Goal: Task Accomplishment & Management: Use online tool/utility

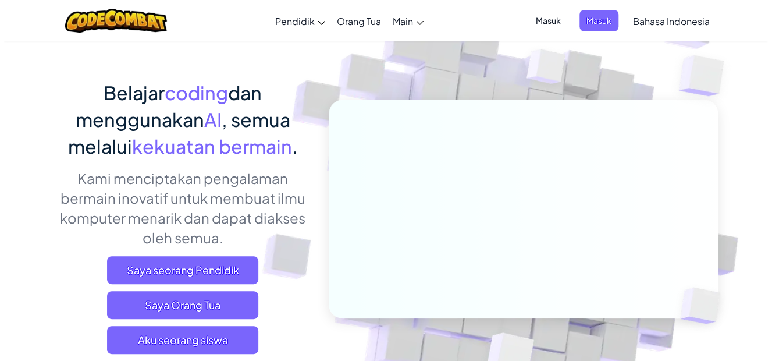
scroll to position [192, 0]
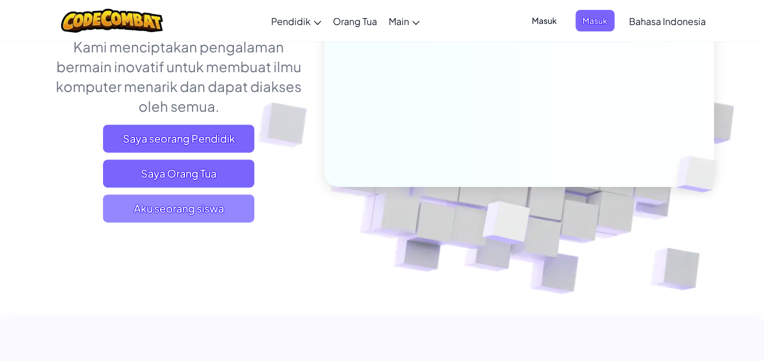
click at [172, 204] on span "Aku seorang siswa" at bounding box center [178, 208] width 151 height 28
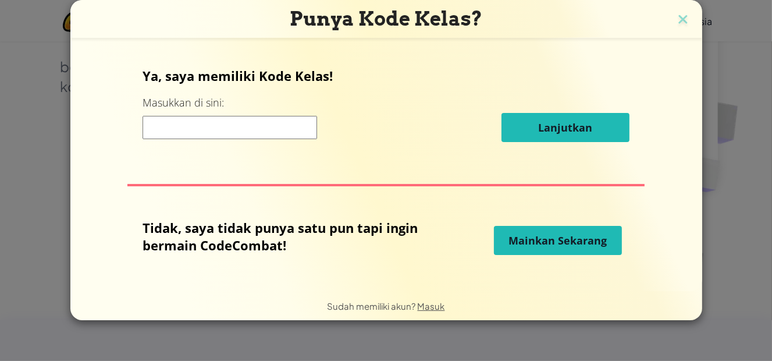
click at [286, 124] on input at bounding box center [230, 127] width 175 height 23
click at [541, 243] on span "Mainkan Sekarang" at bounding box center [558, 240] width 98 height 14
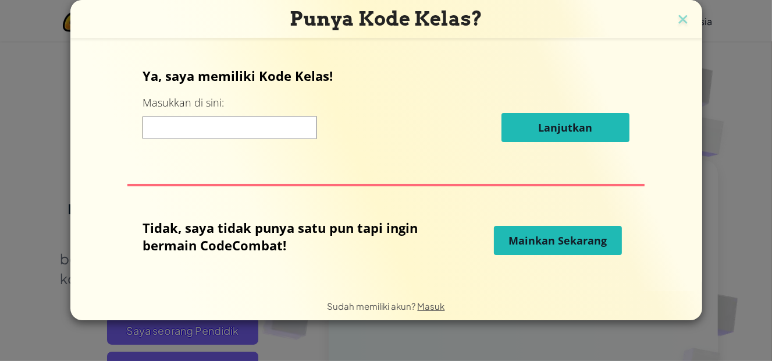
click at [556, 237] on span "Mainkan Sekarang" at bounding box center [558, 240] width 98 height 14
click at [676, 12] on img at bounding box center [683, 20] width 15 height 17
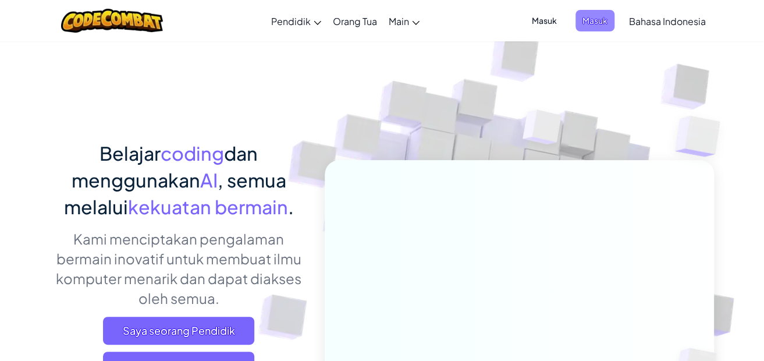
click at [597, 27] on span "Masuk" at bounding box center [594, 21] width 39 height 22
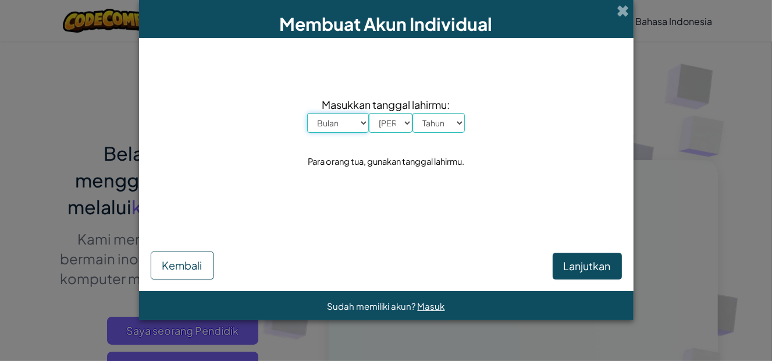
click at [342, 121] on select "Bulan Januari Februari Maret April Mei Juni Juli Agustus September Oktober Nove…" at bounding box center [338, 123] width 62 height 20
click at [436, 188] on div "Masukkan tanggal lahirmu: Bulan Januari Februari Maret April Mei Juni Juli Agus…" at bounding box center [386, 132] width 471 height 167
click at [655, 65] on div "Membuat Akun Individual Masukkan tanggal lahirmu: Bulan Januari Februari Maret …" at bounding box center [386, 180] width 772 height 361
click at [624, 7] on span at bounding box center [623, 11] width 12 height 12
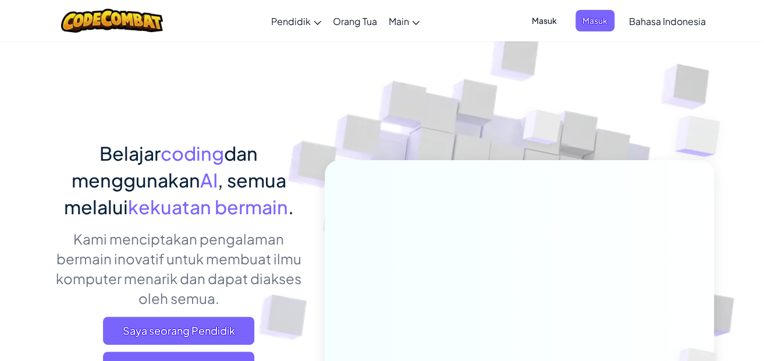
click at [535, 23] on span "Masuk" at bounding box center [544, 21] width 39 height 22
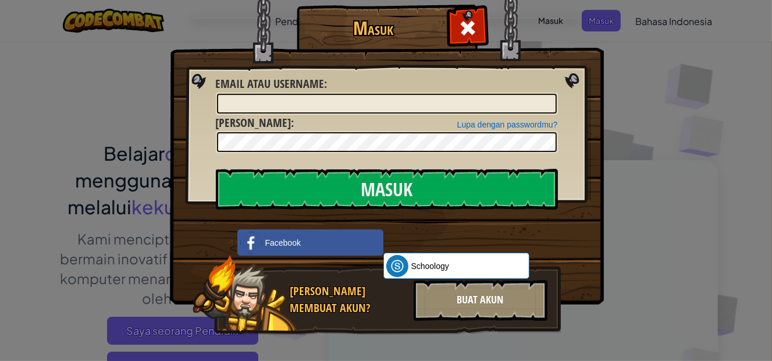
click at [478, 296] on div "Buat Akun" at bounding box center [481, 300] width 134 height 41
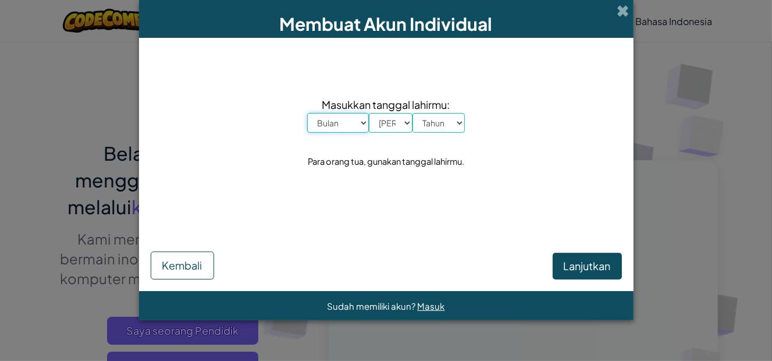
click at [332, 119] on select "Bulan Januari Februari Maret April Mei Juni Juli Agustus September Oktober Nove…" at bounding box center [338, 123] width 62 height 20
select select "9"
click at [307, 113] on select "Bulan Januari Februari Maret April Mei Juni Juli Agustus September Oktober Nove…" at bounding box center [338, 123] width 62 height 20
click at [383, 118] on select "Hari 1 2 3 4 5 6 7 8 9 10 11 12 13 14 15 16 17 18 19 20 21 22 23 24 25 26 27 28…" at bounding box center [391, 123] width 44 height 20
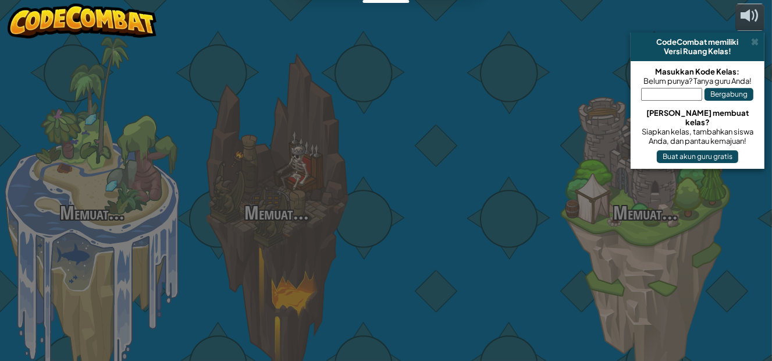
select select "id"
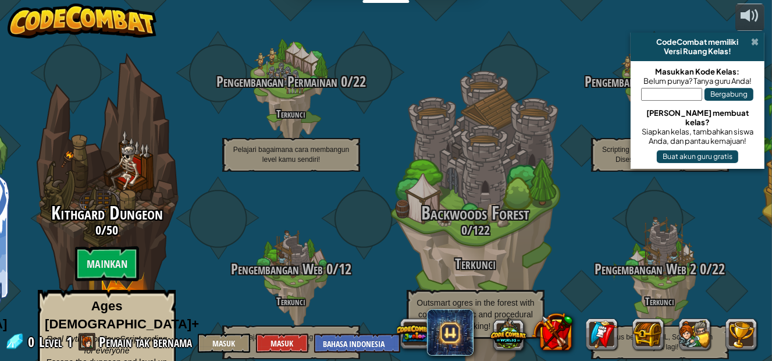
click at [754, 41] on span at bounding box center [755, 41] width 8 height 9
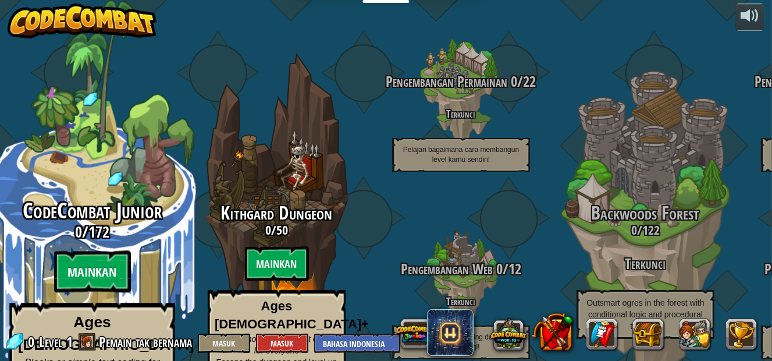
click at [100, 251] on btn "Mainkan" at bounding box center [92, 272] width 77 height 42
select select "id"
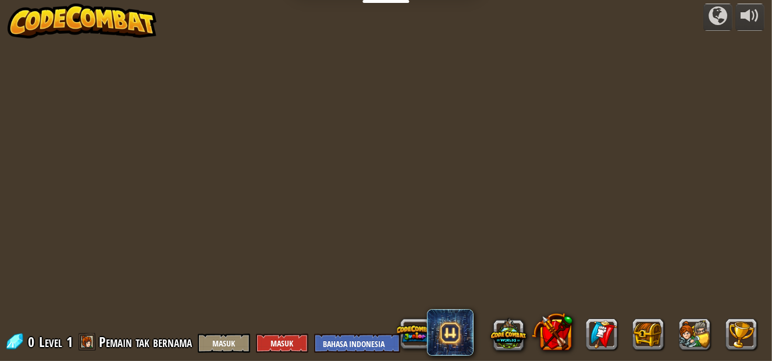
click at [158, 347] on span "Pemain tak bernama" at bounding box center [145, 341] width 93 height 19
click at [282, 345] on button "Masuk" at bounding box center [282, 342] width 52 height 19
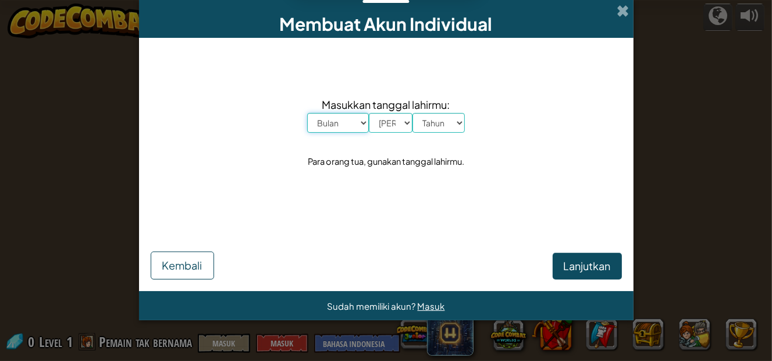
click at [362, 126] on select "Bulan Januari Februari Maret April Mei Juni Juli Agustus September Oktober Nove…" at bounding box center [338, 123] width 62 height 20
select select "9"
click at [307, 113] on select "Bulan Januari Februari Maret April Mei Juni Juli Agustus September Oktober Nove…" at bounding box center [338, 123] width 62 height 20
click at [376, 127] on select "Hari 1 2 3 4 5 6 7 8 9 10 11 12 13 14 15 16 17 18 19 20 21 22 23 24 25 26 27 28…" at bounding box center [391, 123] width 44 height 20
click at [369, 113] on select "Hari 1 2 3 4 5 6 7 8 9 10 11 12 13 14 15 16 17 18 19 20 21 22 23 24 25 26 27 28…" at bounding box center [391, 123] width 44 height 20
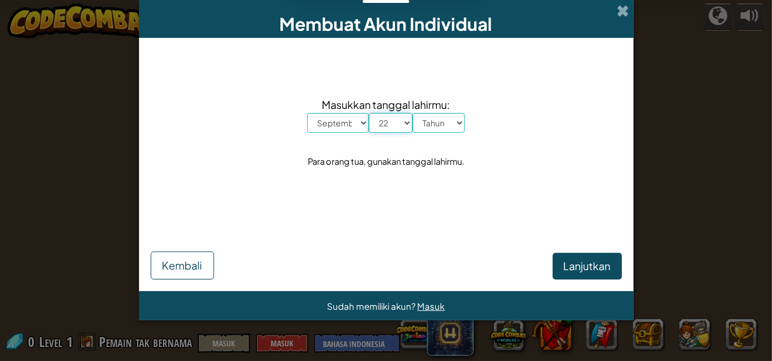
click at [402, 123] on select "Hari 1 2 3 4 5 6 7 8 9 10 11 12 13 14 15 16 17 18 19 20 21 22 23 24 25 26 27 28…" at bounding box center [391, 123] width 44 height 20
select select "25"
click at [369, 113] on select "Hari 1 2 3 4 5 6 7 8 9 10 11 12 13 14 15 16 17 18 19 20 21 22 23 24 25 26 27 28…" at bounding box center [391, 123] width 44 height 20
click at [435, 122] on select "Tahun 2025 2024 2023 2022 2021 2020 2019 2018 2017 2016 2015 2014 2013 2012 201…" at bounding box center [439, 123] width 52 height 20
select select "2006"
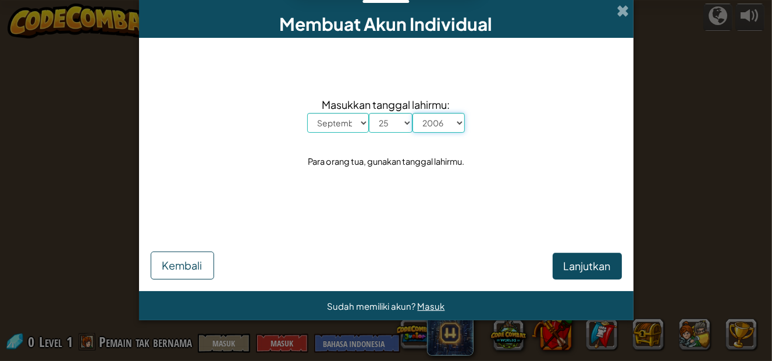
click at [413, 113] on select "Tahun 2025 2024 2023 2022 2021 2020 2019 2018 2017 2016 2015 2014 2013 2012 201…" at bounding box center [439, 123] width 52 height 20
click at [574, 268] on span "Lanjutkan" at bounding box center [587, 265] width 47 height 13
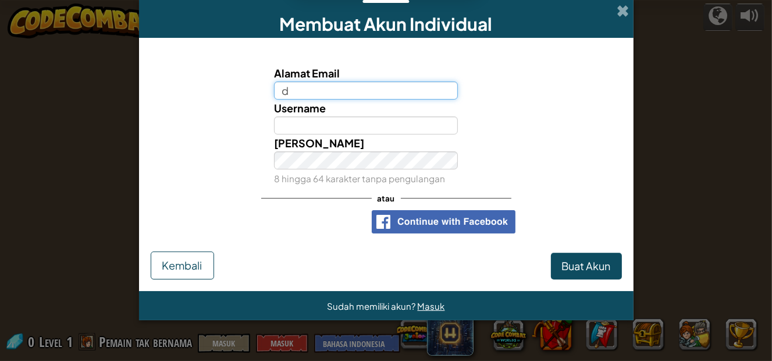
type input "d"
select select "id"
type input "di"
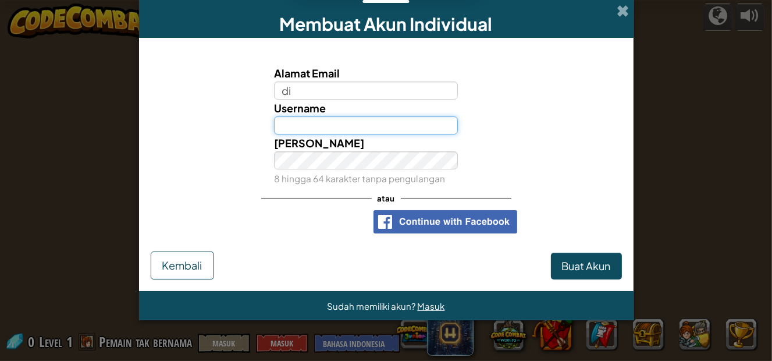
click at [326, 128] on input "Username" at bounding box center [366, 125] width 184 height 18
click at [301, 125] on input "Username" at bounding box center [366, 125] width 184 height 18
select select "id"
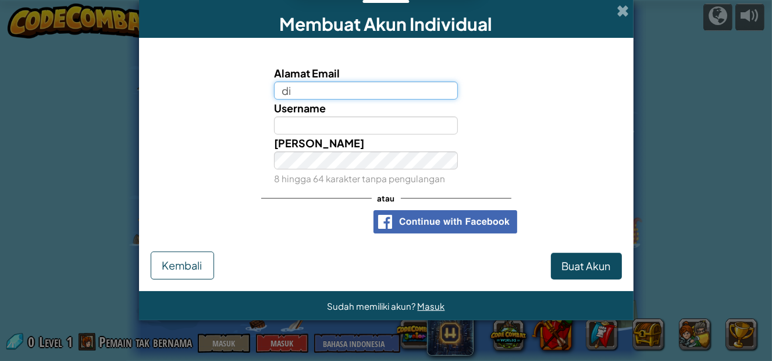
type input "diakatakata@gmail.com"
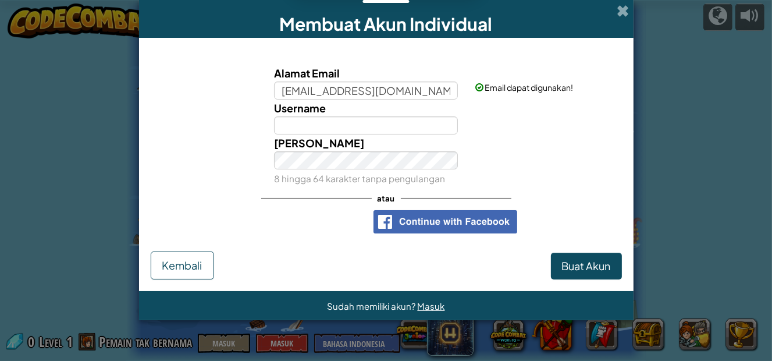
type input "e"
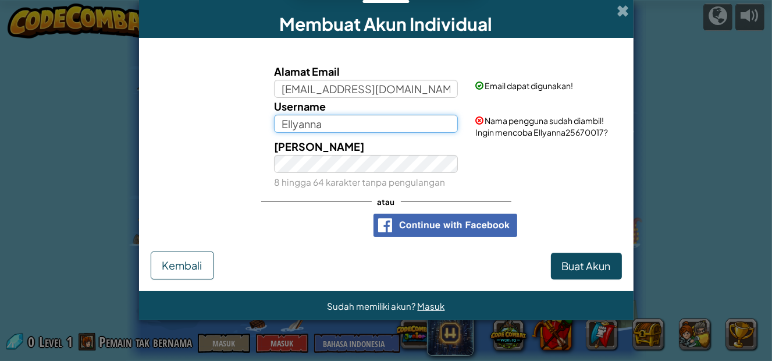
click at [411, 116] on input "Ellyanna" at bounding box center [366, 124] width 184 height 18
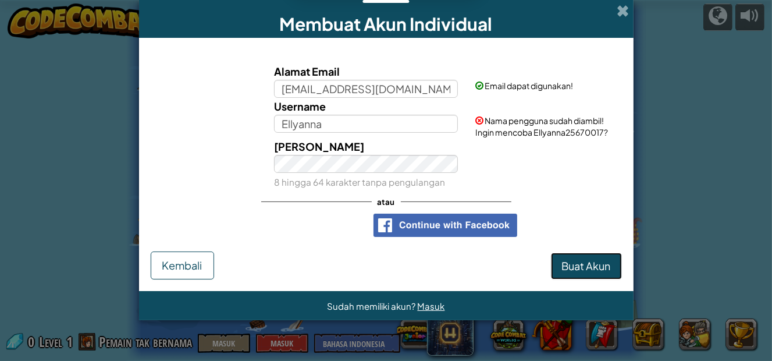
click at [575, 268] on span "Buat Akun" at bounding box center [586, 265] width 49 height 13
click at [575, 258] on button "Buat Akun" at bounding box center [586, 266] width 71 height 27
click at [576, 258] on button "Buat Akun" at bounding box center [586, 266] width 71 height 27
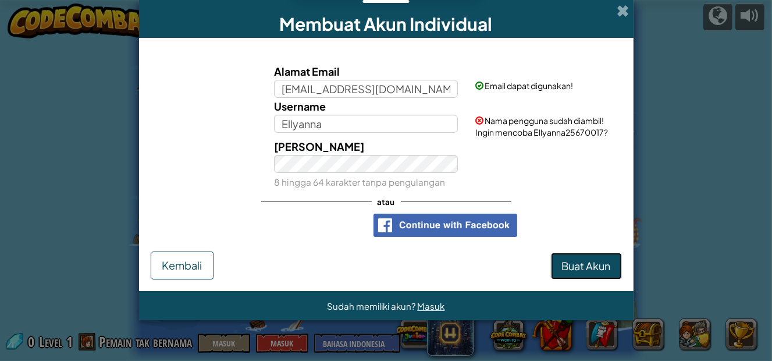
click at [596, 271] on button "Buat Akun" at bounding box center [586, 266] width 71 height 27
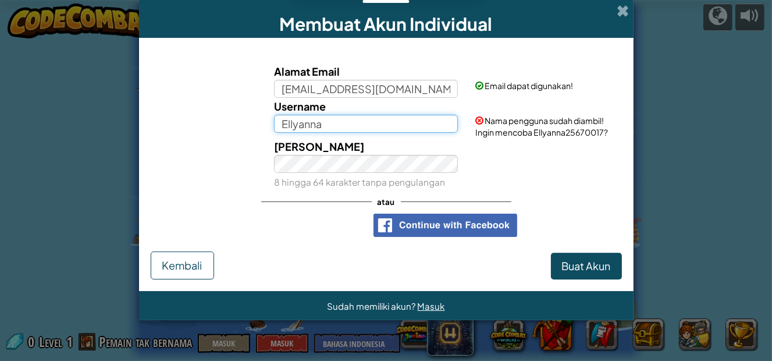
click at [371, 125] on input "Ellyanna" at bounding box center [366, 124] width 184 height 18
type input "Ellyanna_22"
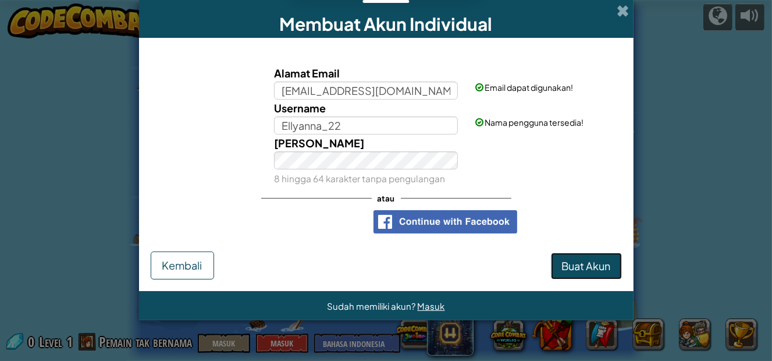
click at [584, 255] on button "Buat Akun" at bounding box center [586, 266] width 71 height 27
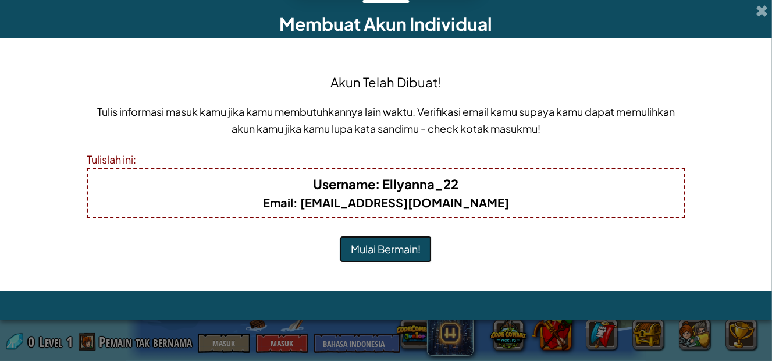
click at [417, 241] on button "Mulai Bermain!" at bounding box center [386, 249] width 92 height 27
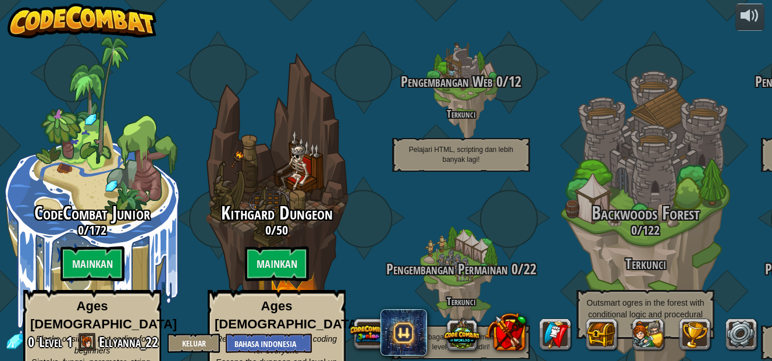
select select "id"
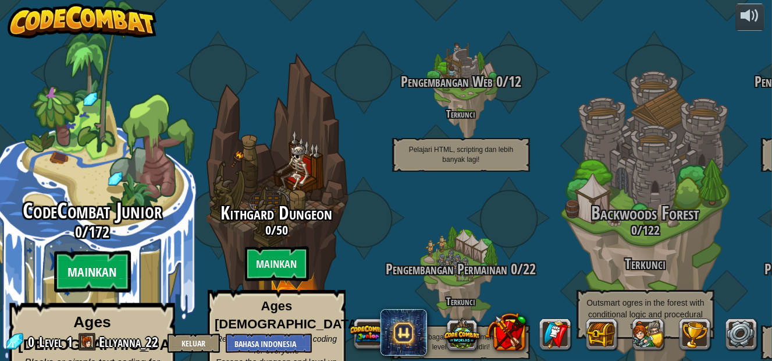
click at [81, 251] on btn "Mainkan" at bounding box center [92, 272] width 77 height 42
select select "id"
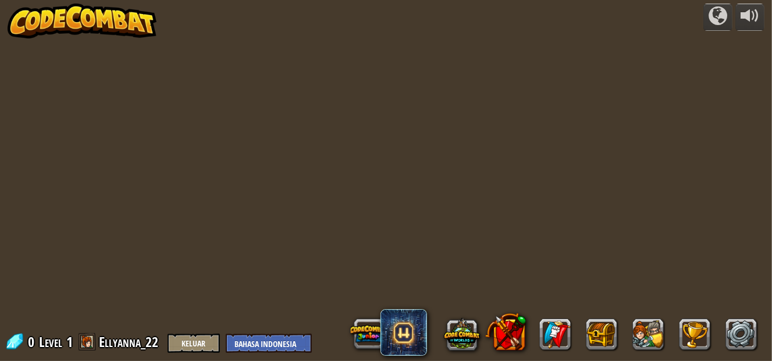
select select "id"
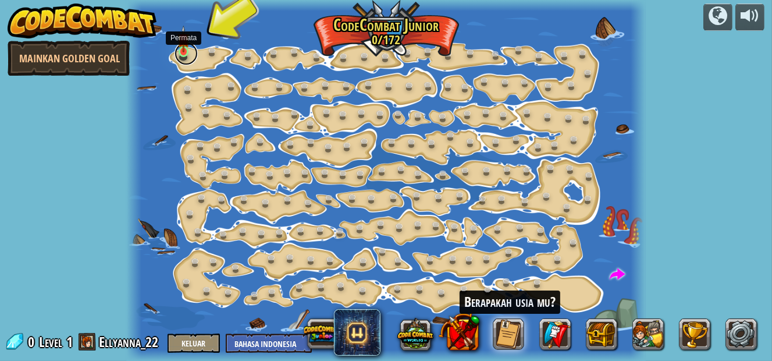
click at [186, 54] on link at bounding box center [186, 53] width 23 height 23
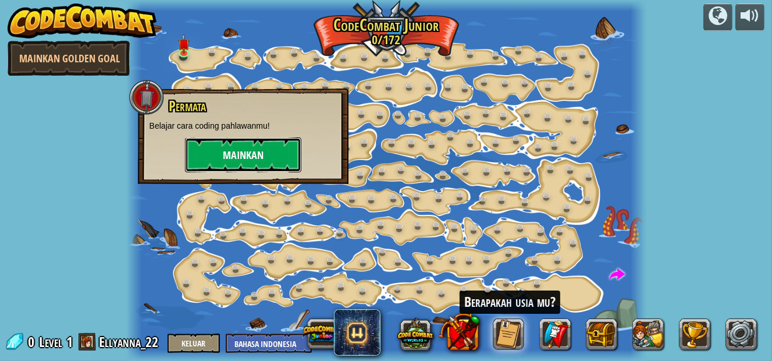
click at [247, 162] on button "Mainkan" at bounding box center [243, 154] width 116 height 35
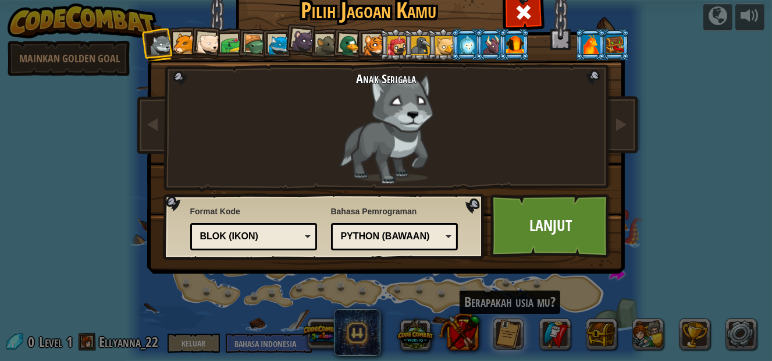
click at [406, 243] on div "Python (Bawaan)" at bounding box center [391, 236] width 101 height 13
click at [394, 253] on div "Bahasa Pemrograman Python (Bawaan) JavaScript Lua C++ Java (Eksperimental) Pyth…" at bounding box center [394, 227] width 127 height 51
click at [267, 243] on div "Blok (ikon)" at bounding box center [250, 236] width 101 height 13
click at [539, 184] on div "Anak Serigala" at bounding box center [385, 128] width 305 height 112
click at [548, 258] on link "Lanjut" at bounding box center [552, 226] width 122 height 64
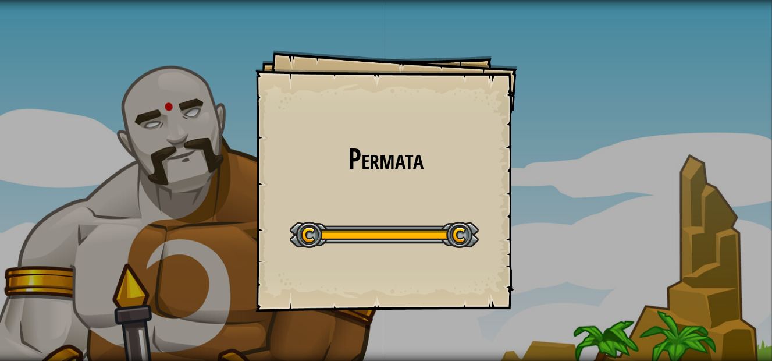
click at [453, 222] on div at bounding box center [384, 235] width 189 height 26
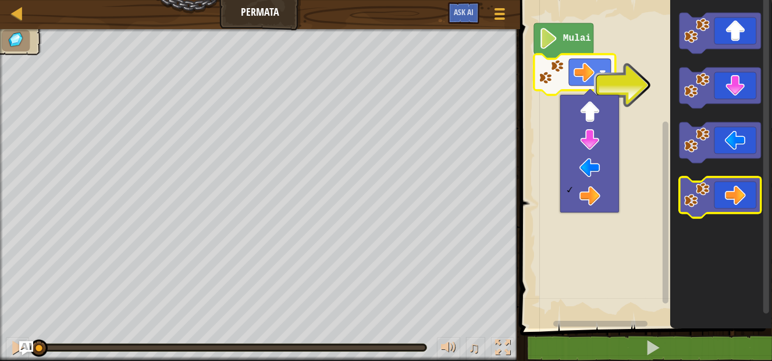
click at [733, 189] on icon "Ruang Kerja Blockly" at bounding box center [720, 197] width 81 height 41
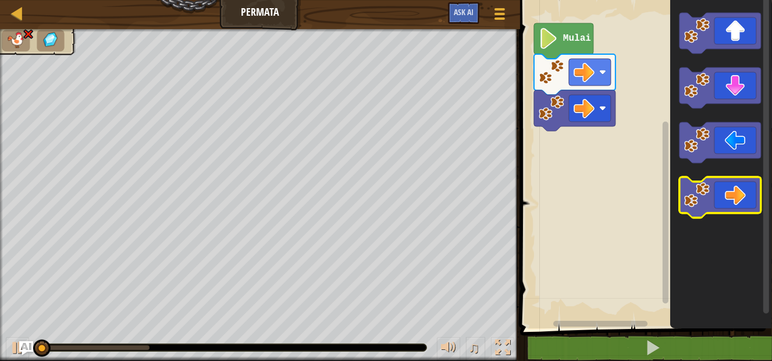
click at [733, 189] on icon "Ruang Kerja Blockly" at bounding box center [720, 197] width 81 height 41
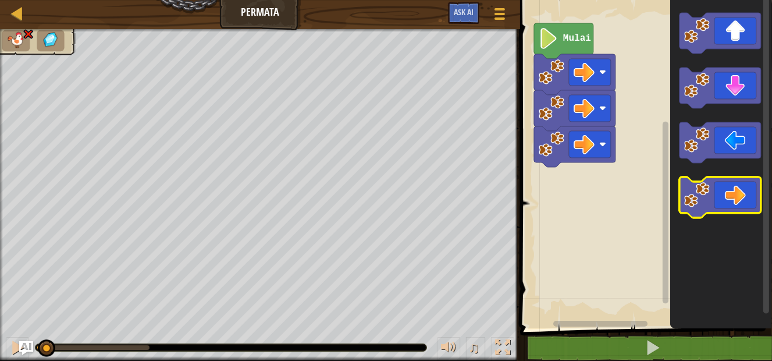
click at [733, 189] on icon "Ruang Kerja Blockly" at bounding box center [720, 197] width 81 height 41
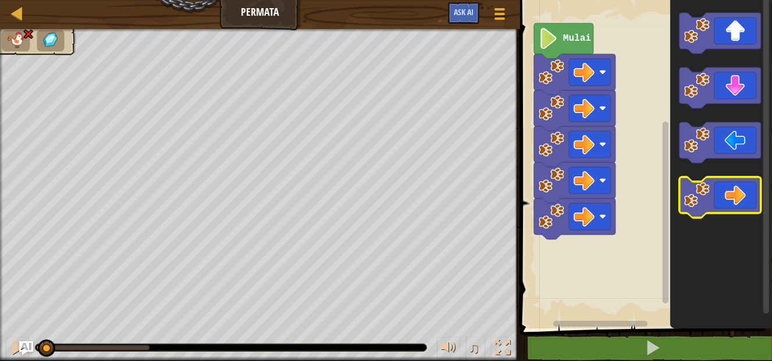
click at [733, 189] on icon "Ruang Kerja Blockly" at bounding box center [720, 197] width 81 height 41
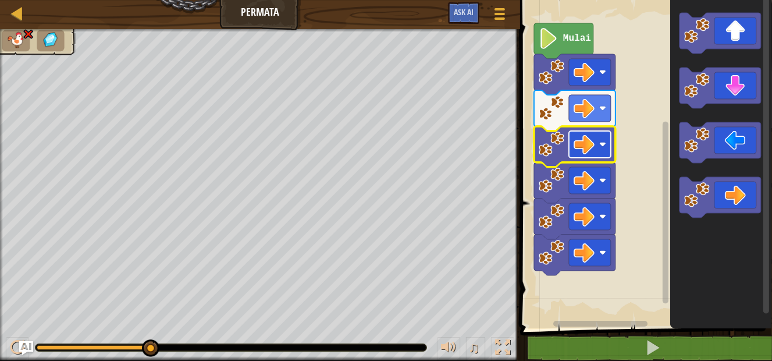
click at [595, 150] on rect "Ruang Kerja Blockly" at bounding box center [590, 144] width 42 height 27
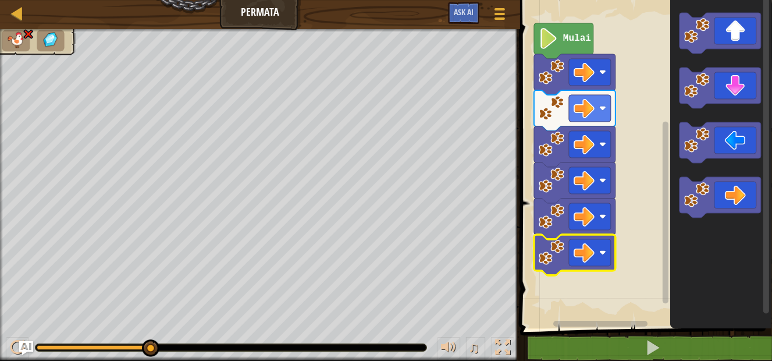
click at [556, 273] on icon "Ruang Kerja Blockly" at bounding box center [574, 254] width 81 height 41
click at [581, 263] on rect "Ruang Kerja Blockly" at bounding box center [590, 252] width 42 height 27
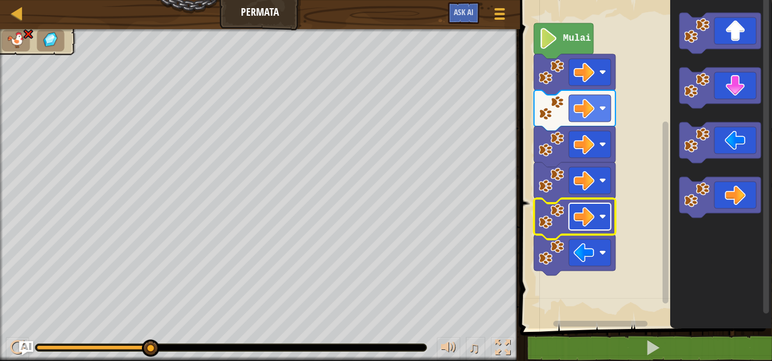
click at [571, 204] on rect "Ruang Kerja Blockly" at bounding box center [590, 216] width 42 height 27
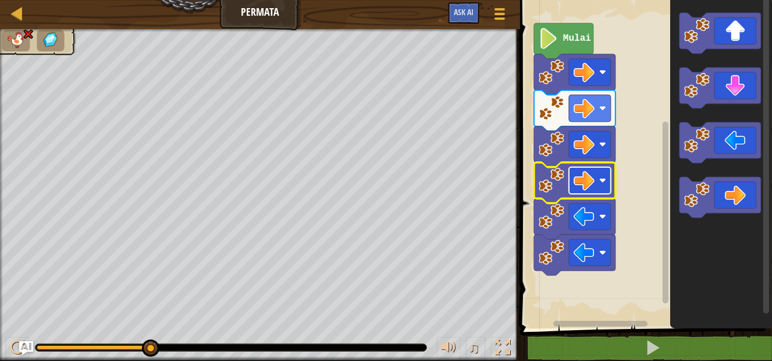
click at [587, 175] on image "Ruang Kerja Blockly" at bounding box center [584, 180] width 21 height 21
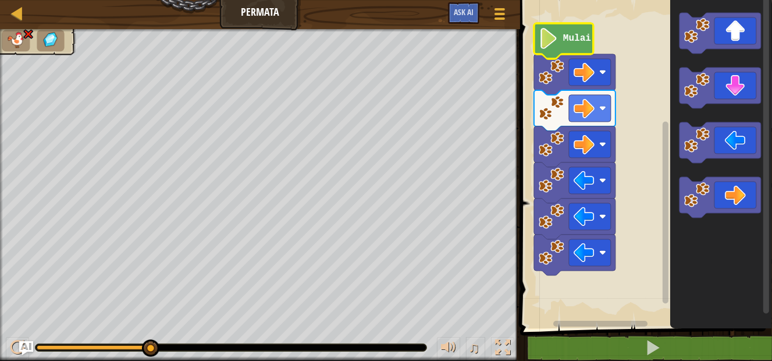
click at [575, 38] on text "Mulai" at bounding box center [577, 39] width 28 height 10
click at [555, 38] on image "Ruang Kerja Blockly" at bounding box center [549, 38] width 20 height 21
click at [568, 37] on text "Mulai" at bounding box center [577, 39] width 28 height 10
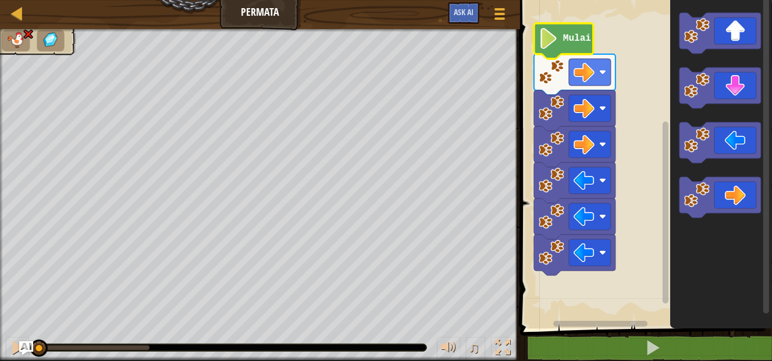
drag, startPoint x: 153, startPoint y: 352, endPoint x: 0, endPoint y: 373, distance: 154.5
click at [0, 0] on html "Peta Permata Menu Permainan Ask AI 1 הההההההההההההההההההההההההההההההההההההההההה…" at bounding box center [386, 0] width 772 height 0
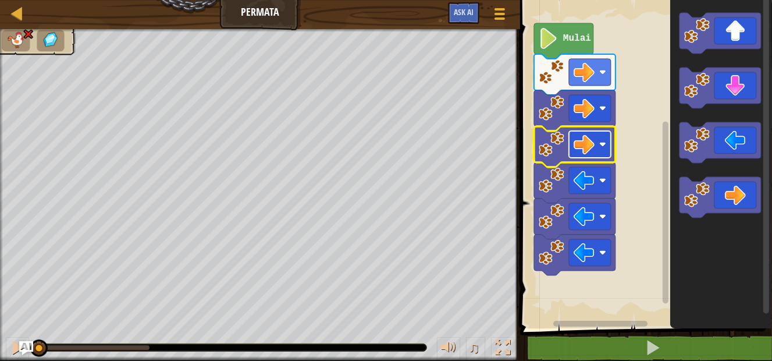
click at [580, 144] on image "Ruang Kerja Blockly" at bounding box center [584, 144] width 21 height 21
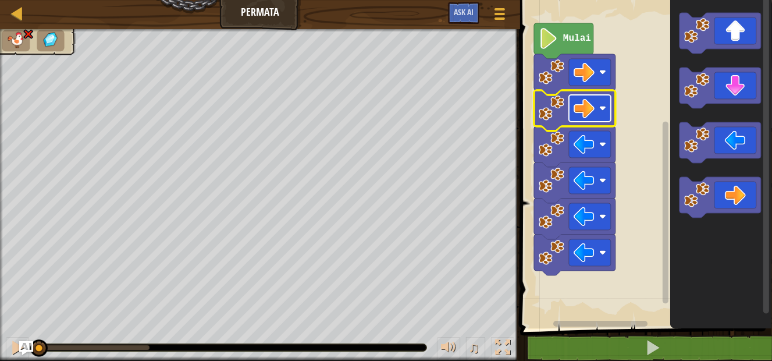
click at [587, 119] on rect "Ruang Kerja Blockly" at bounding box center [590, 108] width 42 height 27
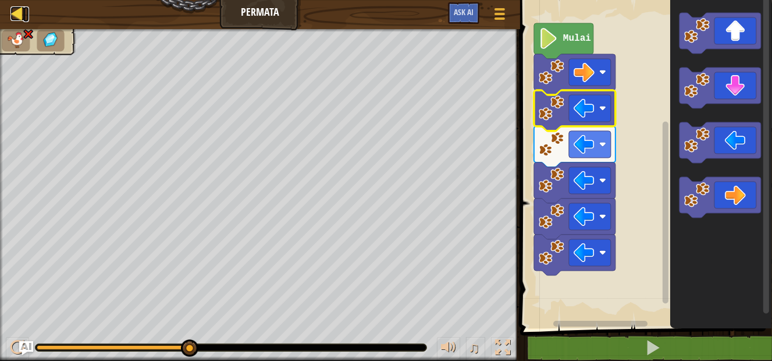
click at [16, 20] on div at bounding box center [17, 13] width 15 height 15
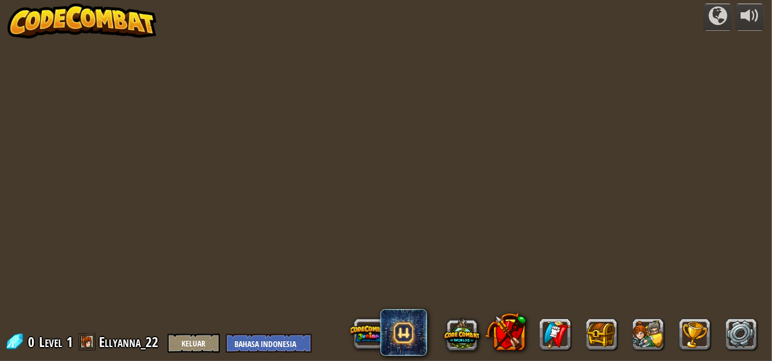
select select "id"
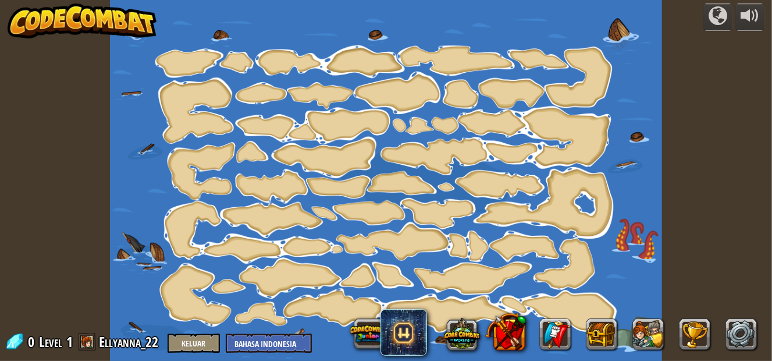
select select "id"
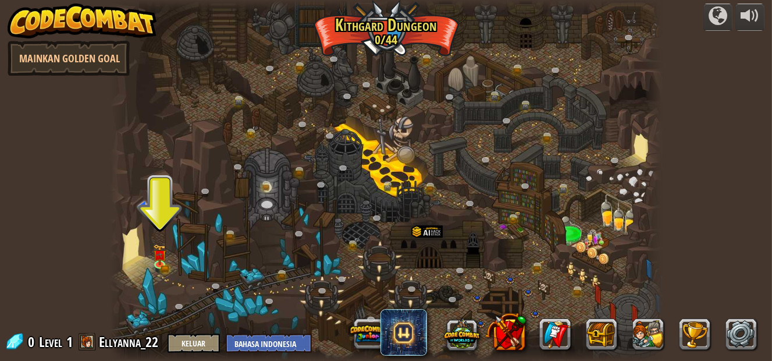
select select "id"
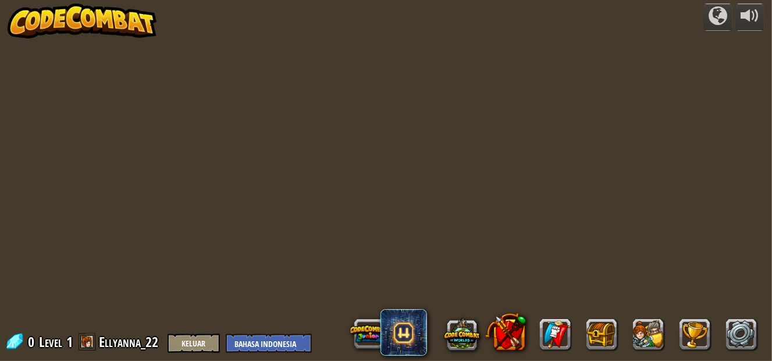
select select "id"
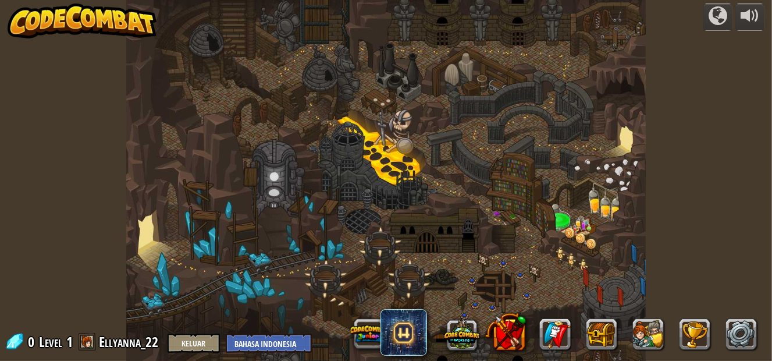
select select "id"
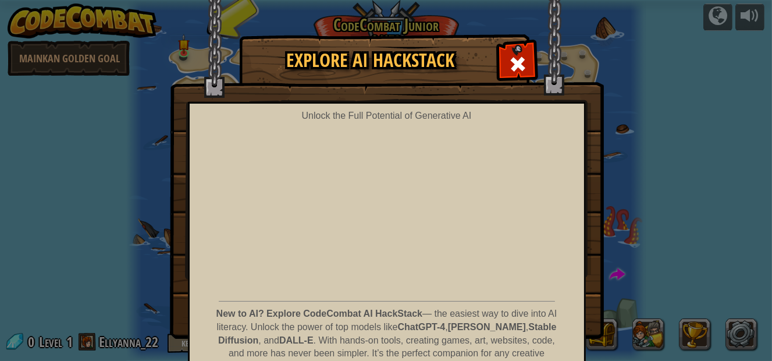
click at [368, 1] on body "powered by Mainkan Golden Goal Ubah Langkah (Terkunci) Ubah argumen langkah. Pe…" at bounding box center [386, 0] width 772 height 1
click at [516, 67] on span at bounding box center [518, 64] width 19 height 19
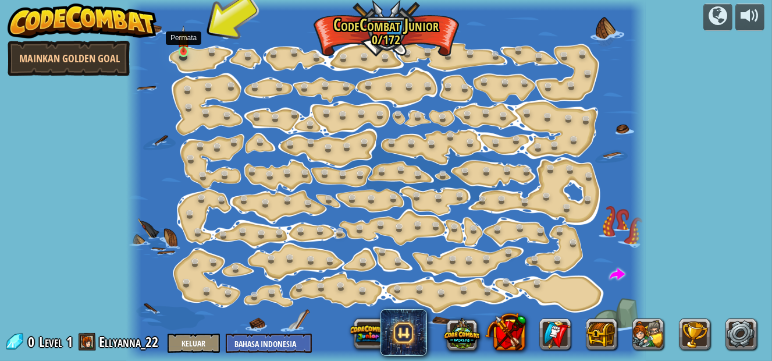
click at [180, 42] on img at bounding box center [183, 39] width 12 height 27
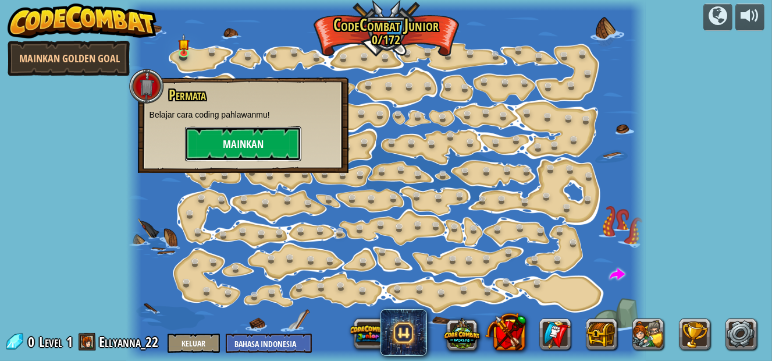
click at [215, 138] on button "Mainkan" at bounding box center [243, 143] width 116 height 35
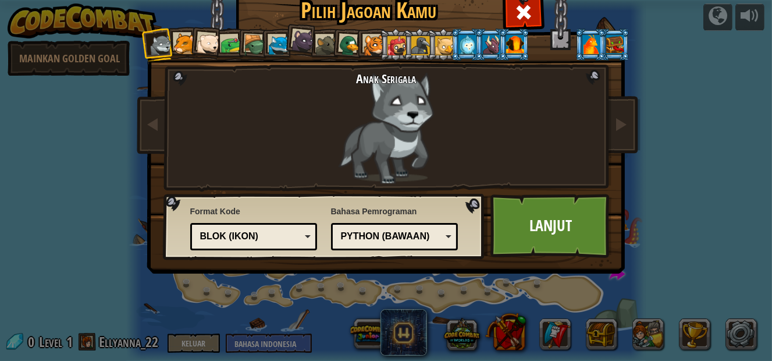
click at [217, 48] on li at bounding box center [206, 43] width 34 height 34
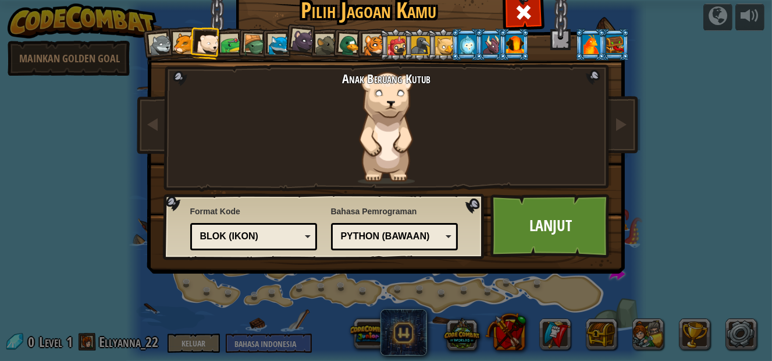
click at [506, 54] on div at bounding box center [515, 44] width 18 height 19
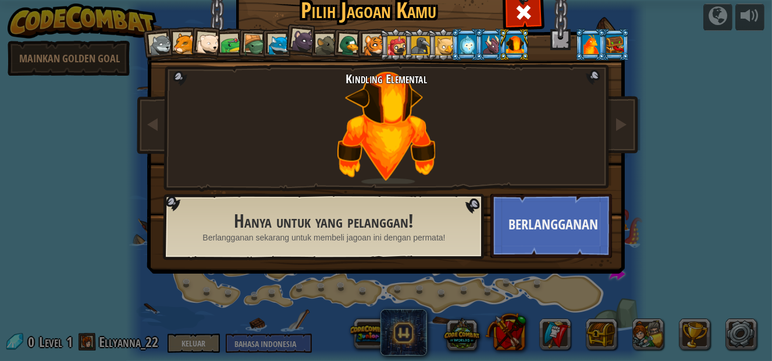
click at [435, 55] on div at bounding box center [444, 45] width 19 height 19
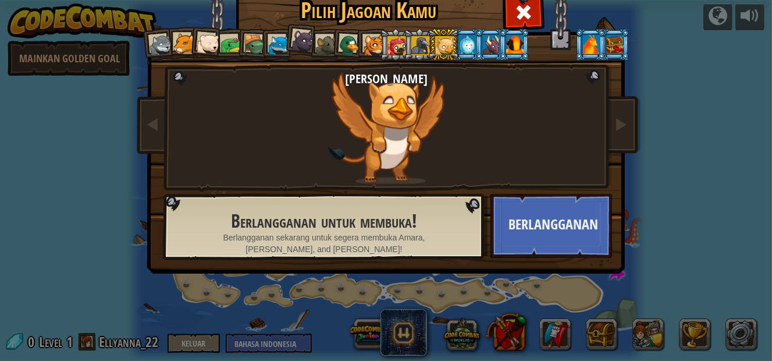
click at [318, 51] on li at bounding box center [300, 39] width 34 height 35
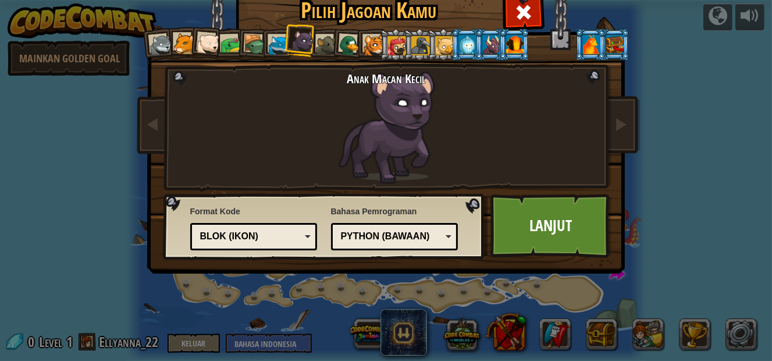
click at [385, 56] on div at bounding box center [375, 46] width 22 height 22
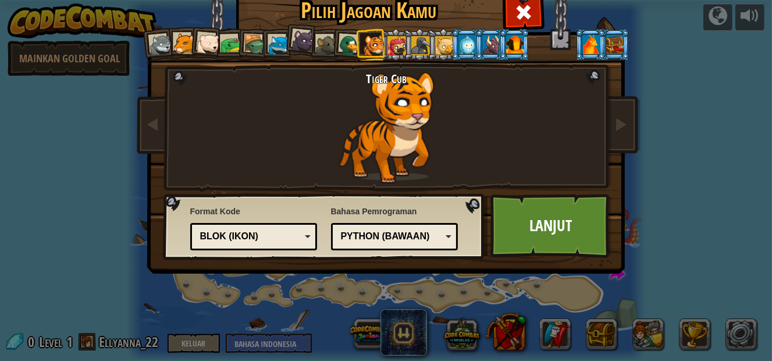
click at [218, 57] on li at bounding box center [206, 43] width 34 height 34
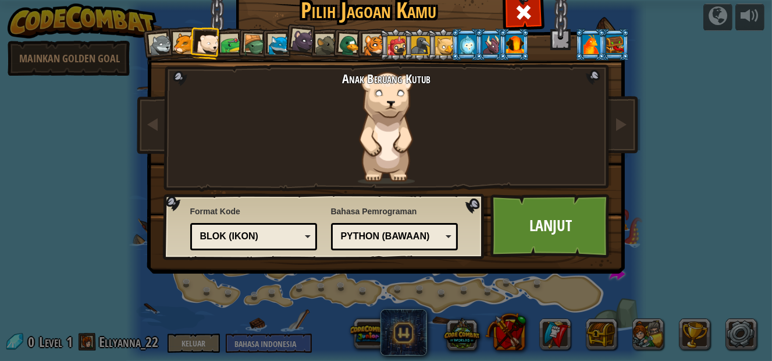
click at [195, 45] on div at bounding box center [184, 44] width 22 height 22
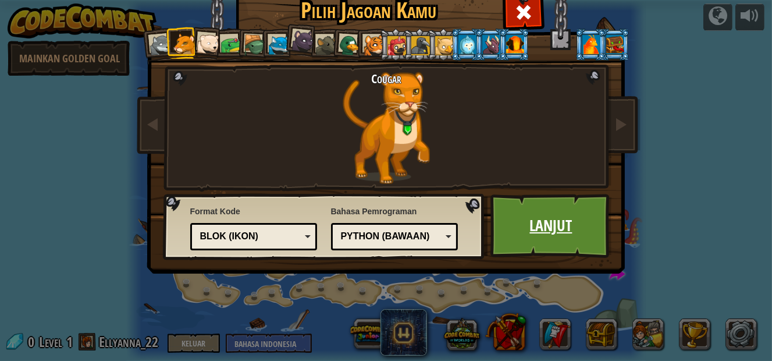
click at [564, 258] on link "Lanjut" at bounding box center [552, 226] width 122 height 64
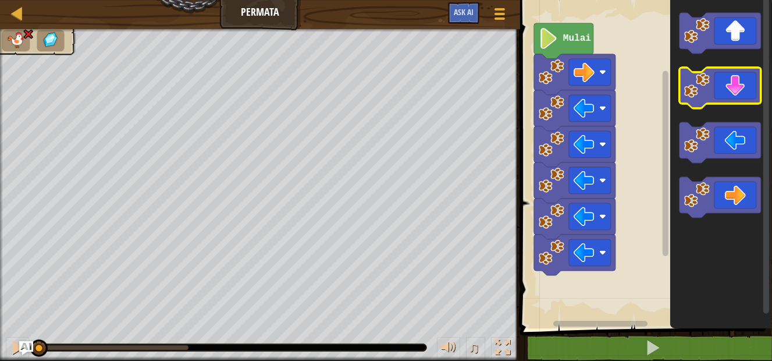
click at [708, 95] on image "Ruang Kerja Blockly" at bounding box center [697, 86] width 26 height 26
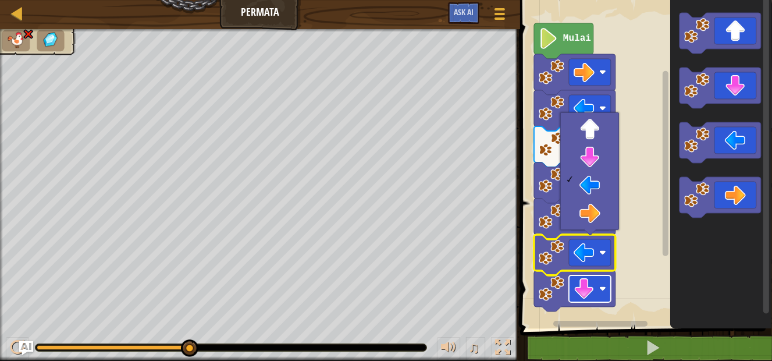
click at [584, 286] on image "Ruang Kerja Blockly" at bounding box center [584, 288] width 21 height 21
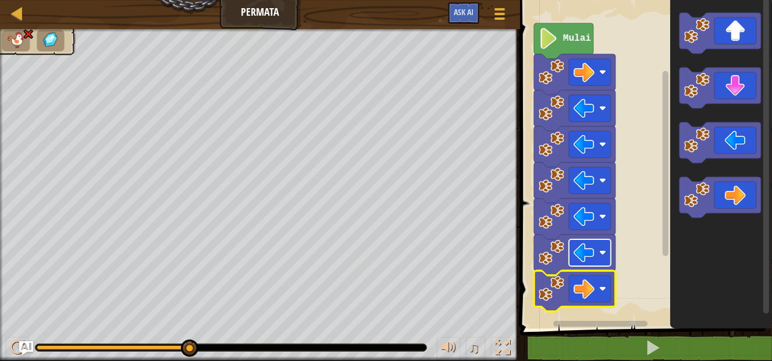
click at [589, 255] on image "Ruang Kerja Blockly" at bounding box center [584, 252] width 21 height 21
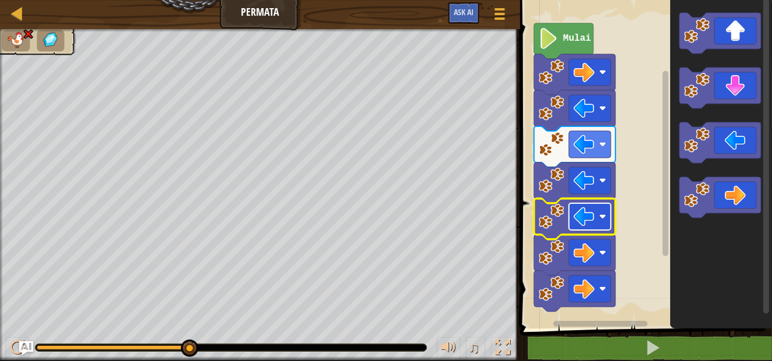
click at [584, 213] on image "Ruang Kerja Blockly" at bounding box center [584, 216] width 21 height 21
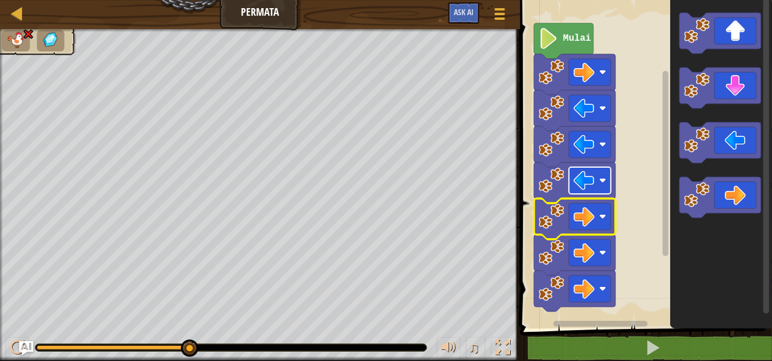
click at [578, 180] on image "Ruang Kerja Blockly" at bounding box center [584, 180] width 21 height 21
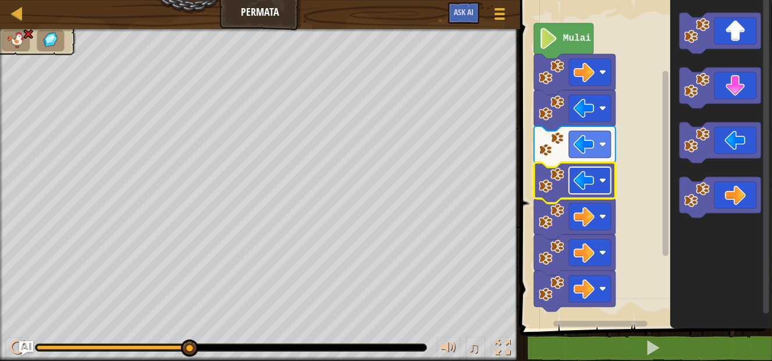
click at [589, 182] on image "Ruang Kerja Blockly" at bounding box center [584, 180] width 21 height 21
click at [586, 190] on image "Ruang Kerja Blockly" at bounding box center [584, 180] width 21 height 21
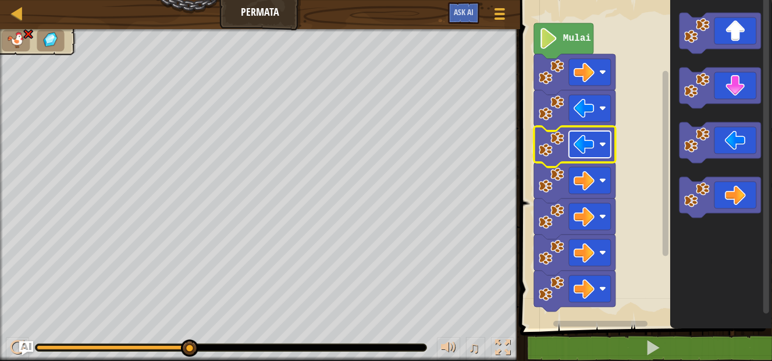
click at [593, 147] on image "Ruang Kerja Blockly" at bounding box center [584, 144] width 21 height 21
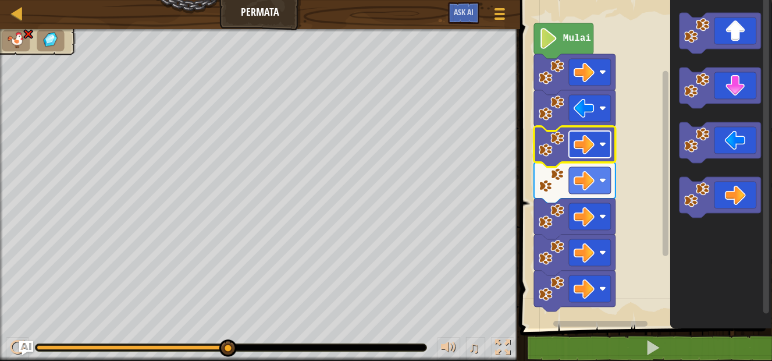
click at [584, 150] on image "Ruang Kerja Blockly" at bounding box center [584, 144] width 21 height 21
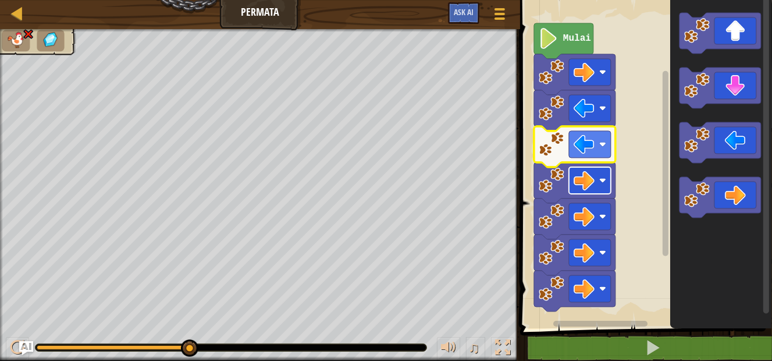
click at [597, 175] on rect "Ruang Kerja Blockly" at bounding box center [590, 180] width 42 height 27
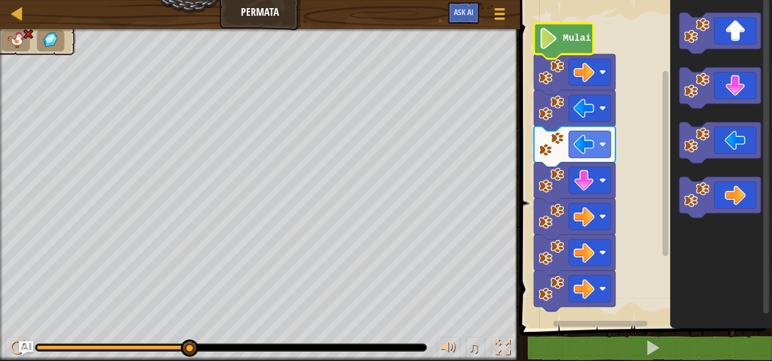
click at [581, 49] on icon "Ruang Kerja Blockly" at bounding box center [563, 40] width 59 height 35
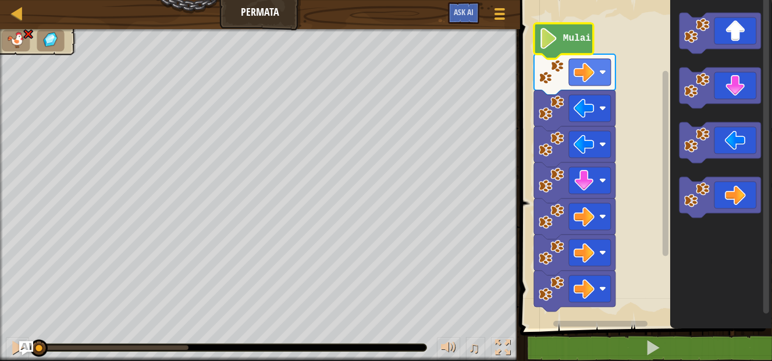
drag, startPoint x: 191, startPoint y: 350, endPoint x: 33, endPoint y: 330, distance: 159.5
click at [33, 330] on div "♫" at bounding box center [260, 344] width 520 height 35
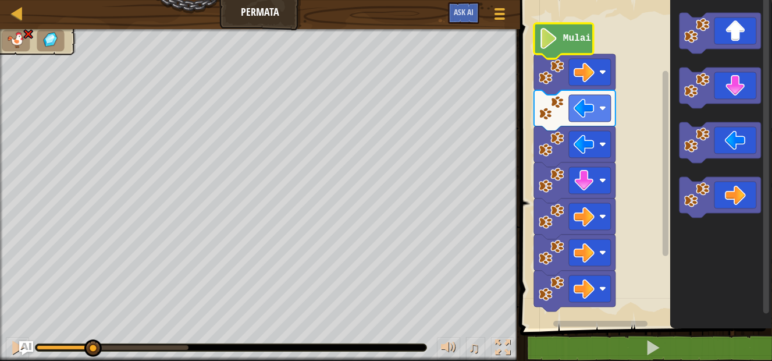
drag, startPoint x: 45, startPoint y: 350, endPoint x: 93, endPoint y: 368, distance: 51.0
click at [93, 0] on html "Peta Permata Menu Permainan Ask AI 1 הההההההההההההההההההההההההההההההההההההההההה…" at bounding box center [386, 0] width 772 height 0
click at [571, 150] on rect "Ruang Kerja Blockly" at bounding box center [590, 144] width 42 height 27
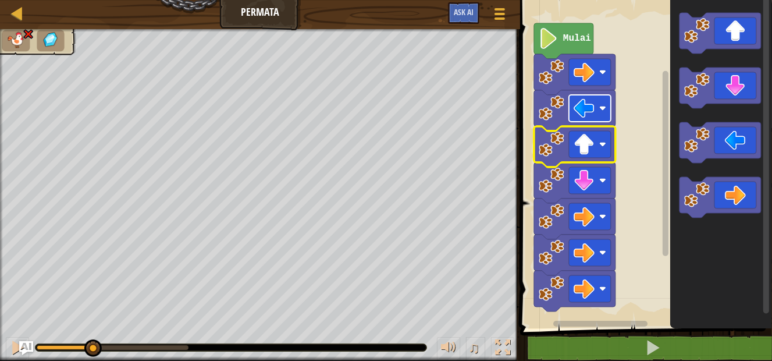
click at [580, 114] on image "Ruang Kerja Blockly" at bounding box center [584, 108] width 21 height 21
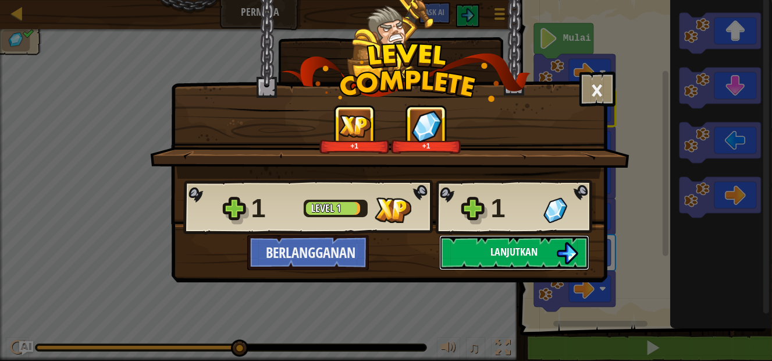
click at [508, 254] on span "Lanjutkan" at bounding box center [514, 251] width 47 height 15
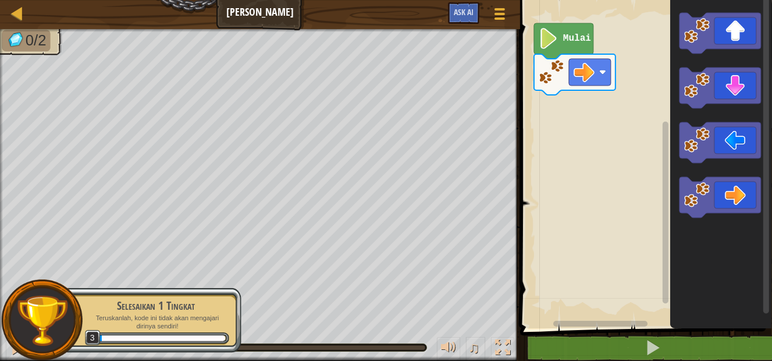
click at [566, 43] on text "Mulai" at bounding box center [577, 39] width 28 height 10
click at [561, 46] on icon "Ruang Kerja Blockly" at bounding box center [563, 40] width 59 height 35
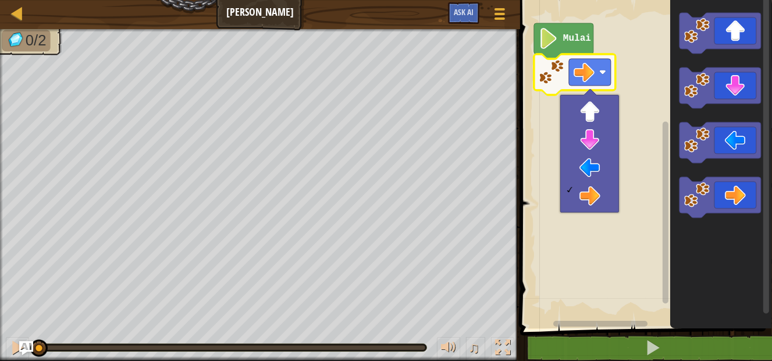
click at [552, 54] on icon "Ruang Kerja Blockly" at bounding box center [563, 40] width 59 height 35
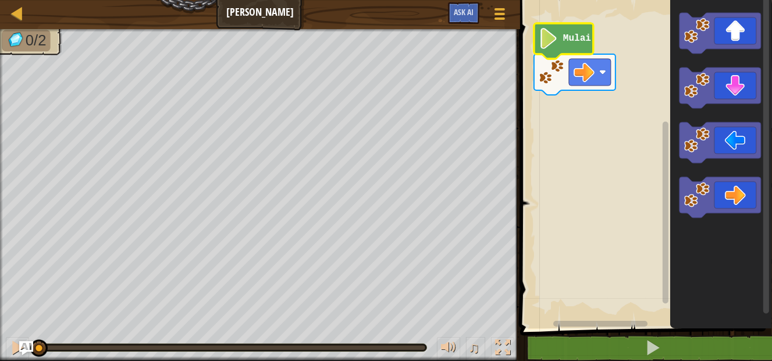
click at [553, 49] on icon "Ruang Kerja Blockly" at bounding box center [563, 40] width 59 height 35
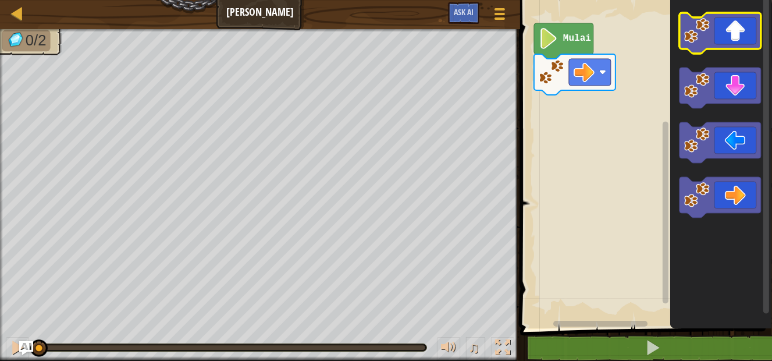
click at [727, 31] on icon "Ruang Kerja Blockly" at bounding box center [720, 33] width 81 height 41
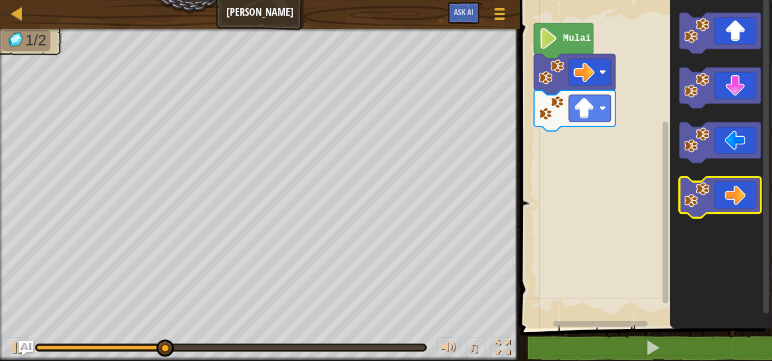
click at [729, 202] on icon "Ruang Kerja Blockly" at bounding box center [720, 197] width 81 height 41
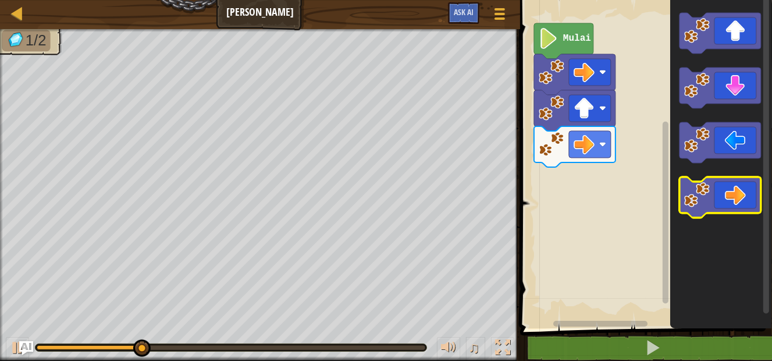
click at [729, 202] on icon "Ruang Kerja Blockly" at bounding box center [720, 197] width 81 height 41
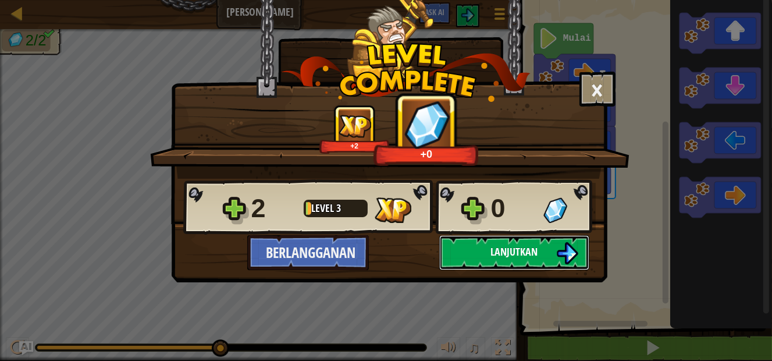
click at [543, 251] on button "Lanjutkan" at bounding box center [514, 252] width 150 height 35
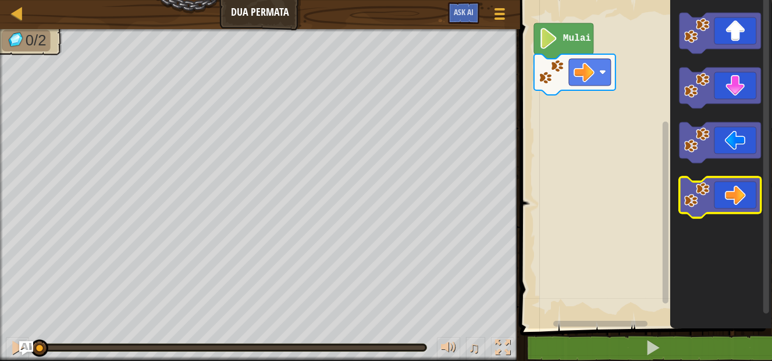
click at [705, 199] on image "Ruang Kerja Blockly" at bounding box center [697, 195] width 26 height 26
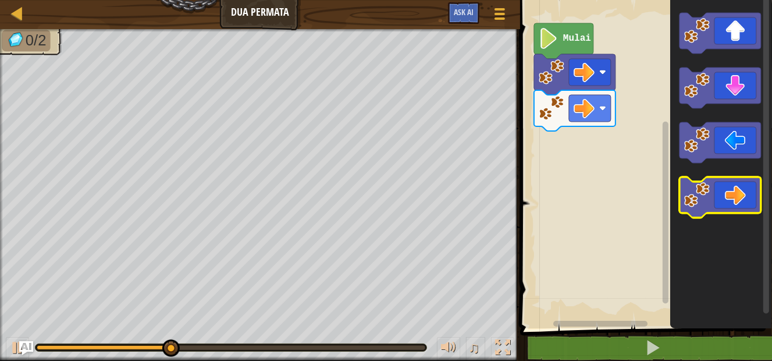
click at [742, 209] on icon "Ruang Kerja Blockly" at bounding box center [720, 197] width 81 height 41
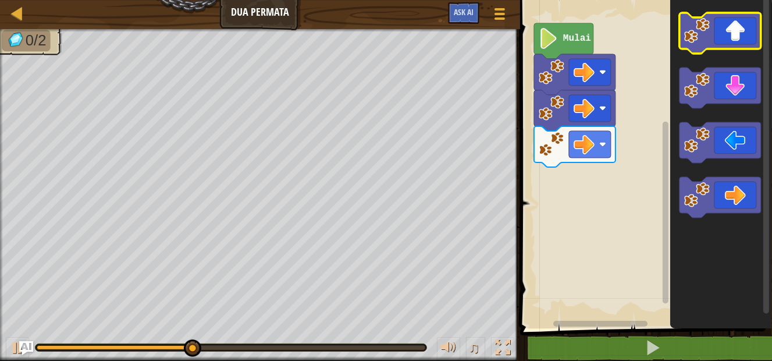
click at [734, 48] on icon "Ruang Kerja Blockly" at bounding box center [720, 33] width 81 height 41
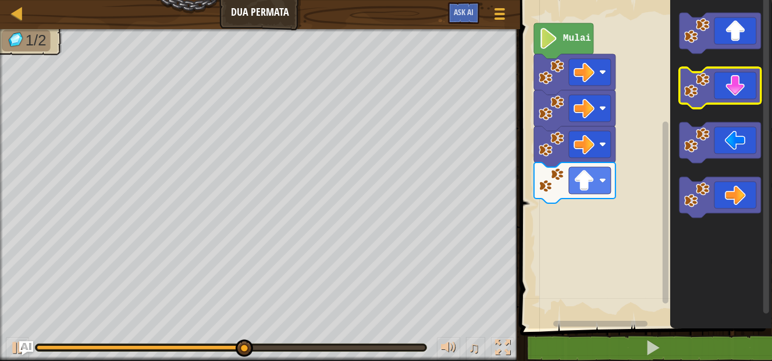
click at [727, 94] on icon "Ruang Kerja Blockly" at bounding box center [720, 87] width 81 height 41
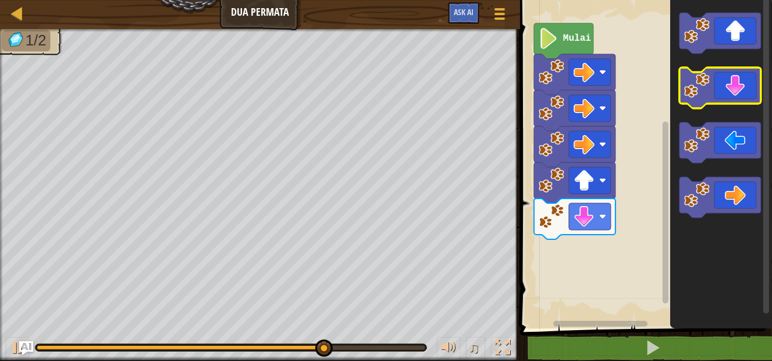
click at [727, 94] on icon "Ruang Kerja Blockly" at bounding box center [720, 87] width 81 height 41
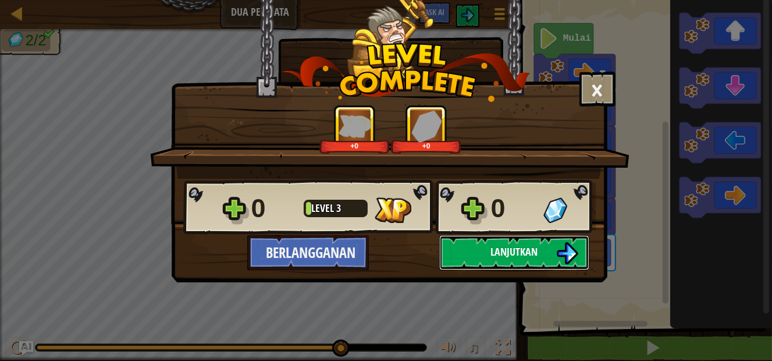
click at [487, 248] on button "Lanjutkan" at bounding box center [514, 252] width 150 height 35
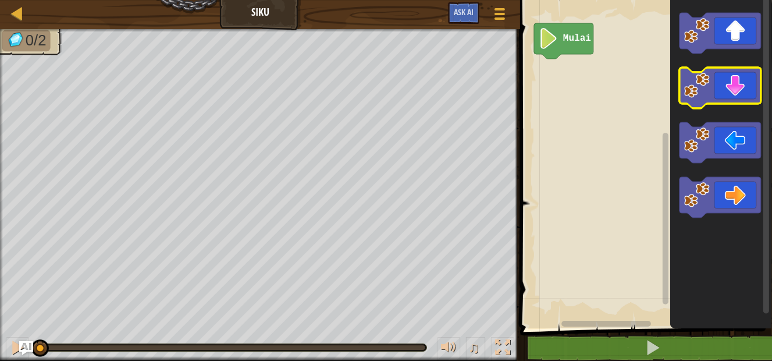
click at [730, 87] on icon "Ruang Kerja Blockly" at bounding box center [720, 87] width 81 height 41
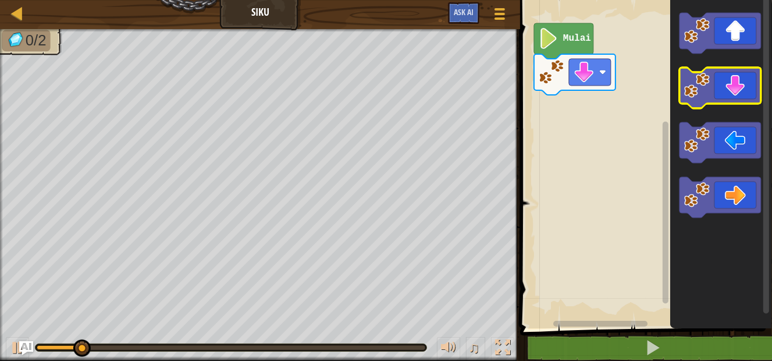
click at [730, 87] on icon "Ruang Kerja Blockly" at bounding box center [720, 87] width 81 height 41
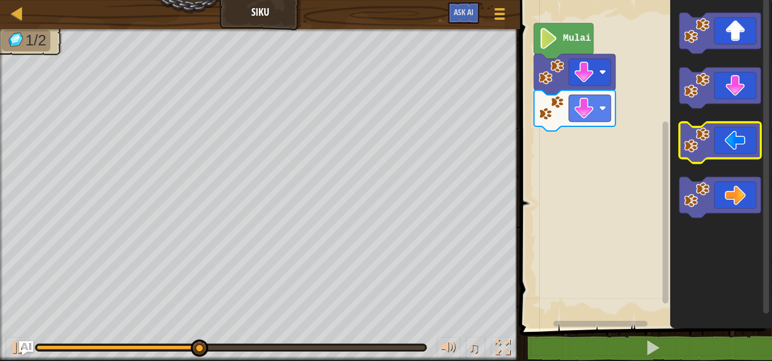
click at [726, 146] on icon "Ruang Kerja Blockly" at bounding box center [720, 142] width 81 height 41
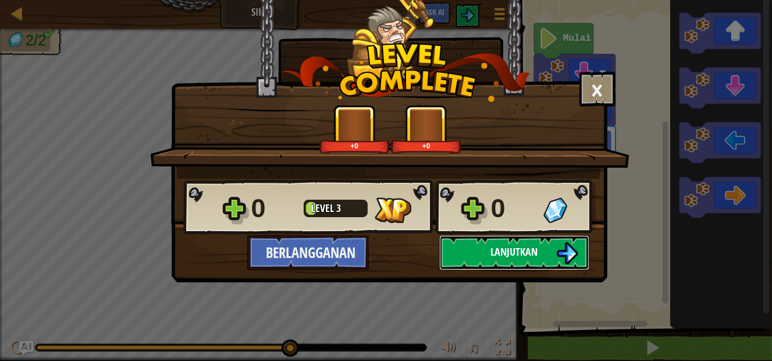
click at [503, 250] on span "Lanjutkan" at bounding box center [514, 251] width 47 height 15
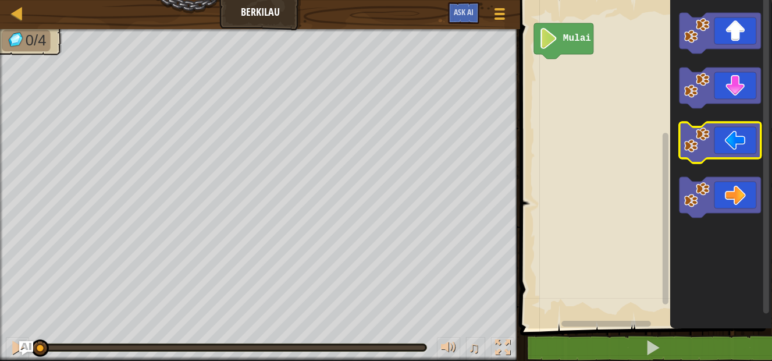
click at [720, 143] on icon "Ruang Kerja Blockly" at bounding box center [720, 142] width 81 height 41
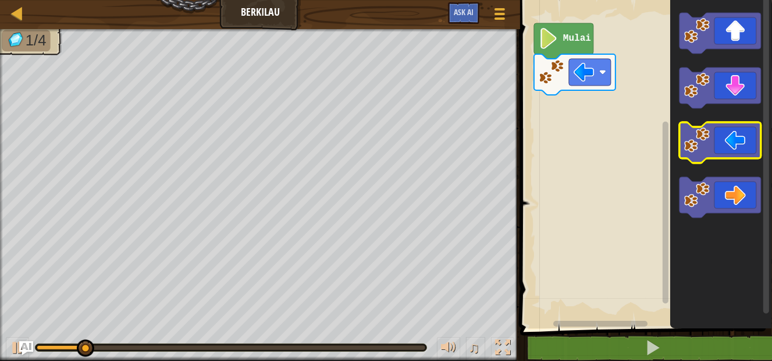
click at [720, 143] on icon "Ruang Kerja Blockly" at bounding box center [720, 142] width 81 height 41
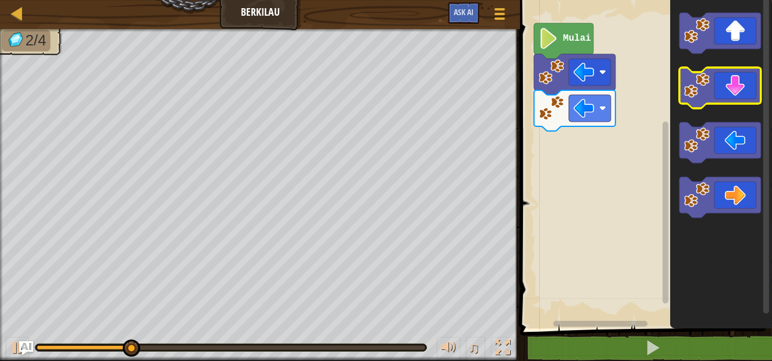
click at [727, 102] on icon "Ruang Kerja Blockly" at bounding box center [720, 87] width 81 height 41
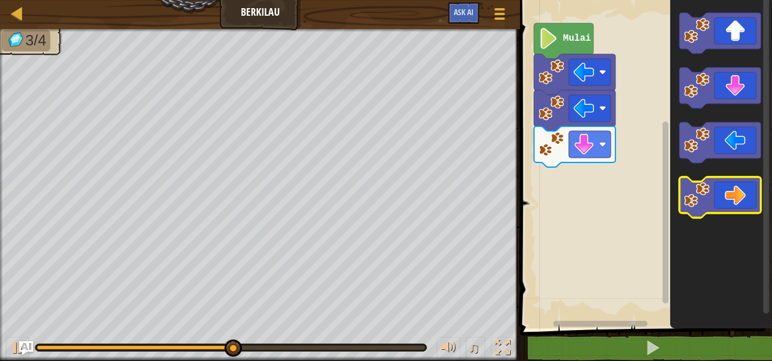
click at [742, 190] on icon "Ruang Kerja Blockly" at bounding box center [720, 197] width 81 height 41
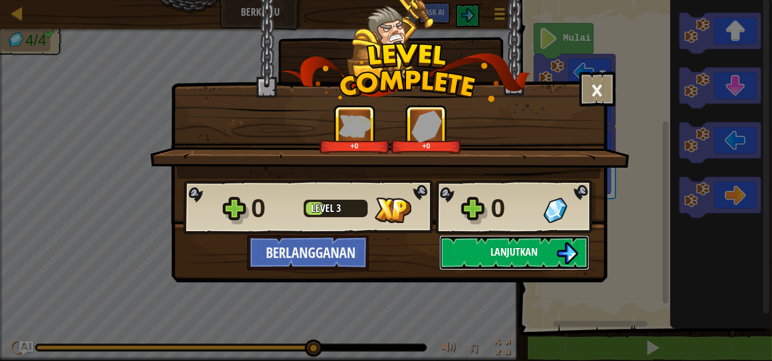
click at [462, 250] on button "Lanjutkan" at bounding box center [514, 252] width 150 height 35
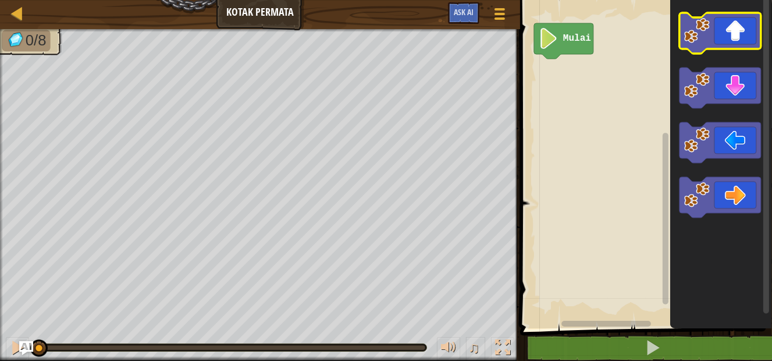
click at [714, 42] on icon "Ruang Kerja Blockly" at bounding box center [720, 33] width 81 height 41
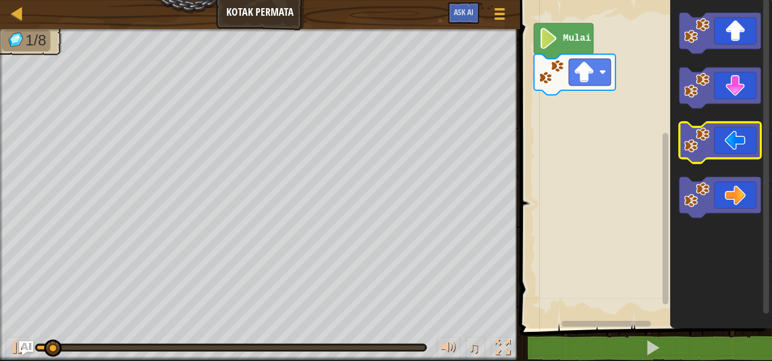
click at [719, 145] on icon "Ruang Kerja Blockly" at bounding box center [720, 142] width 81 height 41
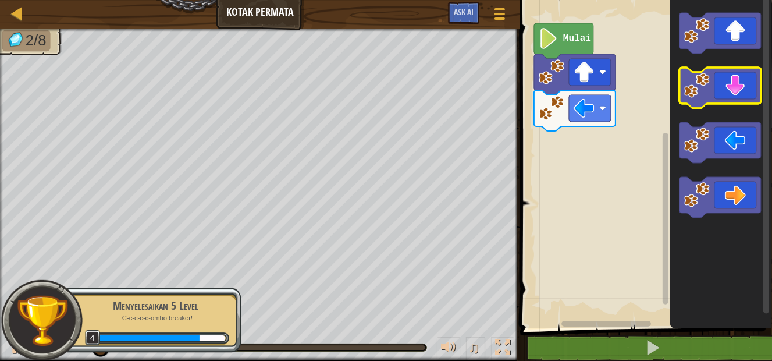
click at [730, 94] on icon "Ruang Kerja Blockly" at bounding box center [720, 87] width 81 height 41
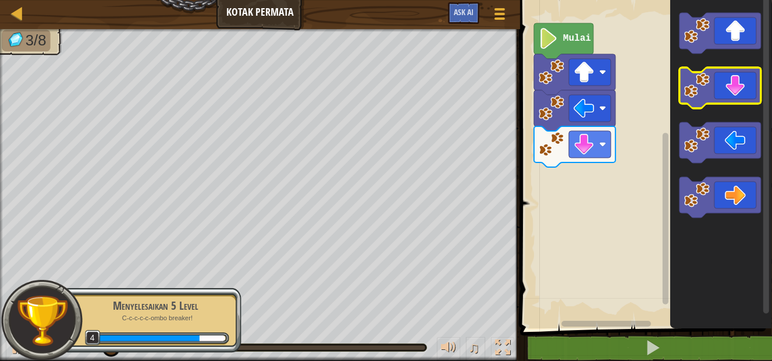
click at [730, 94] on icon "Ruang Kerja Blockly" at bounding box center [720, 87] width 81 height 41
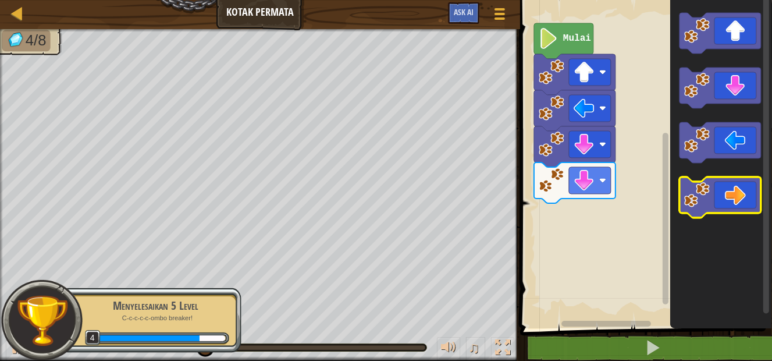
click at [737, 194] on icon "Ruang Kerja Blockly" at bounding box center [720, 197] width 81 height 41
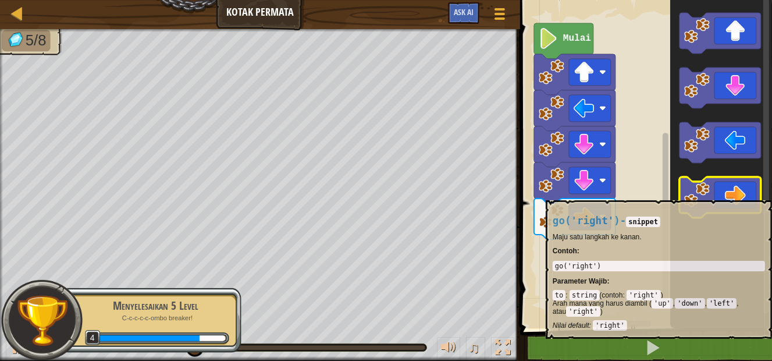
click at [738, 194] on icon "Ruang Kerja Blockly" at bounding box center [720, 197] width 81 height 41
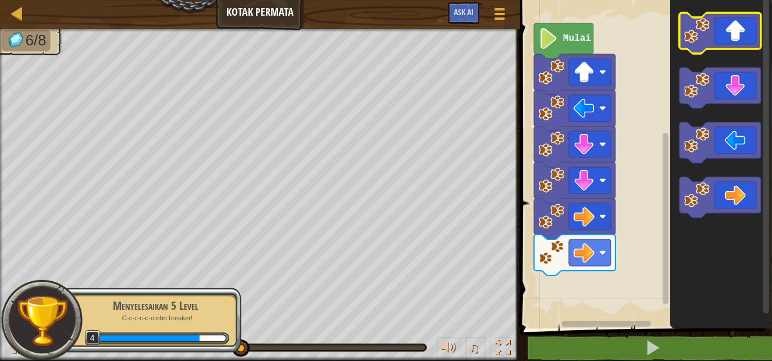
click at [730, 42] on icon "Ruang Kerja Blockly" at bounding box center [720, 33] width 81 height 41
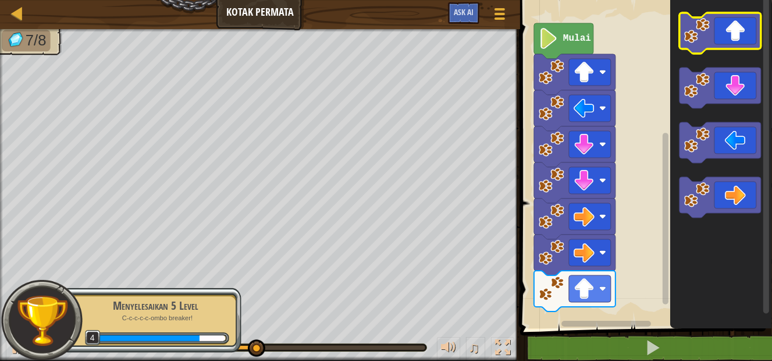
click at [731, 47] on icon "Ruang Kerja Blockly" at bounding box center [720, 33] width 81 height 41
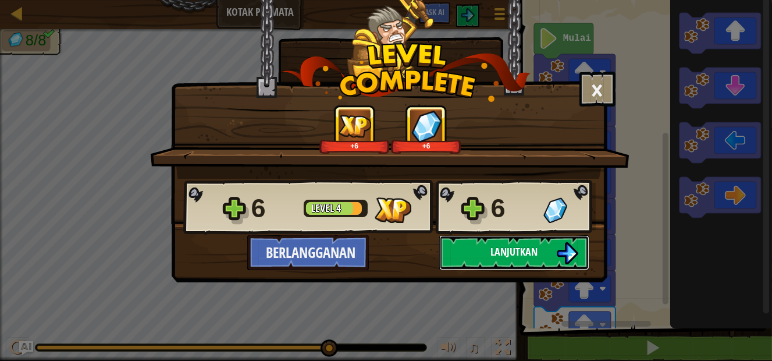
click at [482, 251] on button "Lanjutkan" at bounding box center [514, 252] width 150 height 35
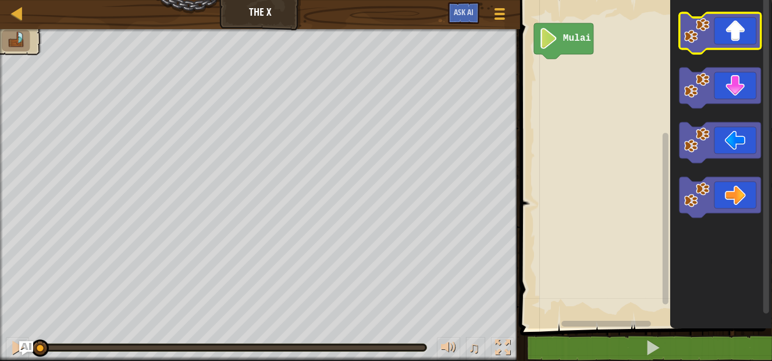
click at [748, 20] on icon "Ruang Kerja Blockly" at bounding box center [720, 33] width 81 height 41
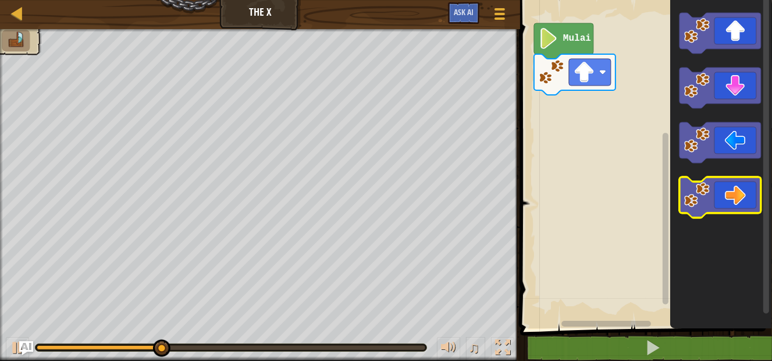
click at [737, 192] on icon "Ruang Kerja Blockly" at bounding box center [720, 197] width 81 height 41
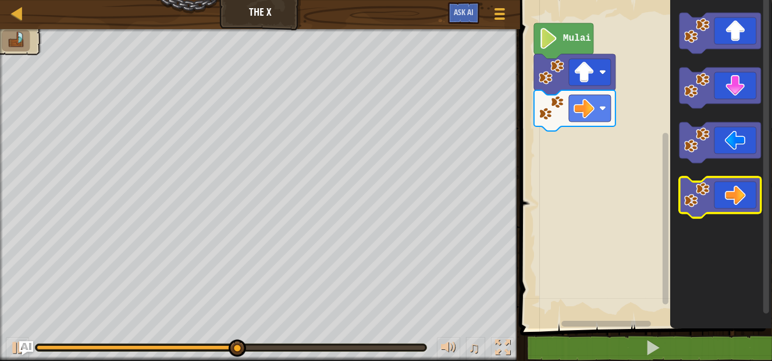
click at [737, 195] on icon "Ruang Kerja Blockly" at bounding box center [720, 197] width 81 height 41
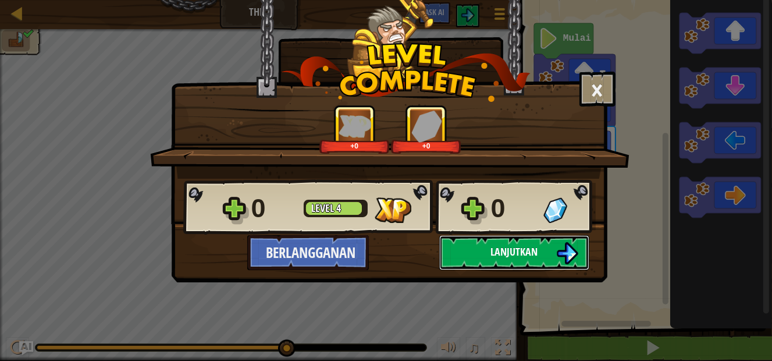
click at [499, 253] on span "Lanjutkan" at bounding box center [514, 251] width 47 height 15
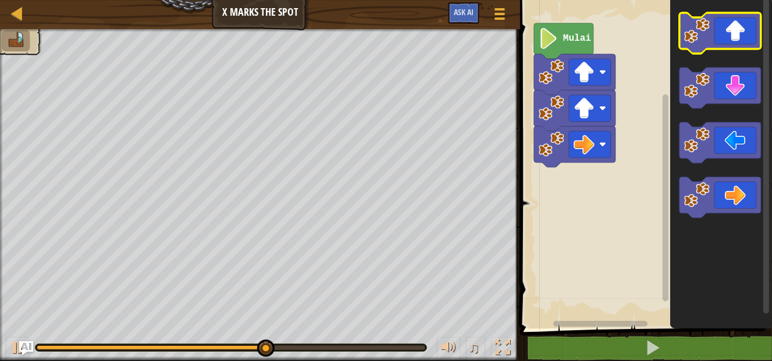
click at [733, 44] on icon "Ruang Kerja Blockly" at bounding box center [720, 33] width 81 height 41
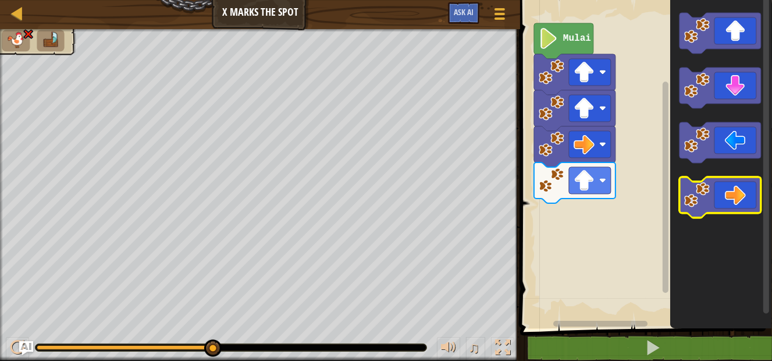
click at [723, 208] on icon "Ruang Kerja Blockly" at bounding box center [720, 197] width 81 height 41
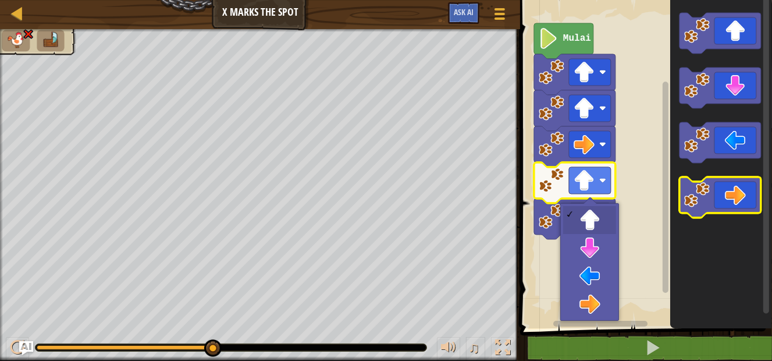
click at [728, 198] on icon "Ruang Kerja Blockly" at bounding box center [720, 197] width 81 height 41
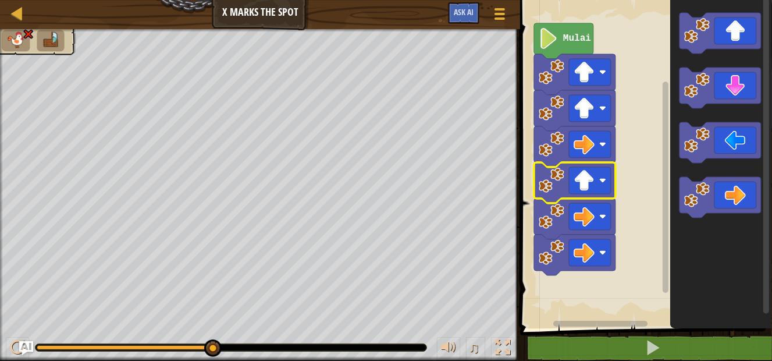
click at [612, 180] on icon "Ruang Kerja Blockly" at bounding box center [574, 182] width 81 height 41
click at [594, 187] on image "Ruang Kerja Blockly" at bounding box center [584, 180] width 21 height 21
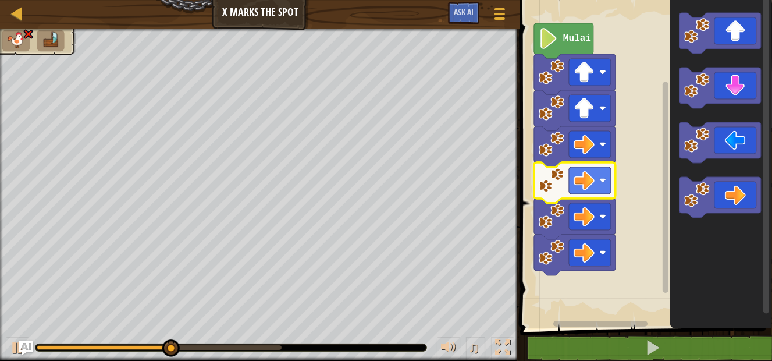
click at [191, 340] on div "♫" at bounding box center [260, 344] width 520 height 35
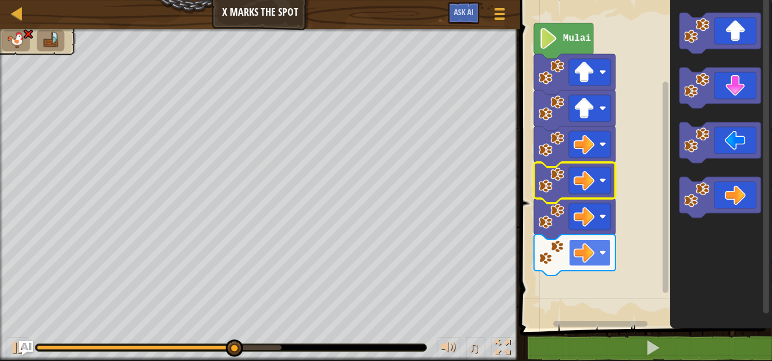
click at [572, 253] on rect "Ruang Kerja Blockly" at bounding box center [590, 252] width 42 height 27
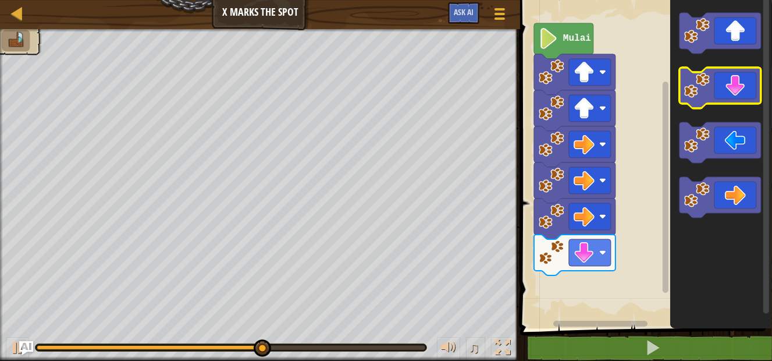
click at [733, 87] on icon "Ruang Kerja Blockly" at bounding box center [720, 87] width 81 height 41
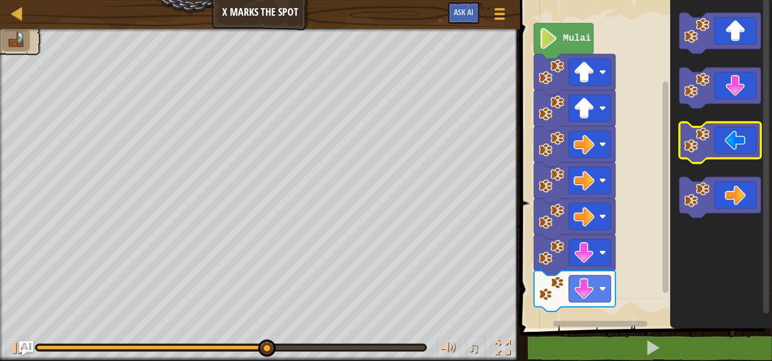
click at [716, 154] on icon "Ruang Kerja Blockly" at bounding box center [720, 142] width 81 height 41
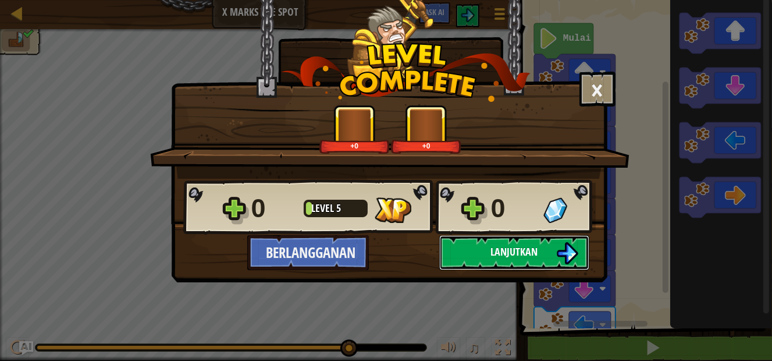
click at [508, 255] on span "Lanjutkan" at bounding box center [514, 251] width 47 height 15
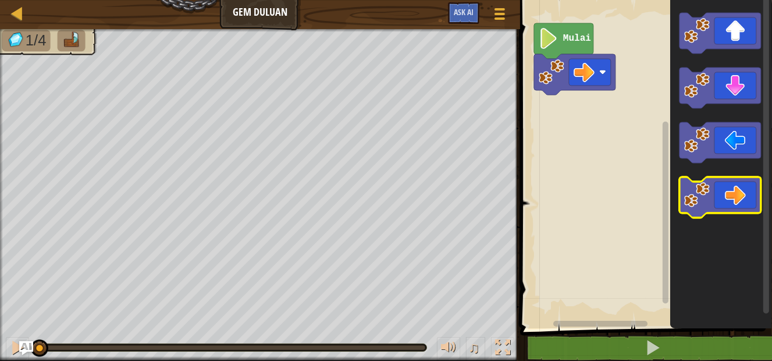
click at [739, 201] on icon "Ruang Kerja Blockly" at bounding box center [720, 197] width 81 height 41
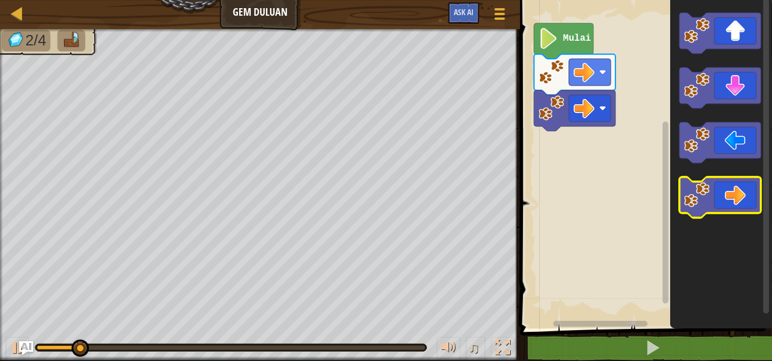
click at [739, 201] on icon "Ruang Kerja Blockly" at bounding box center [720, 197] width 81 height 41
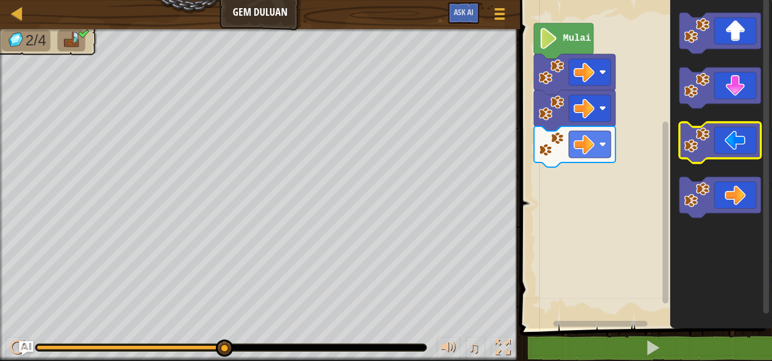
click at [727, 138] on icon "Ruang Kerja Blockly" at bounding box center [720, 142] width 81 height 41
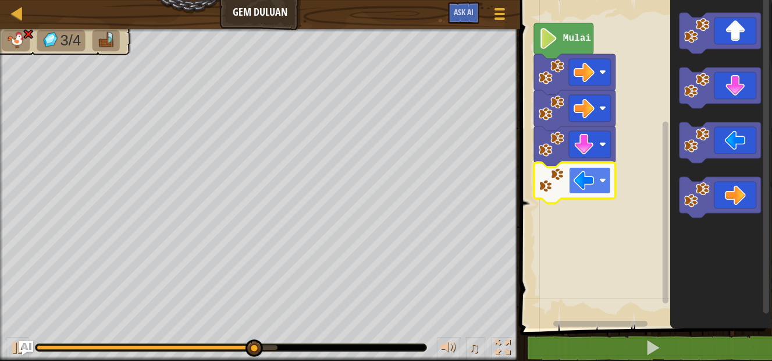
click at [582, 179] on image "Ruang Kerja Blockly" at bounding box center [584, 180] width 21 height 21
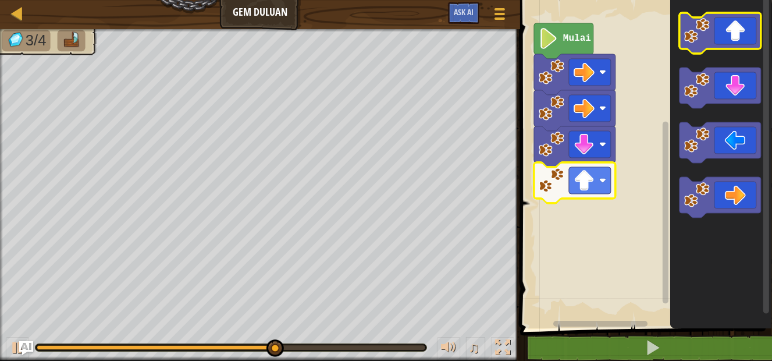
click at [737, 34] on icon "Ruang Kerja Blockly" at bounding box center [720, 33] width 81 height 41
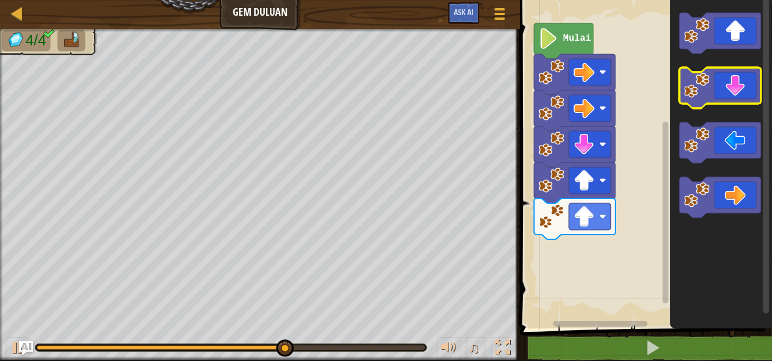
click at [741, 90] on icon "Ruang Kerja Blockly" at bounding box center [720, 87] width 81 height 41
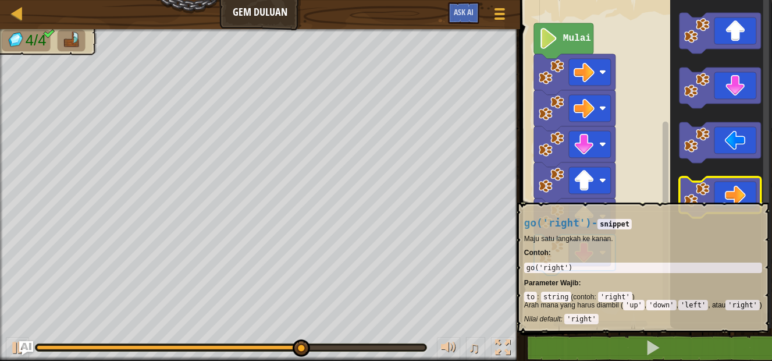
click at [754, 197] on icon "Ruang Kerja Blockly" at bounding box center [720, 197] width 81 height 41
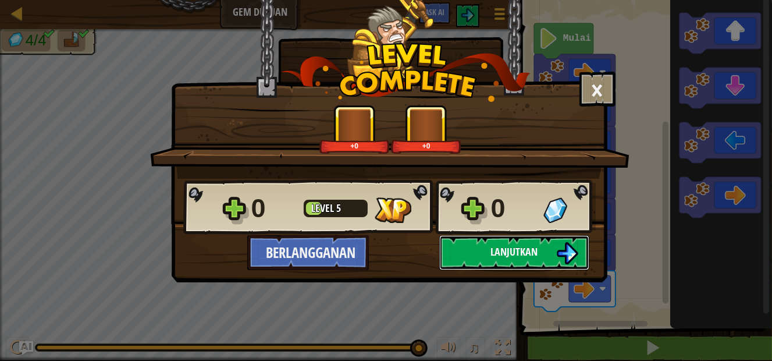
click at [501, 244] on span "Lanjutkan" at bounding box center [514, 251] width 47 height 15
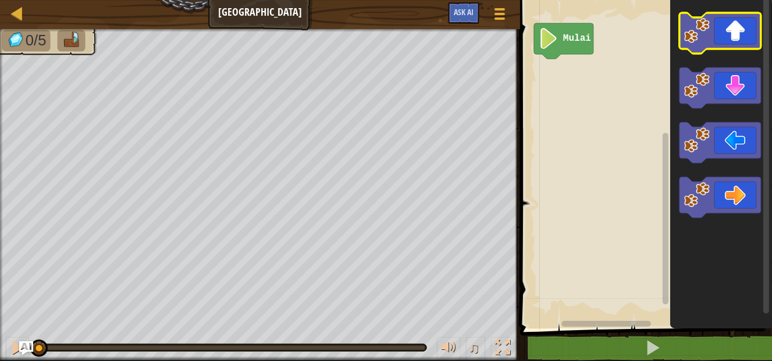
click at [739, 23] on icon "Ruang Kerja Blockly" at bounding box center [720, 33] width 81 height 41
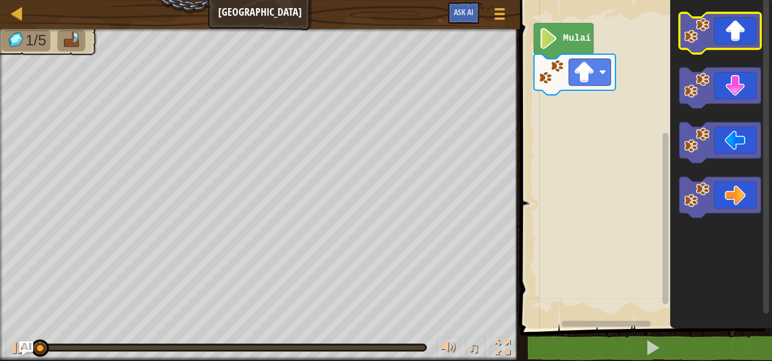
click at [735, 29] on icon "Ruang Kerja Blockly" at bounding box center [720, 33] width 81 height 41
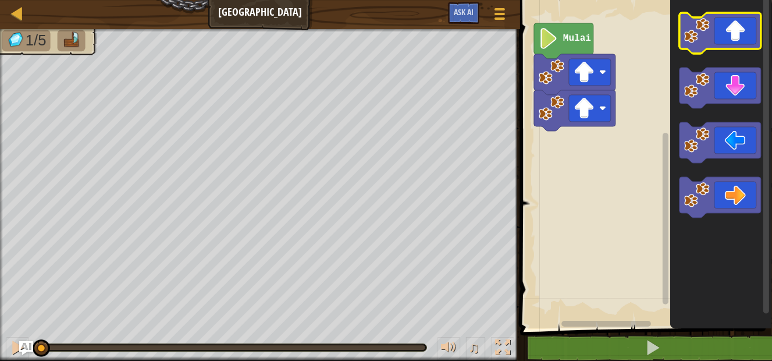
click at [735, 29] on icon "Ruang Kerja Blockly" at bounding box center [720, 33] width 81 height 41
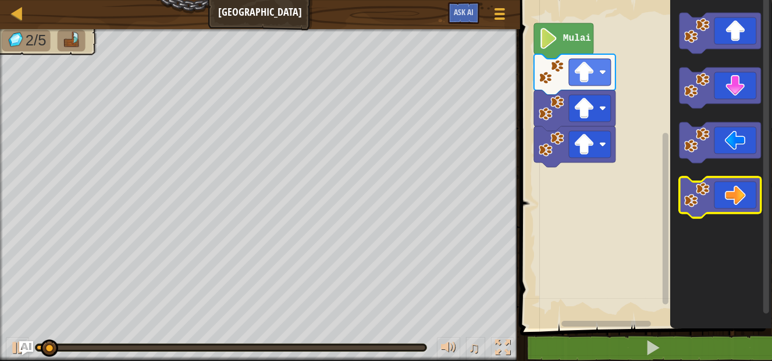
click at [745, 187] on icon "Ruang Kerja Blockly" at bounding box center [720, 197] width 81 height 41
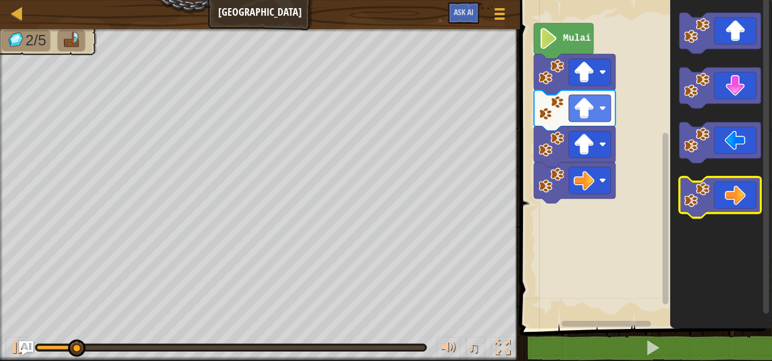
click at [745, 187] on icon "Ruang Kerja Blockly" at bounding box center [720, 197] width 81 height 41
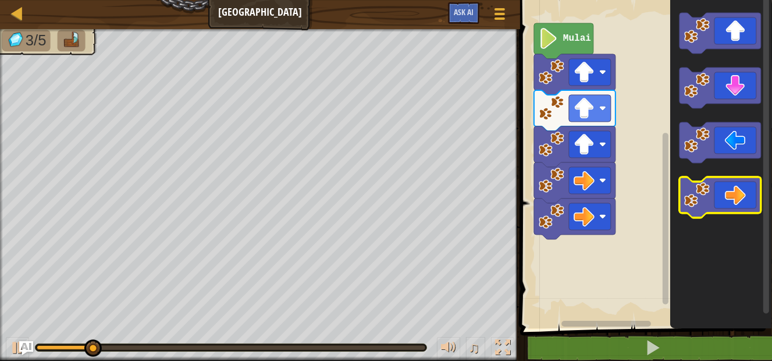
click at [745, 187] on icon "Ruang Kerja Blockly" at bounding box center [720, 197] width 81 height 41
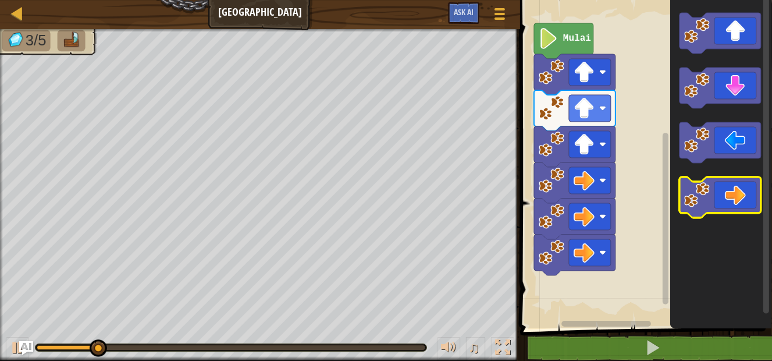
click at [745, 187] on icon "Ruang Kerja Blockly" at bounding box center [720, 197] width 81 height 41
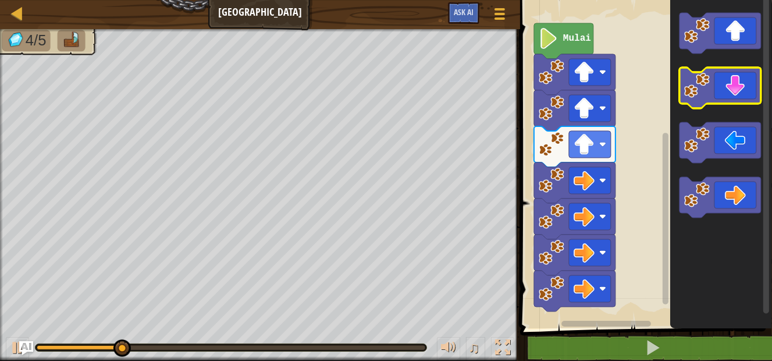
click at [739, 90] on icon "Ruang Kerja Blockly" at bounding box center [720, 87] width 81 height 41
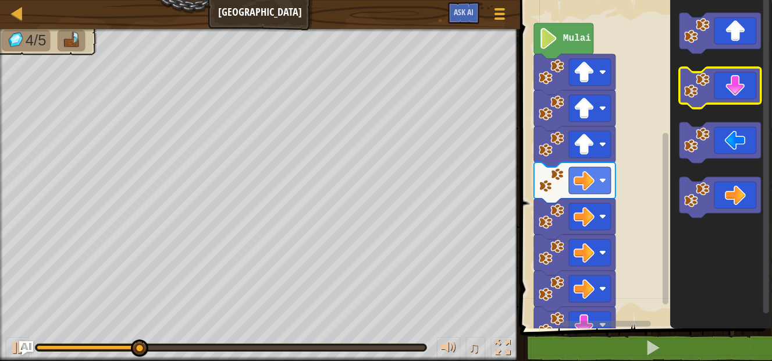
click at [739, 90] on icon "Ruang Kerja Blockly" at bounding box center [720, 87] width 81 height 41
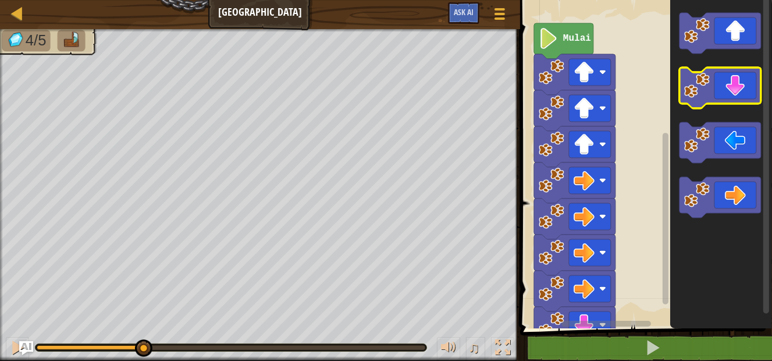
click at [739, 90] on icon "Ruang Kerja Blockly" at bounding box center [720, 87] width 81 height 41
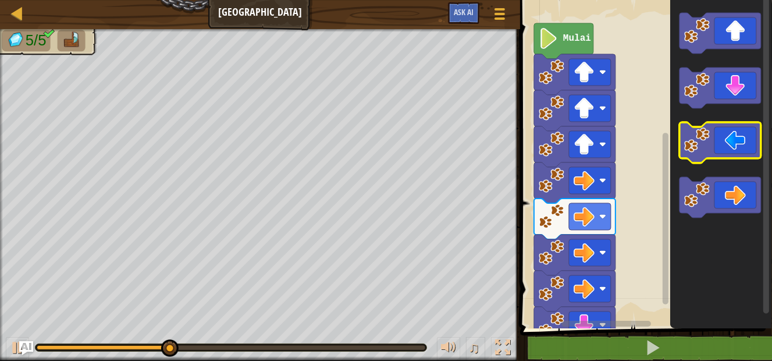
click at [742, 151] on icon "Ruang Kerja Blockly" at bounding box center [720, 142] width 81 height 41
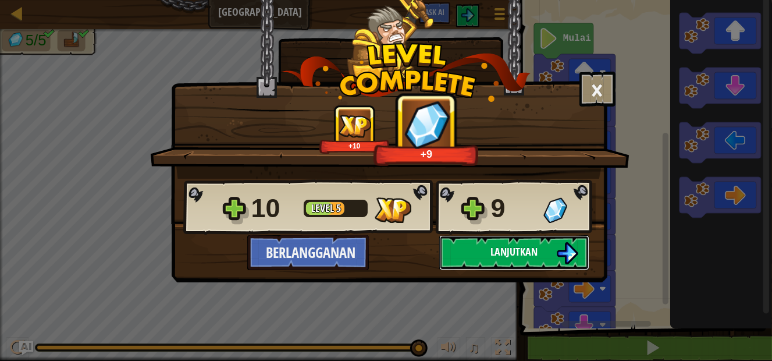
click at [567, 248] on img at bounding box center [567, 253] width 22 height 22
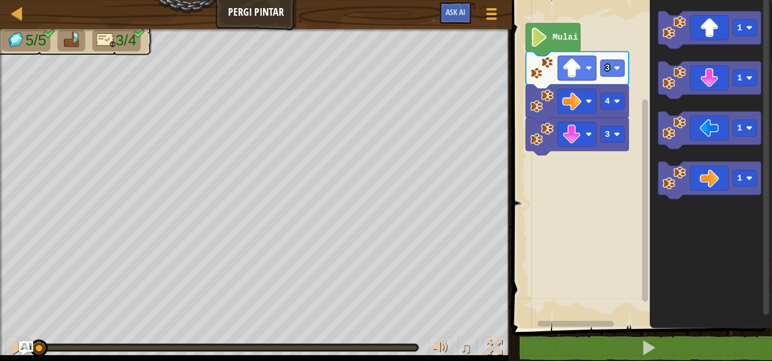
click at [548, 44] on image "Ruang Kerja Blockly" at bounding box center [540, 36] width 18 height 19
click at [549, 46] on icon "Ruang Kerja Blockly" at bounding box center [553, 39] width 55 height 33
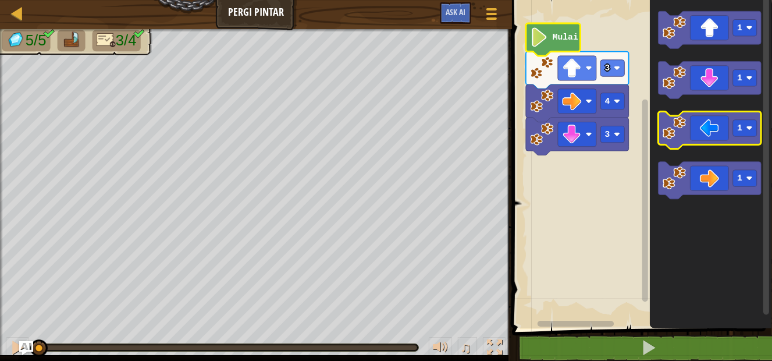
click at [723, 130] on icon "Ruang Kerja Blockly" at bounding box center [710, 130] width 103 height 37
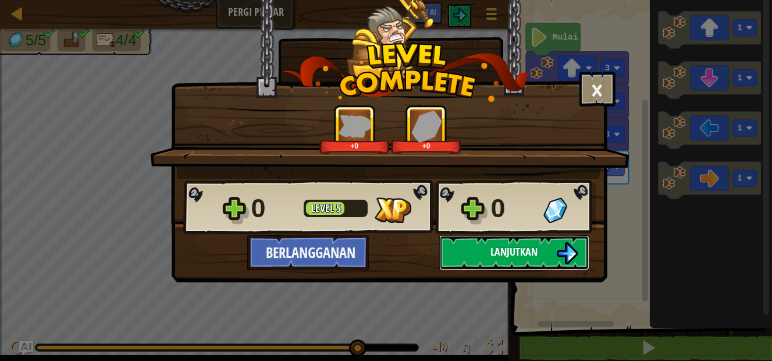
click at [503, 258] on span "Lanjutkan" at bounding box center [514, 251] width 47 height 15
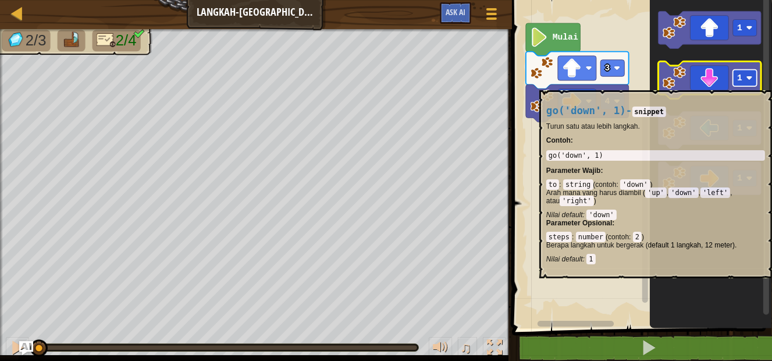
click at [747, 84] on rect "Ruang Kerja Blockly" at bounding box center [745, 78] width 24 height 16
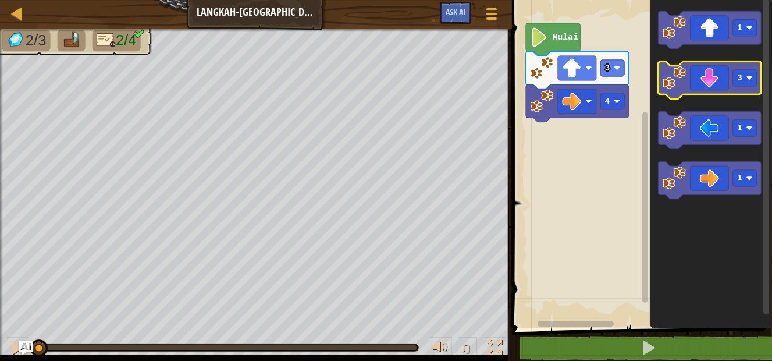
click at [717, 83] on icon "Ruang Kerja Blockly" at bounding box center [710, 80] width 103 height 37
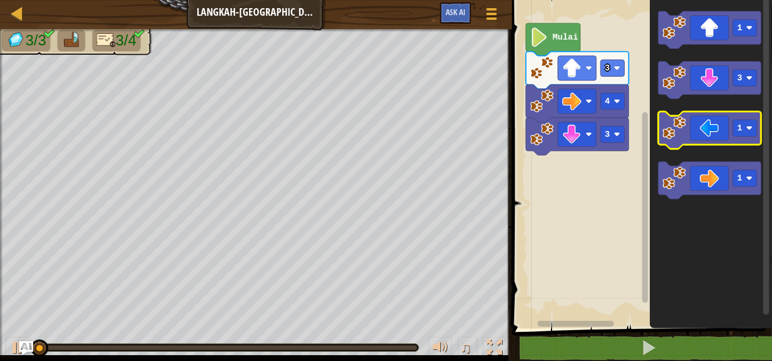
click at [719, 138] on icon "Ruang Kerja Blockly" at bounding box center [710, 130] width 103 height 37
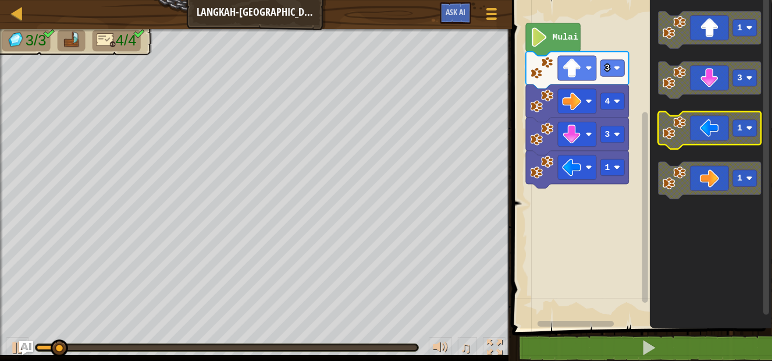
click at [717, 138] on icon "Ruang Kerja Blockly" at bounding box center [710, 130] width 103 height 37
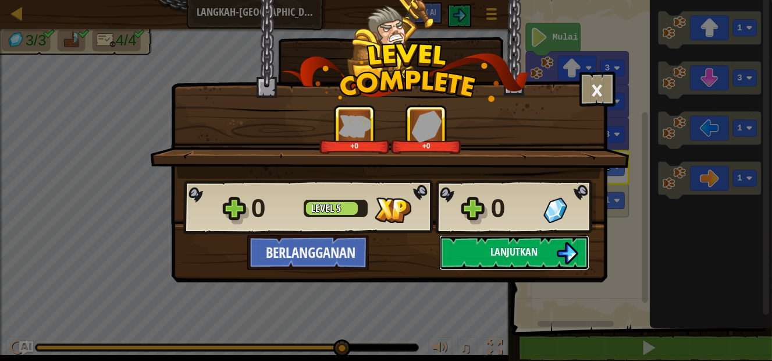
click at [499, 249] on span "Lanjutkan" at bounding box center [514, 251] width 47 height 15
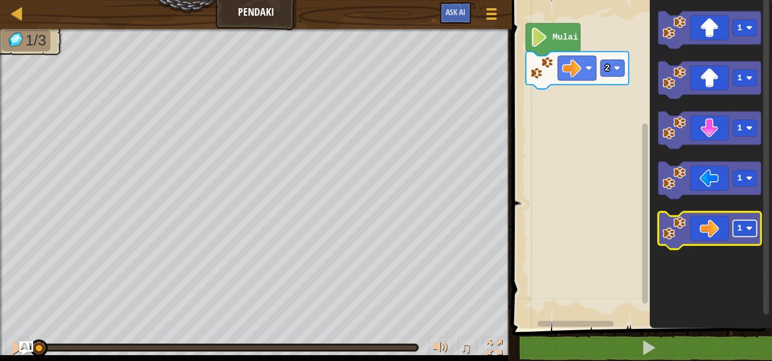
click at [744, 229] on rect "Ruang Kerja Blockly" at bounding box center [745, 228] width 24 height 16
click at [697, 232] on icon "Ruang Kerja Blockly" at bounding box center [710, 230] width 103 height 37
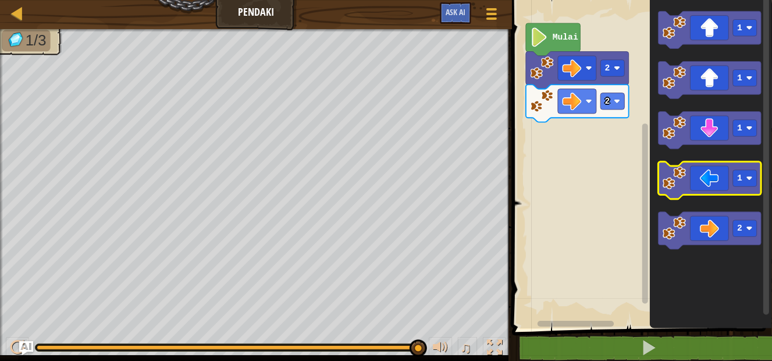
click at [745, 188] on icon "Ruang Kerja Blockly" at bounding box center [710, 180] width 103 height 37
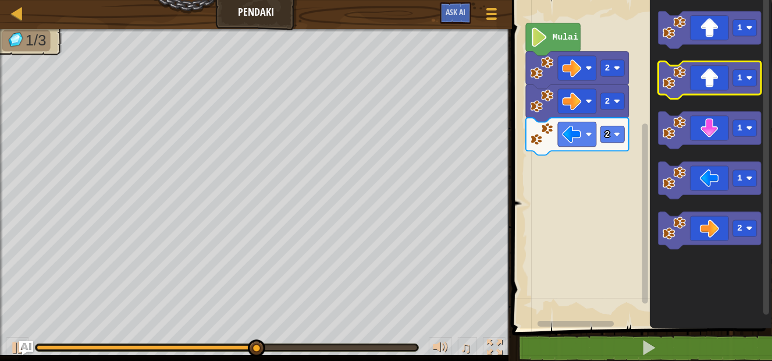
click at [746, 88] on icon "Ruang Kerja Blockly" at bounding box center [710, 80] width 103 height 37
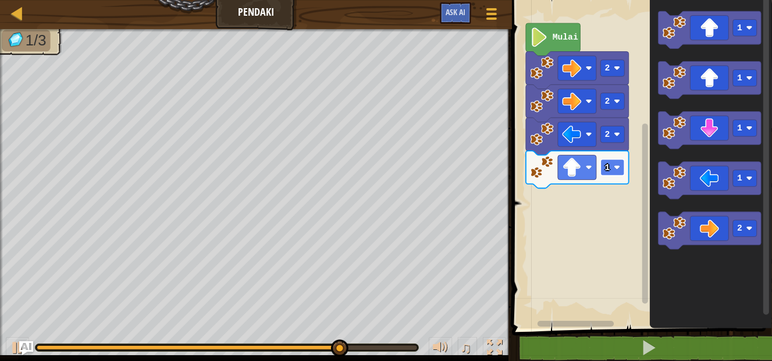
click at [614, 167] on rect "Ruang Kerja Blockly" at bounding box center [613, 167] width 24 height 16
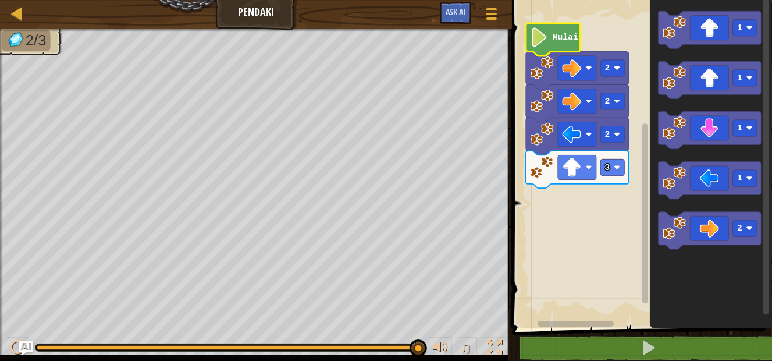
click at [548, 40] on image "Ruang Kerja Blockly" at bounding box center [540, 36] width 18 height 19
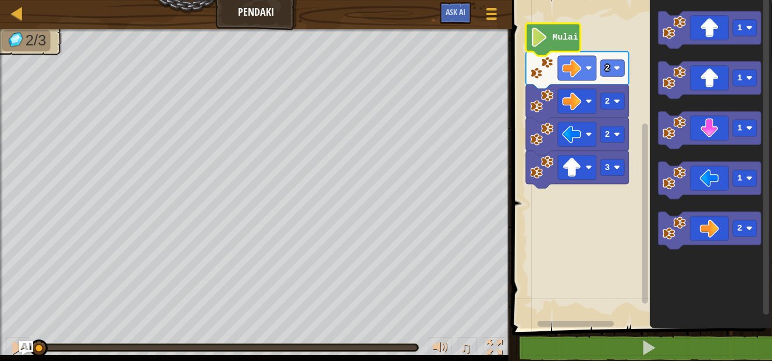
click at [23, 303] on div "2/3 ♫ Cougar" at bounding box center [386, 195] width 772 height 332
click at [588, 75] on rect "Ruang Kerja Blockly" at bounding box center [577, 68] width 38 height 24
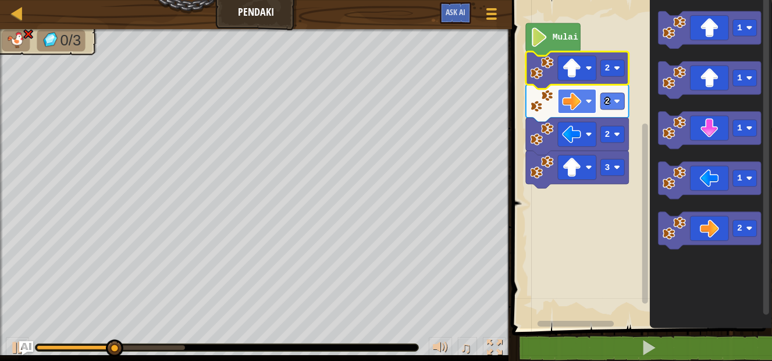
click at [587, 98] on rect "Ruang Kerja Blockly" at bounding box center [577, 101] width 38 height 24
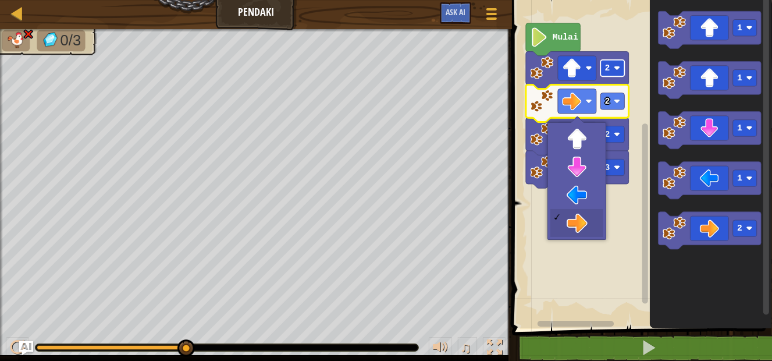
click at [605, 69] on text "2" at bounding box center [607, 67] width 5 height 9
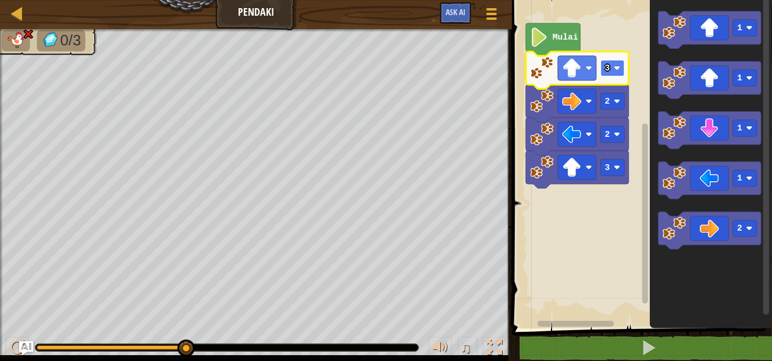
click at [602, 72] on rect "Ruang Kerja Blockly" at bounding box center [613, 68] width 24 height 16
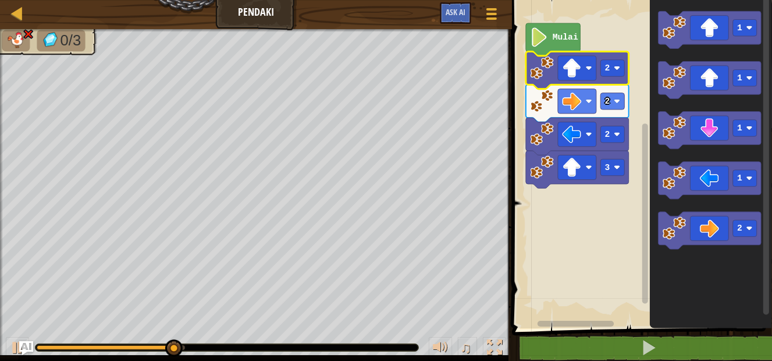
click at [610, 110] on icon "Ruang Kerja Blockly" at bounding box center [577, 102] width 103 height 37
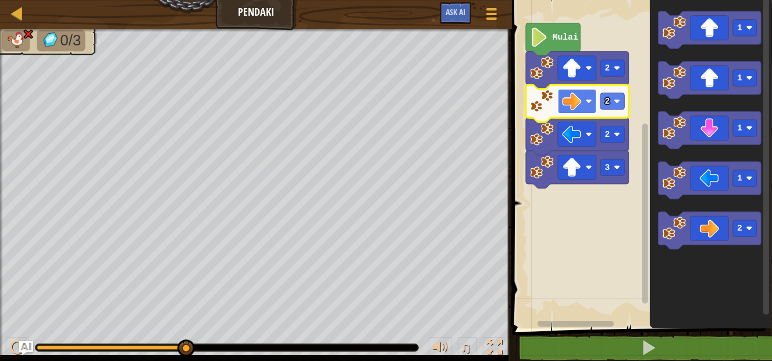
click at [594, 109] on rect "Ruang Kerja Blockly" at bounding box center [577, 101] width 38 height 24
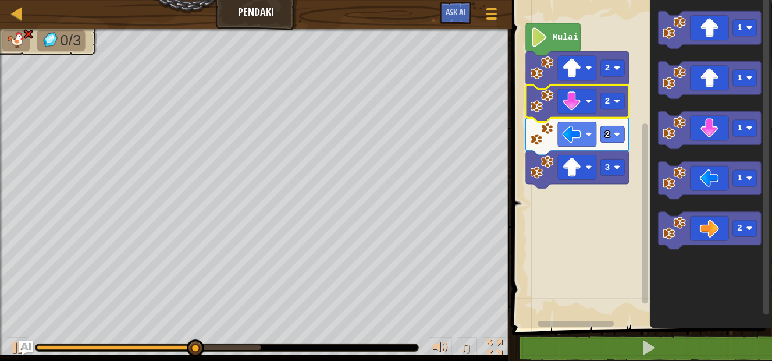
click at [607, 148] on icon "Ruang Kerja Blockly" at bounding box center [577, 136] width 103 height 37
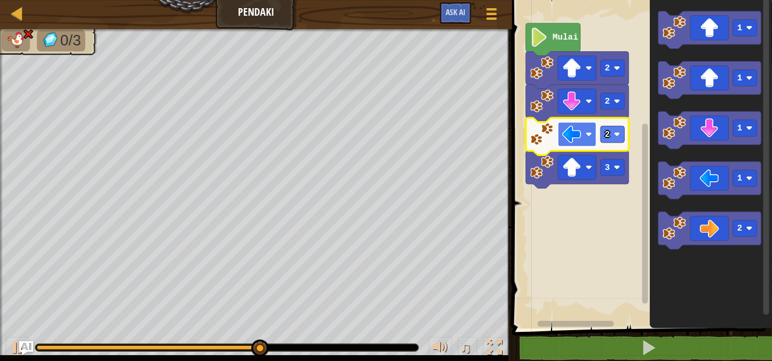
click at [588, 135] on image "Ruang Kerja Blockly" at bounding box center [589, 134] width 6 height 6
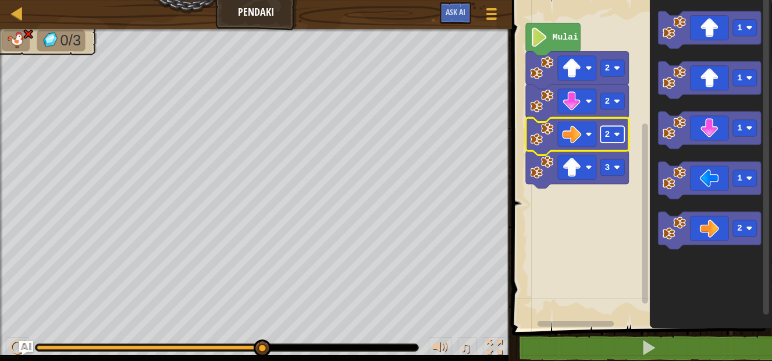
click at [619, 129] on rect "Ruang Kerja Blockly" at bounding box center [613, 134] width 24 height 16
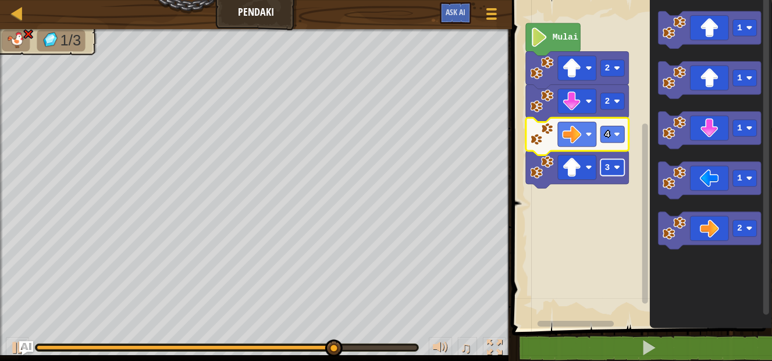
click at [609, 172] on text "3" at bounding box center [607, 167] width 5 height 9
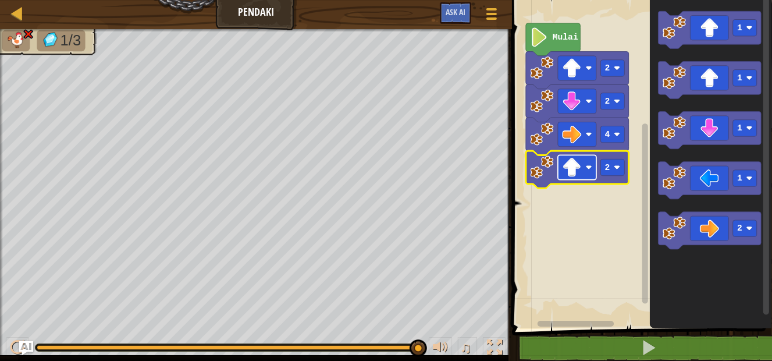
click at [588, 169] on image "Ruang Kerja Blockly" at bounding box center [589, 167] width 6 height 6
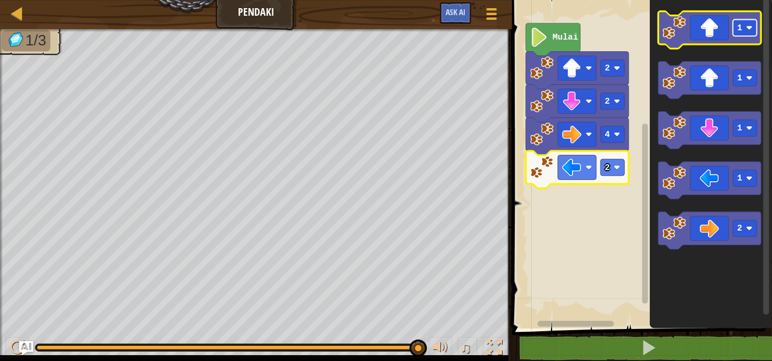
click at [740, 34] on rect "Ruang Kerja Blockly" at bounding box center [745, 28] width 24 height 16
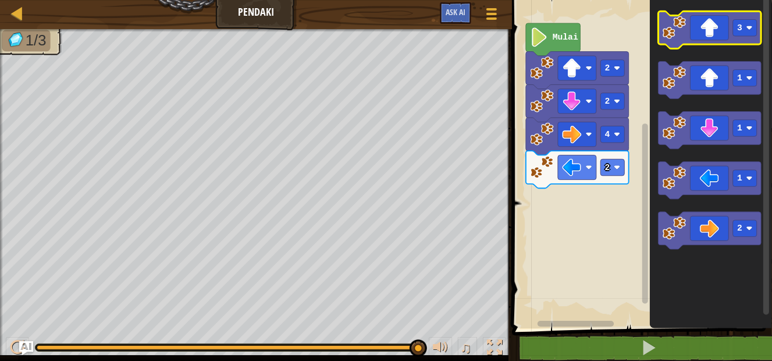
click at [717, 40] on icon "Ruang Kerja Blockly" at bounding box center [710, 29] width 103 height 37
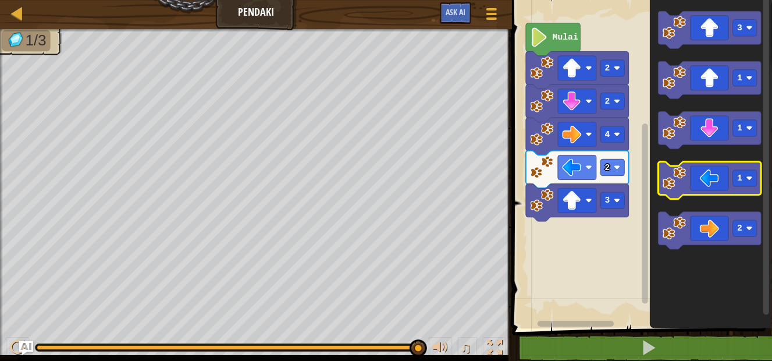
click at [723, 180] on icon "Ruang Kerja Blockly" at bounding box center [710, 180] width 103 height 37
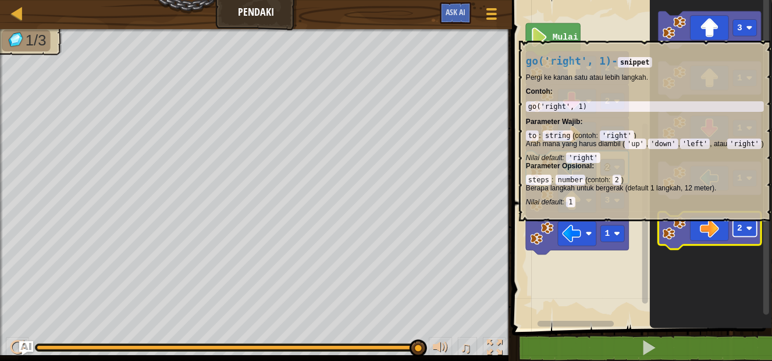
click at [745, 233] on rect "Ruang Kerja Blockly" at bounding box center [745, 228] width 24 height 16
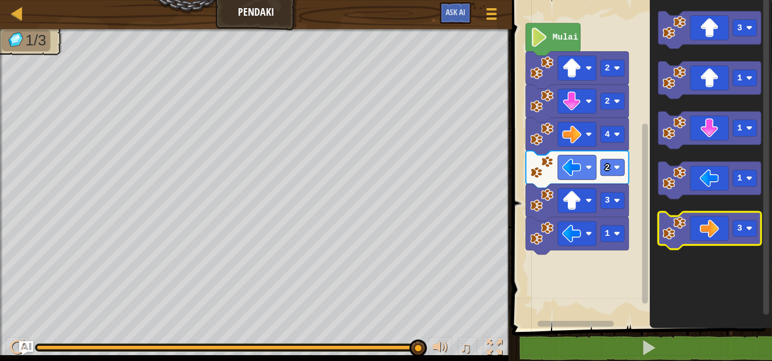
click at [718, 229] on icon "Ruang Kerja Blockly" at bounding box center [710, 230] width 103 height 37
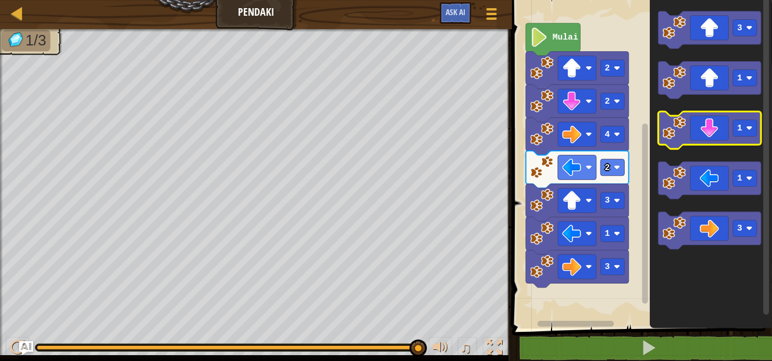
click at [716, 130] on icon "Ruang Kerja Blockly" at bounding box center [710, 130] width 103 height 37
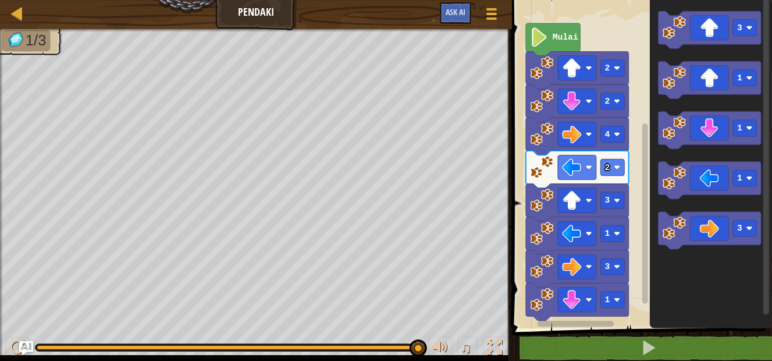
click at [550, 49] on icon "Ruang Kerja Blockly" at bounding box center [553, 39] width 55 height 33
click at [545, 73] on image "Ruang Kerja Blockly" at bounding box center [542, 67] width 23 height 23
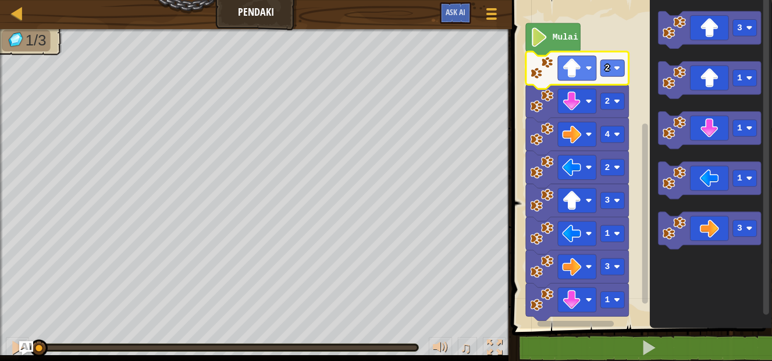
click at [19, 289] on div "1/3 ♫ Cougar" at bounding box center [386, 195] width 772 height 332
click at [567, 37] on text "Mulai" at bounding box center [566, 37] width 26 height 9
click at [542, 43] on image "Ruang Kerja Blockly" at bounding box center [540, 36] width 18 height 19
drag, startPoint x: 42, startPoint y: 342, endPoint x: 0, endPoint y: 313, distance: 51.2
click at [0, 313] on div "1/3 ♫ Cougar" at bounding box center [386, 195] width 772 height 332
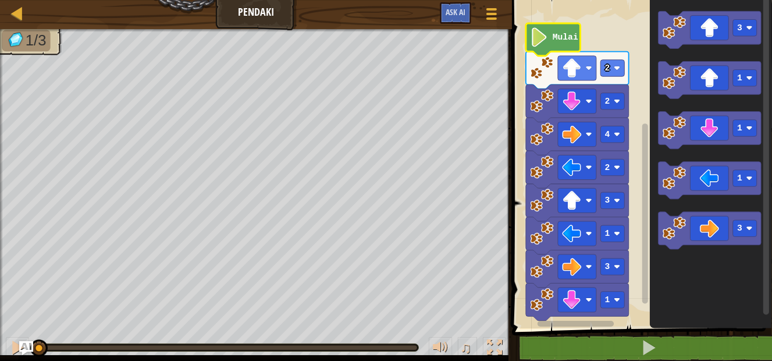
click at [561, 47] on icon "Ruang Kerja Blockly" at bounding box center [553, 39] width 55 height 33
click at [553, 49] on icon "Ruang Kerja Blockly" at bounding box center [553, 39] width 55 height 33
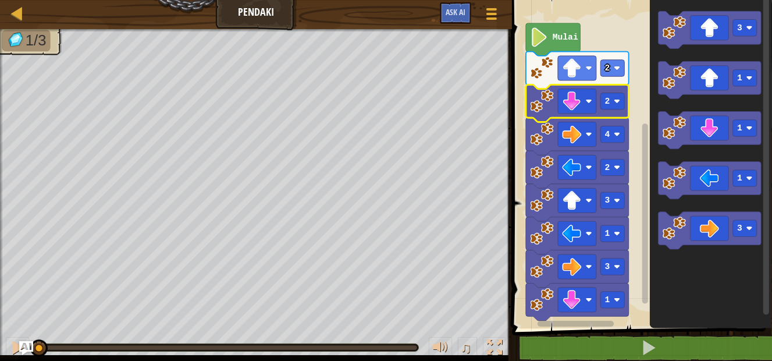
click at [546, 109] on image "Ruang Kerja Blockly" at bounding box center [542, 100] width 23 height 23
click at [543, 107] on image "Ruang Kerja Blockly" at bounding box center [542, 100] width 23 height 23
click at [544, 133] on image "Ruang Kerja Blockly" at bounding box center [542, 133] width 23 height 23
click at [544, 137] on image "Ruang Kerja Blockly" at bounding box center [542, 133] width 23 height 23
click at [543, 171] on image "Ruang Kerja Blockly" at bounding box center [542, 166] width 23 height 23
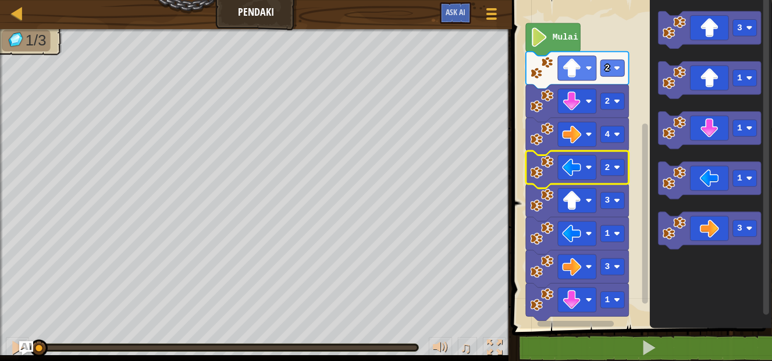
click at [545, 207] on image "Ruang Kerja Blockly" at bounding box center [542, 200] width 23 height 23
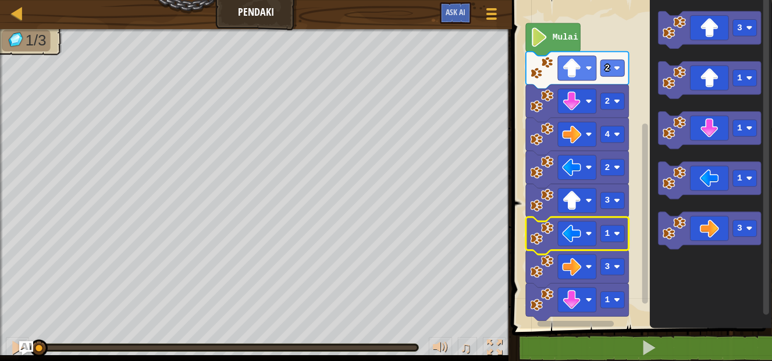
click at [543, 236] on image "Ruang Kerja Blockly" at bounding box center [542, 233] width 23 height 23
click at [538, 265] on image "Ruang Kerja Blockly" at bounding box center [542, 265] width 23 height 23
click at [537, 297] on image "Ruang Kerja Blockly" at bounding box center [542, 298] width 23 height 23
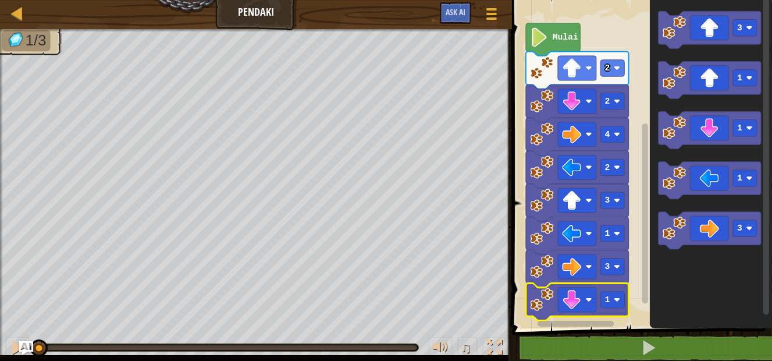
click at [547, 32] on image "Ruang Kerja Blockly" at bounding box center [540, 36] width 18 height 19
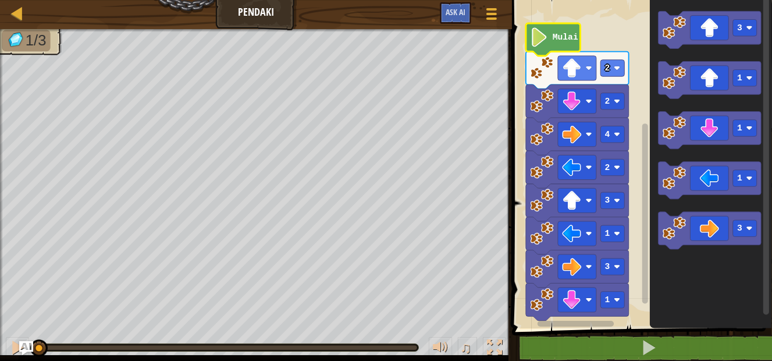
click at [551, 45] on icon "Ruang Kerja Blockly" at bounding box center [553, 39] width 55 height 33
click at [21, 11] on div at bounding box center [17, 13] width 15 height 15
select select "id"
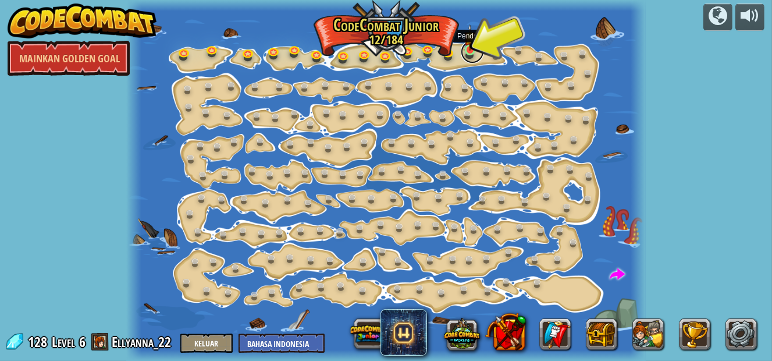
click at [475, 52] on link at bounding box center [472, 51] width 23 height 23
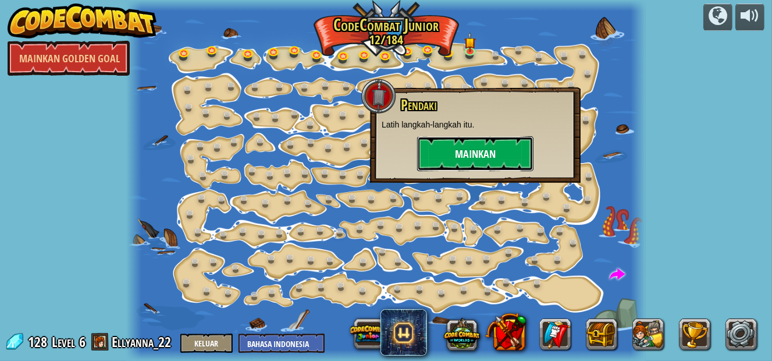
click at [477, 154] on button "Mainkan" at bounding box center [475, 153] width 116 height 35
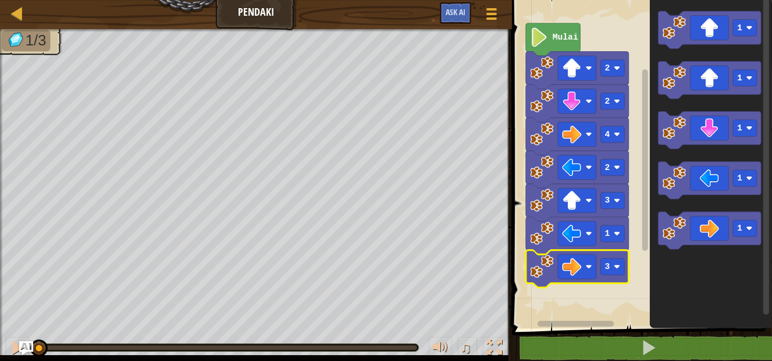
click at [553, 278] on icon "Ruang Kerja Blockly" at bounding box center [577, 268] width 103 height 37
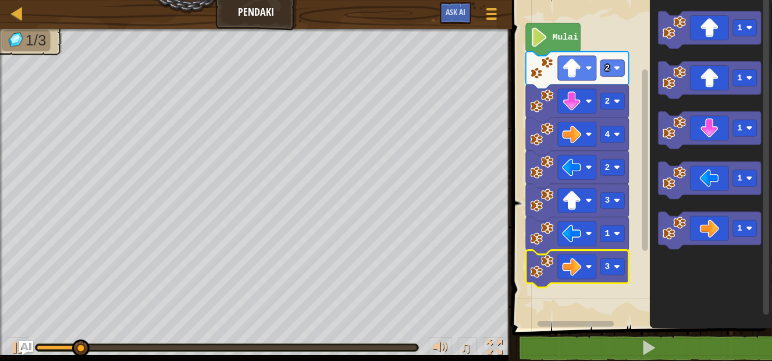
click at [549, 243] on image "Ruang Kerja Blockly" at bounding box center [542, 233] width 23 height 23
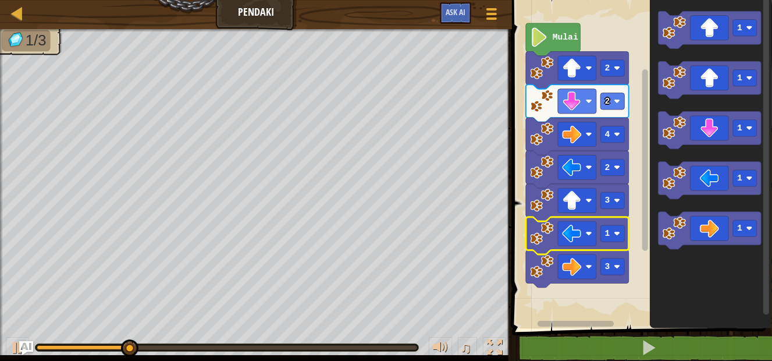
click at [545, 276] on image "Ruang Kerja Blockly" at bounding box center [542, 265] width 23 height 23
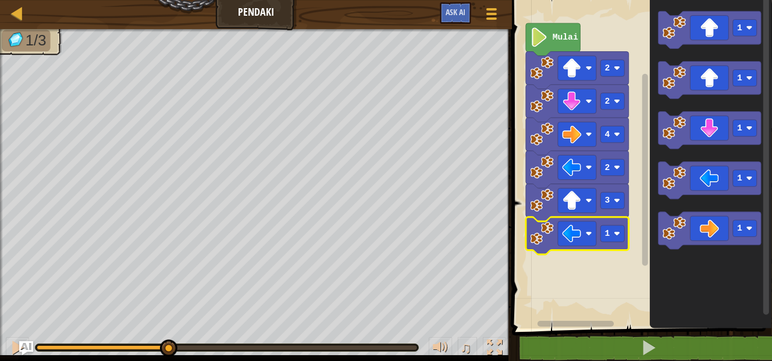
click at [543, 234] on image "Ruang Kerja Blockly" at bounding box center [542, 233] width 23 height 23
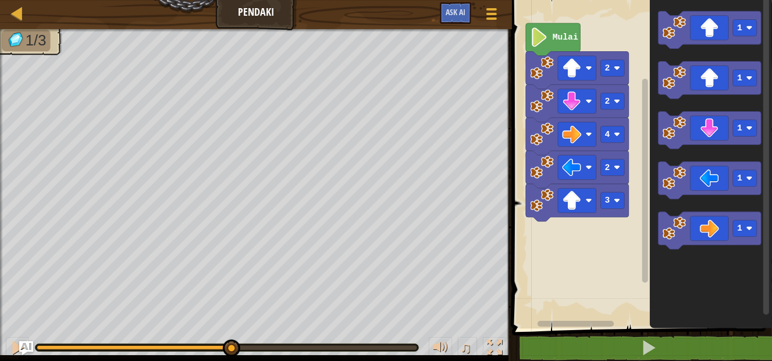
click at [541, 203] on image "Ruang Kerja Blockly" at bounding box center [542, 200] width 23 height 23
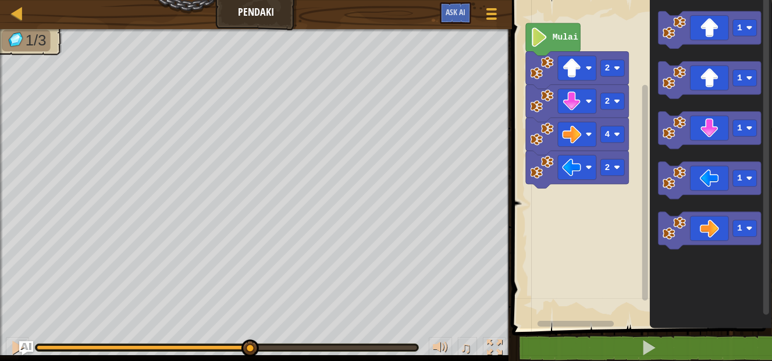
click at [544, 174] on image "Ruang Kerja Blockly" at bounding box center [542, 166] width 23 height 23
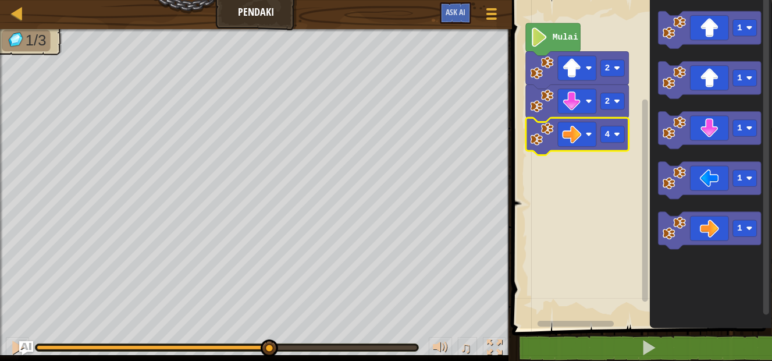
click at [542, 146] on icon "Ruang Kerja Blockly" at bounding box center [577, 136] width 103 height 37
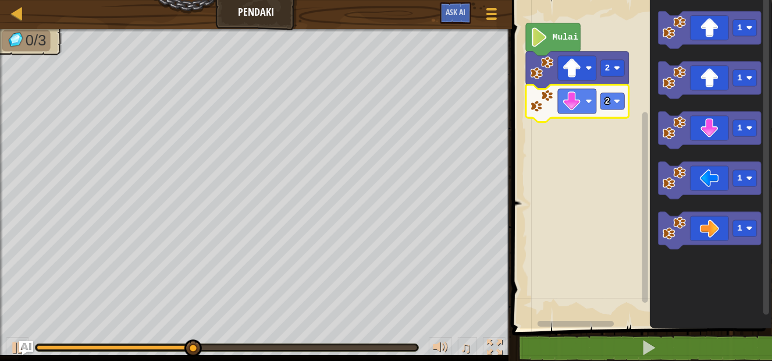
click at [536, 110] on image "Ruang Kerja Blockly" at bounding box center [542, 100] width 23 height 23
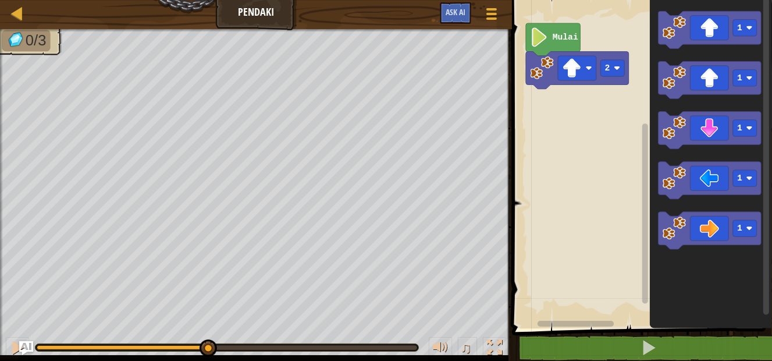
click at [542, 76] on image "Ruang Kerja Blockly" at bounding box center [542, 67] width 23 height 23
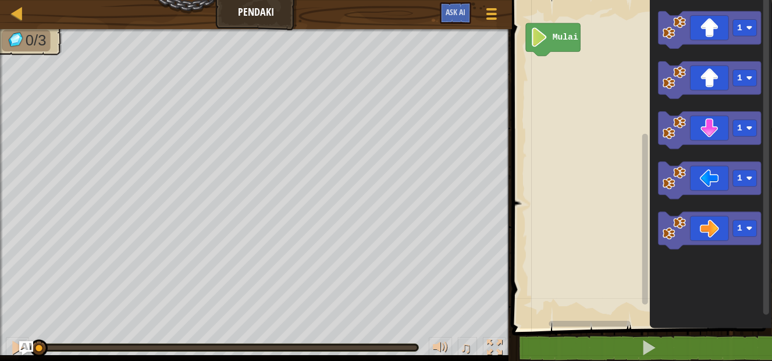
drag, startPoint x: 229, startPoint y: 342, endPoint x: 3, endPoint y: 339, distance: 226.4
click at [1, 353] on div "♫" at bounding box center [256, 344] width 512 height 35
click at [548, 44] on image "Ruang Kerja Blockly" at bounding box center [540, 36] width 18 height 19
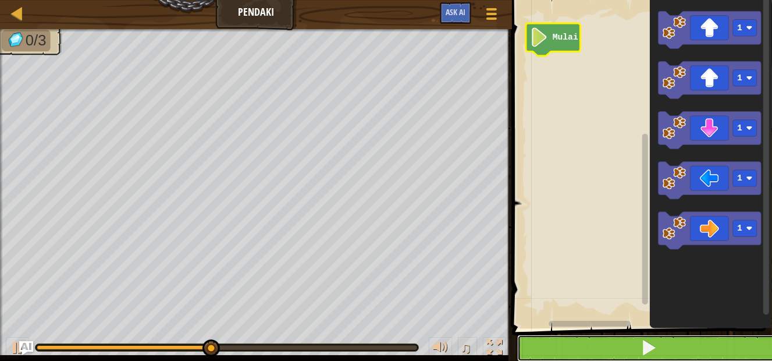
click at [642, 342] on span at bounding box center [649, 347] width 16 height 16
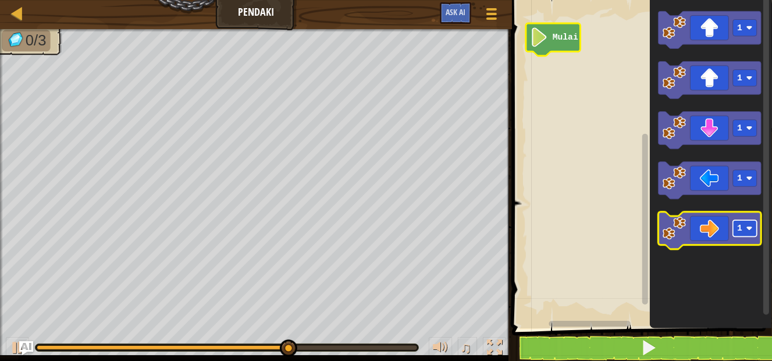
click at [735, 234] on rect "Ruang Kerja Blockly" at bounding box center [745, 228] width 24 height 16
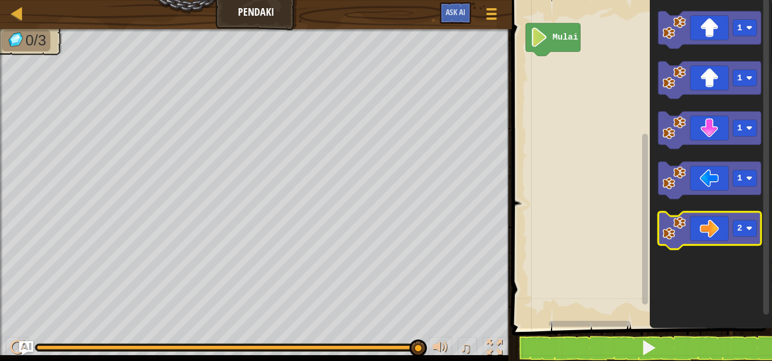
click at [721, 238] on icon "Ruang Kerja Blockly" at bounding box center [710, 230] width 103 height 37
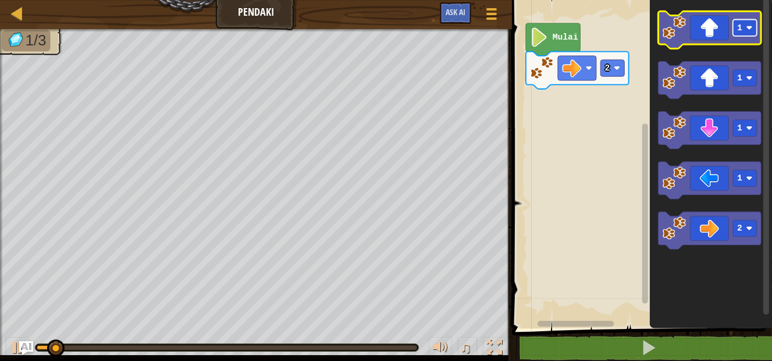
click at [745, 30] on rect "Ruang Kerja Blockly" at bounding box center [745, 28] width 24 height 16
click at [710, 39] on icon "Ruang Kerja Blockly" at bounding box center [710, 29] width 103 height 37
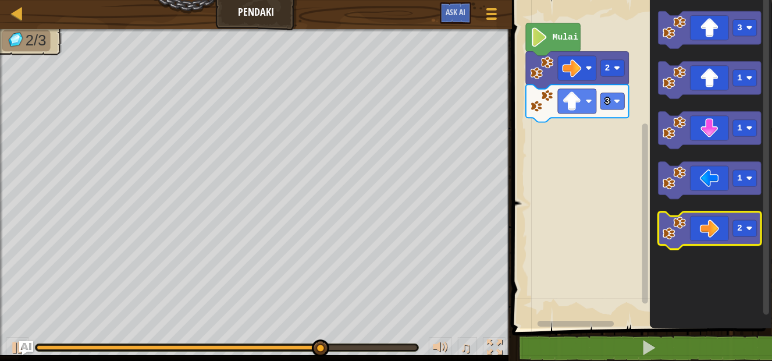
click at [718, 232] on icon "Ruang Kerja Blockly" at bounding box center [710, 230] width 103 height 37
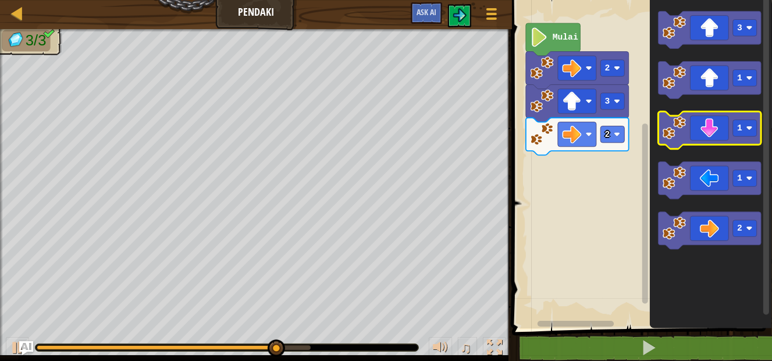
click at [713, 134] on icon "Ruang Kerja Blockly" at bounding box center [710, 130] width 103 height 37
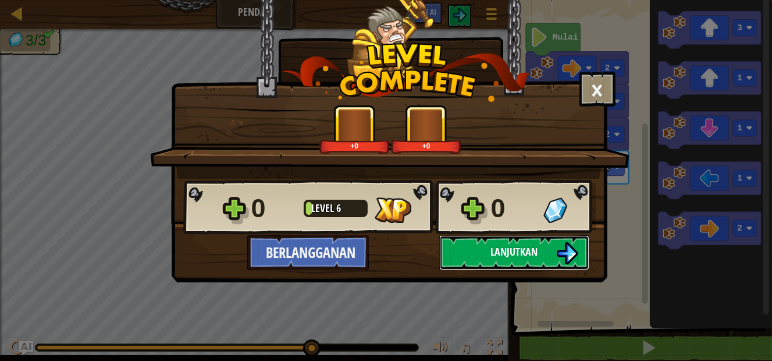
click at [529, 242] on button "Lanjutkan" at bounding box center [514, 252] width 150 height 35
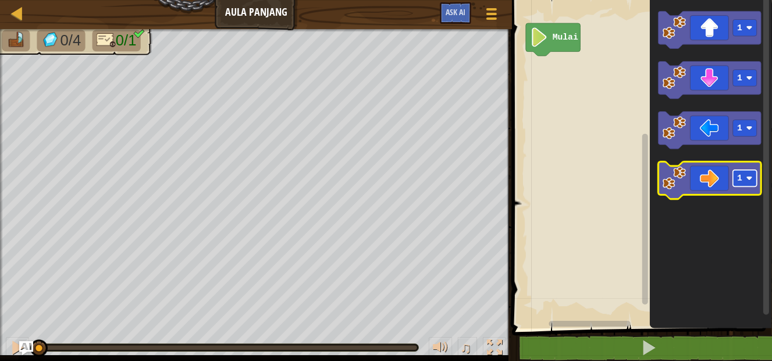
click at [746, 176] on rect "Ruang Kerja Blockly" at bounding box center [745, 178] width 24 height 16
click at [710, 198] on rect "Ruang Kerja Blockly" at bounding box center [710, 180] width 103 height 37
click at [706, 186] on icon "Ruang Kerja Blockly" at bounding box center [710, 180] width 103 height 37
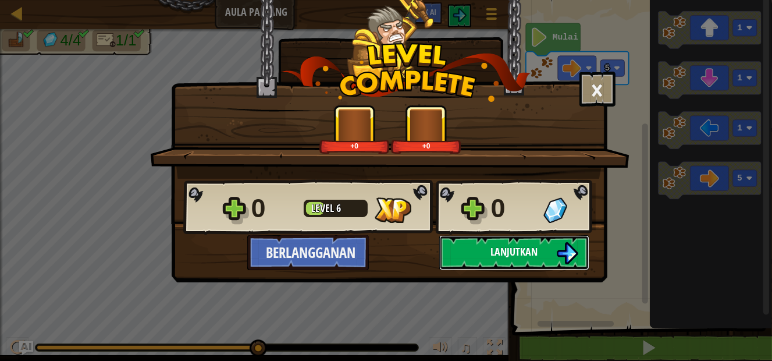
click at [532, 247] on span "Lanjutkan" at bounding box center [514, 251] width 47 height 15
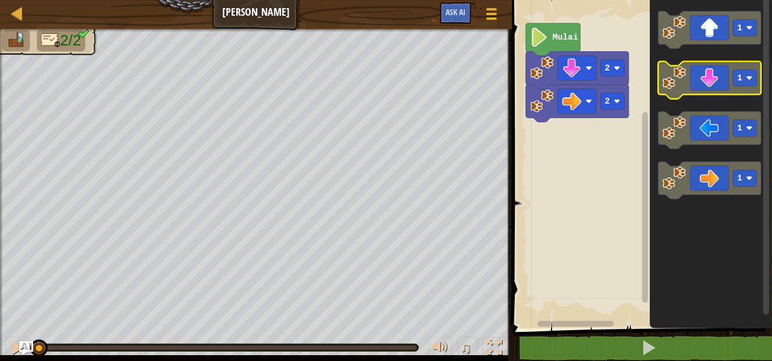
click at [742, 83] on rect "Ruang Kerja Blockly" at bounding box center [745, 78] width 24 height 16
click at [628, 144] on rect "Ruang Kerja Blockly" at bounding box center [641, 161] width 264 height 334
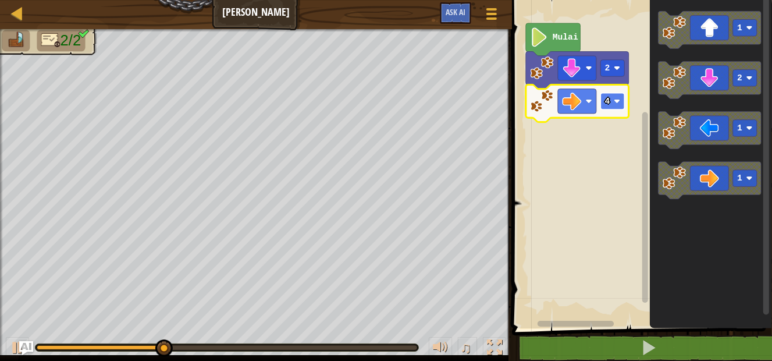
click at [616, 107] on rect "Ruang Kerja Blockly" at bounding box center [613, 101] width 24 height 16
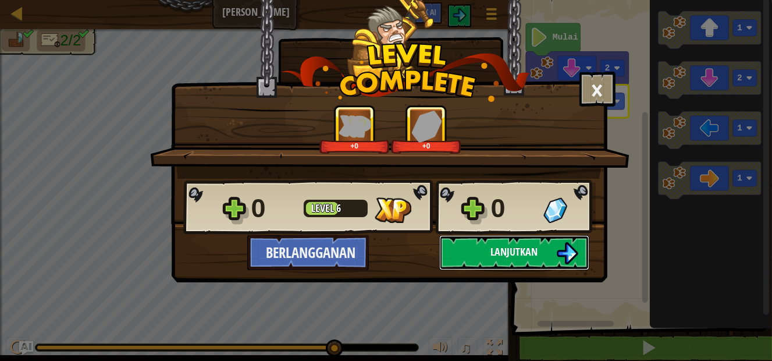
click at [524, 251] on span "Lanjutkan" at bounding box center [514, 251] width 47 height 15
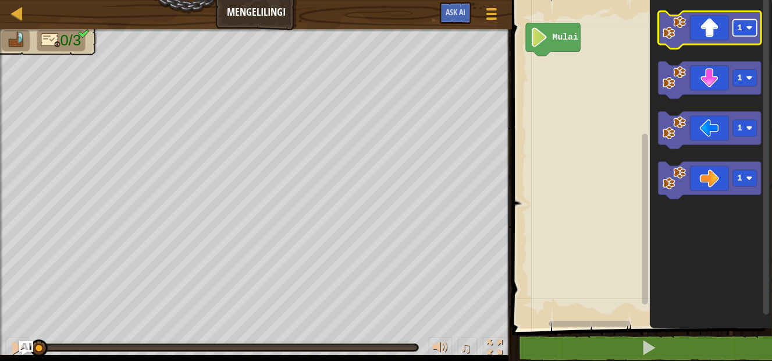
click at [745, 34] on rect "Ruang Kerja Blockly" at bounding box center [745, 28] width 24 height 16
click at [709, 40] on icon "Ruang Kerja Blockly" at bounding box center [710, 29] width 103 height 37
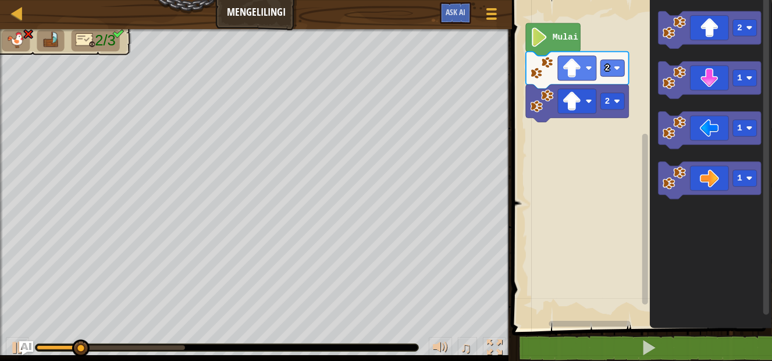
click at [550, 106] on image "Ruang Kerja Blockly" at bounding box center [542, 100] width 23 height 23
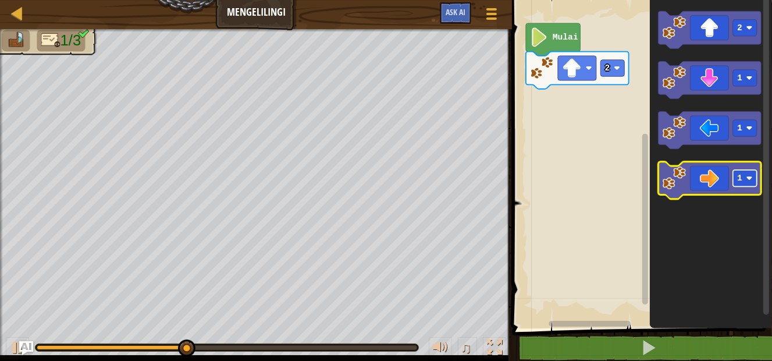
click at [747, 183] on rect "Ruang Kerja Blockly" at bounding box center [745, 178] width 24 height 16
click at [710, 178] on icon "Ruang Kerja Blockly" at bounding box center [710, 180] width 103 height 37
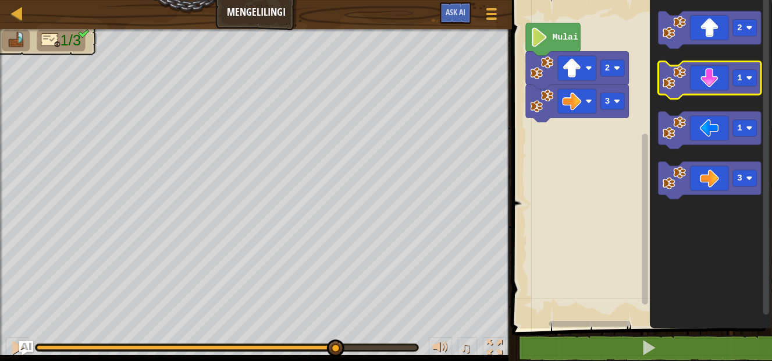
click at [720, 81] on icon "Ruang Kerja Blockly" at bounding box center [710, 80] width 103 height 37
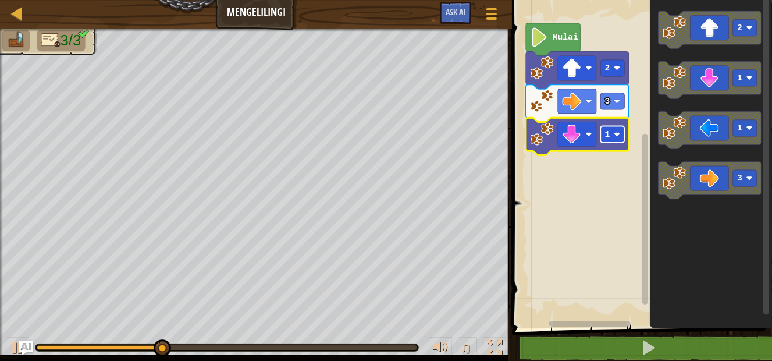
click at [623, 134] on rect "Ruang Kerja Blockly" at bounding box center [613, 134] width 24 height 16
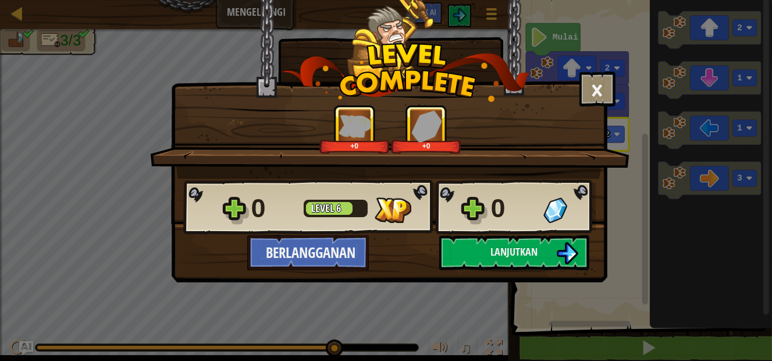
click button "Berlangganan" at bounding box center [308, 252] width 122 height 35
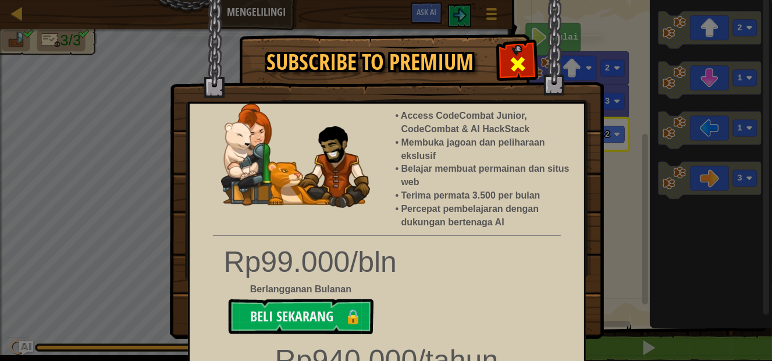
click at [523, 64] on div at bounding box center [517, 62] width 37 height 37
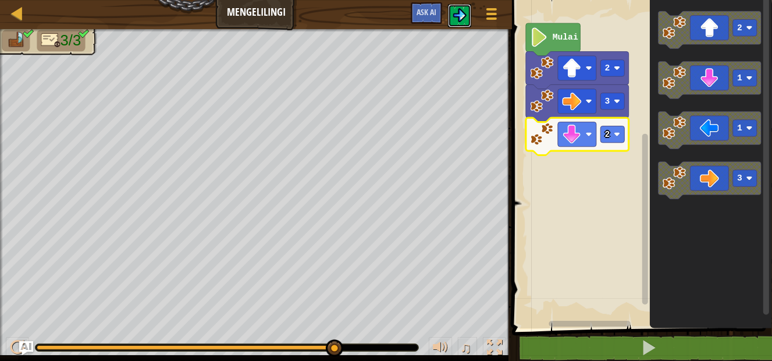
click at [453, 12] on button at bounding box center [459, 15] width 23 height 23
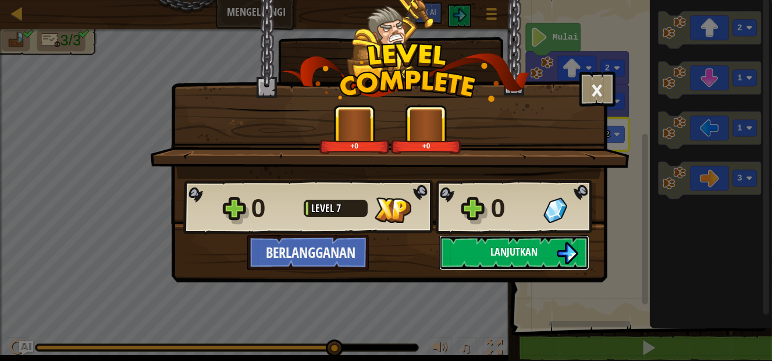
click at [504, 244] on span "Lanjutkan" at bounding box center [514, 251] width 47 height 15
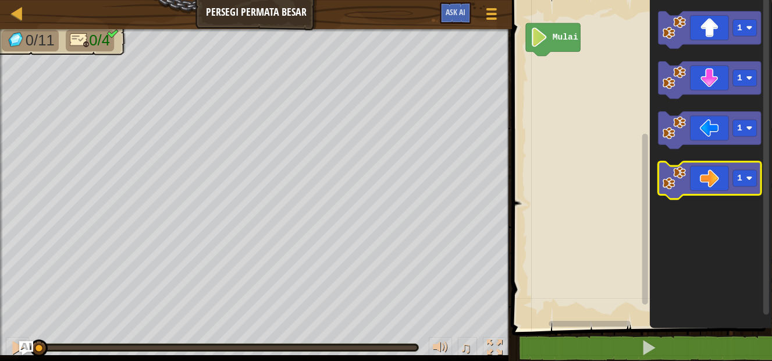
click at [749, 191] on icon "Ruang Kerja Blockly" at bounding box center [710, 180] width 103 height 37
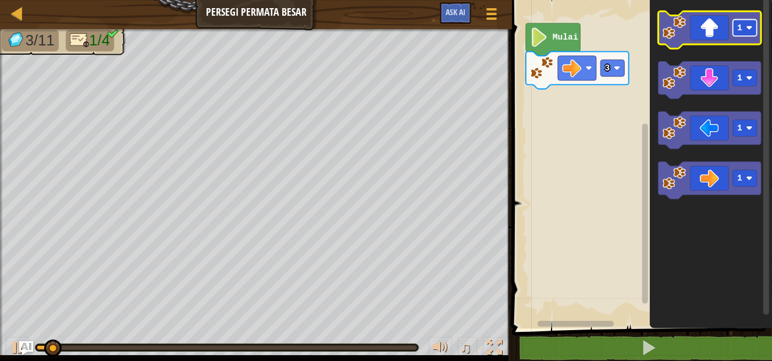
click at [742, 31] on rect "Ruang Kerja Blockly" at bounding box center [745, 28] width 24 height 16
click at [716, 44] on icon "Ruang Kerja Blockly" at bounding box center [710, 29] width 103 height 37
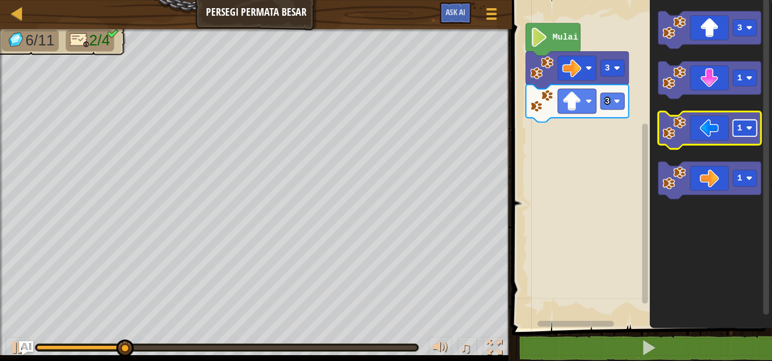
click at [740, 133] on rect "Ruang Kerja Blockly" at bounding box center [745, 128] width 24 height 16
click at [692, 137] on icon "Ruang Kerja Blockly" at bounding box center [710, 130] width 103 height 37
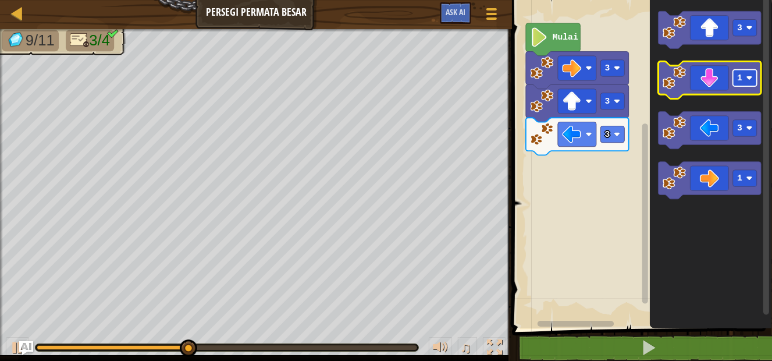
click at [739, 85] on rect "Ruang Kerja Blockly" at bounding box center [745, 78] width 24 height 16
click at [724, 93] on icon "Ruang Kerja Blockly" at bounding box center [710, 80] width 103 height 37
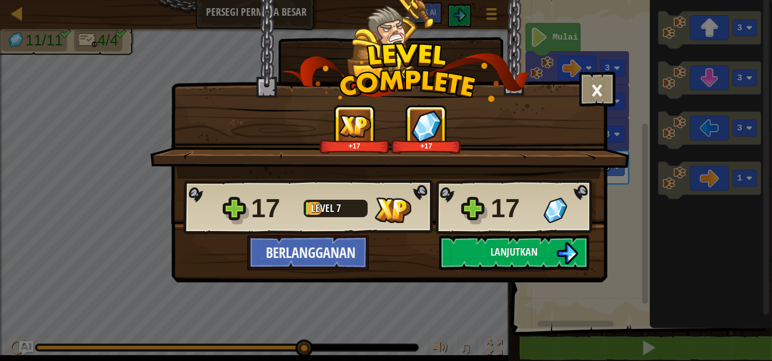
click button "Berlangganan" at bounding box center [308, 252] width 122 height 35
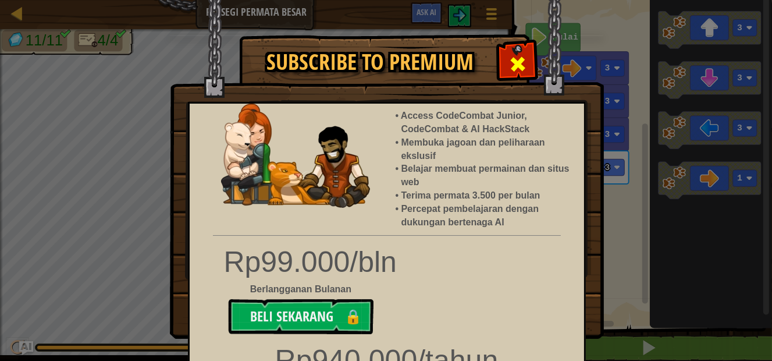
click at [510, 69] on span at bounding box center [518, 64] width 19 height 19
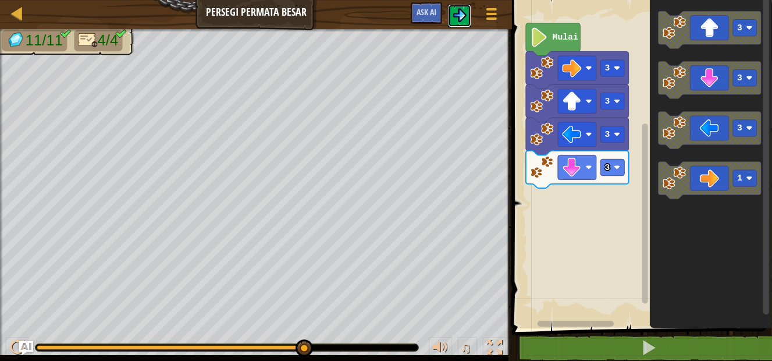
click at [461, 11] on img at bounding box center [460, 15] width 14 height 14
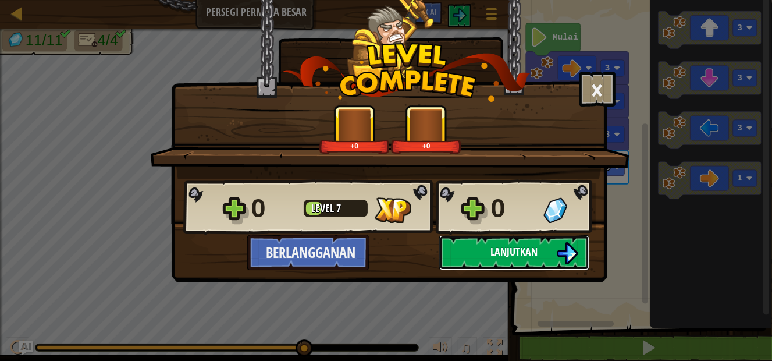
click at [486, 255] on button "Lanjutkan" at bounding box center [514, 252] width 150 height 35
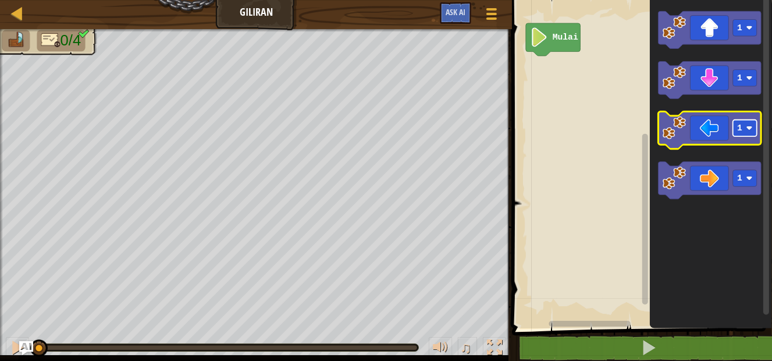
click at [748, 132] on rect "Ruang Kerja Blockly" at bounding box center [745, 128] width 24 height 16
click at [735, 134] on rect "Ruang Kerja Blockly" at bounding box center [745, 128] width 24 height 16
click at [712, 133] on icon "Ruang Kerja Blockly" at bounding box center [710, 130] width 103 height 37
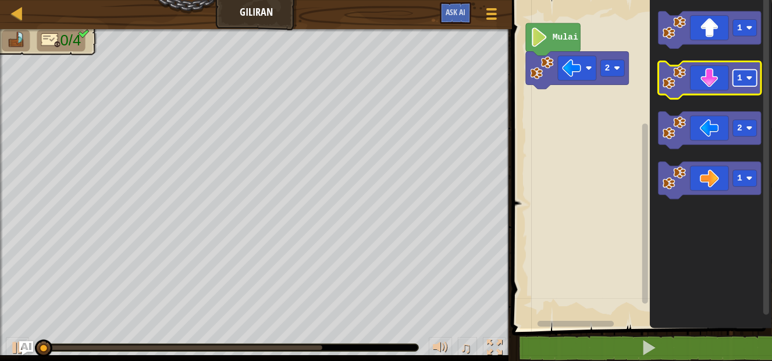
click at [752, 83] on rect "Ruang Kerja Blockly" at bounding box center [745, 78] width 24 height 16
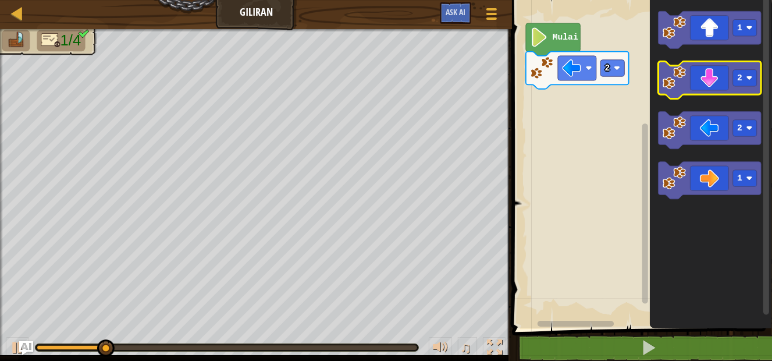
click at [712, 87] on icon "Ruang Kerja Blockly" at bounding box center [710, 80] width 103 height 37
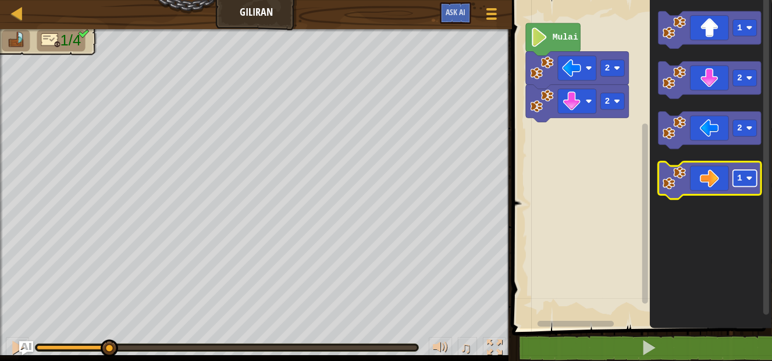
click at [737, 185] on rect "Ruang Kerja Blockly" at bounding box center [745, 178] width 24 height 16
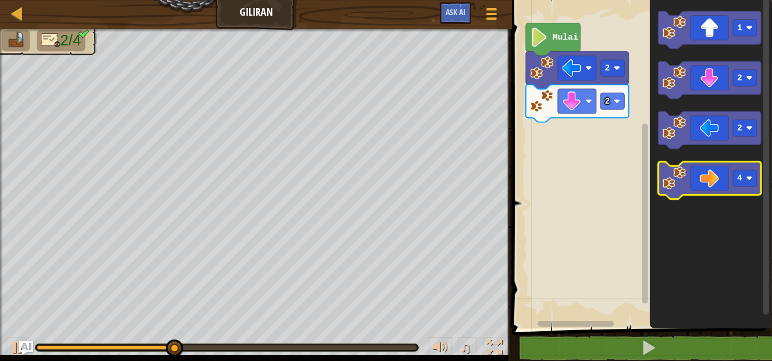
click at [718, 188] on icon "Ruang Kerja Blockly" at bounding box center [710, 180] width 103 height 37
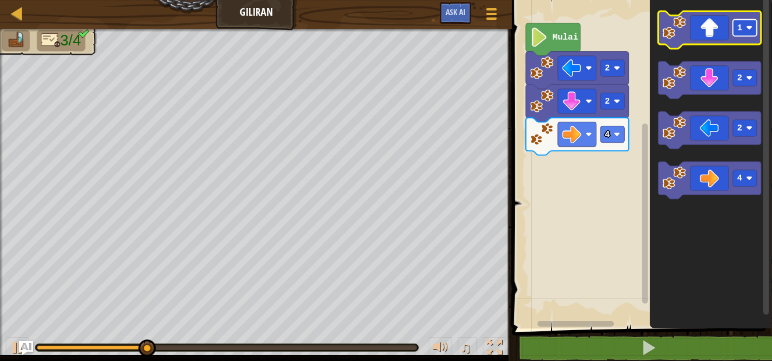
click at [742, 35] on rect "Ruang Kerja Blockly" at bounding box center [745, 28] width 24 height 16
click at [701, 31] on icon "Ruang Kerja Blockly" at bounding box center [710, 29] width 103 height 37
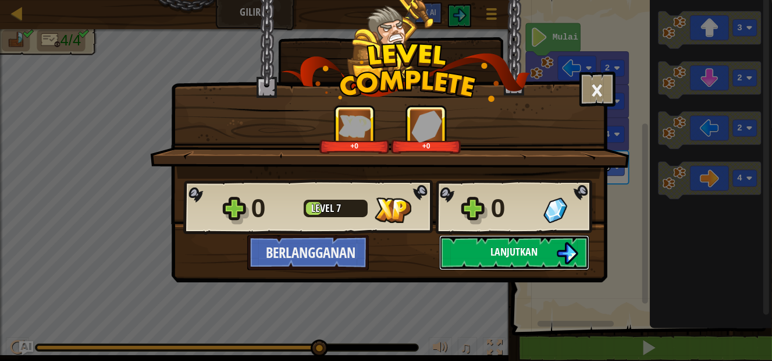
click at [493, 240] on button "Lanjutkan" at bounding box center [514, 252] width 150 height 35
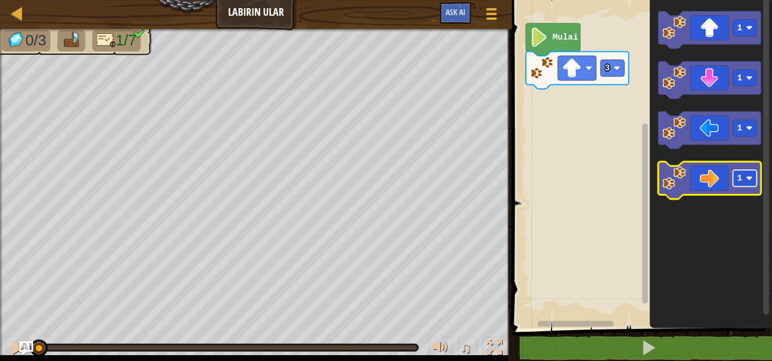
click at [747, 172] on rect "Ruang Kerja Blockly" at bounding box center [745, 178] width 24 height 16
click at [723, 186] on icon "Ruang Kerja Blockly" at bounding box center [710, 180] width 103 height 37
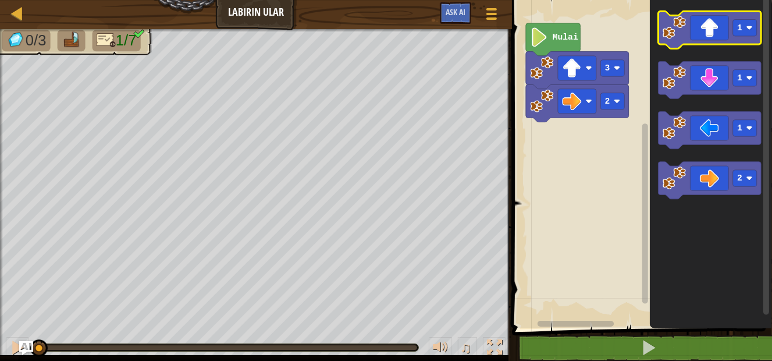
click at [725, 33] on icon "Ruang Kerja Blockly" at bounding box center [710, 29] width 103 height 37
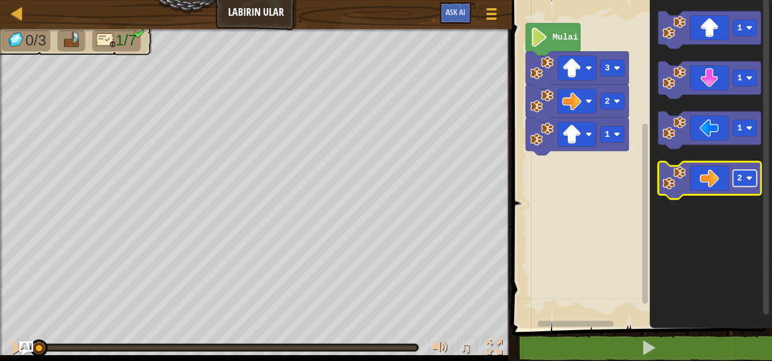
click at [750, 179] on image "Ruang Kerja Blockly" at bounding box center [750, 178] width 6 height 6
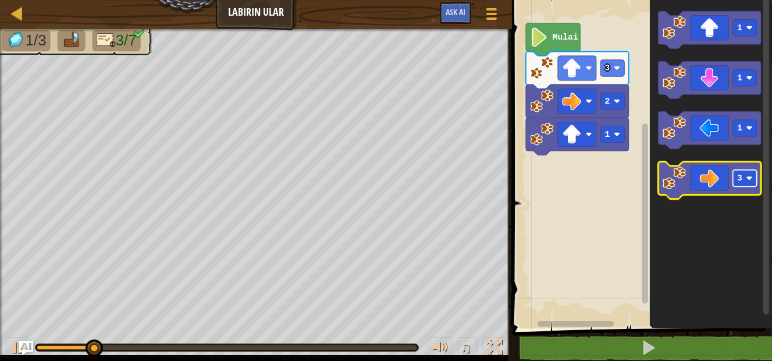
click at [748, 183] on rect "Ruang Kerja Blockly" at bounding box center [745, 178] width 24 height 16
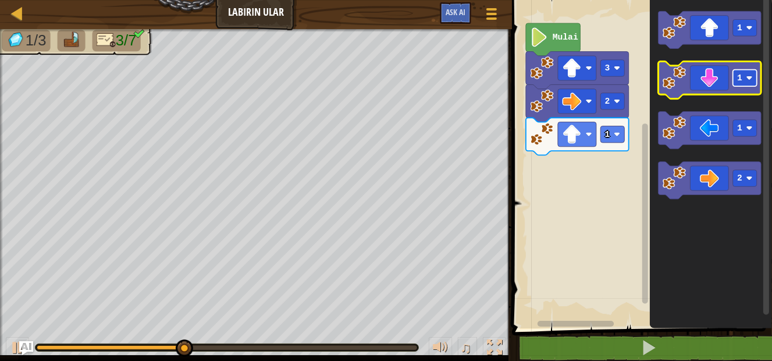
click at [742, 79] on rect "Ruang Kerja Blockly" at bounding box center [745, 78] width 24 height 16
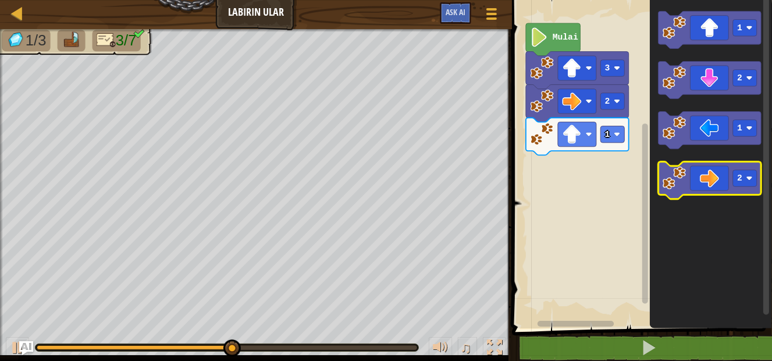
click at [721, 188] on icon "Ruang Kerja Blockly" at bounding box center [710, 180] width 103 height 37
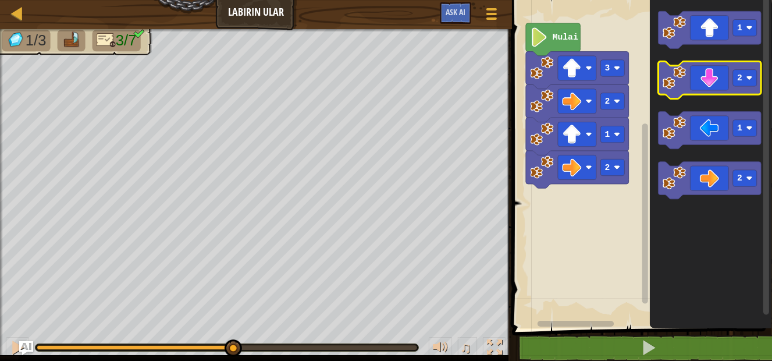
click at [717, 78] on icon "Ruang Kerja Blockly" at bounding box center [710, 80] width 103 height 37
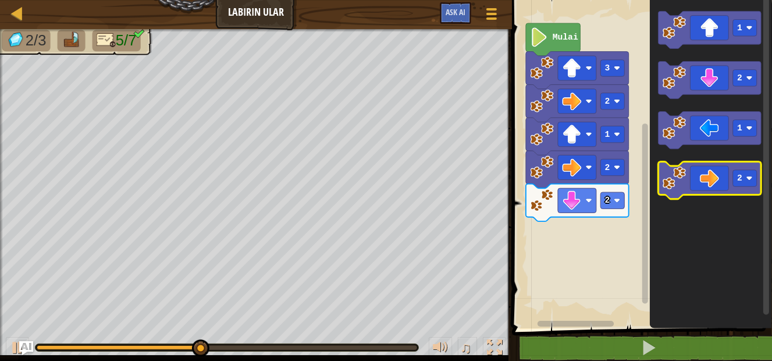
click at [726, 178] on icon "Ruang Kerja Blockly" at bounding box center [710, 180] width 103 height 37
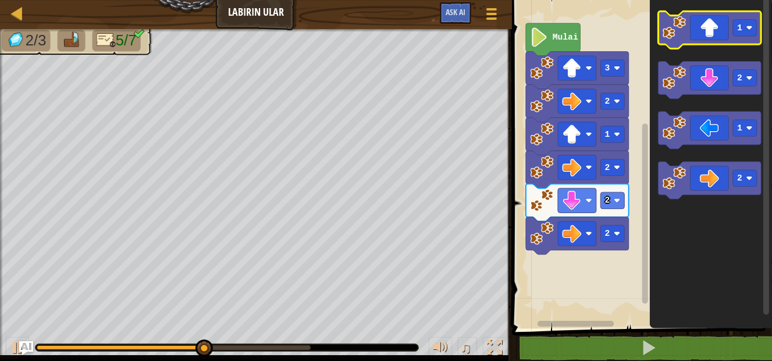
click at [739, 37] on icon "Ruang Kerja Blockly" at bounding box center [710, 29] width 103 height 37
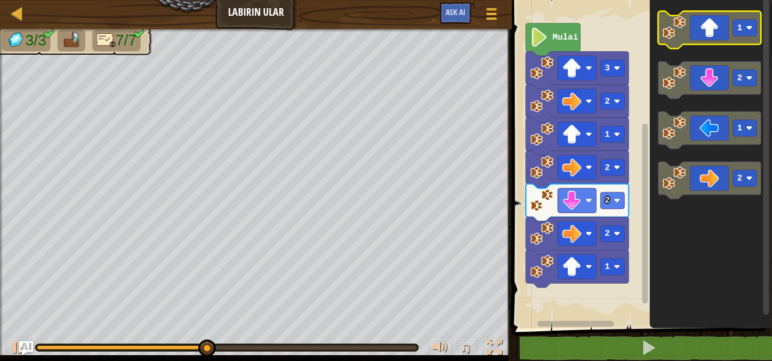
click at [742, 22] on rect "Ruang Kerja Blockly" at bounding box center [745, 28] width 24 height 16
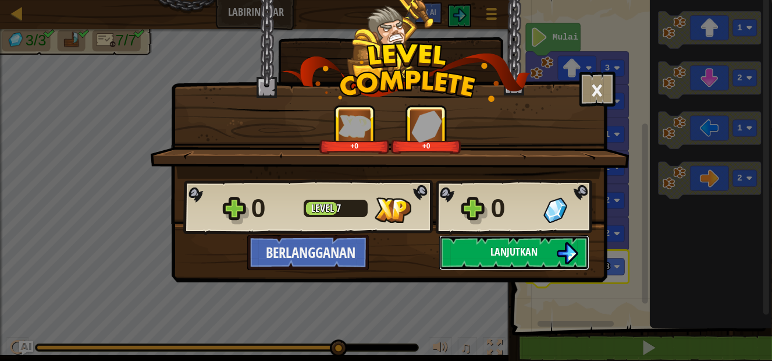
click at [499, 248] on span "Lanjutkan" at bounding box center [514, 251] width 47 height 15
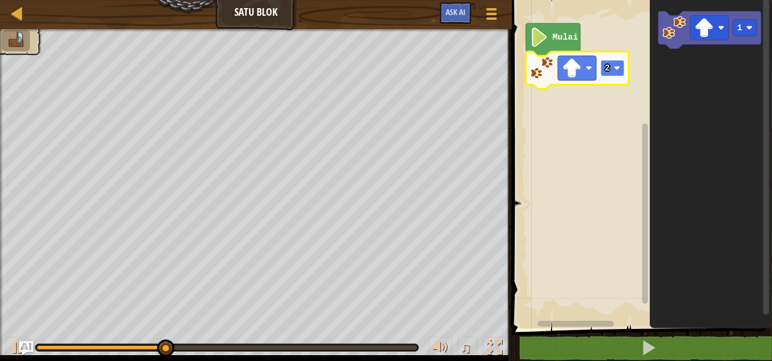
click at [617, 74] on rect "Ruang Kerja Blockly" at bounding box center [613, 68] width 24 height 16
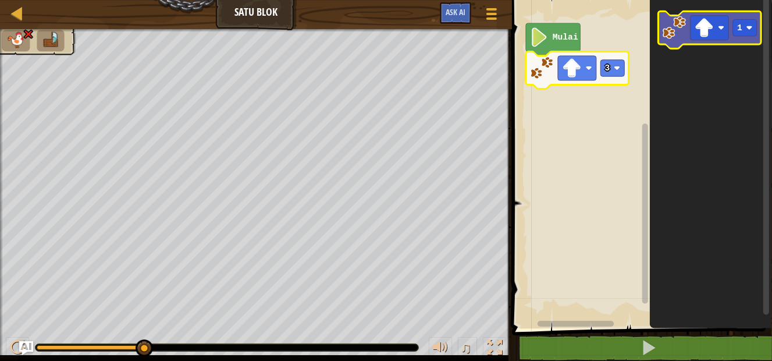
click at [678, 29] on image "Ruang Kerja Blockly" at bounding box center [674, 27] width 23 height 23
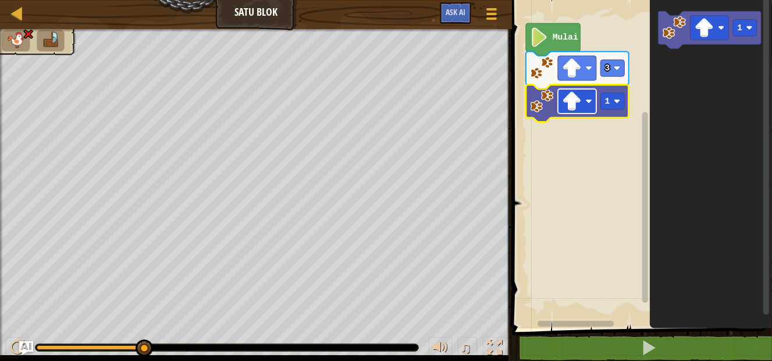
click at [590, 109] on rect "Ruang Kerja Blockly" at bounding box center [577, 101] width 38 height 24
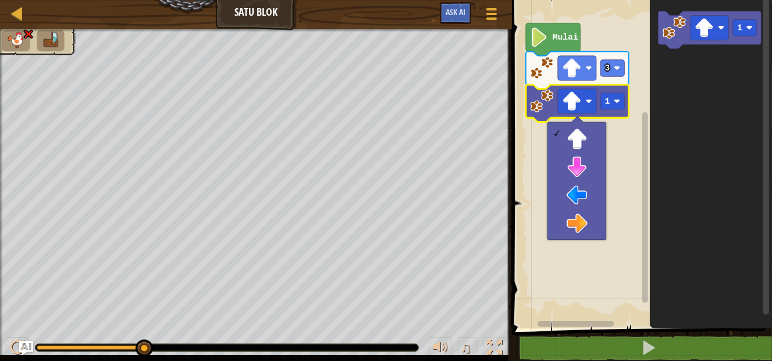
click at [632, 150] on rect "Ruang Kerja Blockly" at bounding box center [641, 161] width 264 height 334
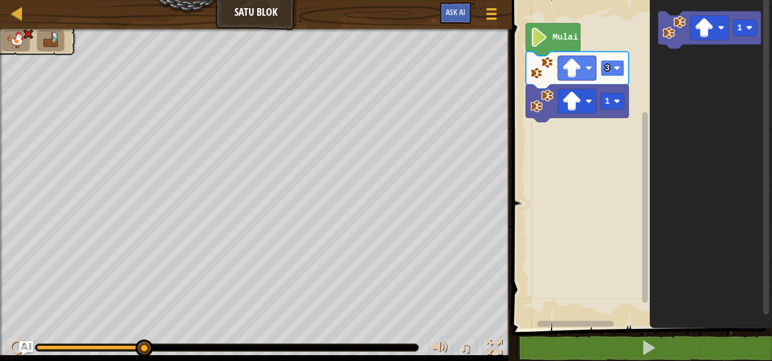
click at [612, 67] on rect "Ruang Kerja Blockly" at bounding box center [613, 68] width 24 height 16
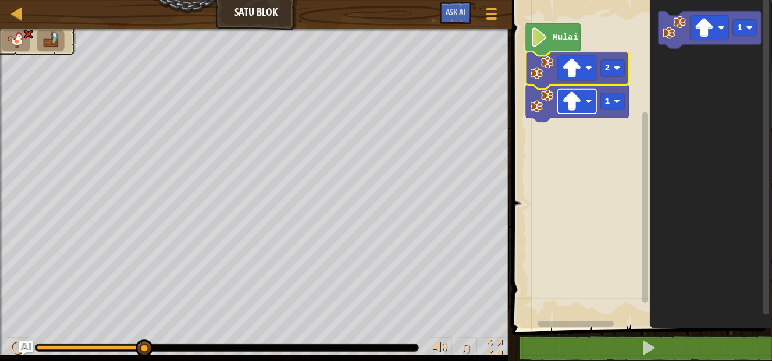
click at [590, 105] on rect "Ruang Kerja Blockly" at bounding box center [577, 101] width 38 height 24
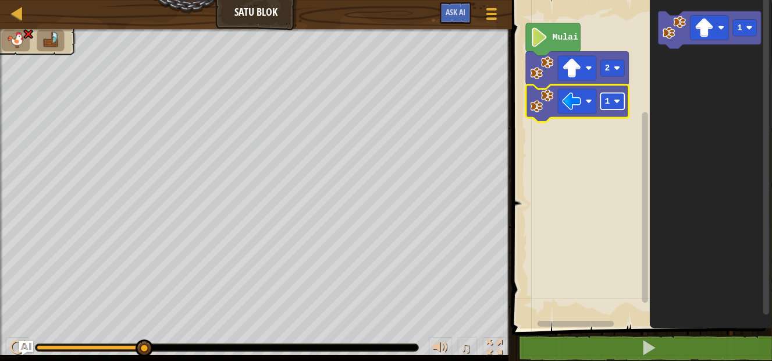
click at [610, 107] on rect "Ruang Kerja Blockly" at bounding box center [613, 101] width 24 height 16
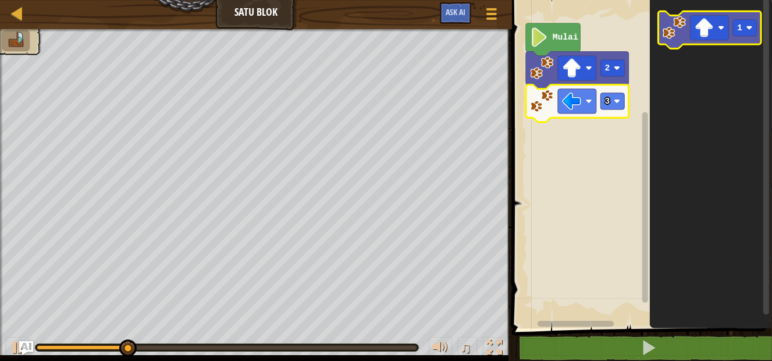
click at [673, 30] on image "Ruang Kerja Blockly" at bounding box center [674, 27] width 23 height 23
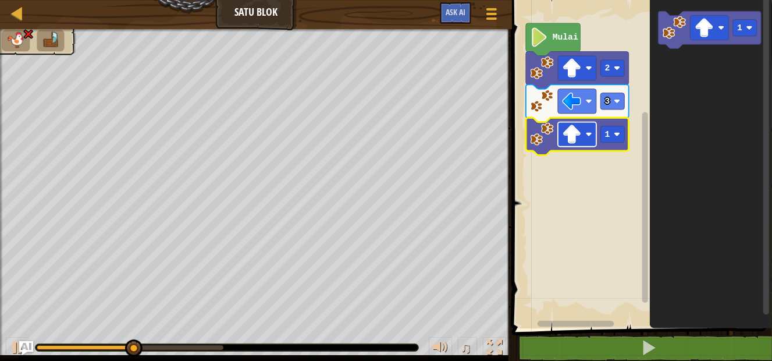
click at [589, 134] on image "Ruang Kerja Blockly" at bounding box center [589, 134] width 6 height 6
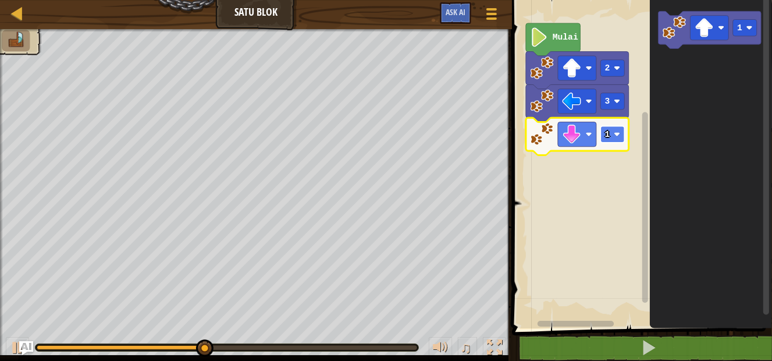
click at [616, 129] on rect "Ruang Kerja Blockly" at bounding box center [613, 134] width 24 height 16
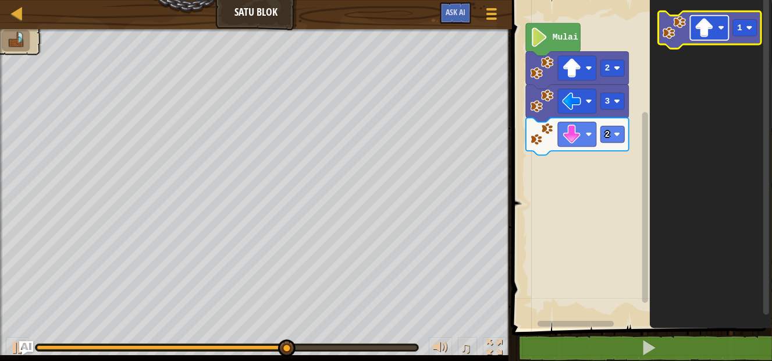
click at [709, 30] on image "Ruang Kerja Blockly" at bounding box center [704, 27] width 19 height 19
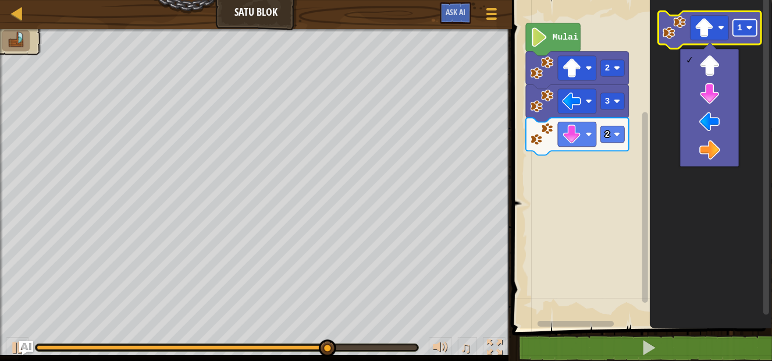
click at [733, 27] on rect "Ruang Kerja Blockly" at bounding box center [745, 28] width 24 height 16
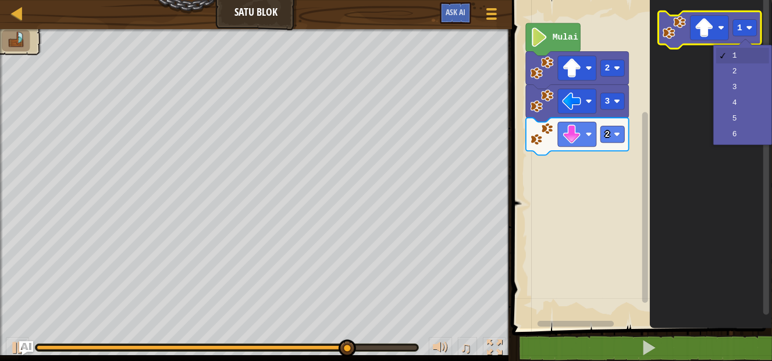
click at [688, 31] on icon "Ruang Kerja Blockly" at bounding box center [710, 29] width 103 height 37
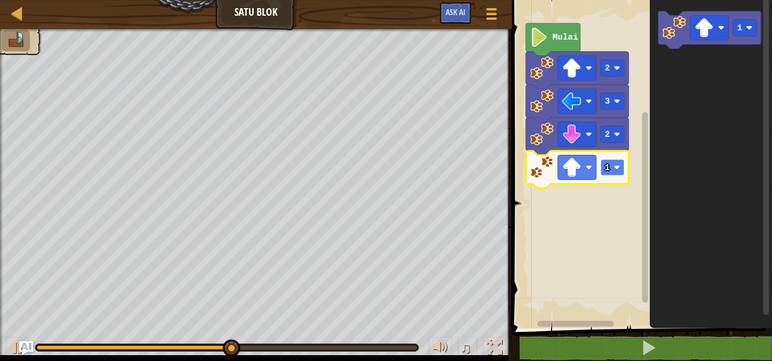
click at [616, 172] on rect "Ruang Kerja Blockly" at bounding box center [613, 167] width 24 height 16
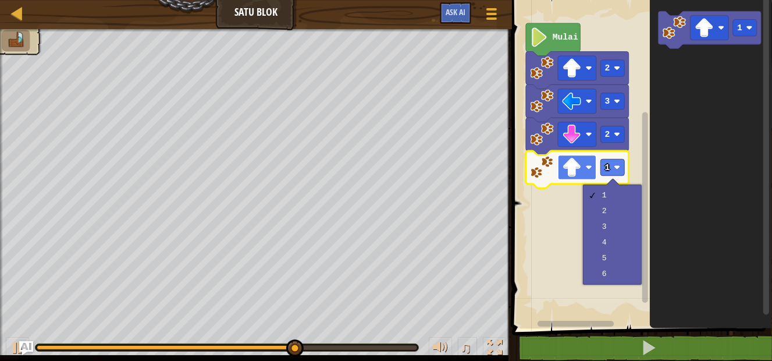
click at [565, 161] on image "Ruang Kerja Blockly" at bounding box center [572, 167] width 19 height 19
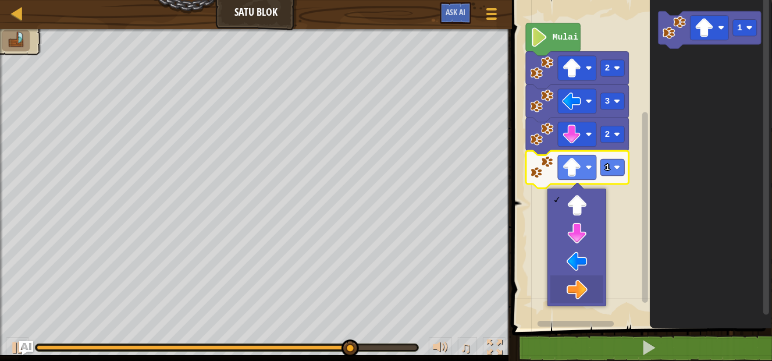
drag, startPoint x: 591, startPoint y: 258, endPoint x: 591, endPoint y: 281, distance: 22.7
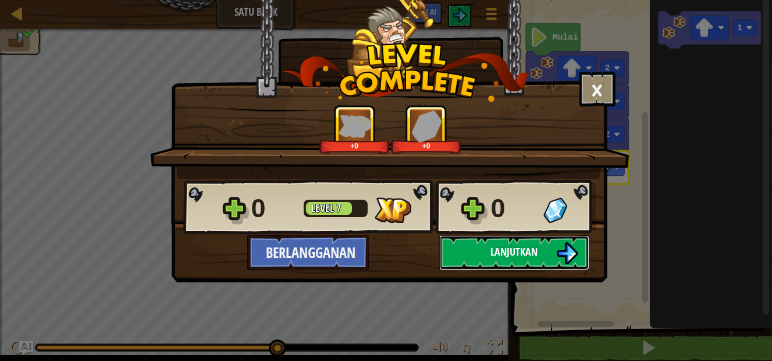
click at [482, 242] on button "Lanjutkan" at bounding box center [514, 252] width 150 height 35
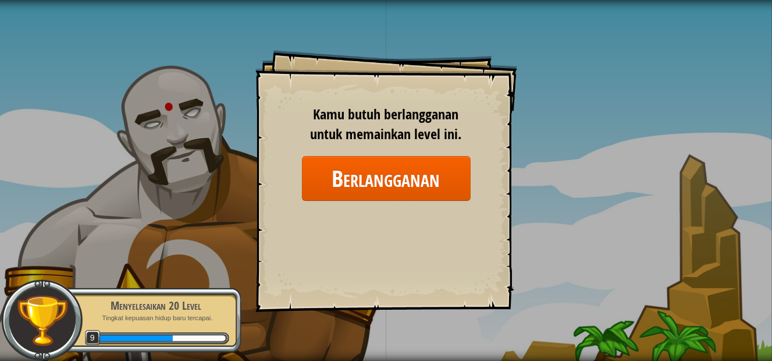
click at [447, 123] on span "Kamu butuh berlangganan untuk memainkan level ini." at bounding box center [386, 124] width 151 height 38
click at [216, 327] on div "Menyelesaikan 20 Level Tingkat kepuasan hidup baru tercapai. 9" at bounding box center [149, 319] width 183 height 65
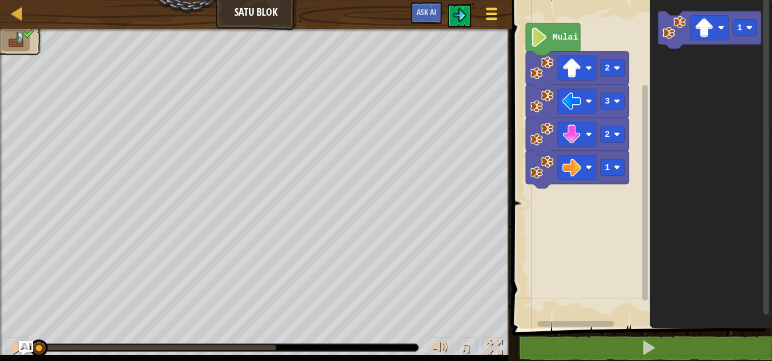
click at [492, 8] on span at bounding box center [491, 9] width 11 height 2
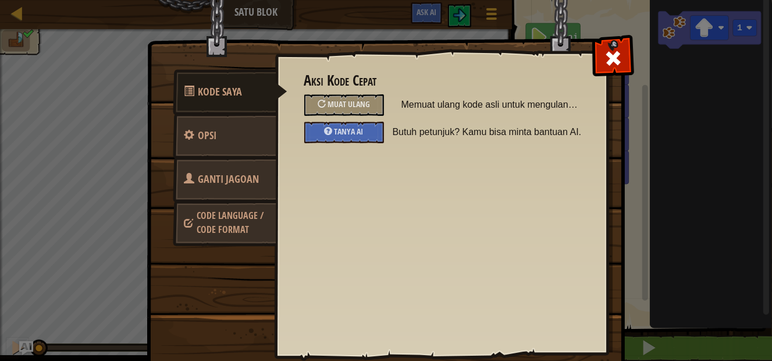
click at [607, 42] on div at bounding box center [613, 55] width 37 height 37
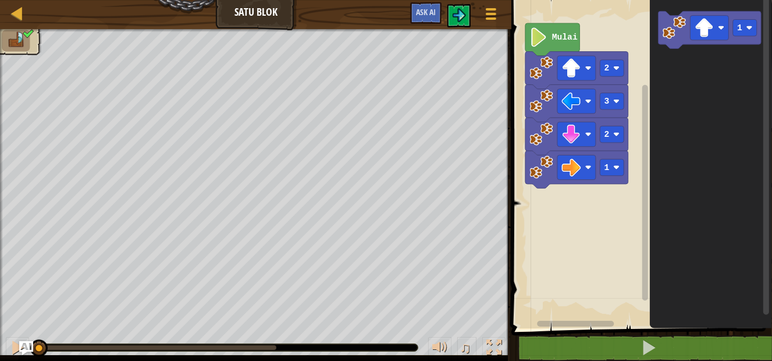
click at [253, 8] on div "Peta Satu Blok Menu Permainan Ask AI" at bounding box center [255, 14] width 511 height 29
click at [29, 40] on li at bounding box center [16, 41] width 28 height 22
click at [456, 8] on button at bounding box center [458, 15] width 23 height 23
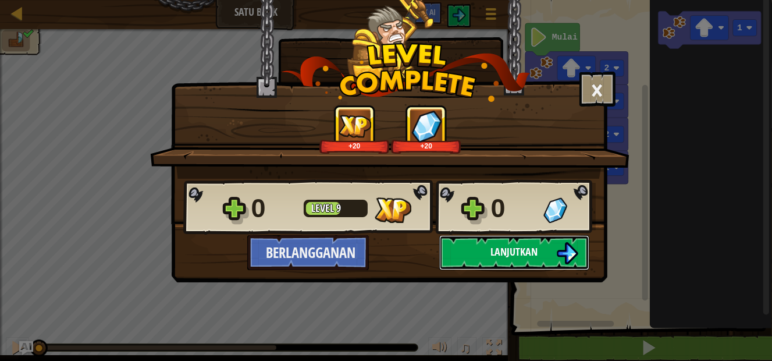
click at [499, 239] on button "Lanjutkan" at bounding box center [514, 252] width 150 height 35
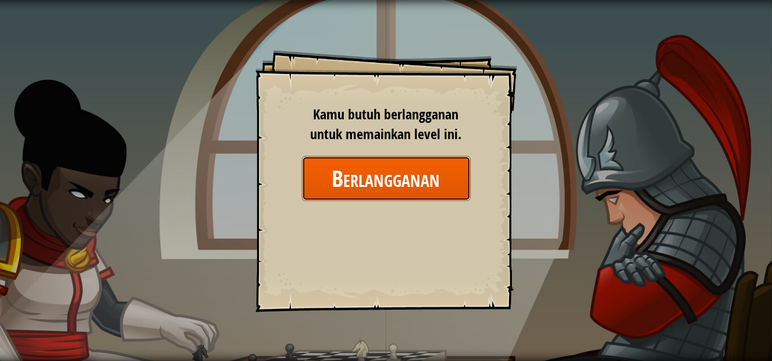
click at [448, 188] on button "Berlangganan" at bounding box center [386, 178] width 169 height 45
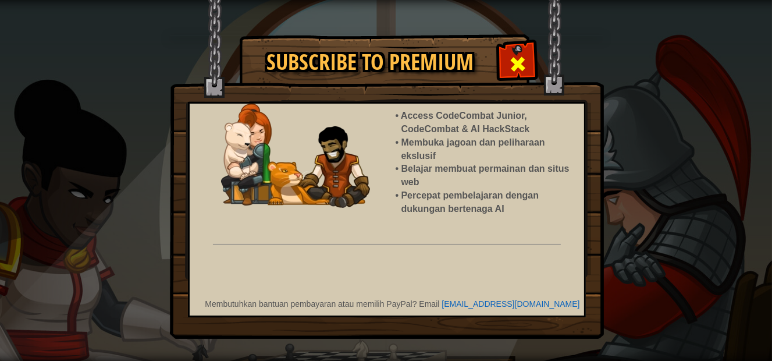
click at [509, 57] on span at bounding box center [518, 64] width 19 height 19
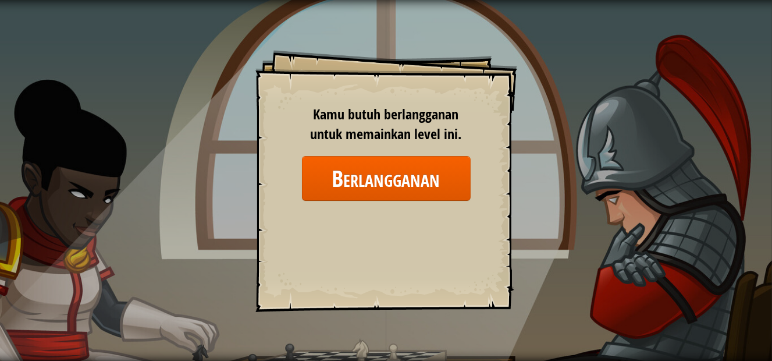
click at [393, 206] on div "Goals Start Level Kesalahan memuat dari server. Coba segarkan halaman. Kamu but…" at bounding box center [386, 181] width 262 height 262
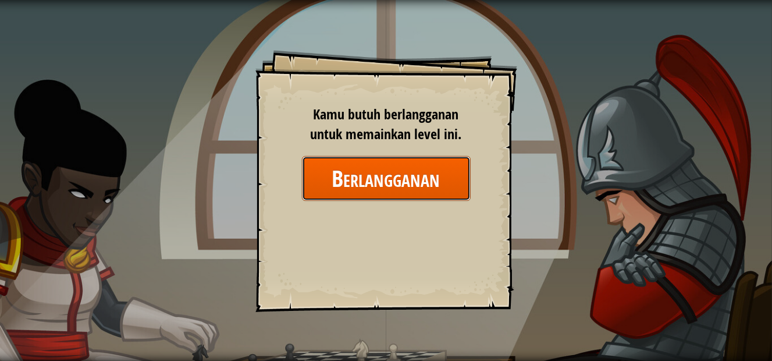
click at [395, 184] on button "Berlangganan" at bounding box center [386, 178] width 169 height 45
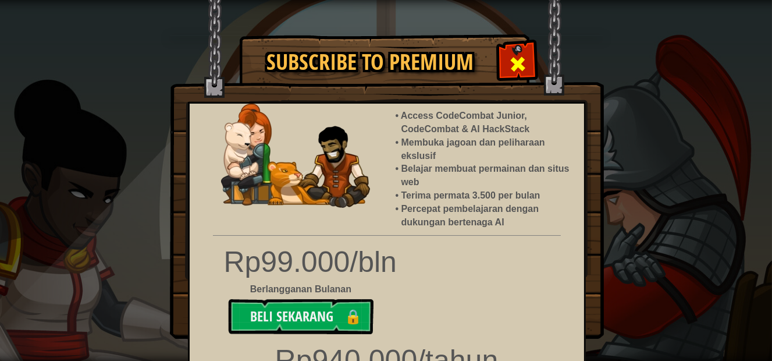
click at [513, 55] on span at bounding box center [518, 64] width 19 height 19
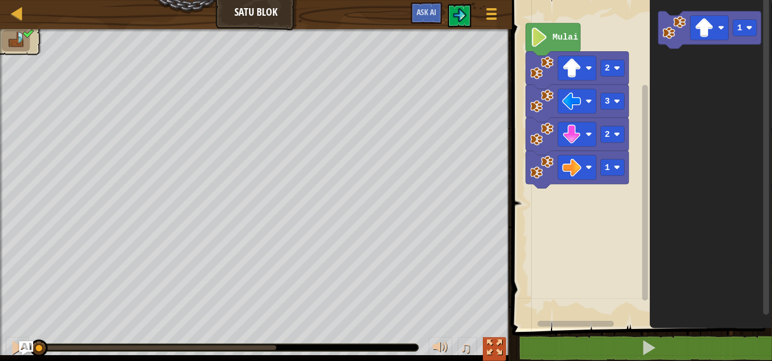
click at [497, 348] on div at bounding box center [494, 347] width 15 height 15
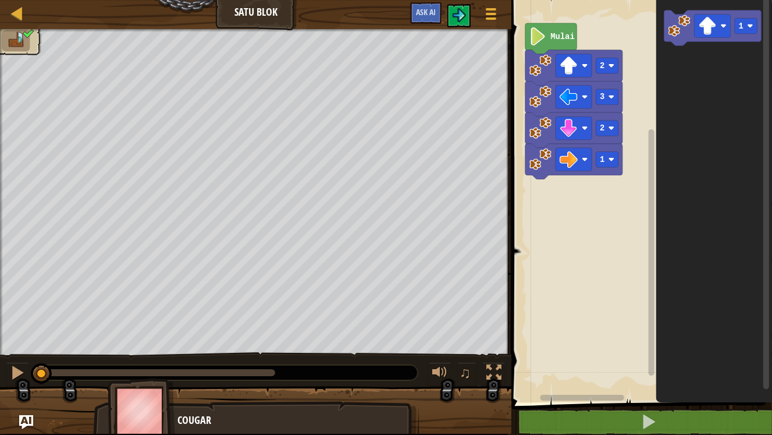
click at [162, 360] on img at bounding box center [141, 410] width 67 height 65
click at [19, 9] on div at bounding box center [17, 13] width 15 height 15
select select "id"
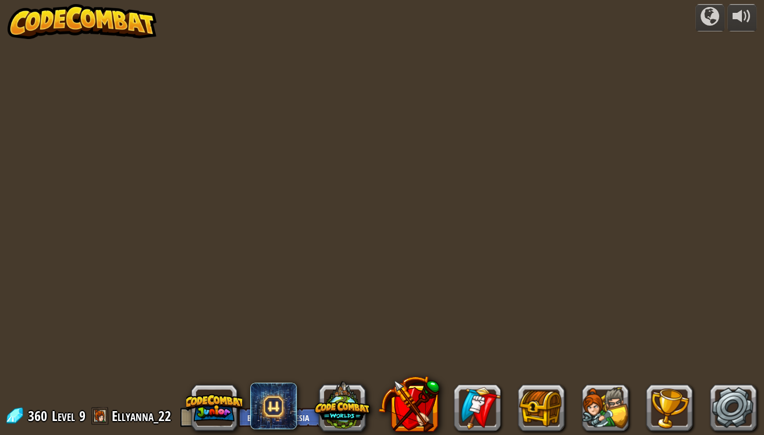
select select "id"
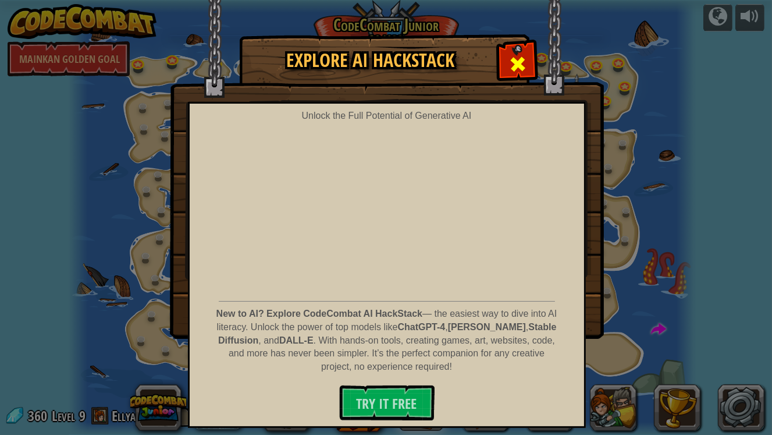
click at [507, 58] on div at bounding box center [517, 62] width 37 height 37
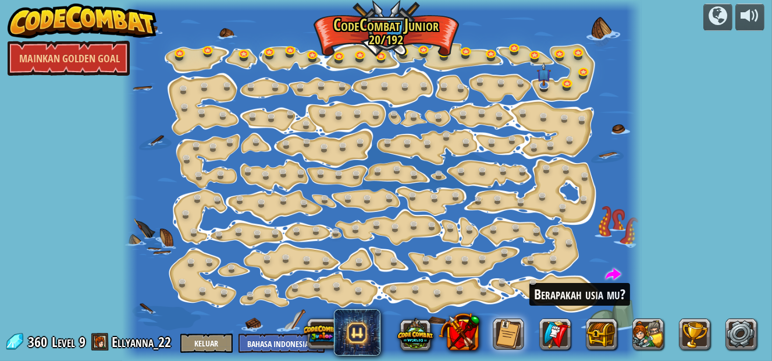
click at [566, 296] on div "Berapakah usia mu?" at bounding box center [579, 294] width 101 height 23
click at [606, 272] on span at bounding box center [614, 275] width 16 height 16
select select "id"
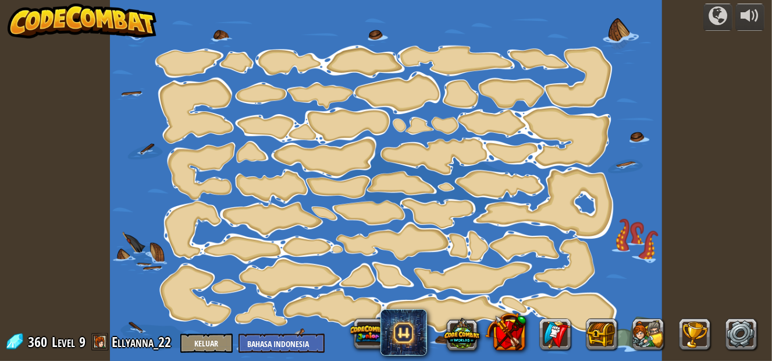
select select "id"
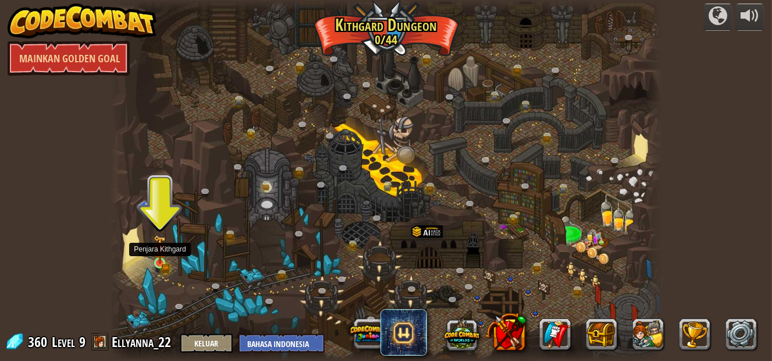
click at [164, 254] on img at bounding box center [160, 249] width 13 height 28
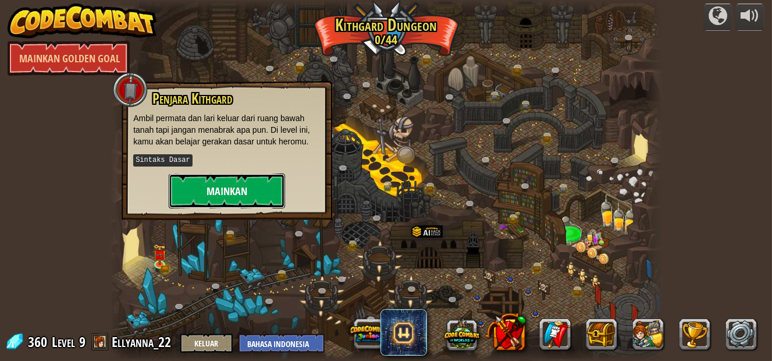
click at [196, 194] on button "Mainkan" at bounding box center [227, 190] width 116 height 35
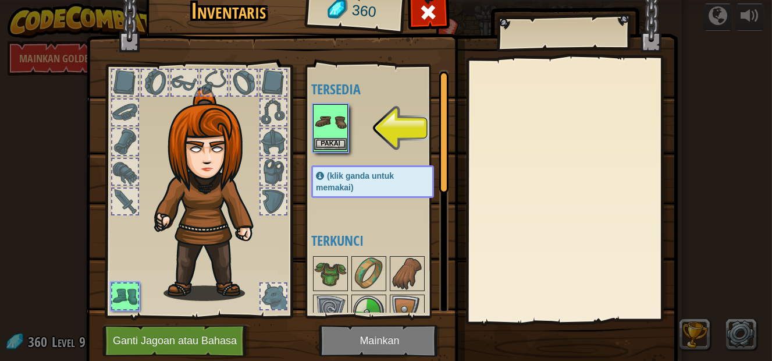
click at [328, 120] on img at bounding box center [330, 121] width 33 height 33
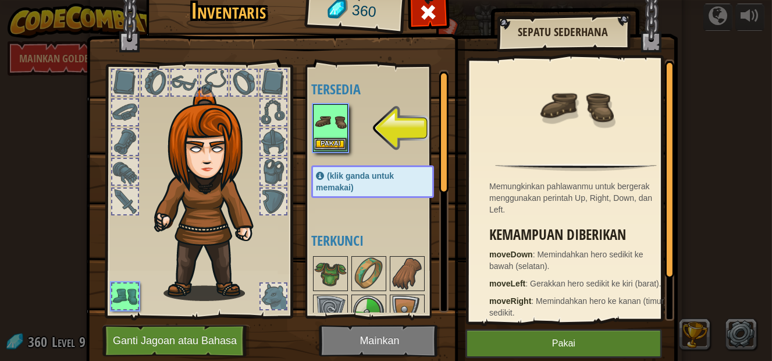
click at [325, 128] on img at bounding box center [330, 121] width 33 height 33
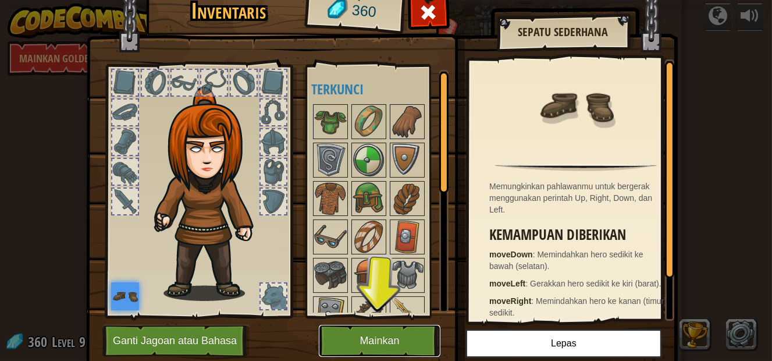
click at [407, 337] on button "Mainkan" at bounding box center [380, 341] width 122 height 32
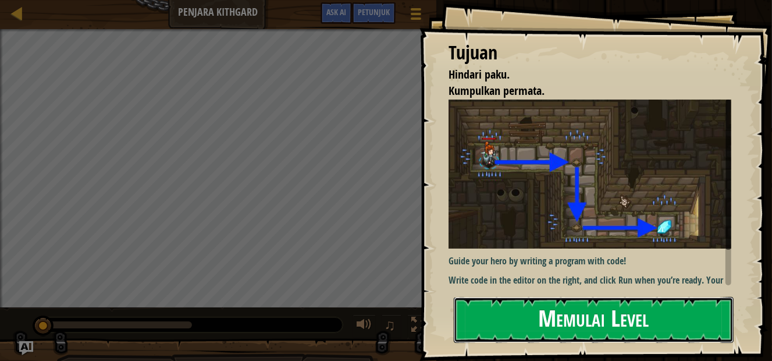
click at [525, 321] on button "Memulai Level" at bounding box center [594, 320] width 280 height 46
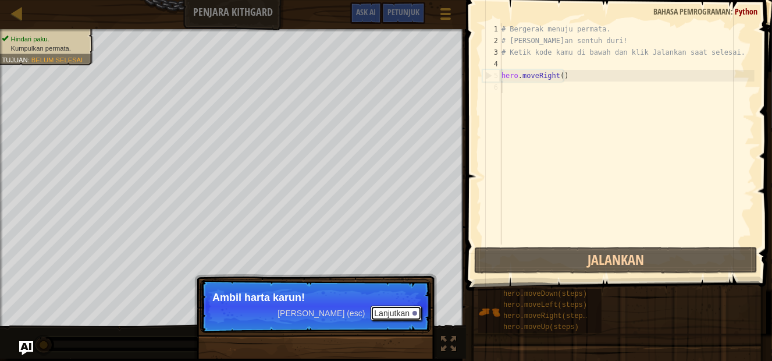
click at [391, 315] on button "Lanjutkan" at bounding box center [396, 312] width 51 height 15
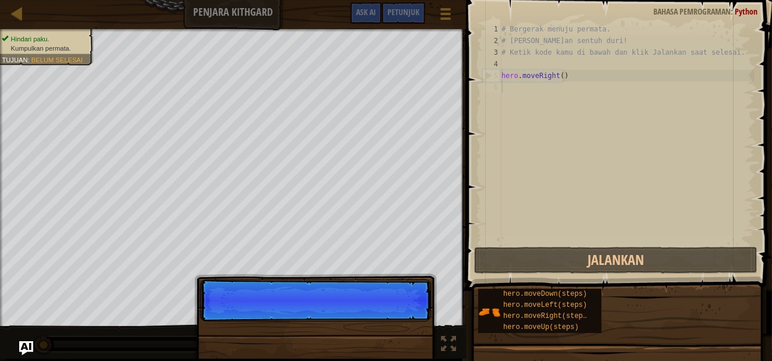
scroll to position [5, 0]
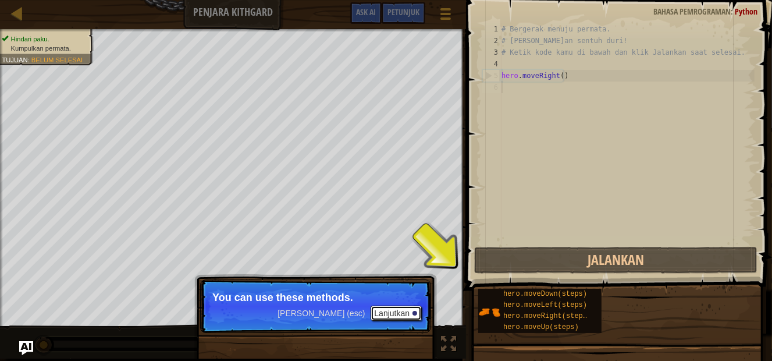
click at [407, 310] on button "Lanjutkan" at bounding box center [396, 312] width 51 height 15
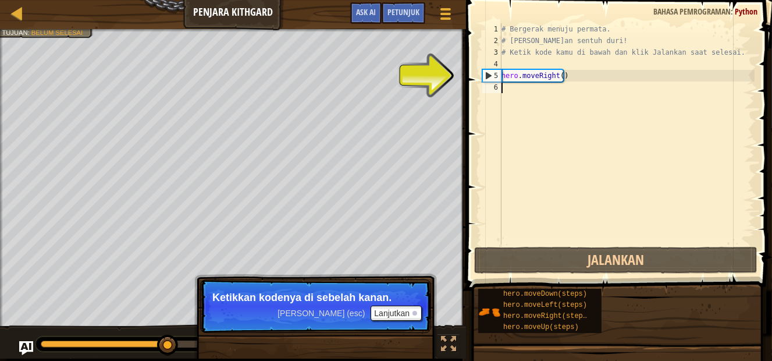
click at [574, 72] on div "# Bergerak menuju permata. # Jangan sentuh duri! # Ketik kode kamu di bawah dan…" at bounding box center [626, 145] width 255 height 244
type textarea "hero.moveRight()"
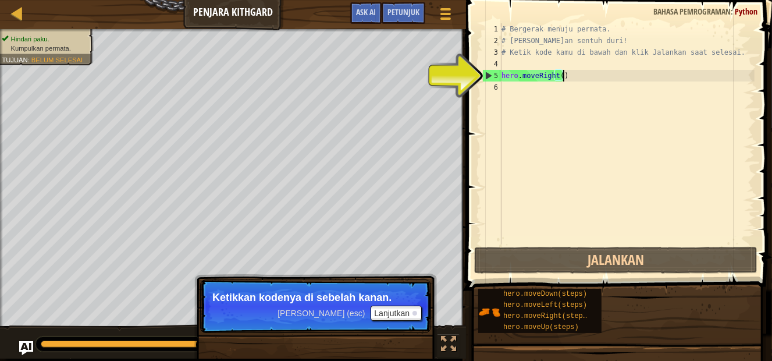
click at [553, 94] on div "# Bergerak menuju permata. # Jangan sentuh duri! # Ketik kode kamu di bawah dan…" at bounding box center [626, 145] width 255 height 244
click at [575, 28] on div "# Bergerak menuju permata. # Jangan sentuh duri! # Ketik kode kamu di bawah dan…" at bounding box center [626, 145] width 255 height 244
click at [563, 49] on div "# Bergerak menuju permata. # Jangan sentuh duri! # Ketik kode kamu di bawah dan…" at bounding box center [626, 145] width 255 height 244
type textarea "# Ketik kode kamu di bawah dan klik Jalankan saat selesai."
click at [562, 62] on div "# Bergerak menuju permata. # Jangan sentuh duri! # Ketik kode kamu di bawah dan…" at bounding box center [626, 145] width 255 height 244
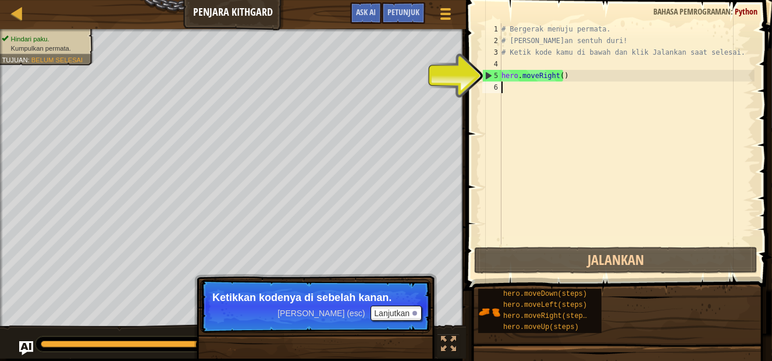
click at [563, 86] on div "# Bergerak menuju permata. # Jangan sentuh duri! # Ketik kode kamu di bawah dan…" at bounding box center [626, 145] width 255 height 244
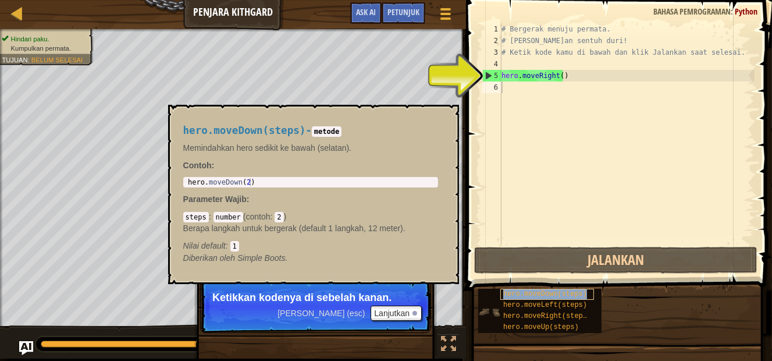
click at [564, 291] on span "hero.moveDown(steps)" at bounding box center [545, 294] width 84 height 8
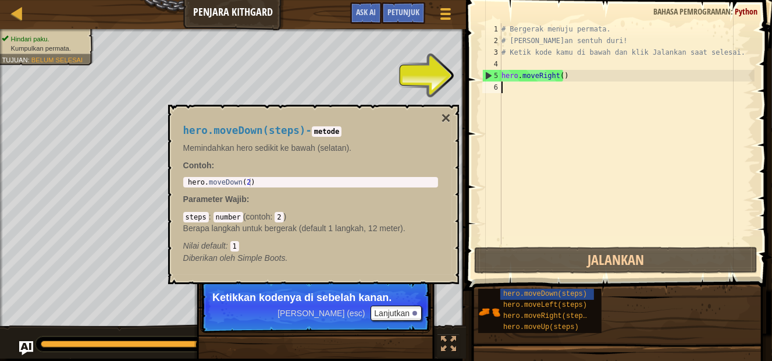
click at [550, 89] on div "# Bergerak menuju permata. # Jangan sentuh duri! # Ketik kode kamu di bawah dan…" at bounding box center [626, 145] width 255 height 244
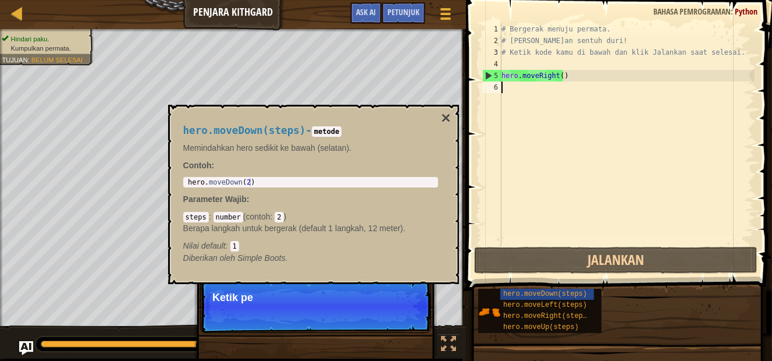
click at [550, 89] on div "# Bergerak menuju permata. # Jangan sentuh duri! # Ketik kode kamu di bawah dan…" at bounding box center [626, 145] width 255 height 244
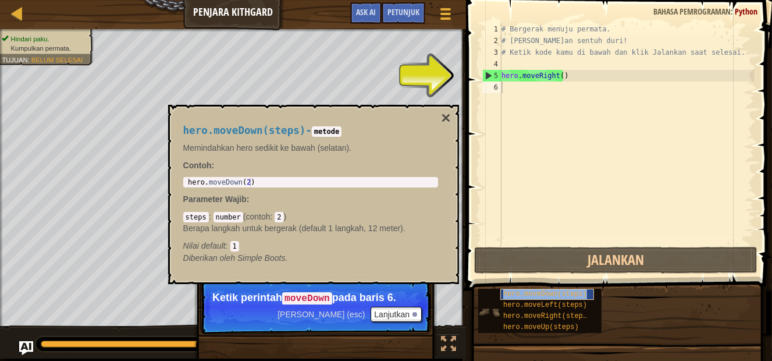
click at [557, 289] on div "hero.moveDown(steps)" at bounding box center [547, 294] width 94 height 11
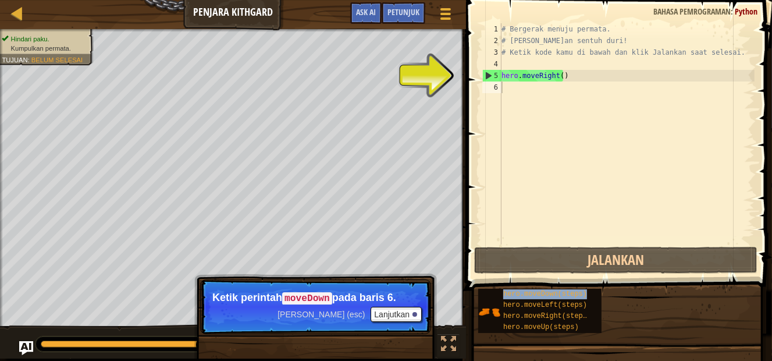
drag, startPoint x: 557, startPoint y: 288, endPoint x: 558, endPoint y: 218, distance: 70.4
click at [557, 288] on div "hero.moveDown(steps) hero.moveLeft(steps) hero.moveRight(steps) hero.moveUp(ste…" at bounding box center [621, 310] width 286 height 45
drag, startPoint x: 558, startPoint y: 218, endPoint x: 552, endPoint y: 98, distance: 119.5
click at [552, 98] on div "1 2 3 4 5 6 # Bergerak menuju permata. # Jangan sentuh duri! # Ketik kode kamu …" at bounding box center [618, 168] width 310 height 325
click at [545, 89] on div "# Bergerak menuju permata. # Jangan sentuh duri! # Ketik kode kamu di bawah dan…" at bounding box center [626, 145] width 255 height 244
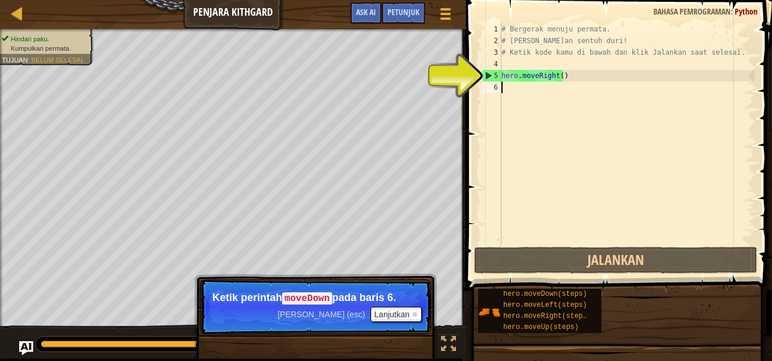
type textarea "m"
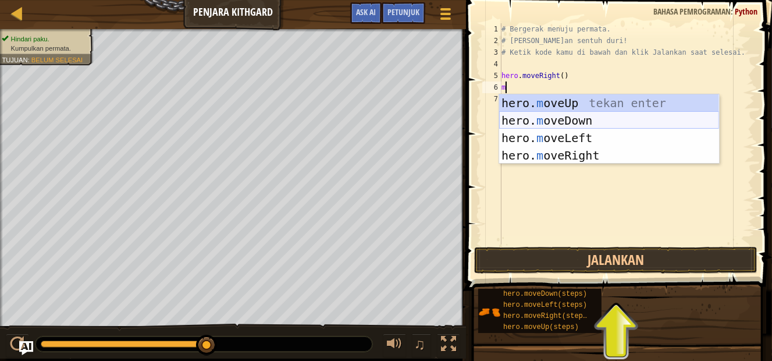
click at [587, 120] on div "hero. m oveUp tekan enter hero. m oveDown tekan enter hero. m oveLeft tekan ent…" at bounding box center [609, 146] width 220 height 105
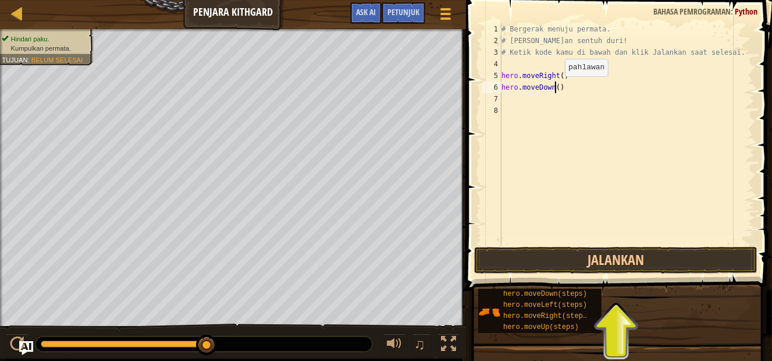
click at [555, 87] on div "# Bergerak menuju permata. # Jangan sentuh duri! # Ketik kode kamu di bawah dan…" at bounding box center [626, 145] width 255 height 244
type textarea "hero.moveDown()"
click at [531, 100] on div "# Bergerak menuju permata. # Jangan sentuh duri! # Ketik kode kamu di bawah dan…" at bounding box center [626, 145] width 255 height 244
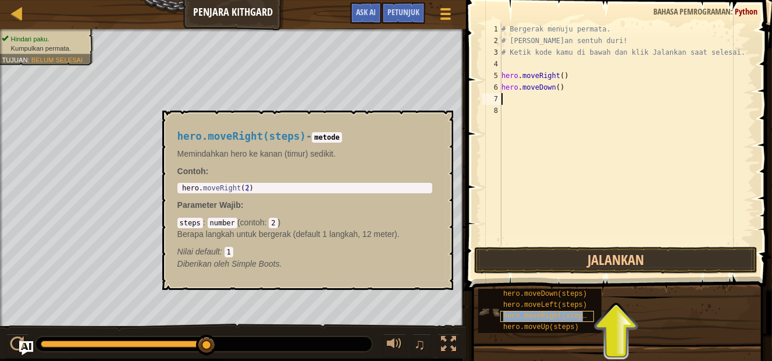
click at [556, 314] on span "hero.moveRight(steps)" at bounding box center [547, 316] width 88 height 8
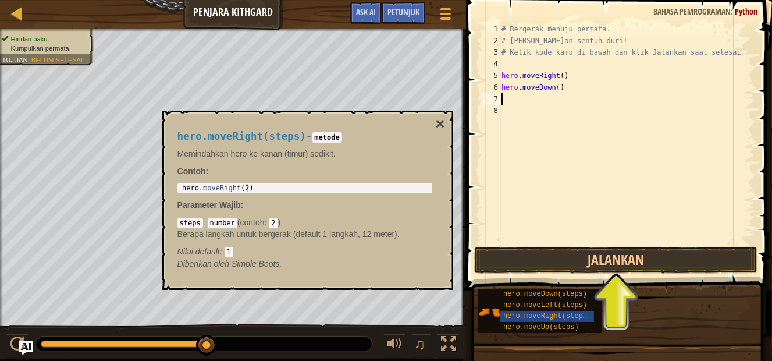
type textarea "m"
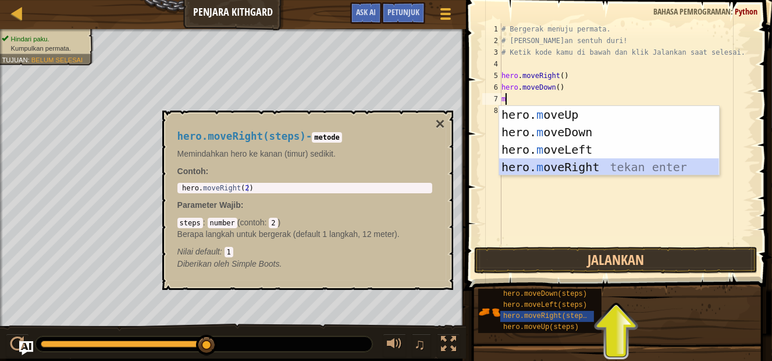
click at [582, 164] on div "hero. m oveUp tekan enter hero. m oveDown tekan enter hero. m oveLeft tekan ent…" at bounding box center [609, 158] width 220 height 105
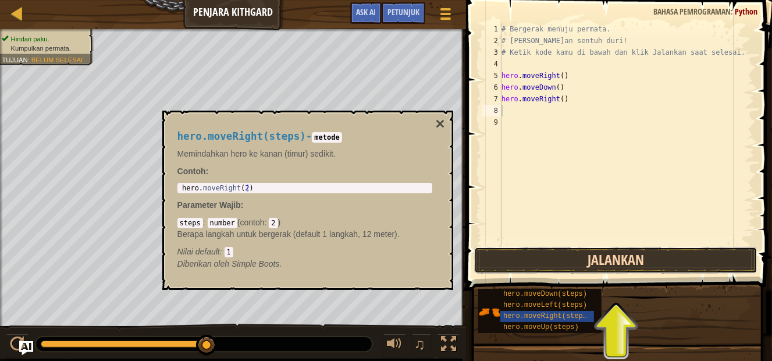
click at [590, 260] on button "Jalankan" at bounding box center [615, 260] width 283 height 27
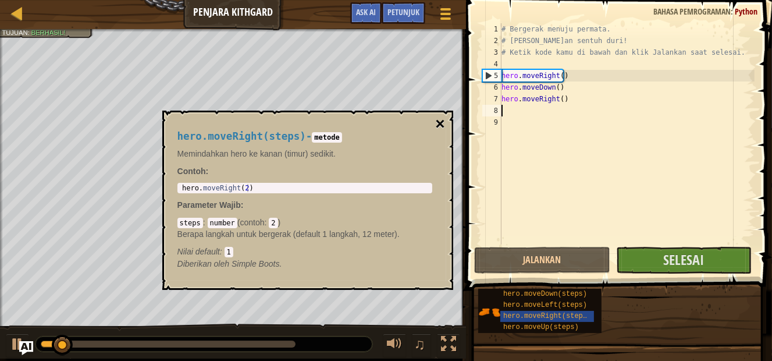
click at [440, 119] on button "×" at bounding box center [439, 124] width 9 height 16
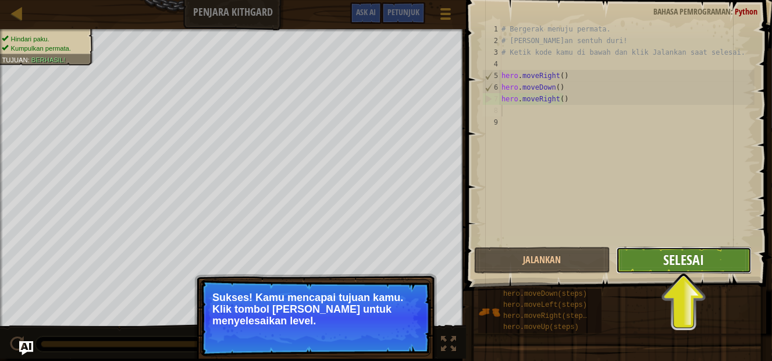
click at [668, 258] on span "Selesai" at bounding box center [683, 259] width 41 height 19
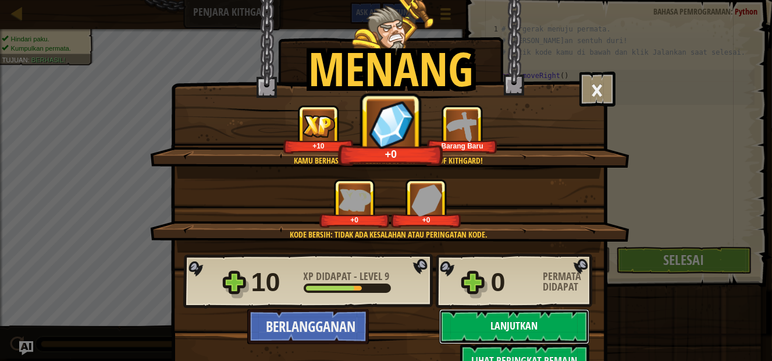
click at [470, 328] on button "Lanjutkan" at bounding box center [514, 326] width 150 height 35
select select "id"
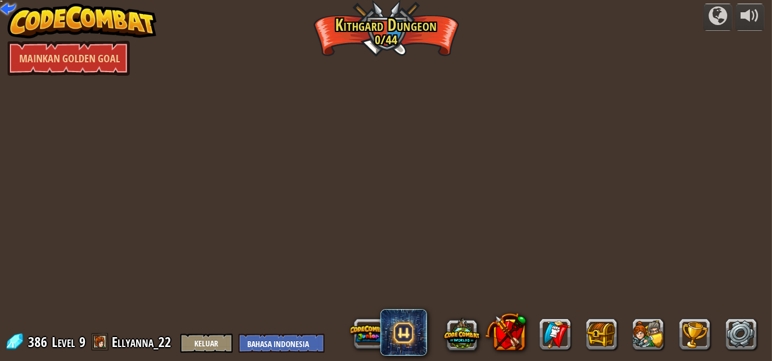
select select "id"
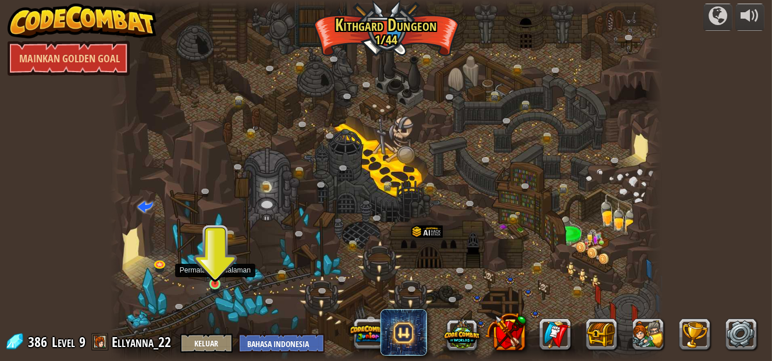
click at [218, 276] on img at bounding box center [215, 270] width 13 height 30
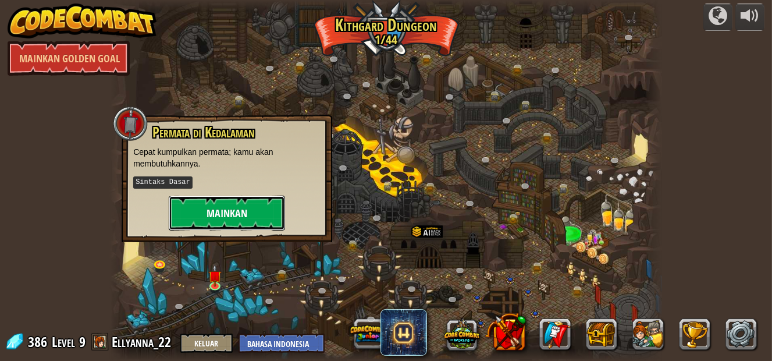
click at [235, 207] on button "Mainkan" at bounding box center [227, 213] width 116 height 35
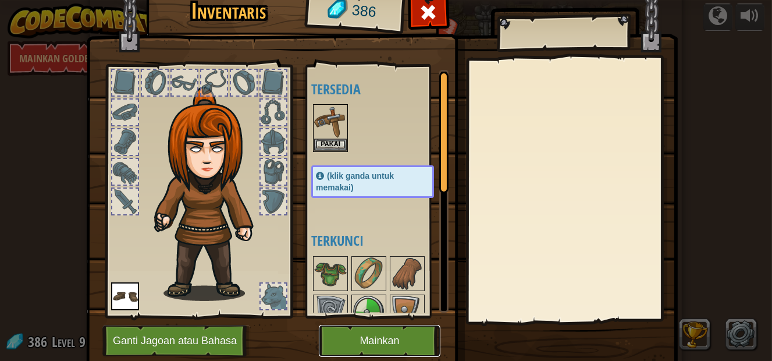
click at [327, 329] on button "Mainkan" at bounding box center [380, 341] width 122 height 32
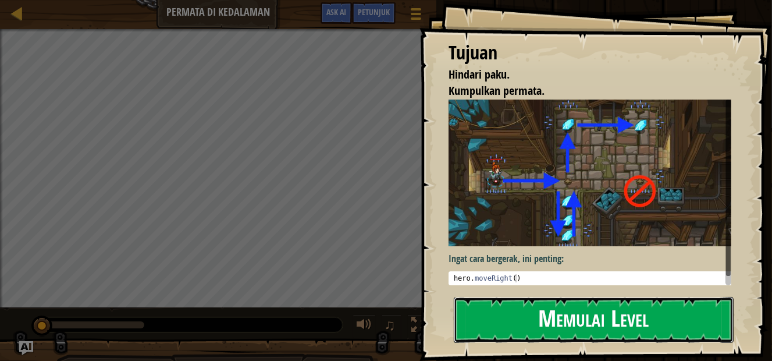
click at [503, 317] on button "Memulai Level" at bounding box center [594, 320] width 280 height 46
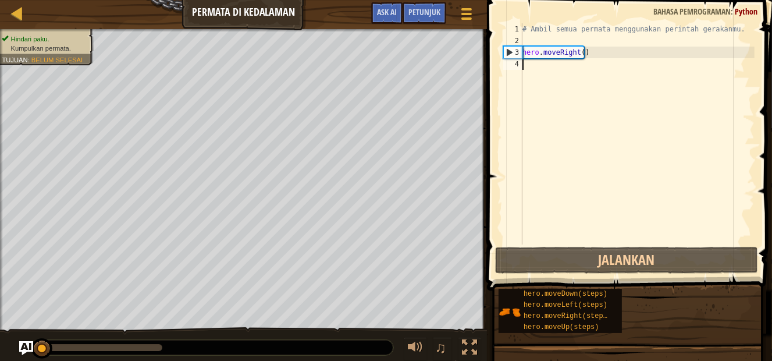
click at [585, 73] on div "# Ambil semua permata menggunakan perintah gerakanmu. hero . moveRight ( )" at bounding box center [637, 145] width 234 height 244
type textarea "m"
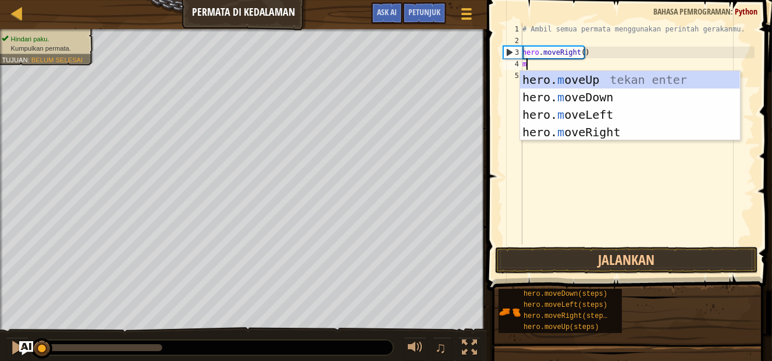
scroll to position [4, 0]
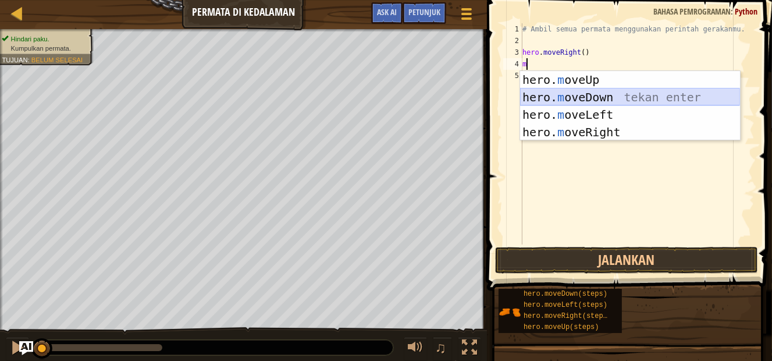
click at [589, 93] on div "hero. m oveUp tekan enter hero. m oveDown tekan enter hero. m oveLeft tekan ent…" at bounding box center [630, 123] width 220 height 105
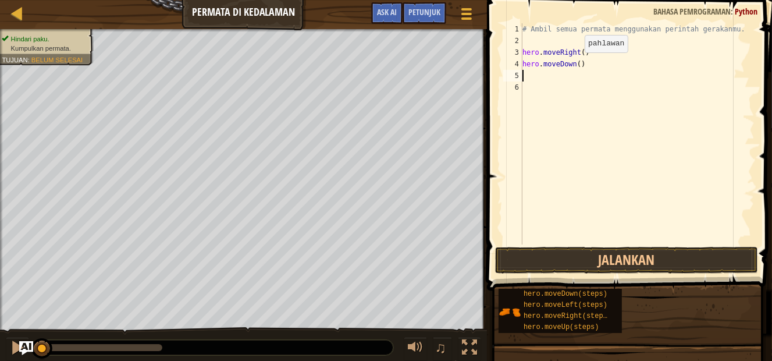
drag, startPoint x: 575, startPoint y: 64, endPoint x: 577, endPoint y: 70, distance: 6.3
click at [576, 64] on div "# Ambil semua permata menggunakan perintah gerakanmu. hero . moveRight ( ) hero…" at bounding box center [637, 145] width 234 height 244
type textarea "hero.moveDown(3)"
click at [567, 76] on div "# Ambil semua permata menggunakan perintah gerakanmu. hero . moveRight ( ) hero…" at bounding box center [637, 145] width 234 height 244
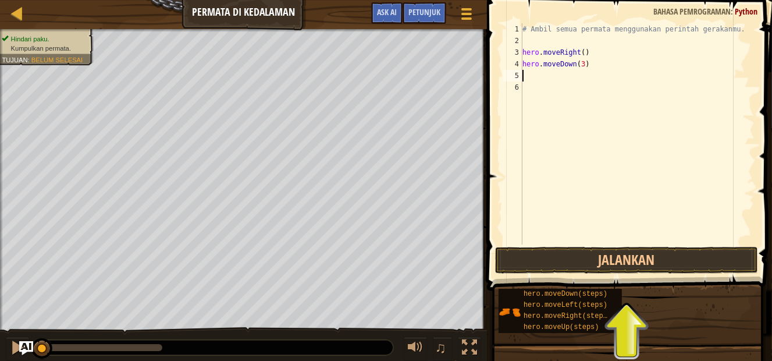
scroll to position [4, 0]
type textarea "m"
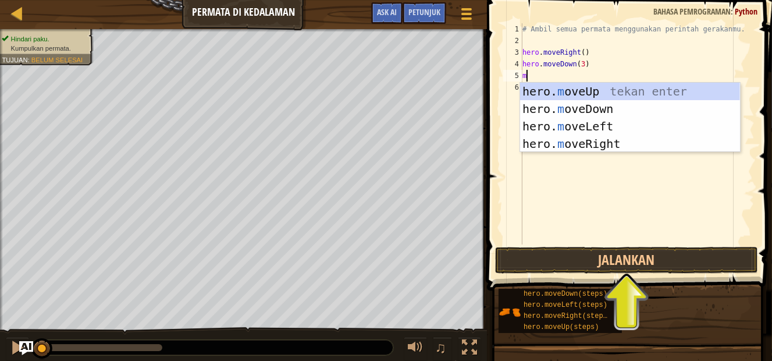
scroll to position [5, 0]
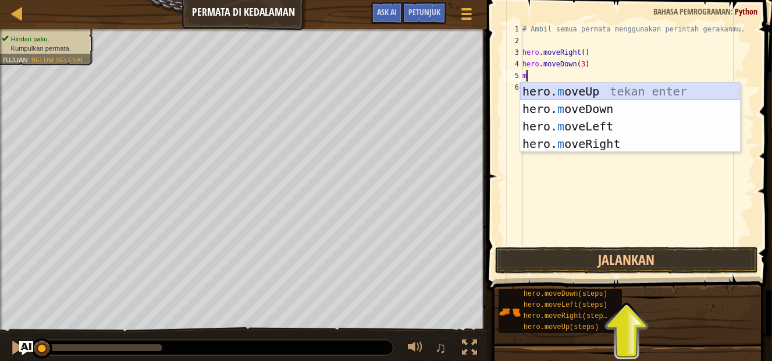
click at [591, 93] on div "hero. m oveUp tekan enter hero. m oveDown tekan enter hero. m oveLeft tekan ent…" at bounding box center [630, 135] width 220 height 105
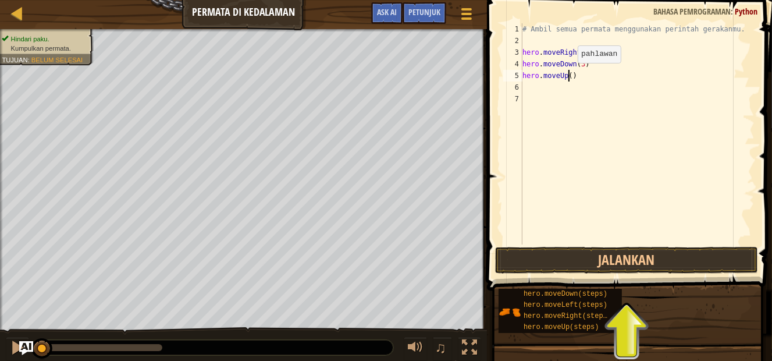
click at [568, 74] on div "# Ambil semua permata menggunakan perintah gerakanmu. hero . moveRight ( ) hero…" at bounding box center [637, 145] width 234 height 244
type textarea "hero.moveUp(4)"
click at [568, 93] on div "# Ambil semua permata menggunakan perintah gerakanmu. hero . moveRight ( ) hero…" at bounding box center [637, 145] width 234 height 244
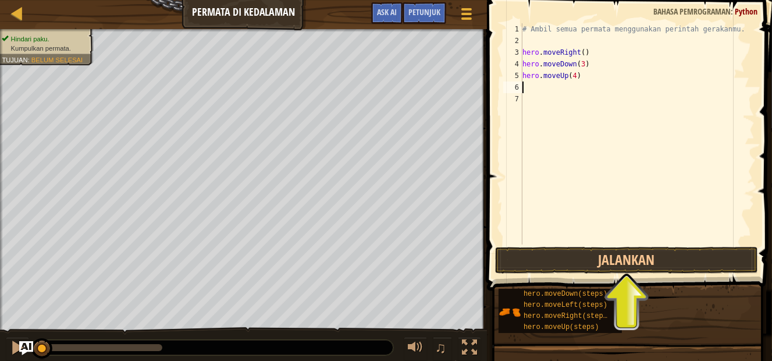
click at [559, 85] on div "# Ambil semua permata menggunakan perintah gerakanmu. hero . moveRight ( ) hero…" at bounding box center [637, 145] width 234 height 244
type textarea "m"
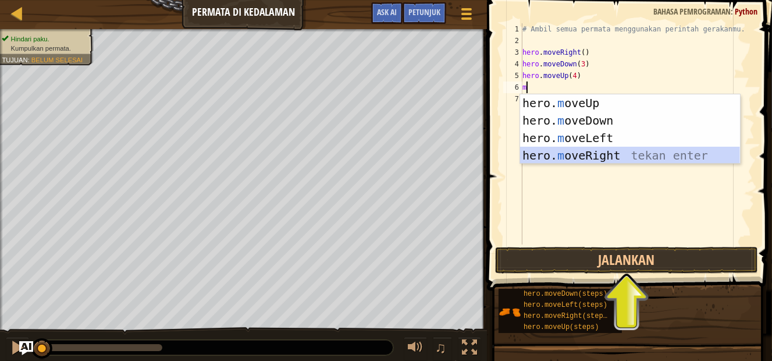
click at [614, 148] on div "hero. m oveUp tekan enter hero. m oveDown tekan enter hero. m oveLeft tekan ent…" at bounding box center [630, 146] width 220 height 105
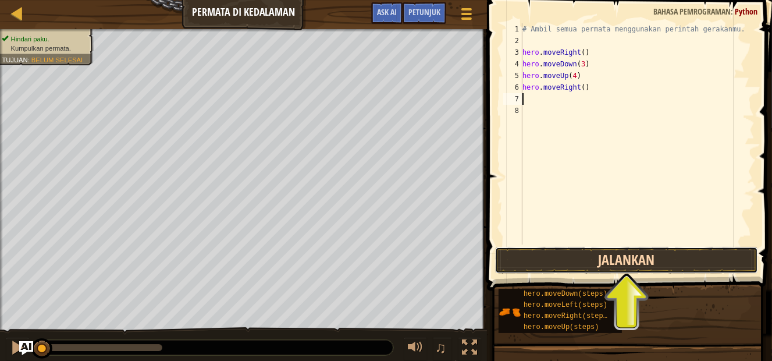
click at [605, 256] on button "Jalankan" at bounding box center [626, 260] width 263 height 27
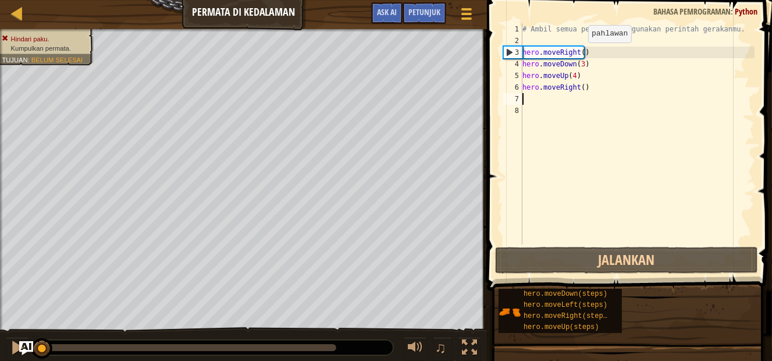
click at [578, 54] on div "# Ambil semua permata menggunakan perintah gerakanmu. hero . moveRight ( ) hero…" at bounding box center [637, 145] width 234 height 244
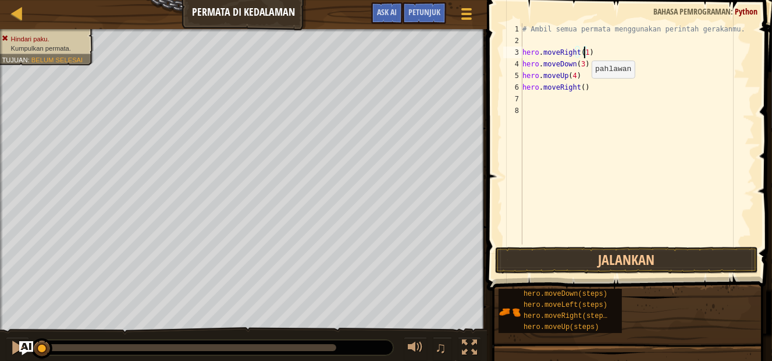
click at [582, 89] on div "# Ambil semua permata menggunakan perintah gerakanmu. hero . moveRight ( 1 ) he…" at bounding box center [637, 145] width 234 height 244
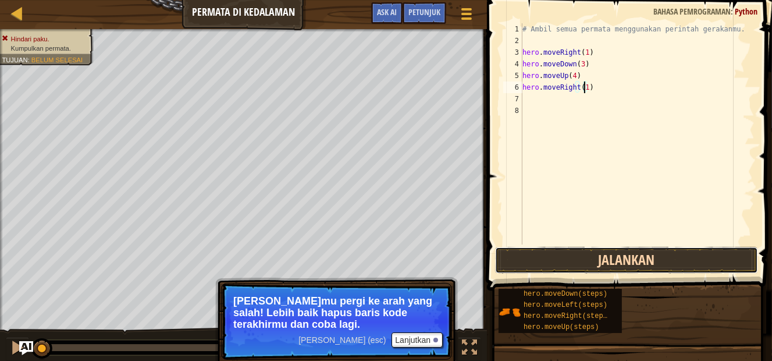
click at [646, 260] on button "Jalankan" at bounding box center [626, 260] width 263 height 27
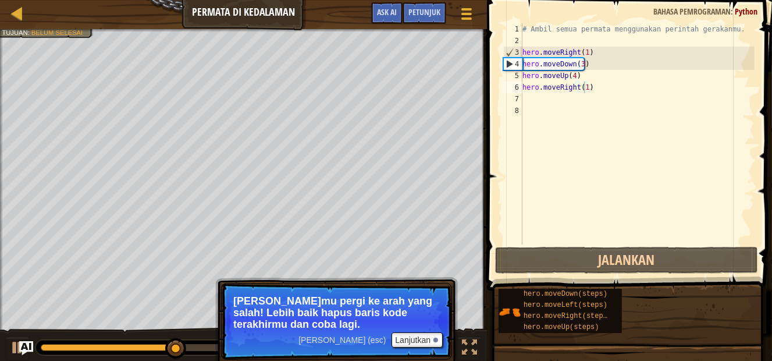
click at [374, 335] on span "Lewati (esc)" at bounding box center [341, 339] width 87 height 9
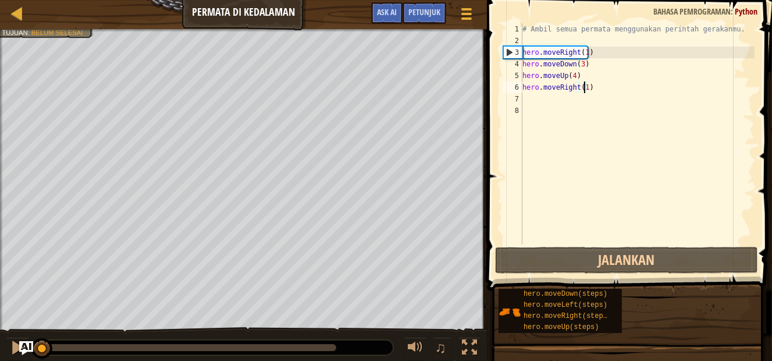
click at [25, 304] on div "Hindari paku. Kumpulkan permata. Tujuan : Belum selesai ♫ Anya 11 x: 11 y: 26 x…" at bounding box center [386, 195] width 772 height 333
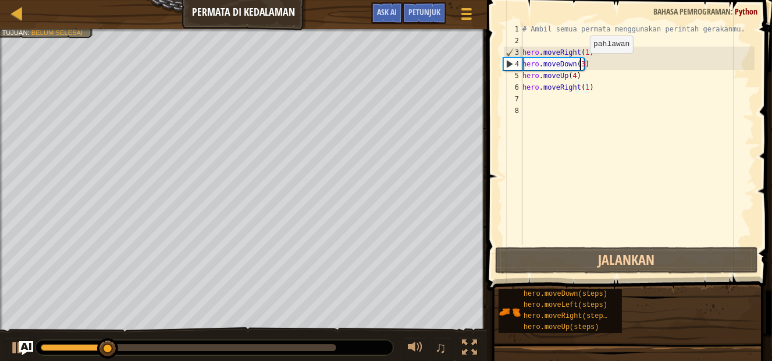
click at [580, 65] on div "# Ambil semua permata menggunakan perintah gerakanmu. hero . moveRight ( 1 ) he…" at bounding box center [637, 145] width 234 height 244
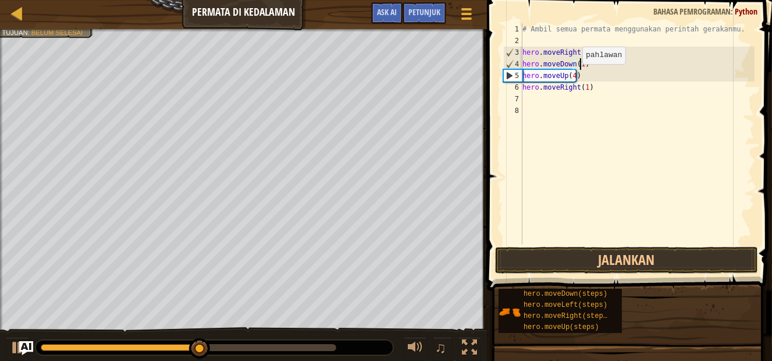
click at [574, 76] on div "# Ambil semua permata menggunakan perintah gerakanmu. hero . moveRight ( 1 ) he…" at bounding box center [637, 145] width 234 height 244
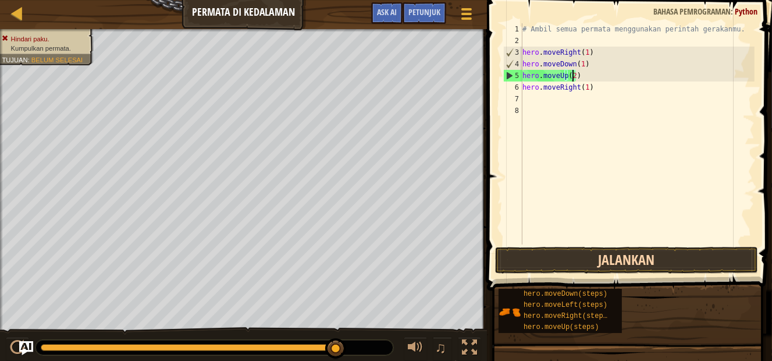
type textarea "hero.moveUp(2)"
click at [581, 247] on button "Jalankan" at bounding box center [626, 260] width 263 height 27
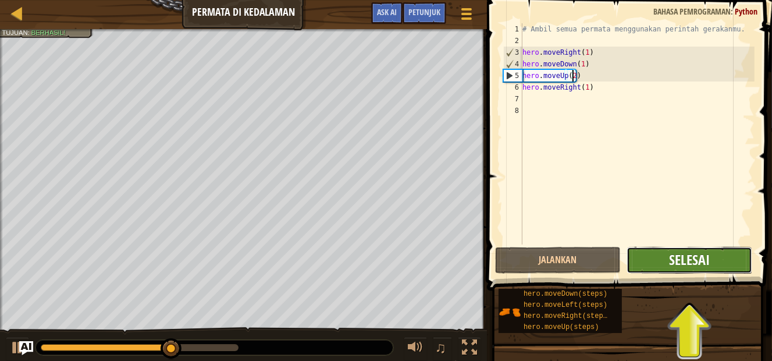
click at [686, 268] on span "Selesai" at bounding box center [689, 259] width 41 height 19
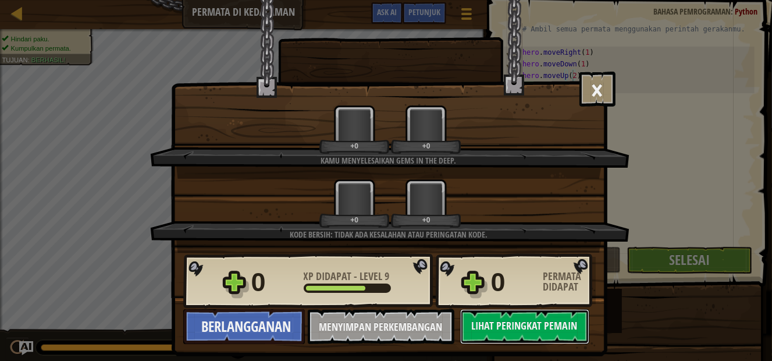
click at [515, 119] on div "+0 +0" at bounding box center [391, 129] width 452 height 49
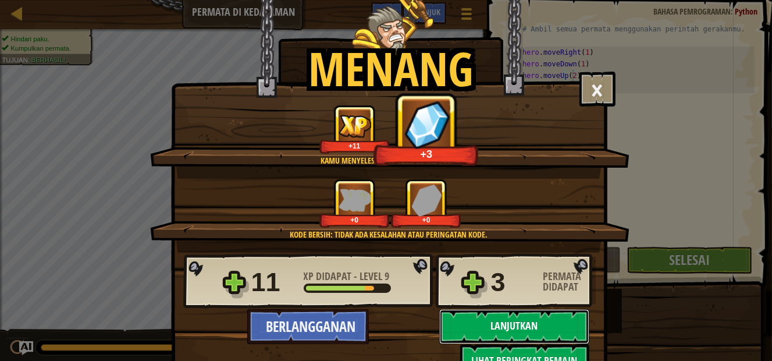
click at [519, 321] on button "Lanjutkan" at bounding box center [514, 326] width 150 height 35
select select "id"
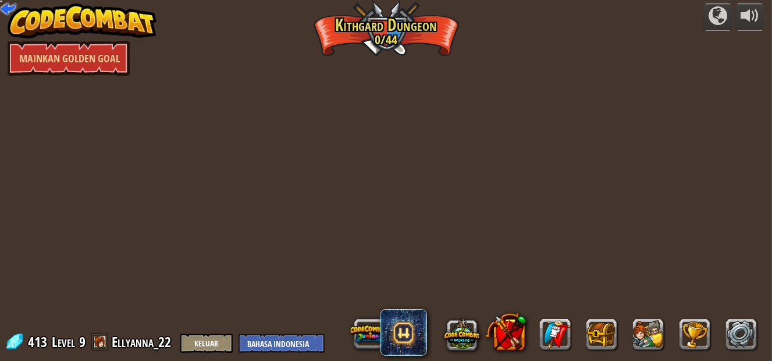
select select "id"
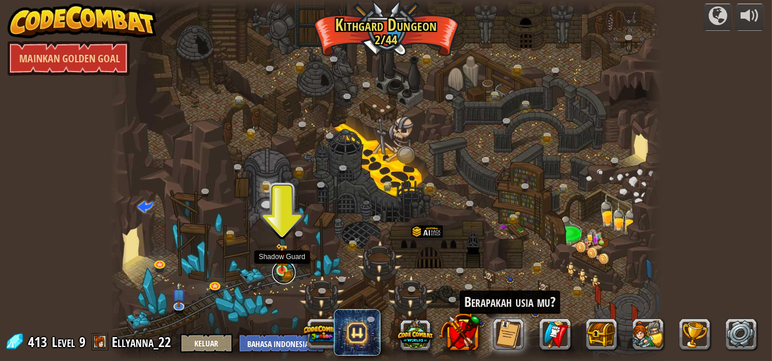
click at [291, 269] on link at bounding box center [283, 272] width 23 height 23
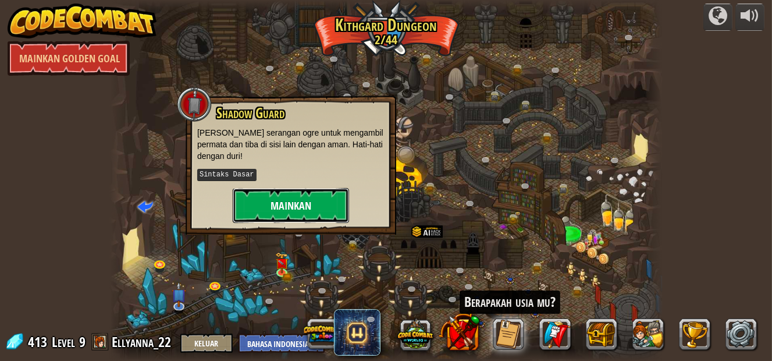
click at [296, 201] on button "Mainkan" at bounding box center [291, 205] width 116 height 35
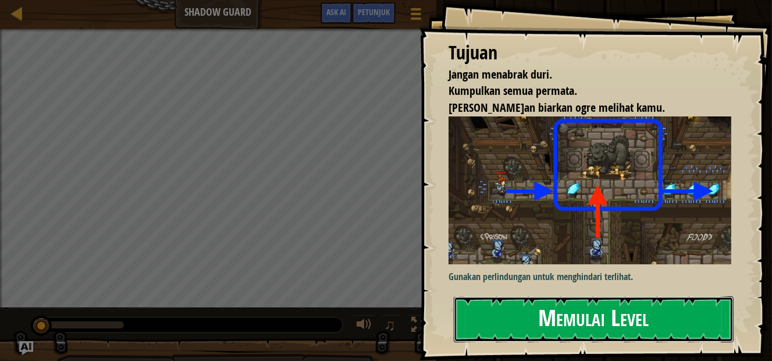
click at [603, 322] on button "Memulai Level" at bounding box center [594, 319] width 280 height 46
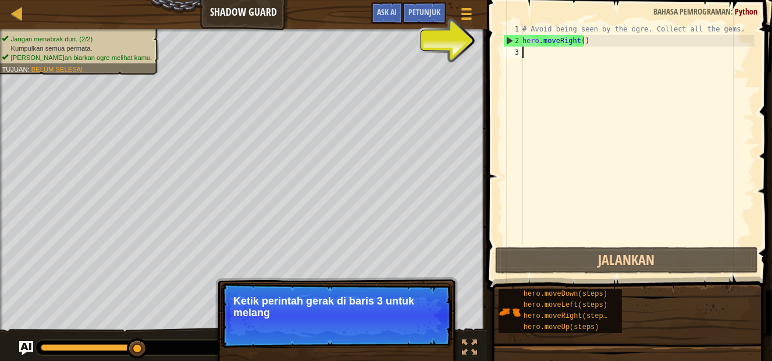
type textarea "m"
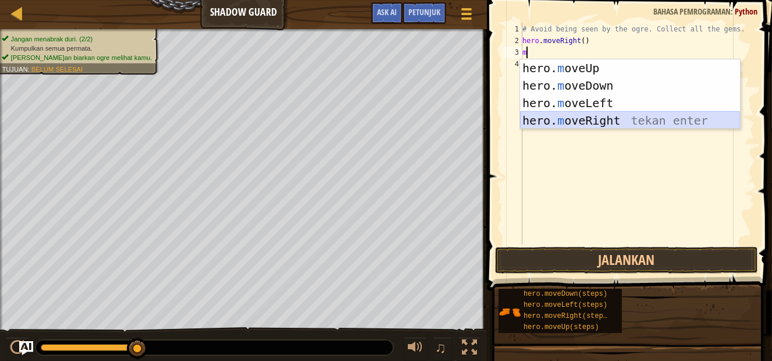
click at [621, 116] on div "hero. m oveUp tekan enter hero. m oveDown tekan enter hero. m oveLeft tekan ent…" at bounding box center [630, 111] width 220 height 105
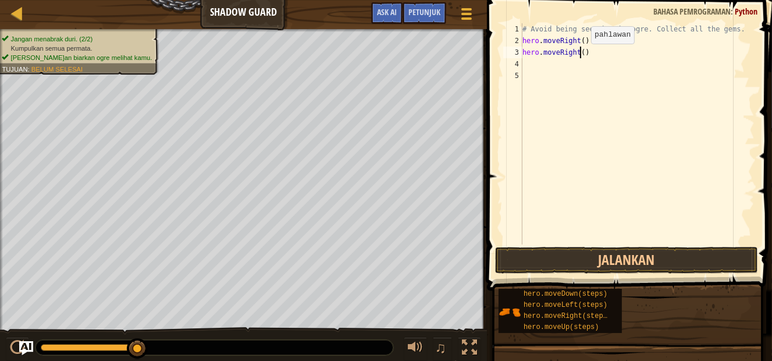
click at [581, 55] on div "# Avoid being seen by the ogre. Collect all the gems. hero . moveRight ( ) hero…" at bounding box center [637, 145] width 234 height 244
type textarea "hero.moveRight(2)"
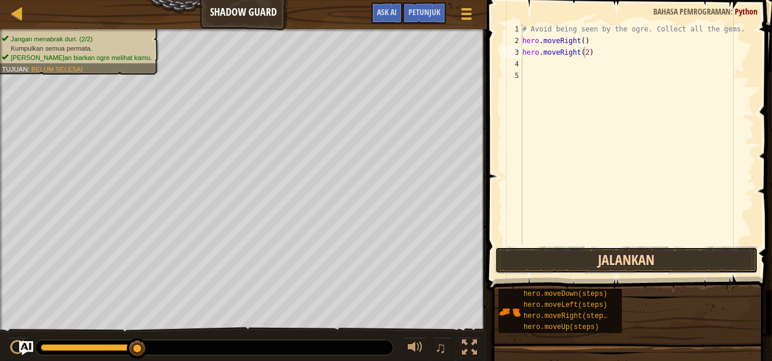
click at [627, 251] on button "Jalankan" at bounding box center [626, 260] width 263 height 27
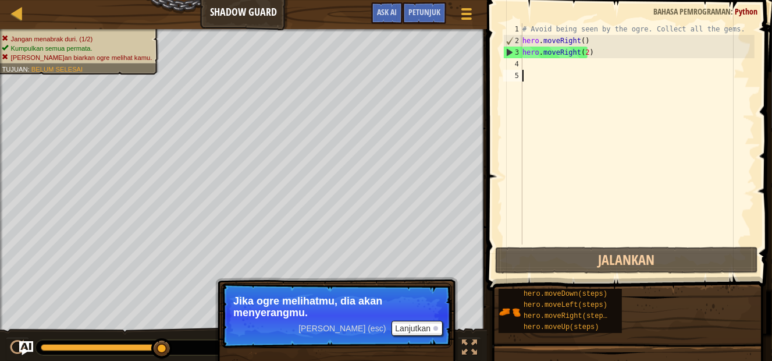
drag, startPoint x: 571, startPoint y: 128, endPoint x: 575, endPoint y: 133, distance: 6.6
click at [575, 133] on div "# Avoid being seen by the ogre. Collect all the gems. hero . moveRight ( ) hero…" at bounding box center [637, 145] width 234 height 244
click at [596, 49] on div "# Avoid being seen by the ogre. Collect all the gems. hero . moveRight ( ) hero…" at bounding box center [637, 145] width 234 height 244
click at [527, 51] on div "# Avoid being seen by the ogre. Collect all the gems. hero . moveRight ( ) hero…" at bounding box center [637, 145] width 234 height 244
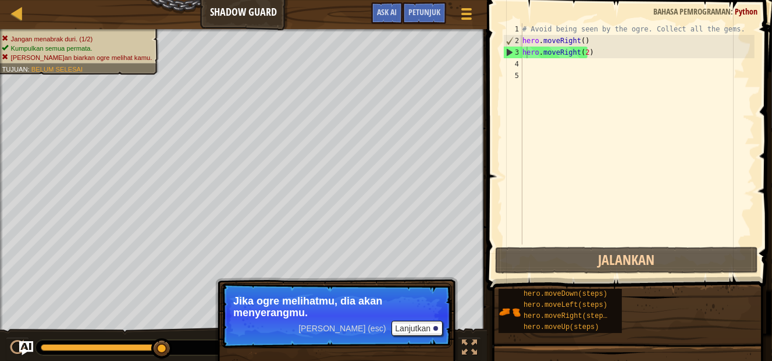
click at [361, 329] on span "Lewati (esc)" at bounding box center [341, 328] width 87 height 9
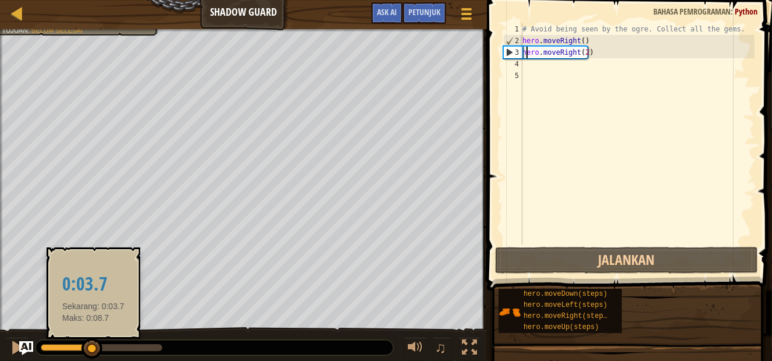
drag, startPoint x: 160, startPoint y: 346, endPoint x: 93, endPoint y: 355, distance: 67.6
click at [93, 355] on div at bounding box center [91, 348] width 21 height 21
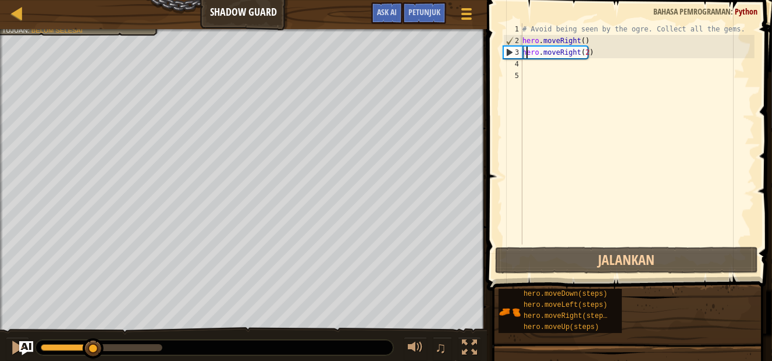
click at [89, 358] on div at bounding box center [93, 348] width 21 height 21
click at [591, 54] on div "# Avoid being seen by the ogre. Collect all the gems. hero . moveRight ( ) hero…" at bounding box center [637, 145] width 234 height 244
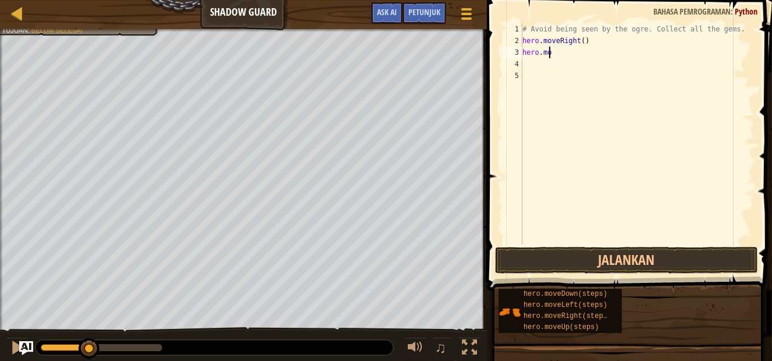
type textarea "h"
type textarea "hero.moveRight"
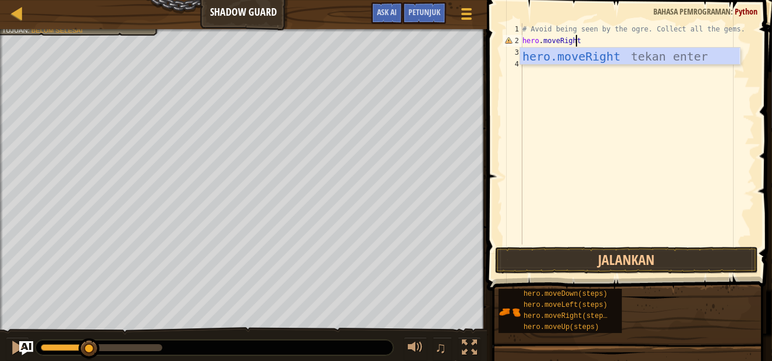
scroll to position [5, 3]
click at [615, 52] on div "hero.moveRight tekan enter" at bounding box center [630, 74] width 220 height 52
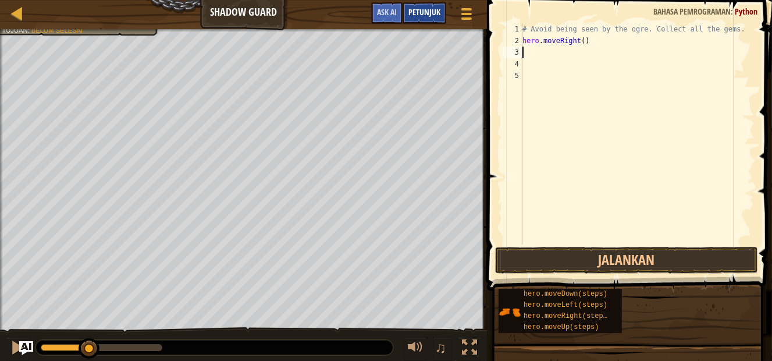
click at [440, 15] on div "Petunjuk" at bounding box center [425, 13] width 44 height 22
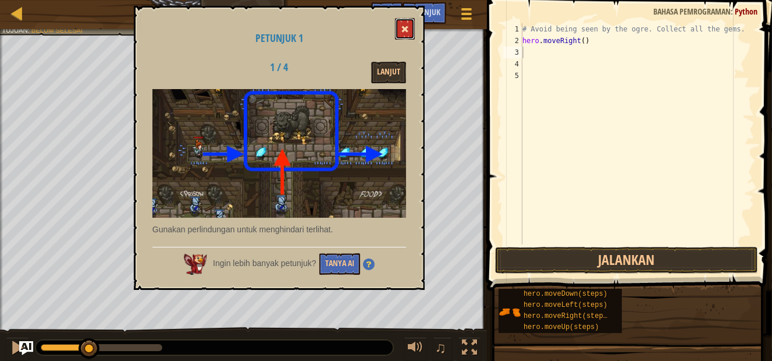
click at [403, 25] on span at bounding box center [405, 29] width 8 height 8
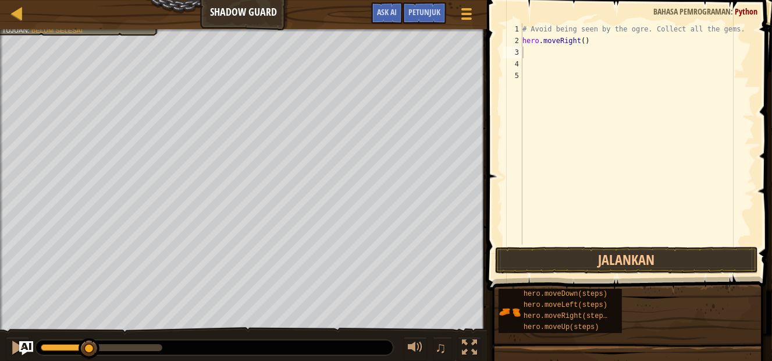
type textarea "hero.moveRight()"
click at [592, 44] on div "# Avoid being seen by the ogre. Collect all the gems. hero . moveRight ( )" at bounding box center [637, 145] width 234 height 244
click at [564, 52] on div "# Avoid being seen by the ogre. Collect all the gems. hero . moveRight ( )" at bounding box center [637, 145] width 234 height 244
type textarea "m"
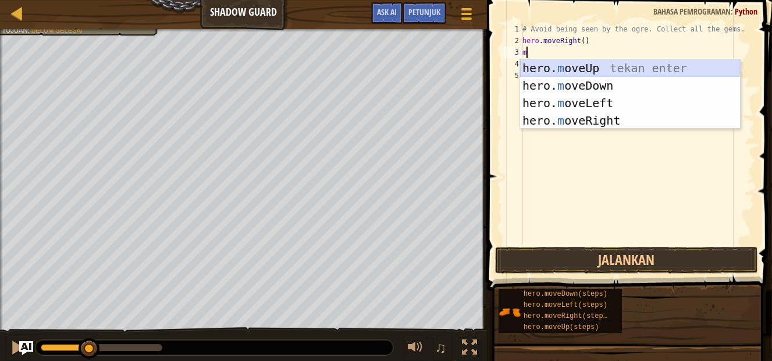
click at [592, 66] on div "hero. m oveUp tekan enter hero. m oveDown tekan enter hero. m oveLeft tekan ent…" at bounding box center [630, 111] width 220 height 105
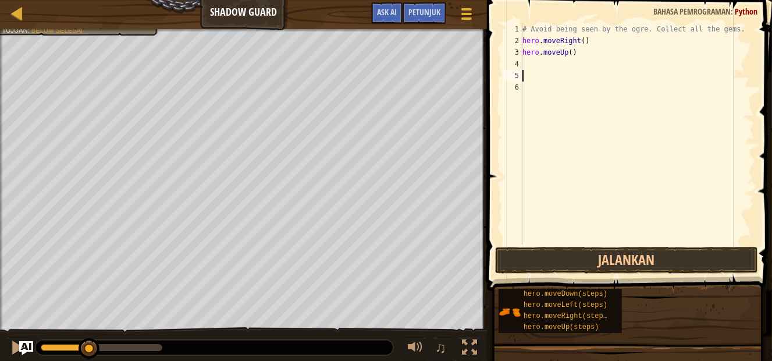
click at [558, 72] on div "# Avoid being seen by the ogre. Collect all the gems. hero . moveRight ( ) hero…" at bounding box center [637, 145] width 234 height 244
click at [556, 68] on div "# Avoid being seen by the ogre. Collect all the gems. hero . moveRight ( ) hero…" at bounding box center [637, 145] width 234 height 244
type textarea "m"
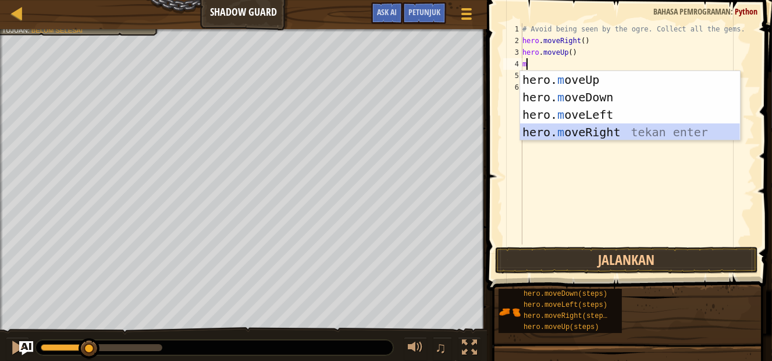
click at [577, 126] on div "hero. m oveUp tekan enter hero. m oveDown tekan enter hero. m oveLeft tekan ent…" at bounding box center [630, 123] width 220 height 105
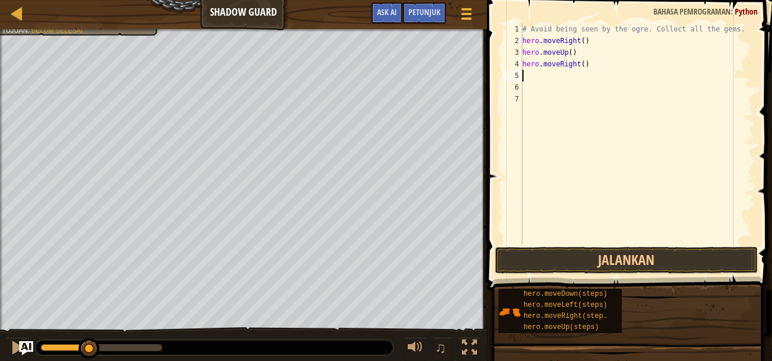
type textarea "m"
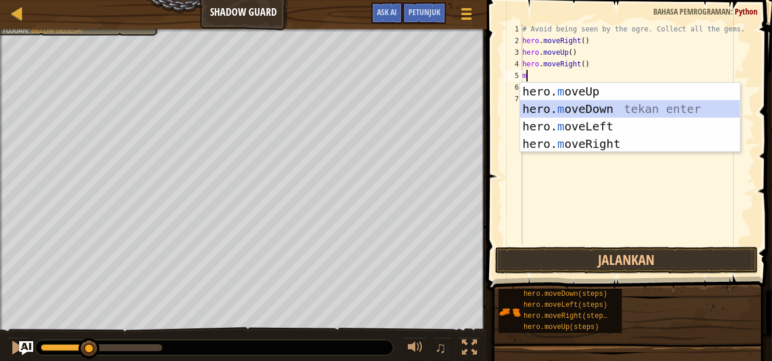
click at [568, 112] on div "hero. m oveUp tekan enter hero. m oveDown tekan enter hero. m oveLeft tekan ent…" at bounding box center [630, 135] width 220 height 105
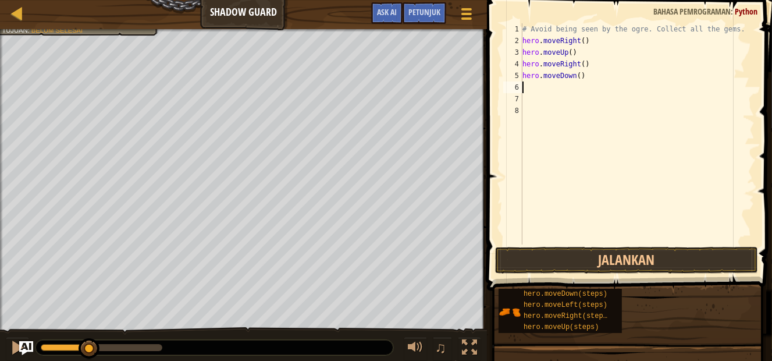
type textarea "m"
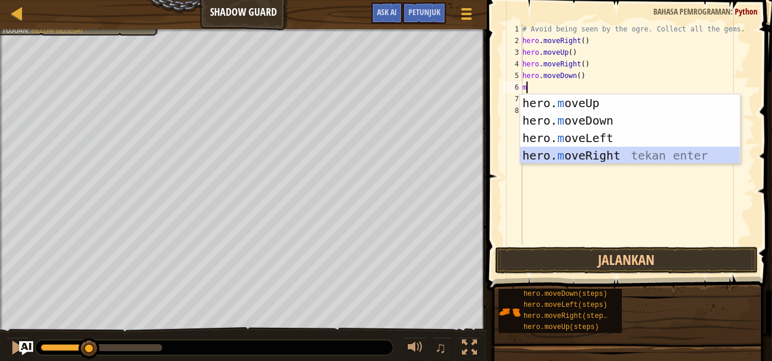
click at [604, 152] on div "hero. m oveUp tekan enter hero. m oveDown tekan enter hero. m oveLeft tekan ent…" at bounding box center [630, 146] width 220 height 105
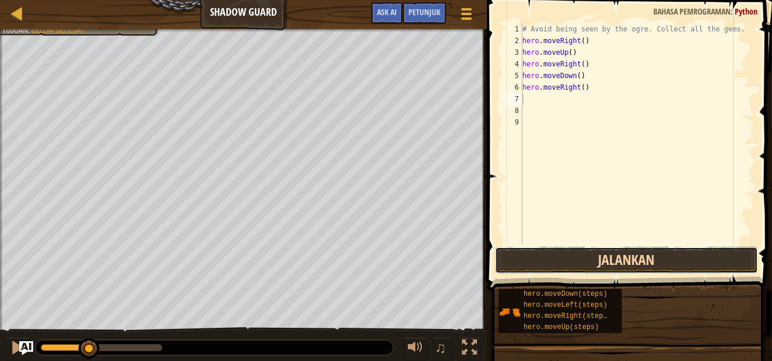
click at [631, 265] on button "Jalankan" at bounding box center [626, 260] width 263 height 27
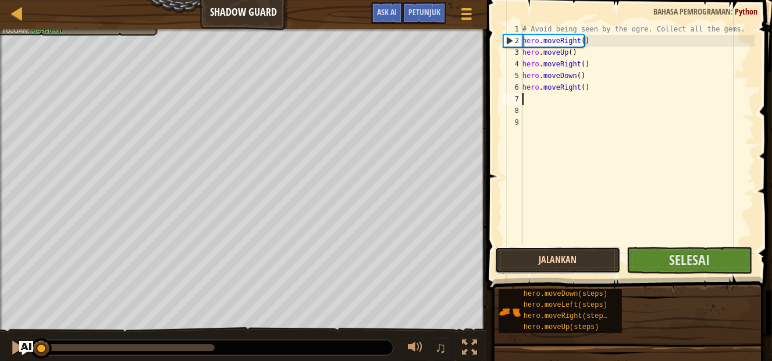
click at [577, 262] on button "Jalankan" at bounding box center [558, 260] width 126 height 27
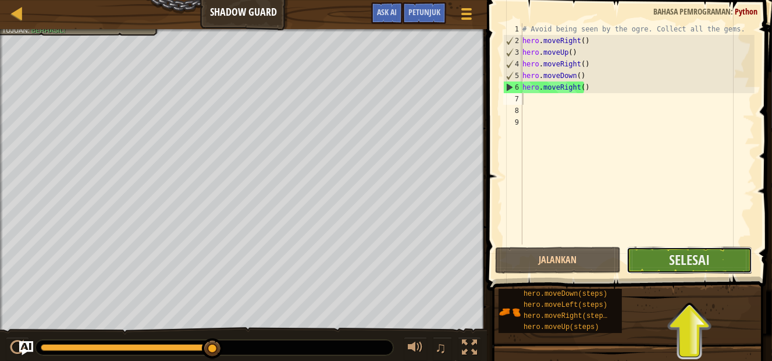
click at [715, 262] on button "Selesai" at bounding box center [690, 260] width 126 height 27
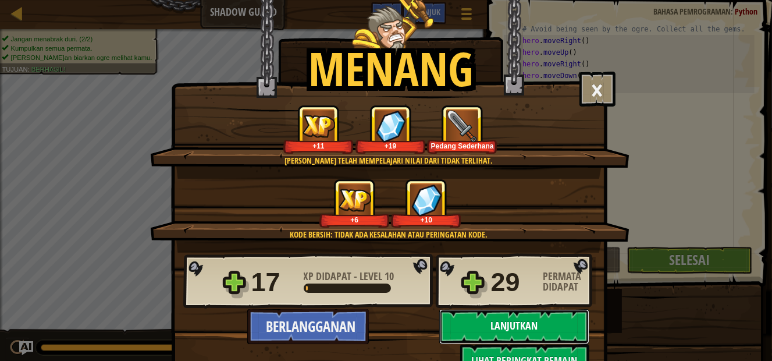
click at [520, 324] on button "Lanjutkan" at bounding box center [514, 326] width 150 height 35
select select "id"
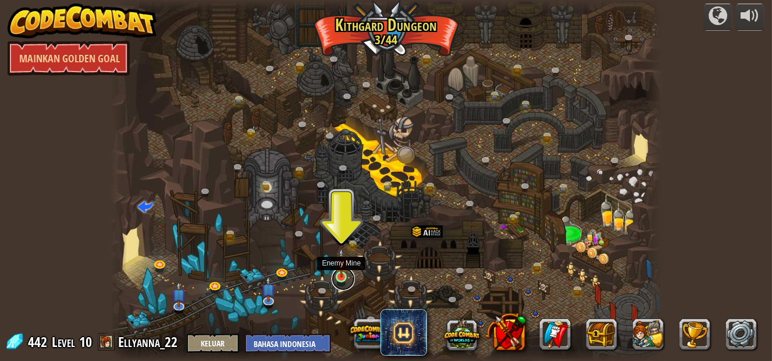
click at [340, 280] on link at bounding box center [343, 278] width 23 height 23
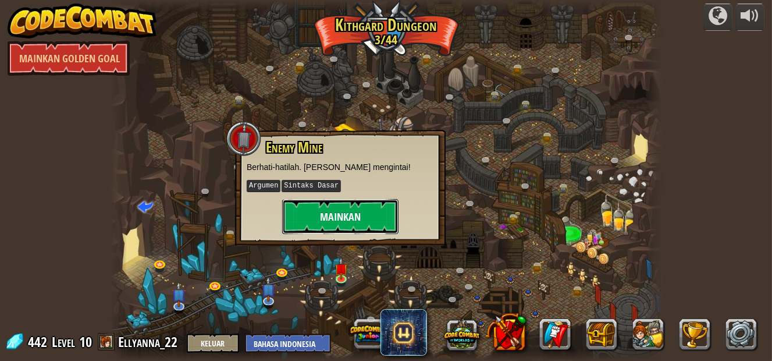
click at [333, 215] on button "Mainkan" at bounding box center [340, 216] width 116 height 35
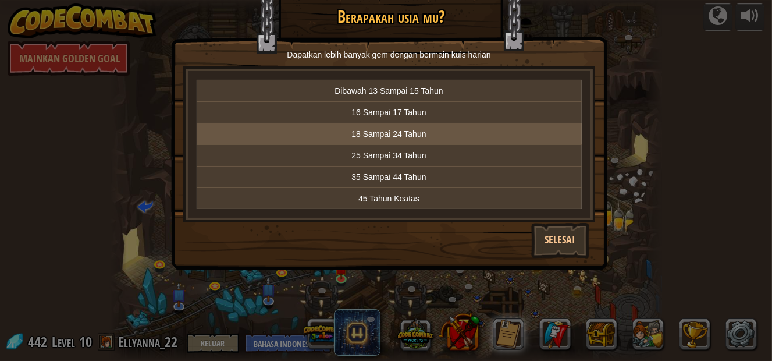
click at [354, 131] on p "18 Sampai 24 Tahun" at bounding box center [389, 134] width 376 height 12
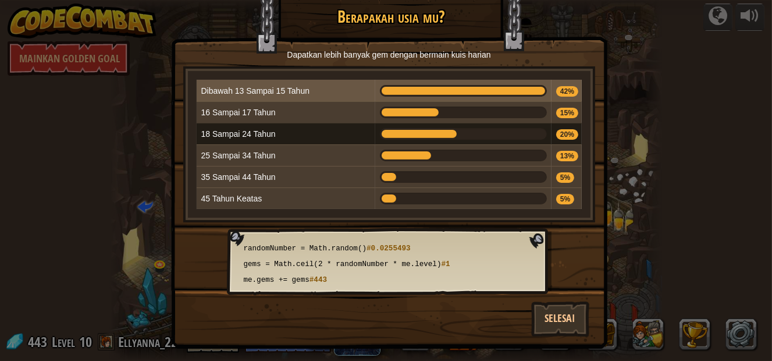
click at [471, 90] on div at bounding box center [463, 91] width 167 height 12
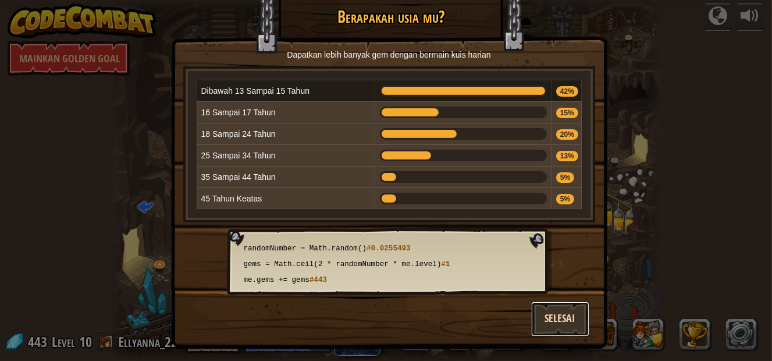
click at [566, 318] on button "Selesai" at bounding box center [560, 318] width 58 height 35
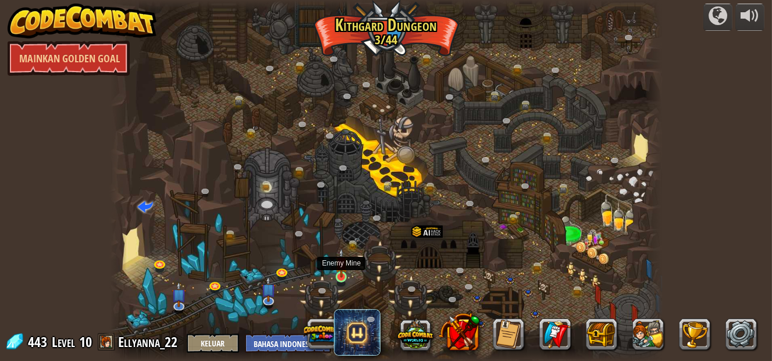
click at [347, 276] on img at bounding box center [341, 263] width 13 height 30
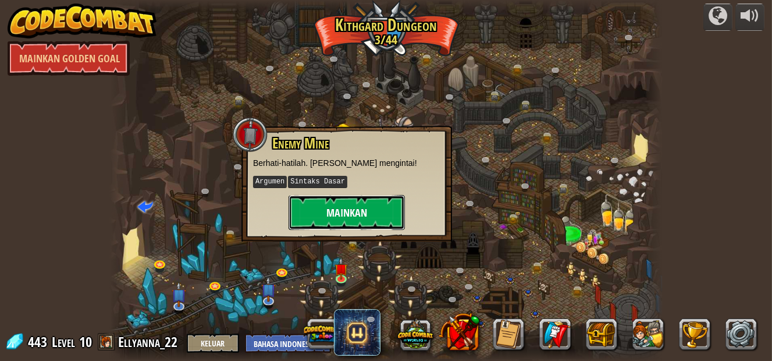
click at [349, 218] on button "Mainkan" at bounding box center [347, 212] width 116 height 35
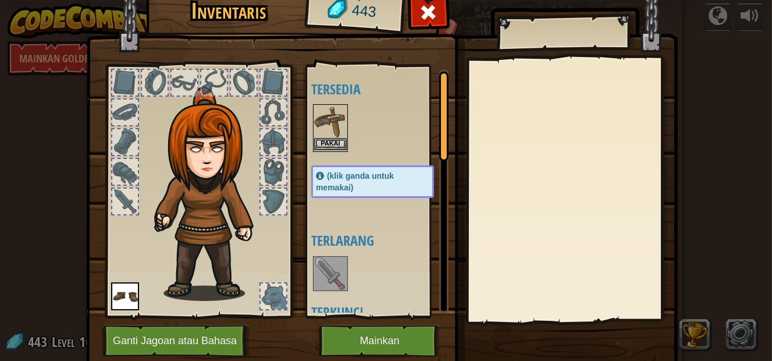
click at [318, 134] on img at bounding box center [330, 121] width 33 height 33
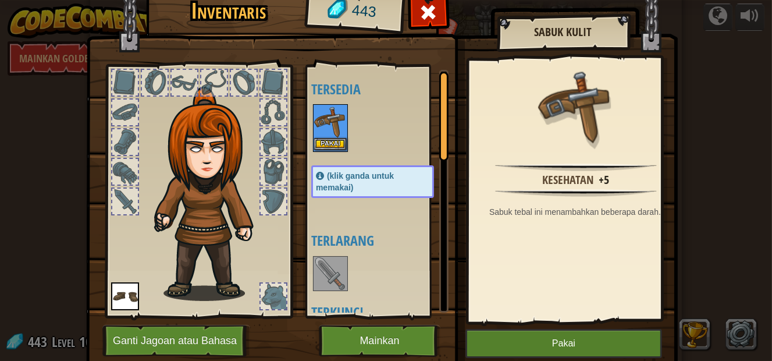
click at [318, 134] on img at bounding box center [330, 121] width 33 height 33
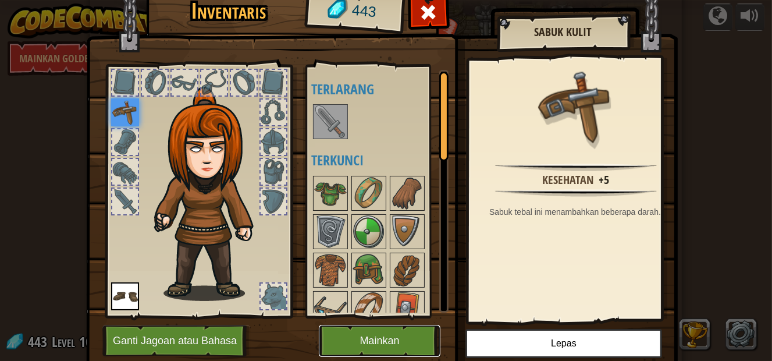
click at [378, 342] on button "Mainkan" at bounding box center [380, 341] width 122 height 32
click at [356, 333] on button "Mainkan" at bounding box center [380, 341] width 122 height 32
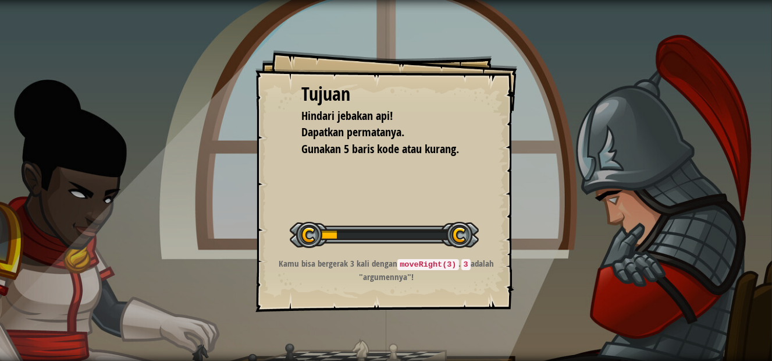
click at [386, 211] on div "Memulai Level" at bounding box center [384, 233] width 189 height 47
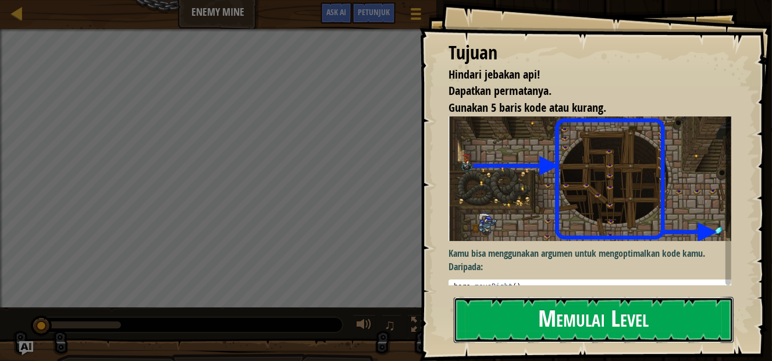
click at [531, 312] on button "Memulai Level" at bounding box center [594, 320] width 280 height 46
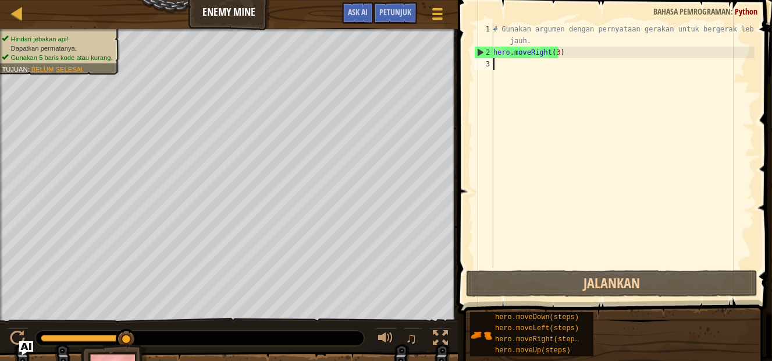
click at [552, 69] on div "# Gunakan argumen dengan pernyataan gerakan untuk bergerak lebih jauh. hero . m…" at bounding box center [623, 162] width 264 height 279
type textarea "m"
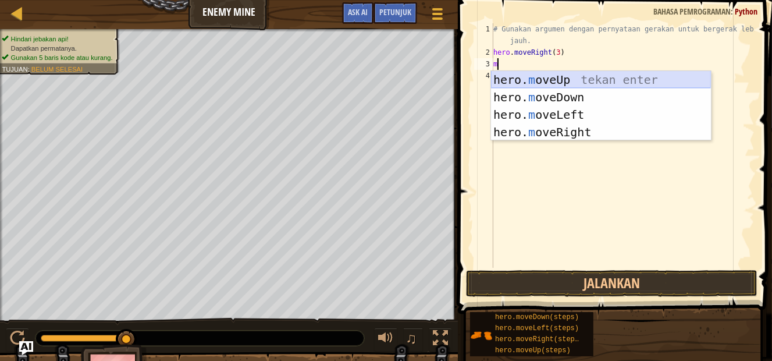
click at [582, 74] on div "hero. m oveUp tekan enter hero. m oveDown tekan enter hero. m oveLeft tekan ent…" at bounding box center [601, 123] width 220 height 105
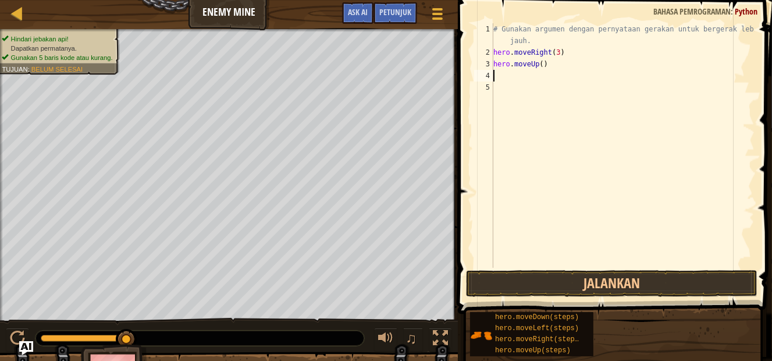
type textarea "m"
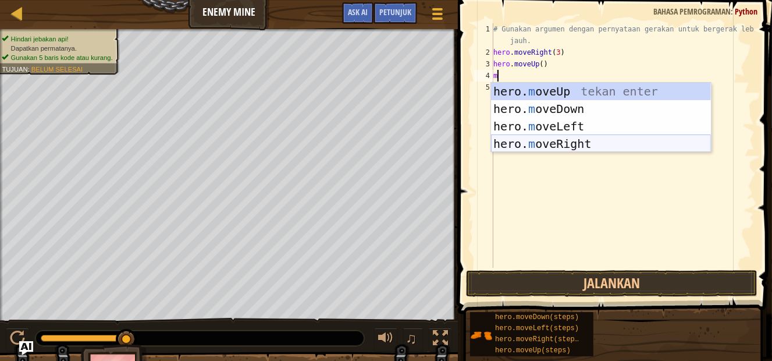
click at [583, 136] on div "hero. m oveUp tekan enter hero. m oveDown tekan enter hero. m oveLeft tekan ent…" at bounding box center [601, 135] width 220 height 105
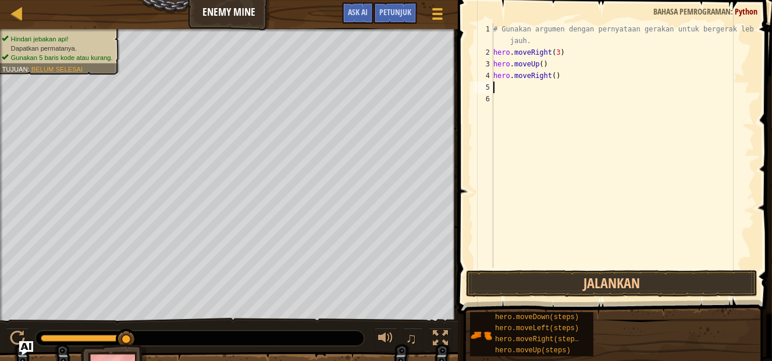
click at [524, 89] on div "# Gunakan argumen dengan pernyataan gerakan untuk bergerak lebih jauh. hero . m…" at bounding box center [623, 162] width 264 height 279
type textarea "j"
type textarea "m"
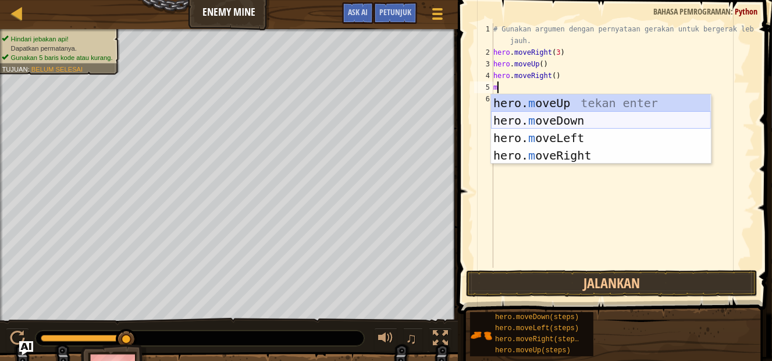
click at [577, 119] on div "hero. m oveUp tekan enter hero. m oveDown tekan enter hero. m oveLeft tekan ent…" at bounding box center [601, 146] width 220 height 105
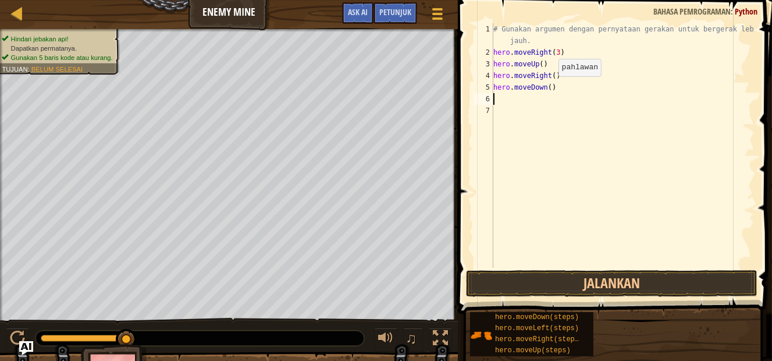
click at [548, 87] on div "# Gunakan argumen dengan pernyataan gerakan untuk bergerak lebih jauh. hero . m…" at bounding box center [623, 162] width 264 height 279
type textarea "hero.moveDown(3)"
click at [517, 94] on div "# Gunakan argumen dengan pernyataan gerakan untuk bergerak lebih jauh. hero . m…" at bounding box center [623, 162] width 264 height 279
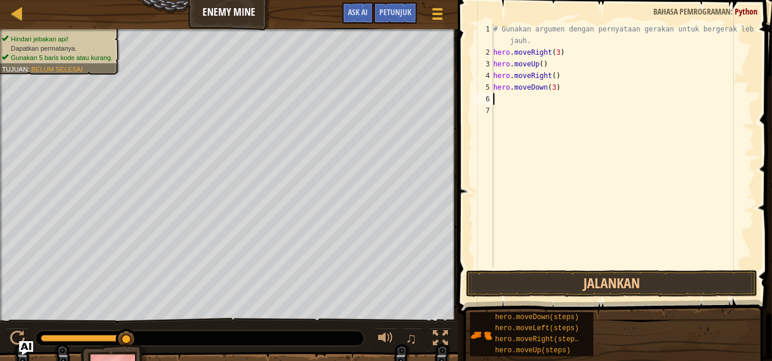
type textarea "m"
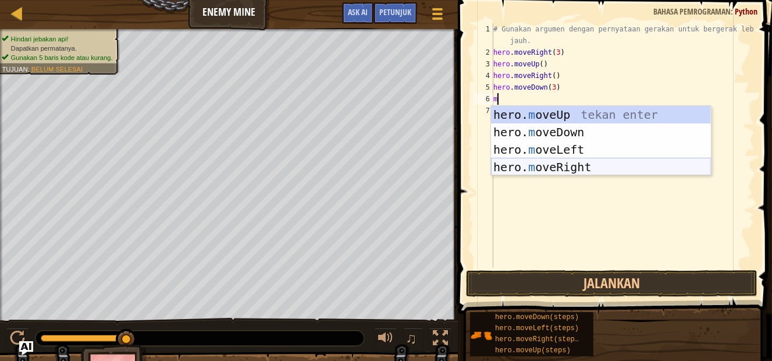
click at [561, 162] on div "hero. m oveUp tekan enter hero. m oveDown tekan enter hero. m oveLeft tekan ent…" at bounding box center [601, 158] width 220 height 105
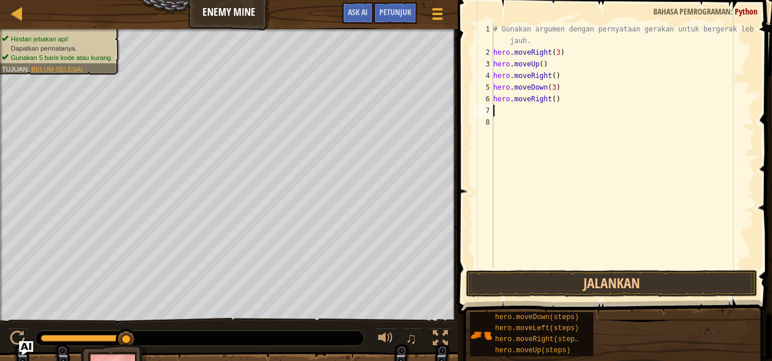
click at [556, 95] on div "# Gunakan argumen dengan pernyataan gerakan untuk bergerak lebih jauh. hero . m…" at bounding box center [623, 162] width 264 height 279
click at [553, 102] on div "# Gunakan argumen dengan pernyataan gerakan untuk bergerak lebih jauh. hero . m…" at bounding box center [623, 162] width 264 height 279
type textarea "hero.moveRight(2)"
click at [613, 282] on button "Jalankan" at bounding box center [612, 283] width 292 height 27
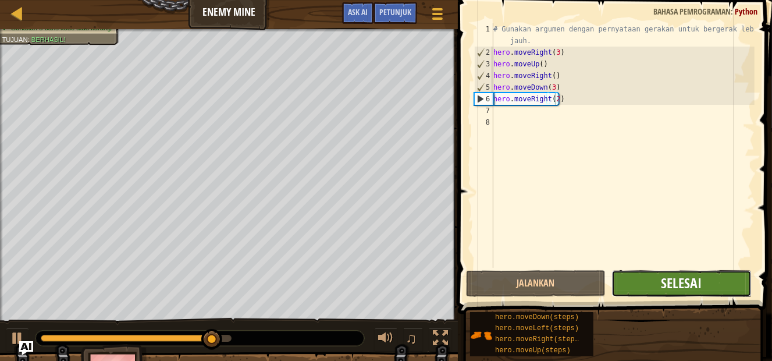
click at [667, 290] on span "Selesai" at bounding box center [681, 282] width 41 height 19
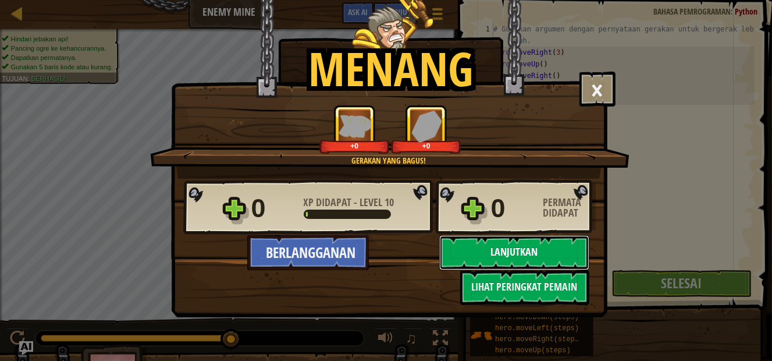
click at [524, 248] on button "Lanjutkan" at bounding box center [514, 252] width 150 height 35
select select "id"
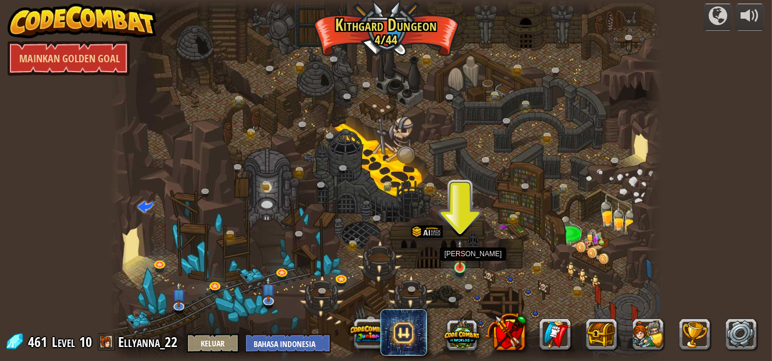
click at [459, 252] on img at bounding box center [460, 254] width 13 height 30
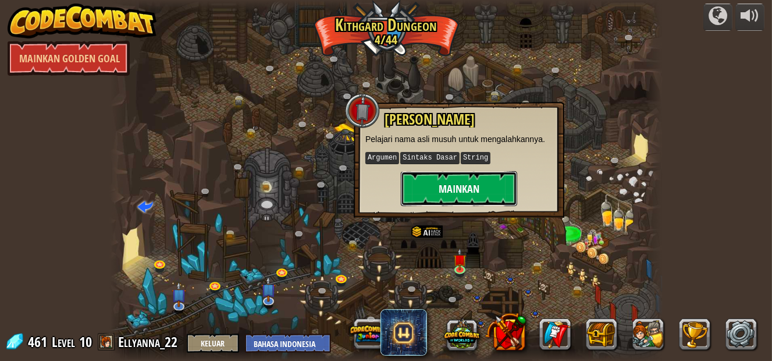
click at [446, 175] on button "Mainkan" at bounding box center [459, 188] width 116 height 35
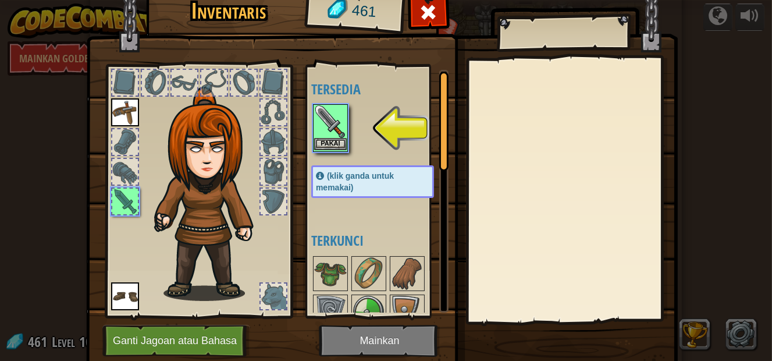
click at [332, 125] on img at bounding box center [330, 121] width 33 height 33
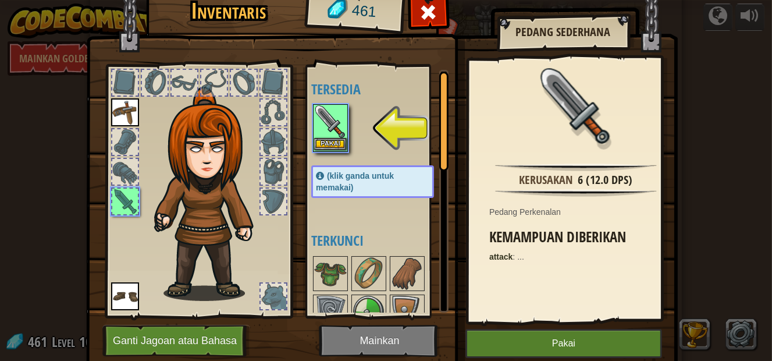
click at [332, 125] on img at bounding box center [330, 121] width 33 height 33
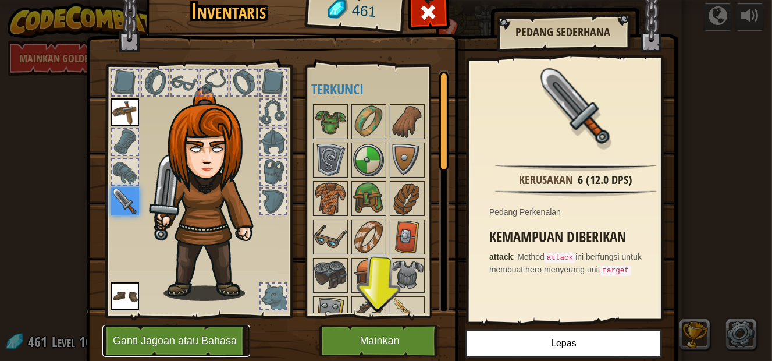
click at [213, 344] on button "Ganti Jagoan atau Bahasa" at bounding box center [176, 341] width 148 height 32
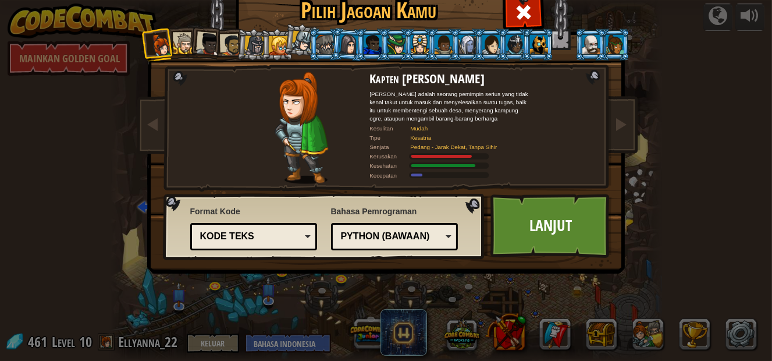
click at [218, 58] on li at bounding box center [206, 43] width 34 height 34
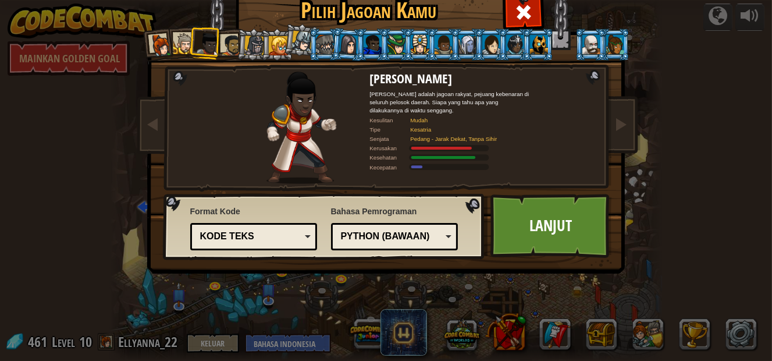
click at [243, 56] on div at bounding box center [232, 45] width 22 height 22
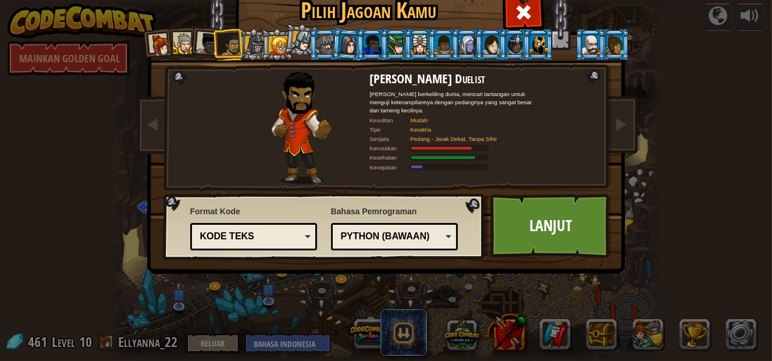
click at [318, 57] on li at bounding box center [300, 39] width 34 height 35
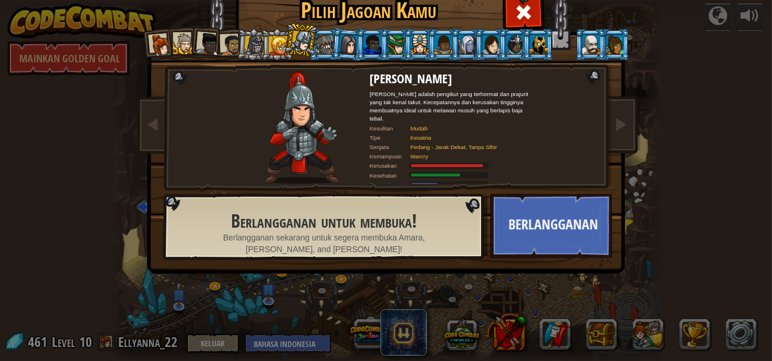
click at [358, 54] on div at bounding box center [348, 44] width 19 height 20
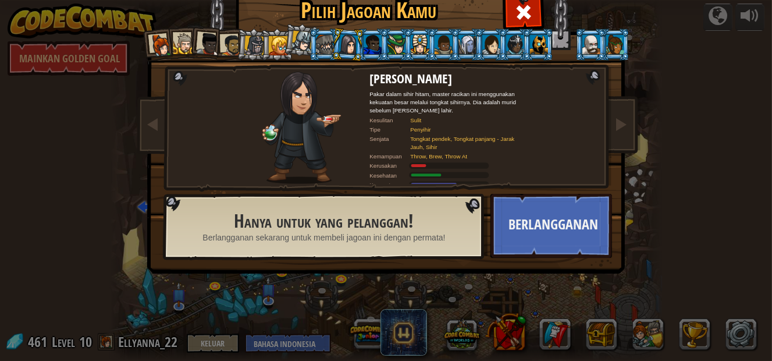
click at [287, 55] on div at bounding box center [278, 45] width 19 height 19
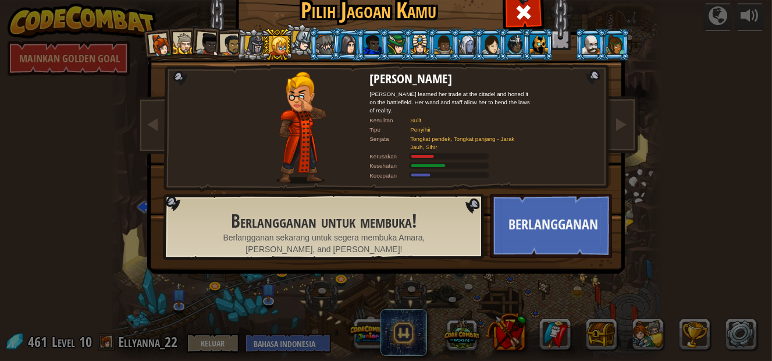
click at [312, 52] on div at bounding box center [302, 41] width 21 height 21
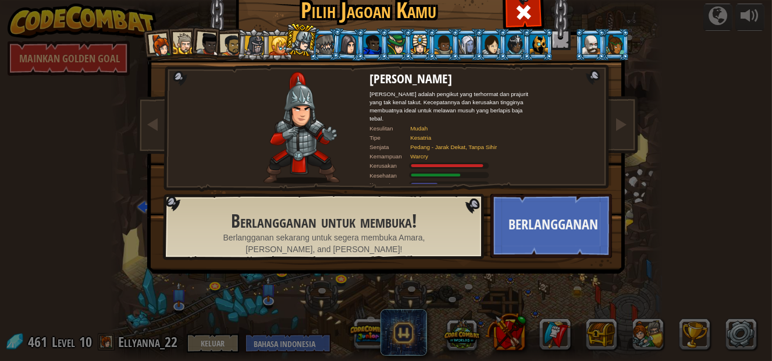
click at [358, 54] on div at bounding box center [348, 44] width 19 height 20
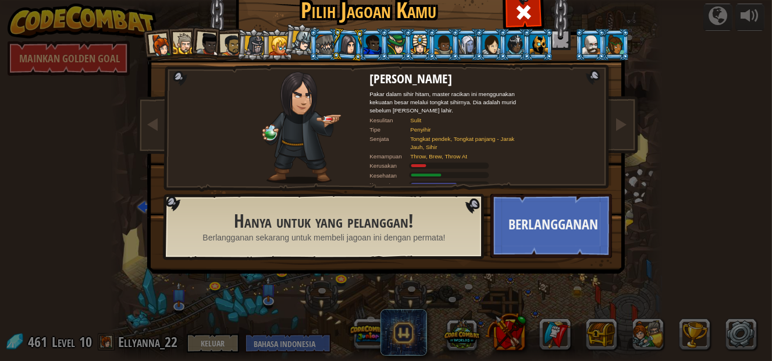
click at [312, 52] on div at bounding box center [302, 41] width 21 height 21
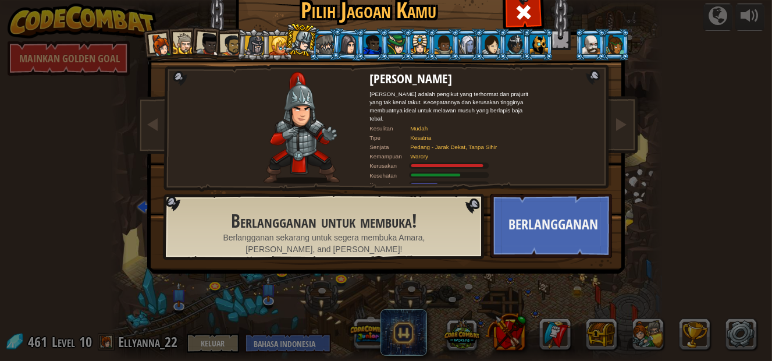
click at [287, 55] on div at bounding box center [278, 45] width 19 height 19
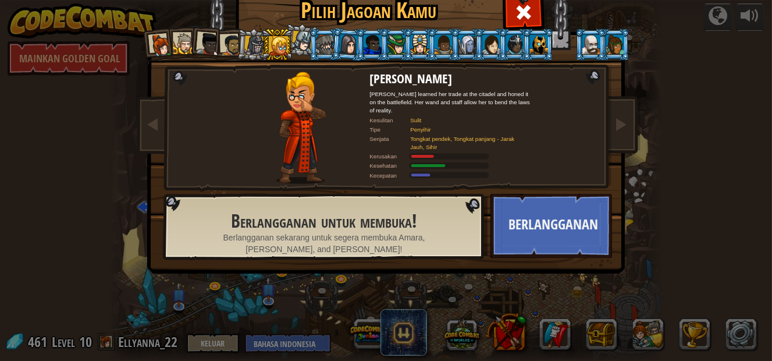
click at [270, 50] on li at bounding box center [253, 44] width 33 height 33
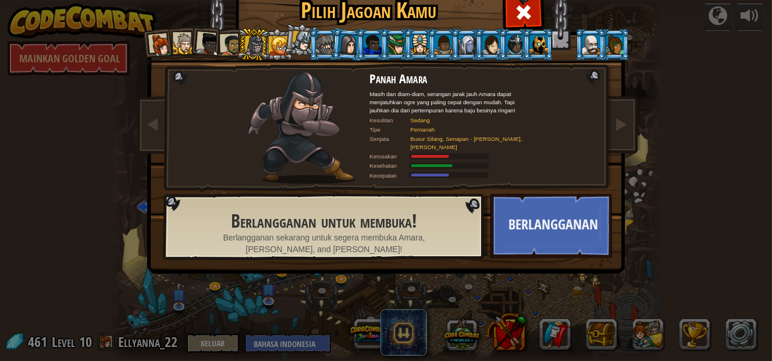
click at [219, 51] on div at bounding box center [207, 44] width 23 height 23
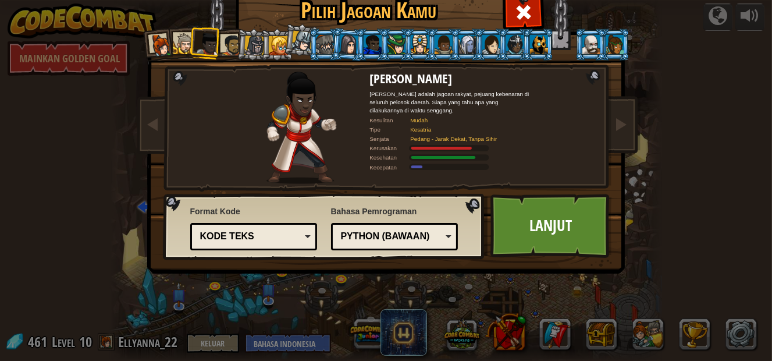
click at [195, 55] on div at bounding box center [184, 44] width 22 height 22
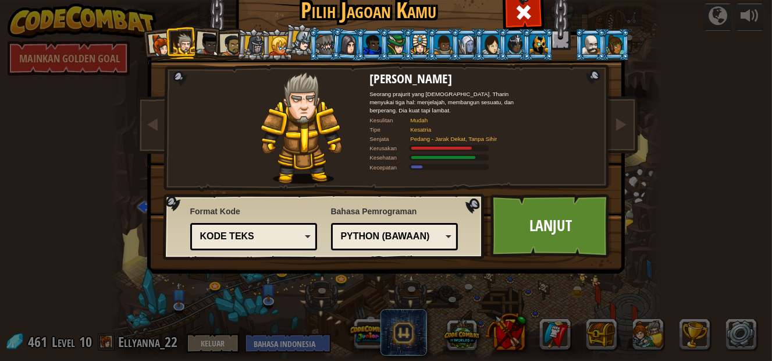
click at [293, 46] on li at bounding box center [276, 45] width 31 height 32
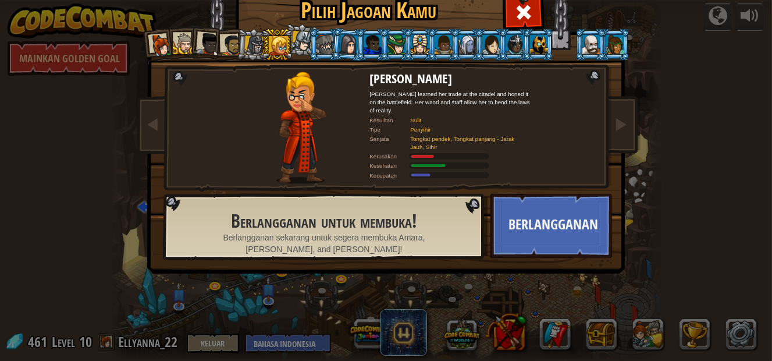
click at [293, 61] on li at bounding box center [276, 45] width 31 height 32
click at [287, 55] on div at bounding box center [278, 45] width 19 height 19
click at [293, 61] on li at bounding box center [276, 45] width 31 height 32
click at [264, 55] on div at bounding box center [254, 45] width 20 height 20
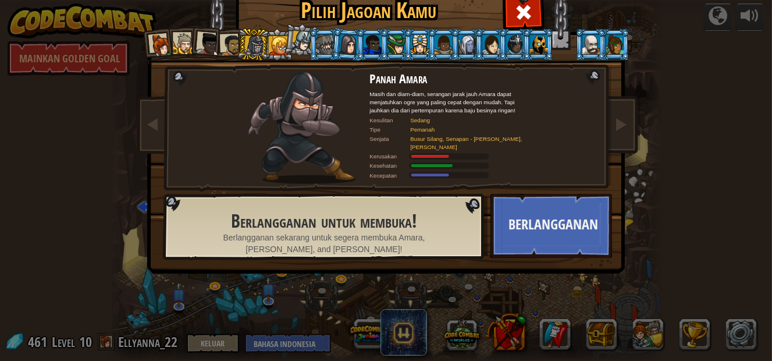
click at [243, 56] on div at bounding box center [232, 45] width 22 height 22
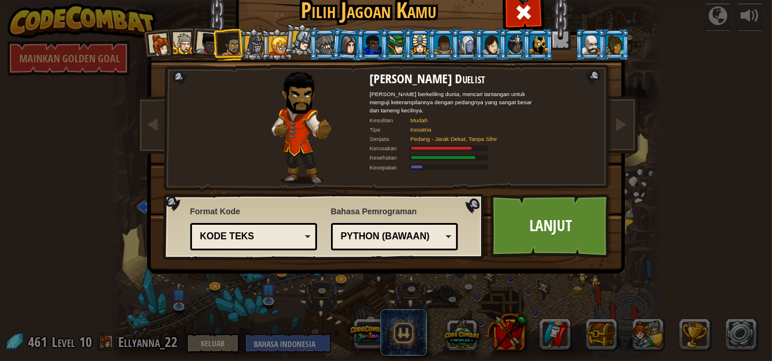
click at [264, 51] on div at bounding box center [254, 45] width 20 height 20
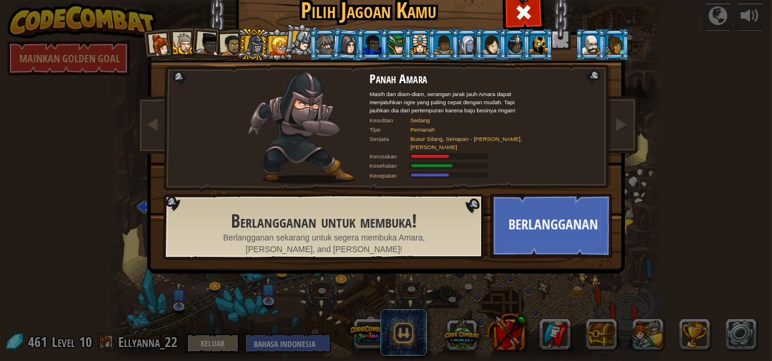
click at [270, 58] on li at bounding box center [253, 44] width 33 height 33
click at [243, 56] on div at bounding box center [232, 45] width 22 height 22
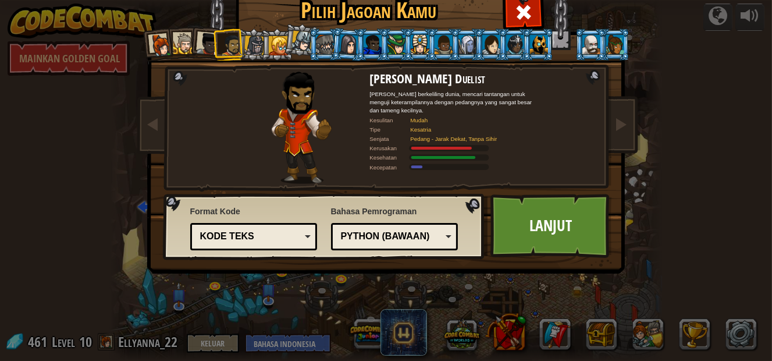
click at [219, 56] on div at bounding box center [207, 44] width 23 height 23
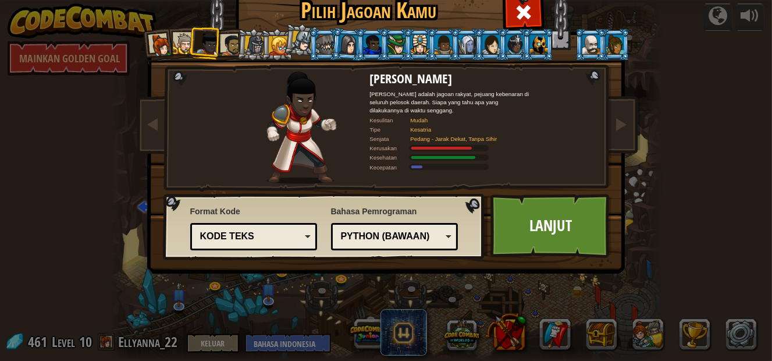
click at [172, 57] on div at bounding box center [160, 45] width 23 height 23
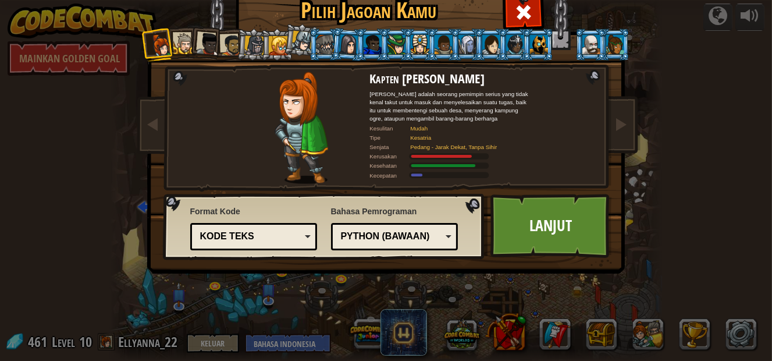
click at [243, 51] on div at bounding box center [232, 45] width 22 height 22
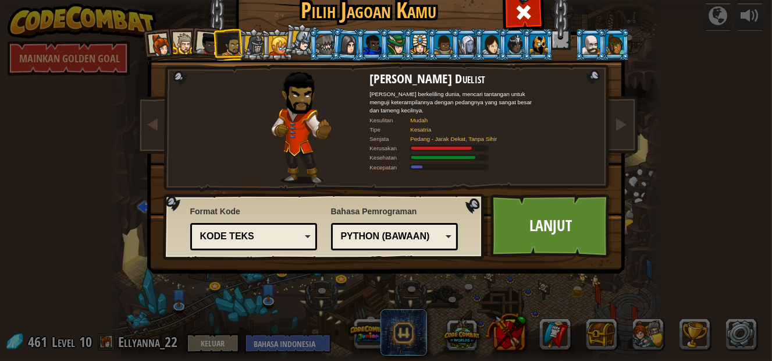
click at [195, 54] on div at bounding box center [184, 44] width 22 height 22
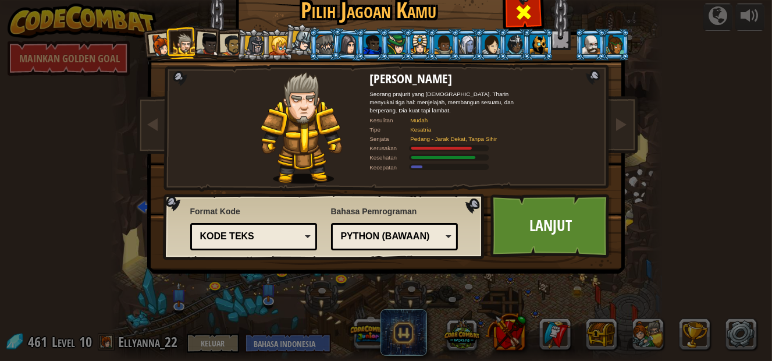
click at [524, 17] on span at bounding box center [523, 12] width 19 height 19
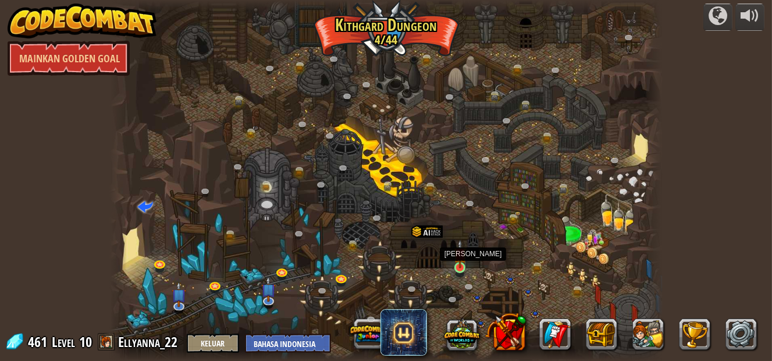
click at [457, 268] on div at bounding box center [459, 267] width 11 height 11
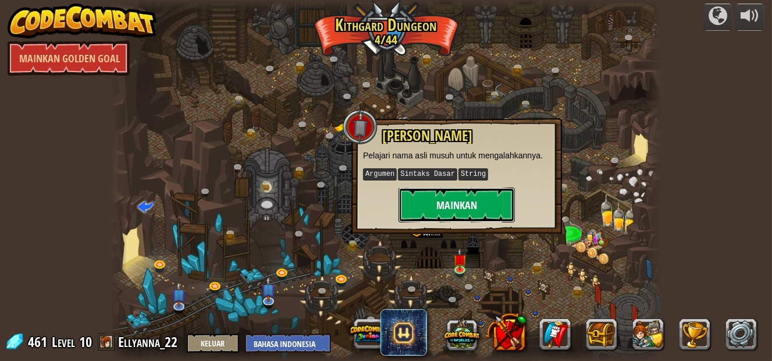
click at [440, 204] on button "Mainkan" at bounding box center [457, 204] width 116 height 35
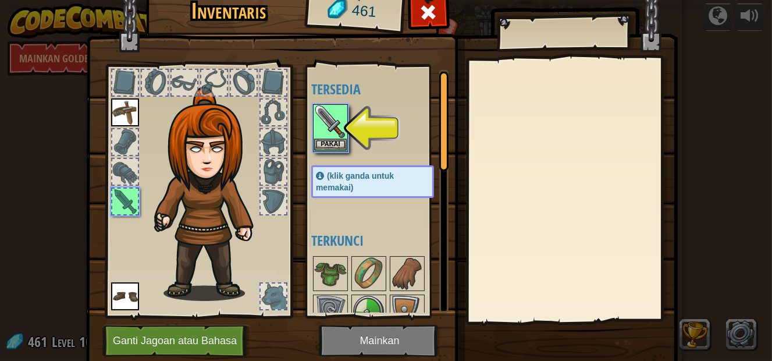
click at [382, 346] on img at bounding box center [382, 157] width 592 height 422
click at [332, 126] on img at bounding box center [330, 121] width 33 height 33
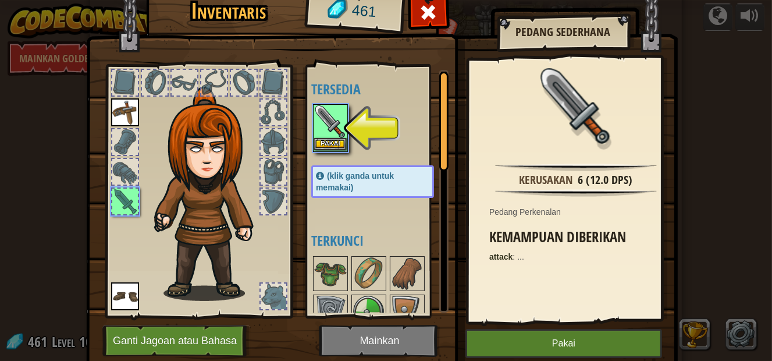
click at [330, 125] on img at bounding box center [330, 121] width 33 height 33
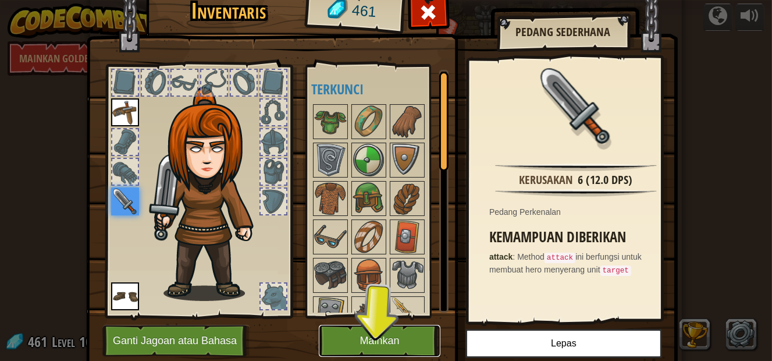
click at [396, 346] on button "Mainkan" at bounding box center [380, 341] width 122 height 32
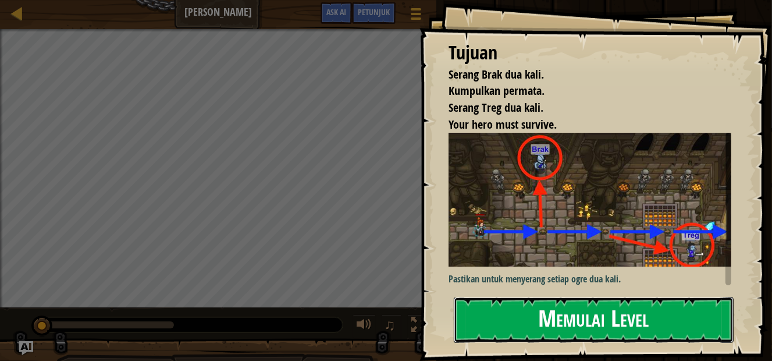
click at [605, 315] on button "Memulai Level" at bounding box center [594, 320] width 280 height 46
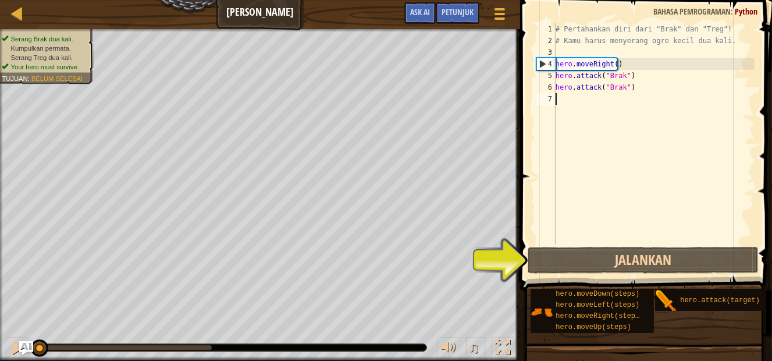
type textarea "m"
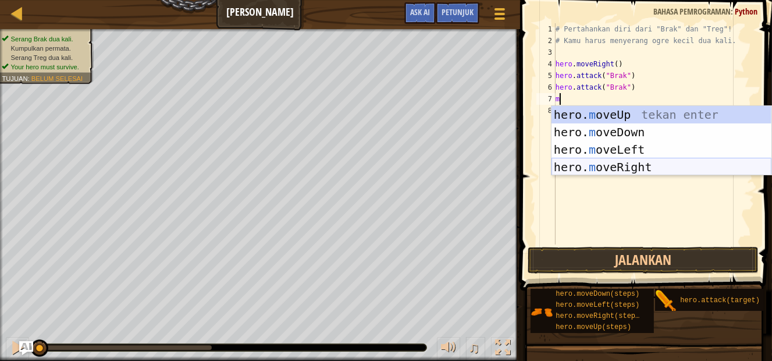
click at [588, 163] on div "hero. m oveUp tekan enter hero. m oveDown tekan enter hero. m oveLeft tekan ent…" at bounding box center [662, 158] width 220 height 105
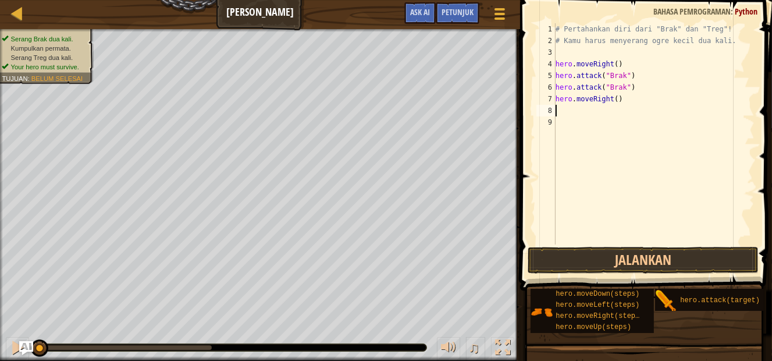
type textarea "m"
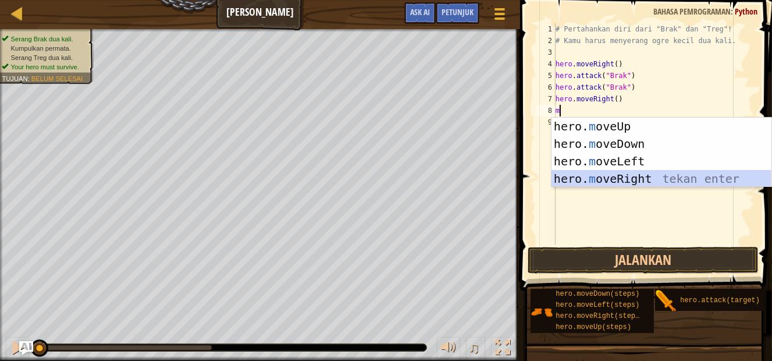
click at [597, 175] on div "hero. m oveUp tekan enter hero. m oveDown tekan enter hero. m oveLeft tekan ent…" at bounding box center [662, 170] width 220 height 105
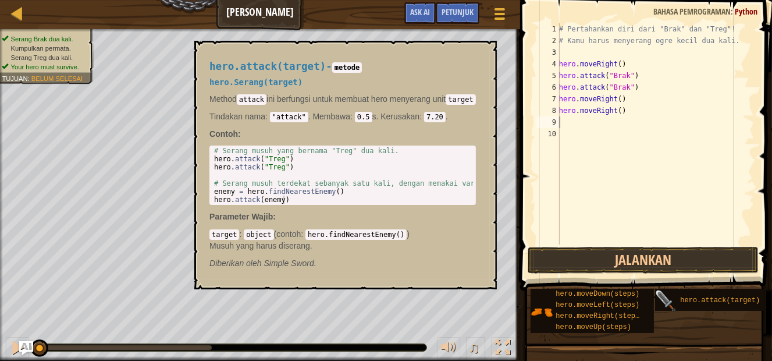
click at [677, 298] on img at bounding box center [666, 301] width 22 height 22
click at [692, 290] on div "hero.attack(target)" at bounding box center [724, 300] width 94 height 22
click at [600, 124] on div "# Pertahankan diri dari "Brak" dan "Treg"! # Kamu harus menyerang ogre kecil du…" at bounding box center [656, 145] width 198 height 244
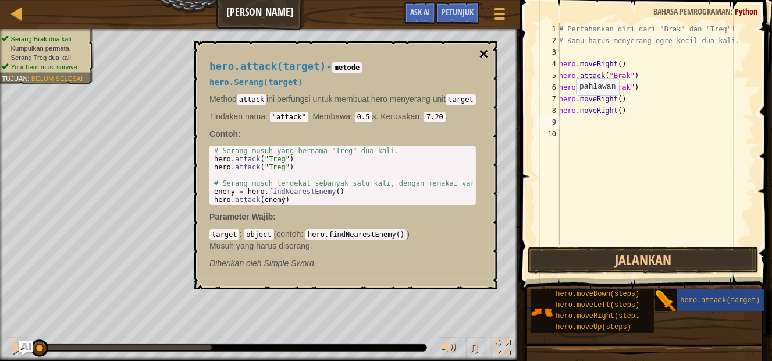
click at [484, 52] on button "×" at bounding box center [483, 54] width 9 height 16
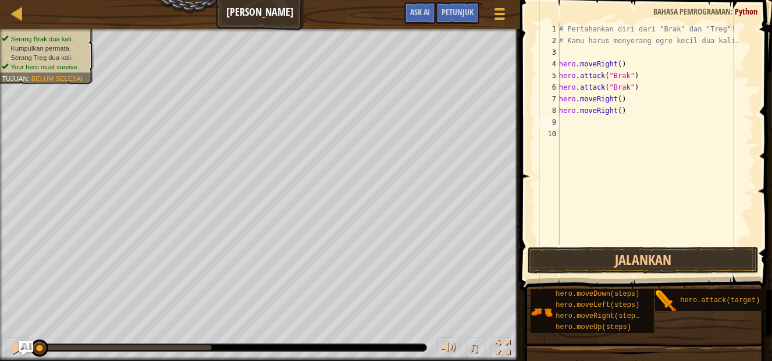
click at [572, 123] on div "# Pertahankan diri dari "Brak" dan "Treg"! # Kamu harus menyerang ogre kecil du…" at bounding box center [656, 145] width 198 height 244
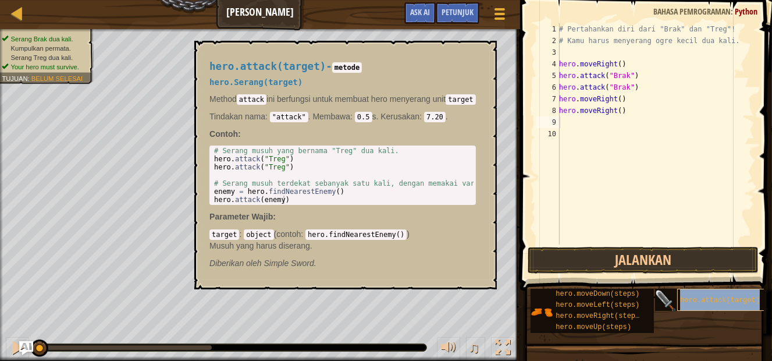
click at [721, 295] on div "hero.attack(target)" at bounding box center [724, 300] width 94 height 22
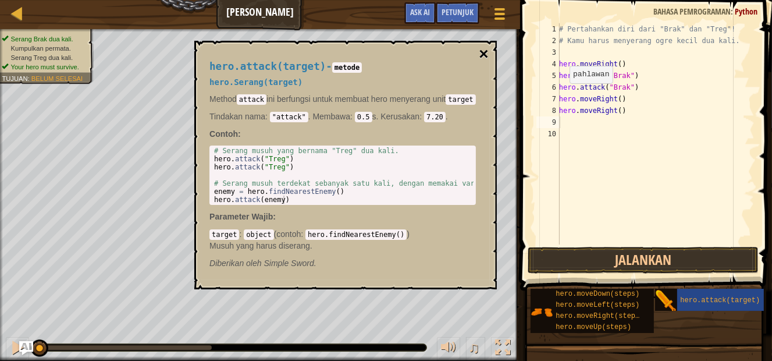
click at [486, 48] on button "×" at bounding box center [483, 54] width 9 height 16
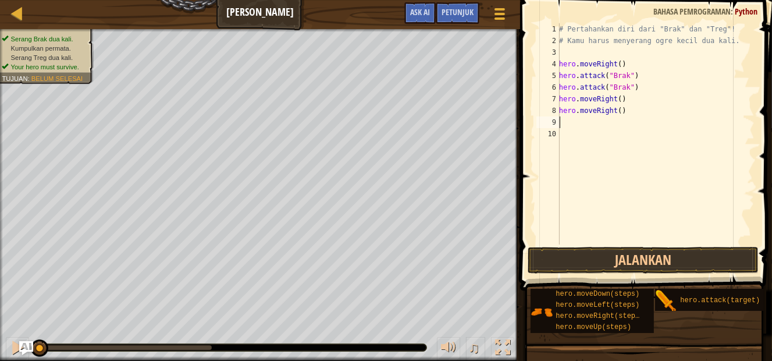
click at [572, 119] on div "# Pertahankan diri dari "Brak" dan "Treg"! # Kamu harus menyerang ogre kecil du…" at bounding box center [656, 145] width 198 height 244
type textarea "m"
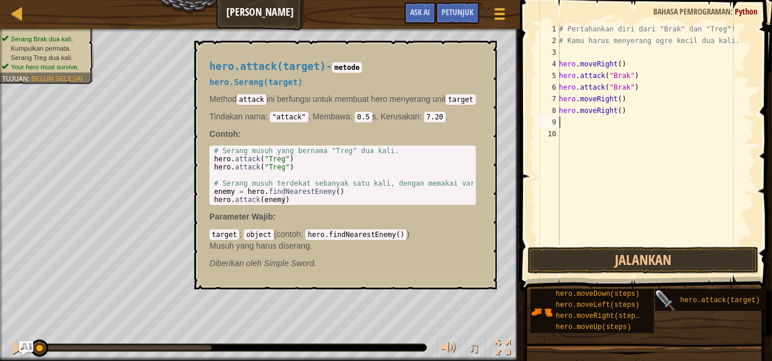
click at [663, 302] on img at bounding box center [666, 301] width 22 height 22
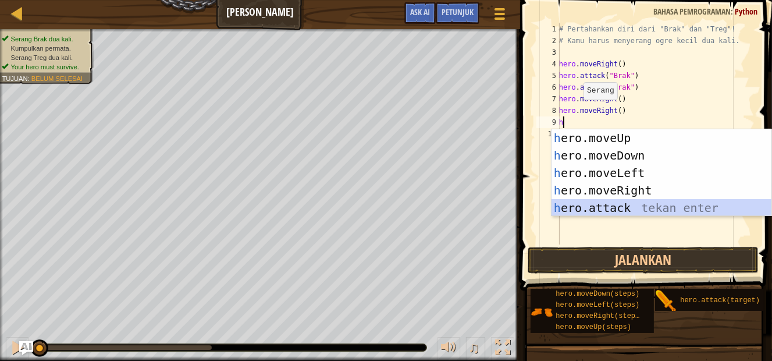
click at [589, 210] on div "h ero.moveUp tekan enter h ero.moveDown tekan enter h ero.moveLeft tekan enter …" at bounding box center [662, 190] width 220 height 122
type textarea "hero.attack("Enemy Name")"
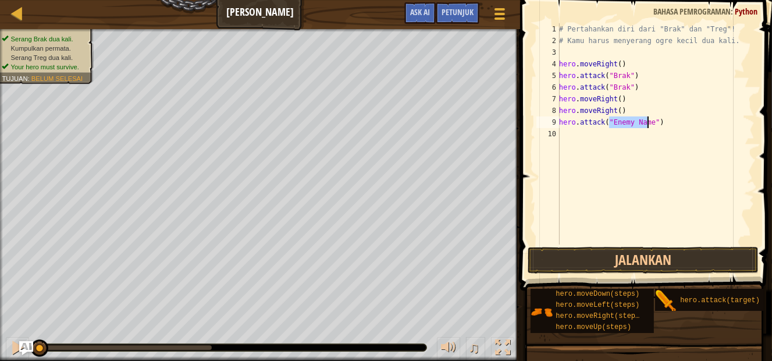
click at [590, 138] on div "# Pertahankan diri dari "Brak" dan "Treg"! # Kamu harus menyerang ogre kecil du…" at bounding box center [656, 145] width 198 height 244
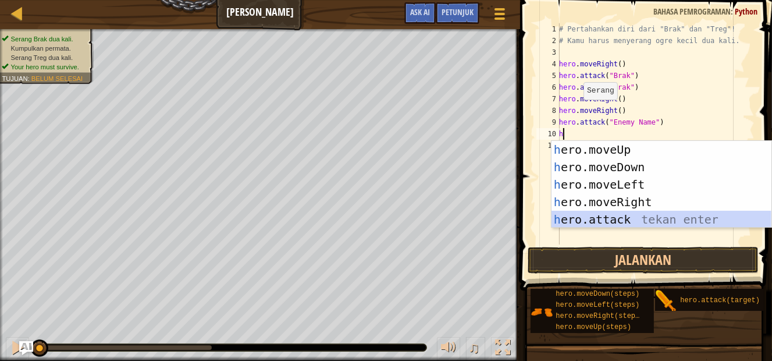
click at [625, 219] on div "h ero.moveUp tekan enter h ero.moveDown tekan enter h ero.moveLeft tekan enter …" at bounding box center [662, 202] width 220 height 122
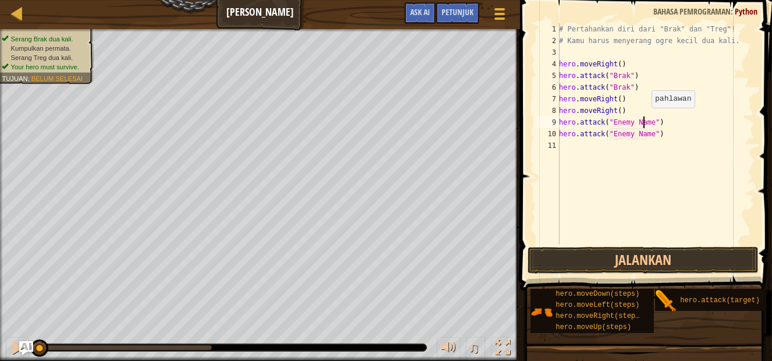
click at [645, 119] on div "# Pertahankan diri dari "Brak" dan "Treg"! # Kamu harus menyerang ogre kecil du…" at bounding box center [656, 145] width 198 height 244
click at [648, 118] on div "# Pertahankan diri dari "Brak" dan "Treg"! # Kamu harus menyerang ogre kecil du…" at bounding box center [656, 145] width 198 height 244
click at [646, 132] on div "# Pertahankan diri dari "Brak" dan "Treg"! # Kamu harus menyerang ogre kecil du…" at bounding box center [656, 145] width 198 height 244
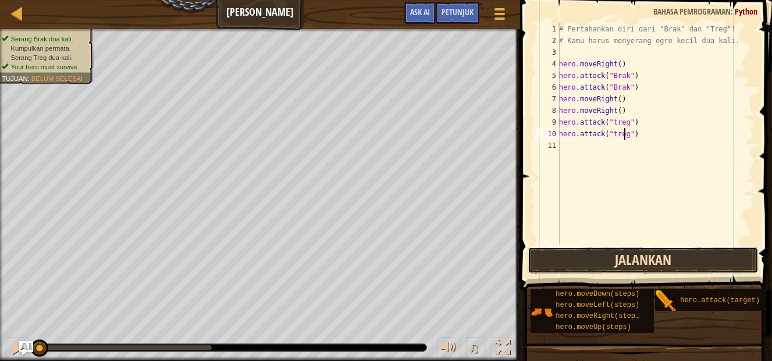
click at [670, 260] on button "Jalankan" at bounding box center [643, 260] width 231 height 27
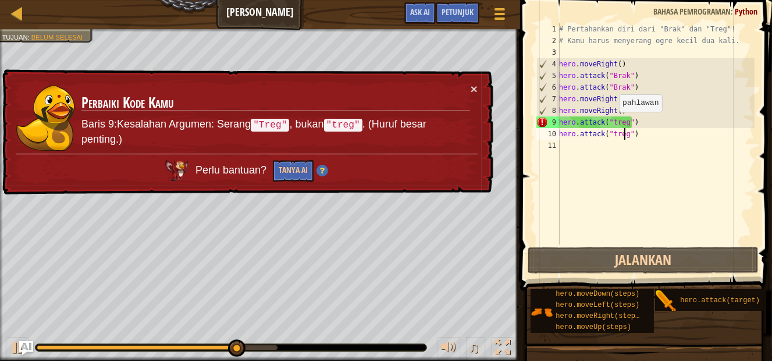
click at [613, 123] on div "# Pertahankan diri dari "Brak" dan "Treg"! # Kamu harus menyerang ogre kecil du…" at bounding box center [656, 145] width 198 height 244
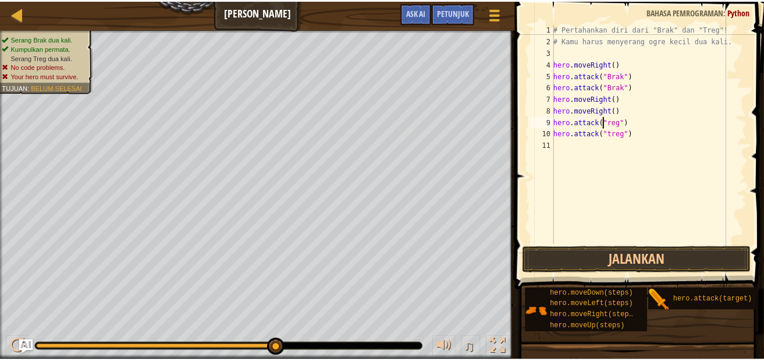
scroll to position [5, 3]
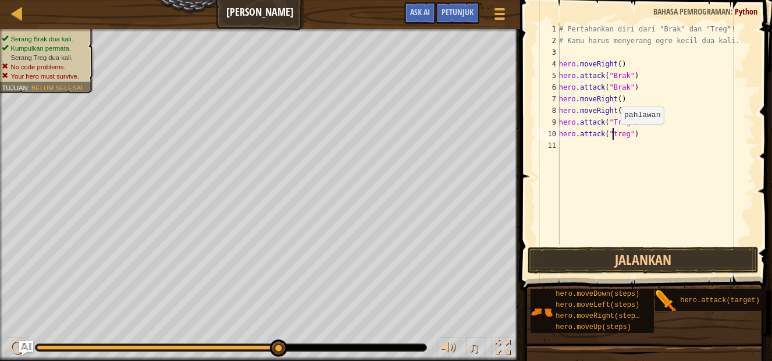
click at [614, 136] on div "# Pertahankan diri dari "Brak" dan "Treg"! # Kamu harus menyerang ogre kecil du…" at bounding box center [656, 145] width 198 height 244
type textarea "hero.attack("Treg")"
click at [632, 255] on button "Jalankan" at bounding box center [643, 260] width 231 height 27
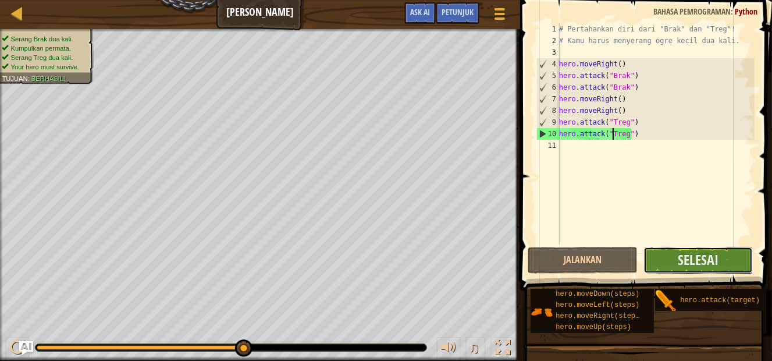
click at [662, 252] on button "Selesai" at bounding box center [698, 260] width 109 height 27
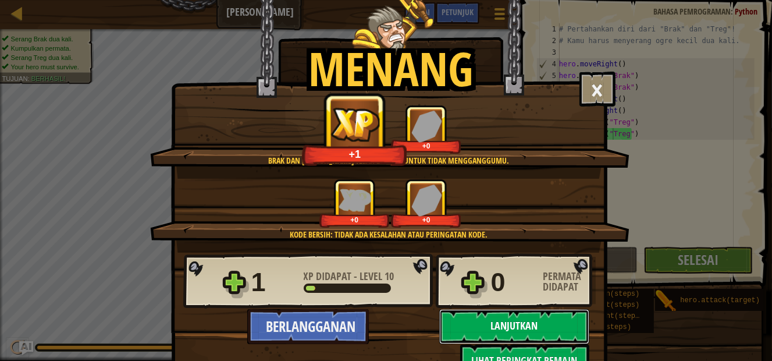
click at [543, 312] on button "Lanjutkan" at bounding box center [514, 326] width 150 height 35
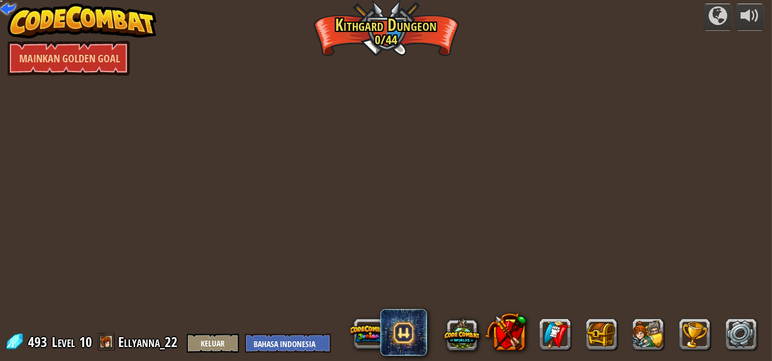
select select "id"
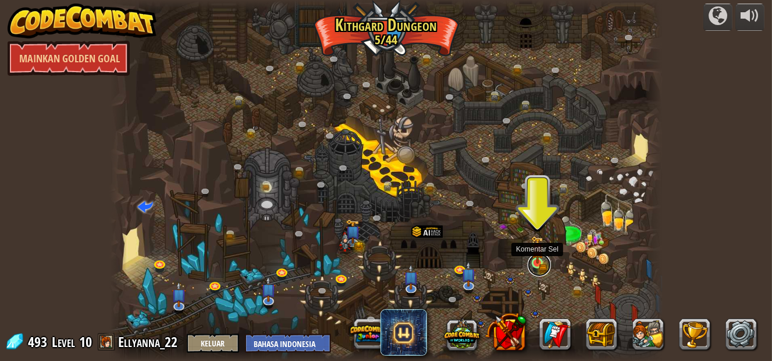
click at [529, 259] on link at bounding box center [539, 264] width 23 height 23
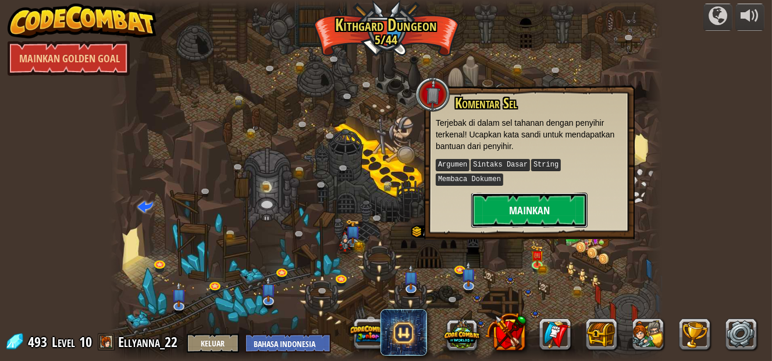
click at [521, 204] on button "Mainkan" at bounding box center [529, 210] width 116 height 35
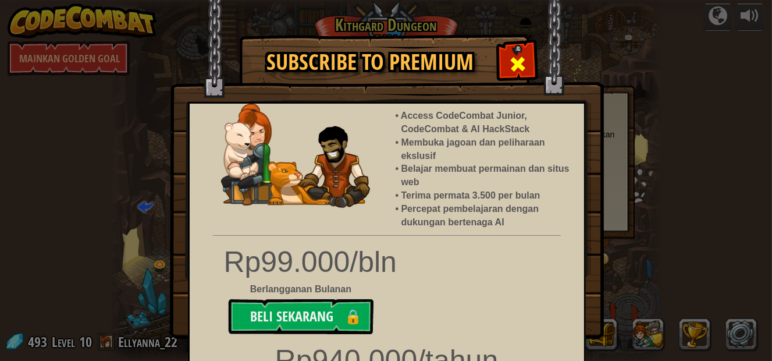
click at [520, 55] on span at bounding box center [518, 64] width 19 height 19
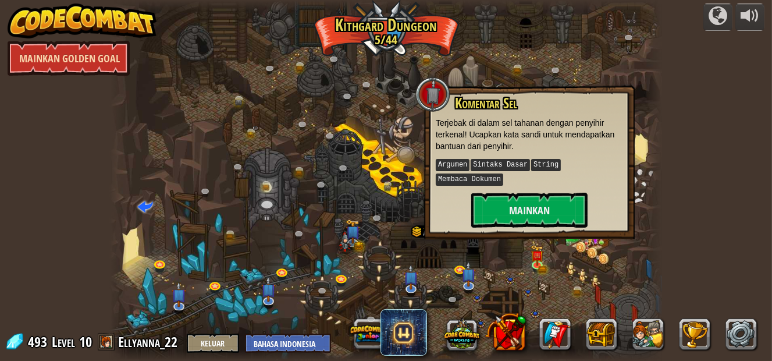
click at [95, 55] on link "Mainkan Golden Goal" at bounding box center [69, 58] width 122 height 35
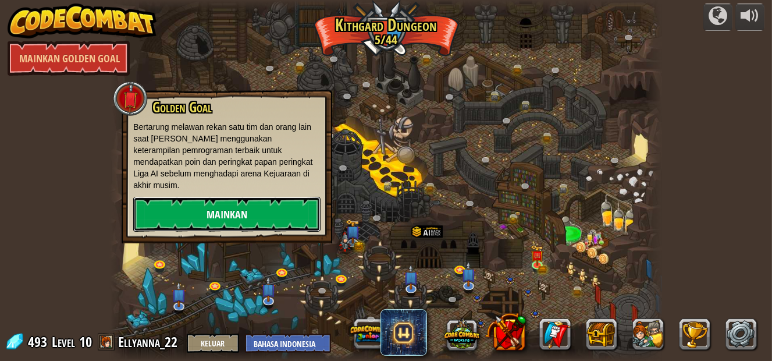
click at [185, 206] on link "Mainkan" at bounding box center [226, 214] width 187 height 35
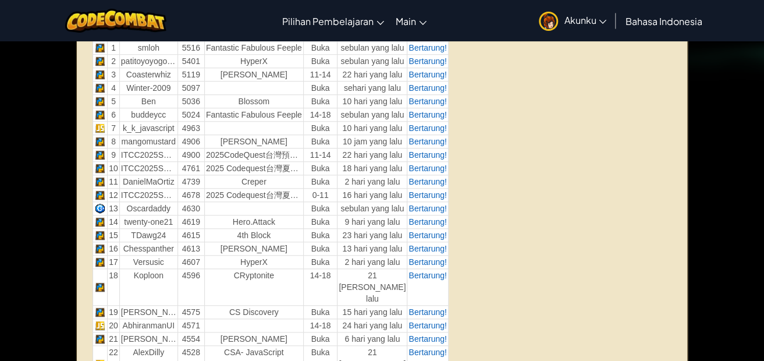
scroll to position [465, 0]
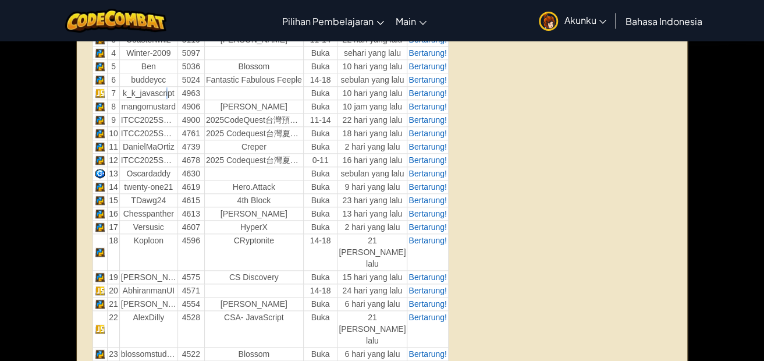
click at [164, 99] on td "k_k_javascript" at bounding box center [148, 92] width 58 height 13
click at [150, 99] on td "k_k_javascript" at bounding box center [148, 92] width 58 height 13
click at [211, 99] on td at bounding box center [253, 92] width 99 height 13
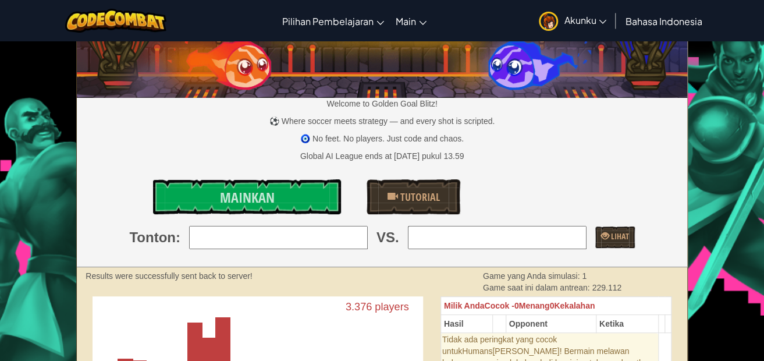
scroll to position [0, 0]
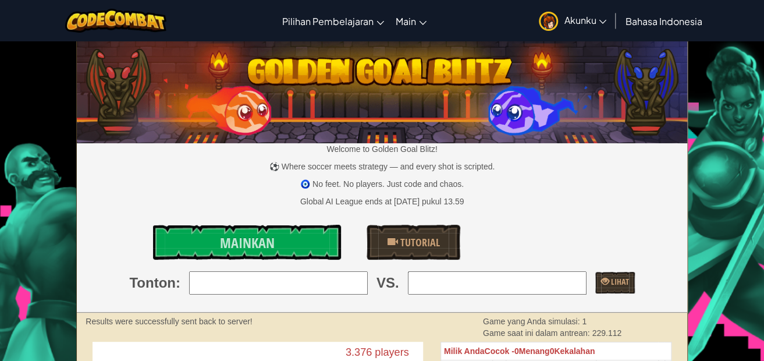
click at [444, 281] on input "search" at bounding box center [497, 282] width 179 height 23
click at [512, 270] on div "Welcome to Golden Goal Blitz! ⚽ Where soccer meets strategy — and every shot is…" at bounding box center [382, 177] width 610 height 271
click at [511, 282] on input "search" at bounding box center [497, 282] width 179 height 23
type input "93: houdihu"
click at [310, 276] on input "search" at bounding box center [278, 282] width 179 height 23
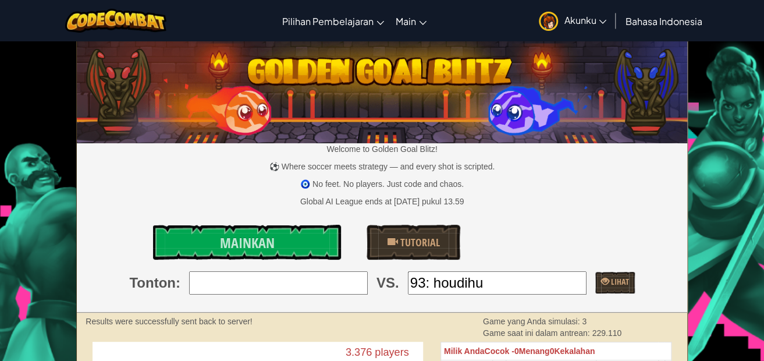
type input "8: mangomustard"
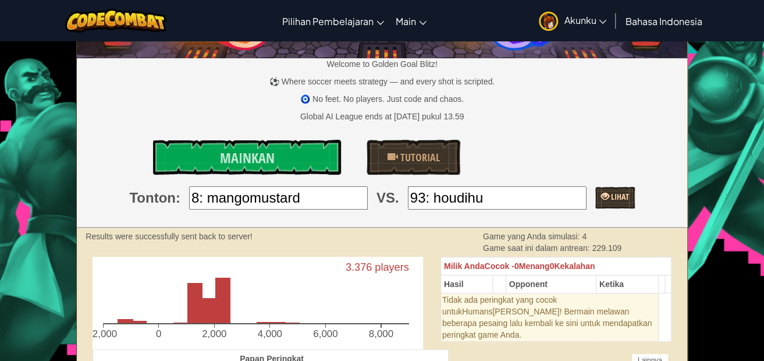
scroll to position [58, 0]
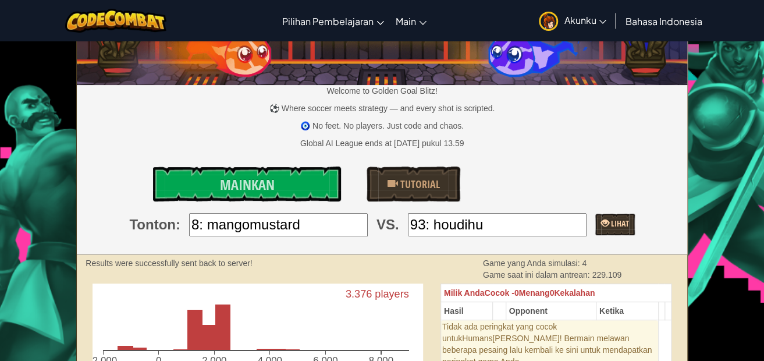
click at [595, 222] on link "Lihat" at bounding box center [615, 225] width 40 height 22
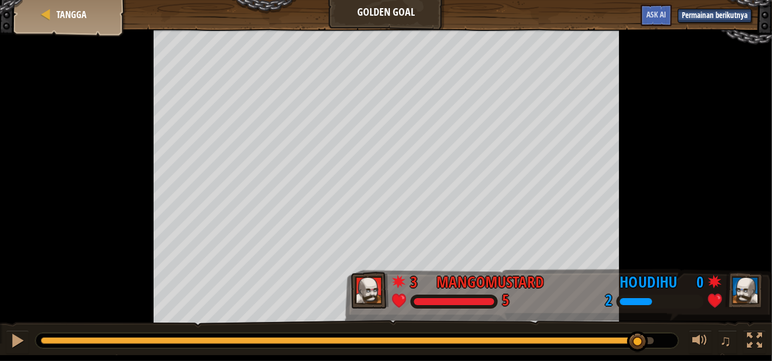
drag, startPoint x: 348, startPoint y: 342, endPoint x: 639, endPoint y: 323, distance: 291.5
click at [639, 323] on div "♫" at bounding box center [386, 337] width 772 height 35
click at [55, 15] on link "Tangga" at bounding box center [70, 14] width 34 height 13
